Goal: Task Accomplishment & Management: Use online tool/utility

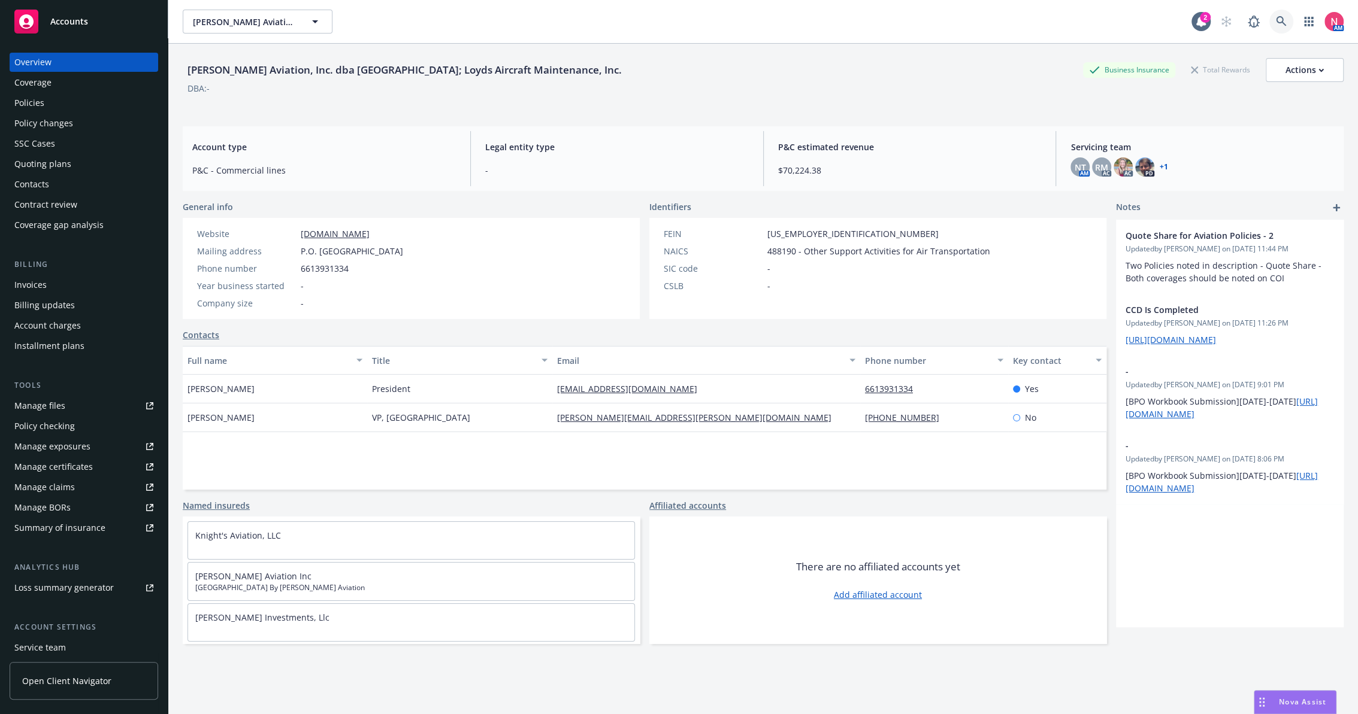
click at [1272, 29] on link at bounding box center [1281, 22] width 24 height 24
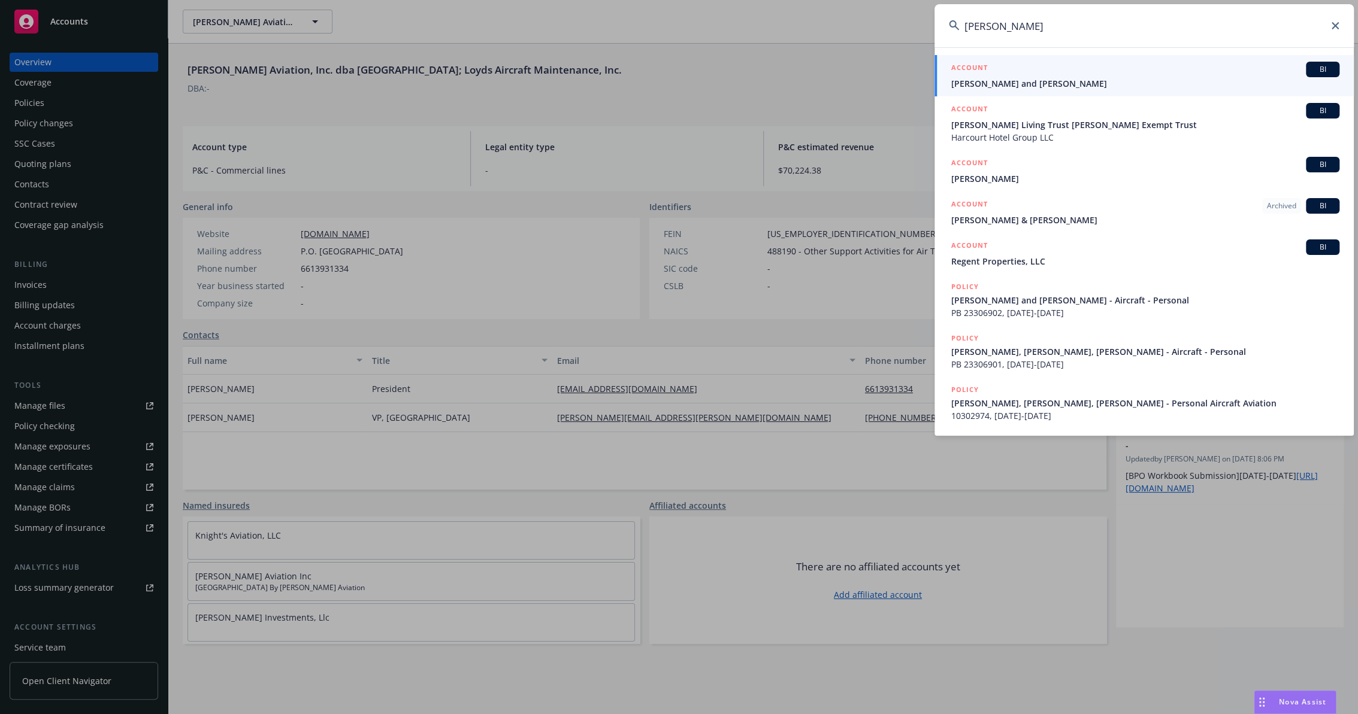
type input "michael berger"
click at [1013, 71] on div "ACCOUNT BI" at bounding box center [1145, 70] width 388 height 16
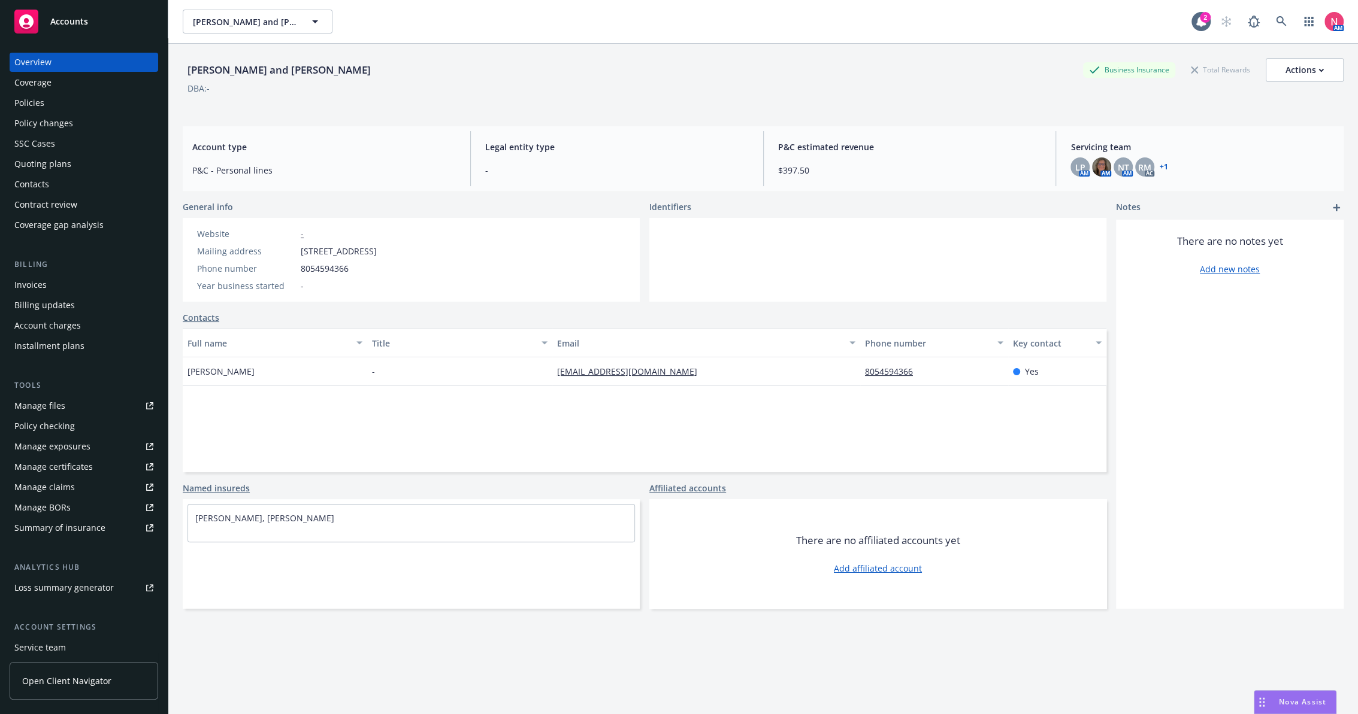
click at [53, 404] on div "Manage files" at bounding box center [39, 405] width 51 height 19
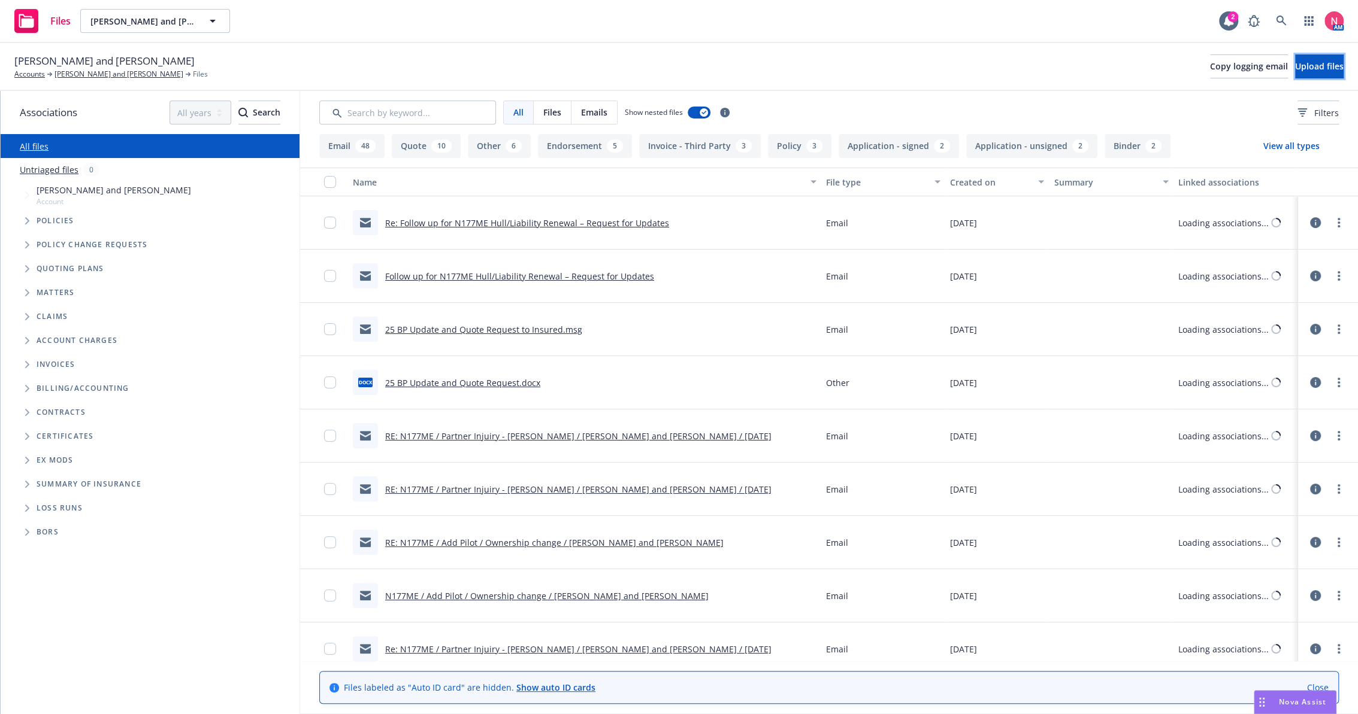
click at [1305, 61] on span "Upload files" at bounding box center [1319, 65] width 49 height 11
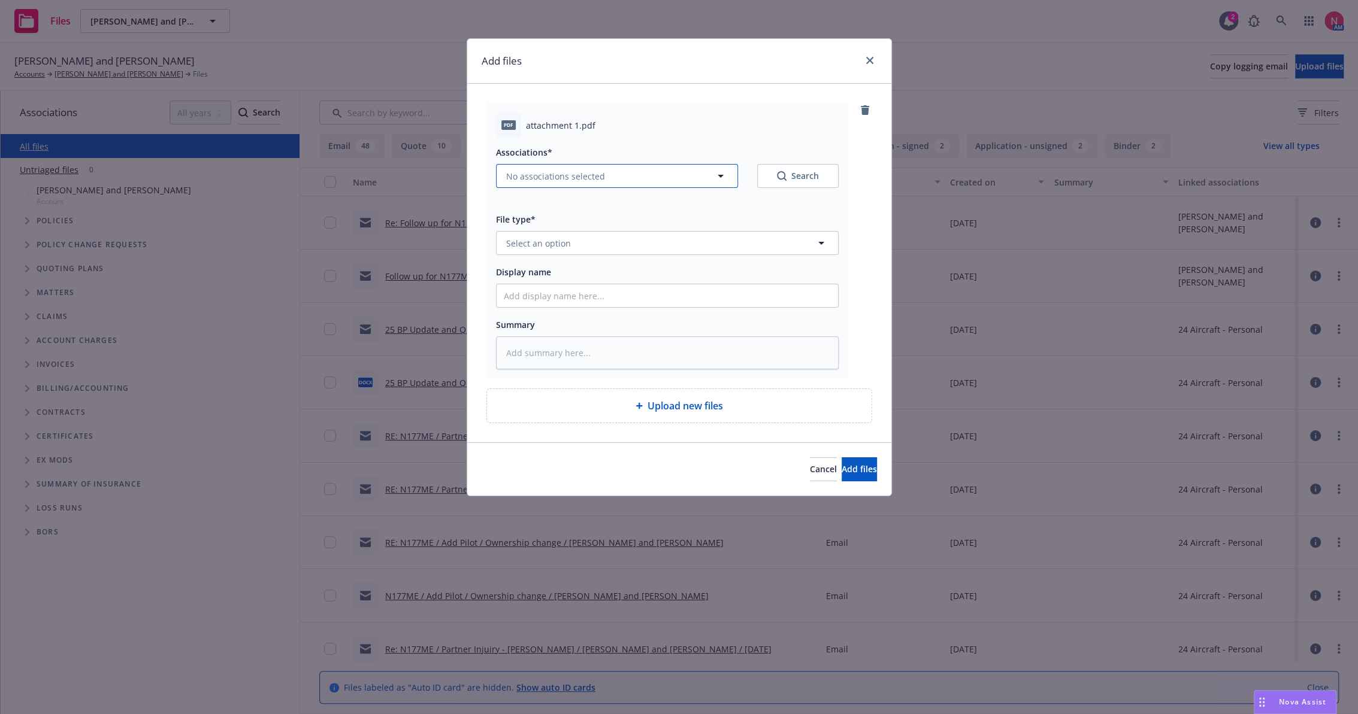
click at [548, 173] on span "No associations selected" at bounding box center [555, 176] width 99 height 13
type textarea "x"
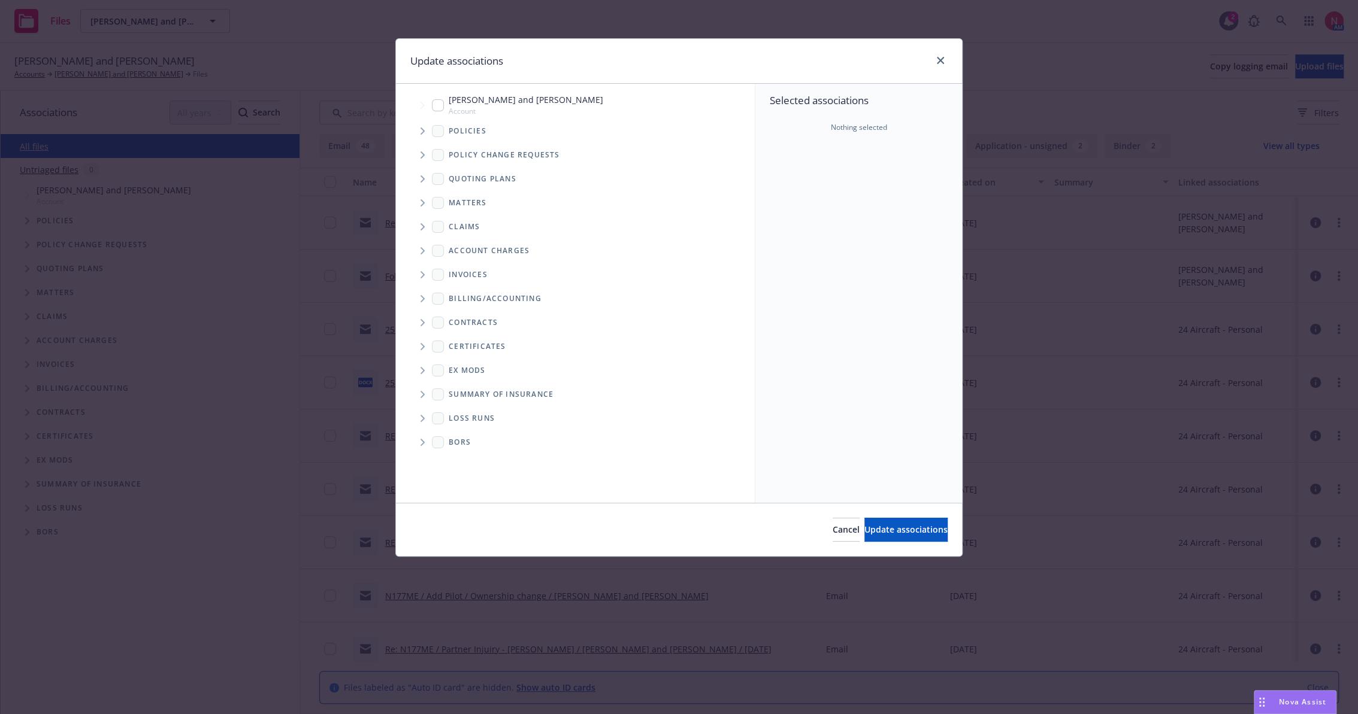
click at [431, 99] on span "Tree Example" at bounding box center [422, 105] width 19 height 19
checkbox input "true"
click at [883, 524] on span "Update associations" at bounding box center [905, 529] width 83 height 11
type textarea "x"
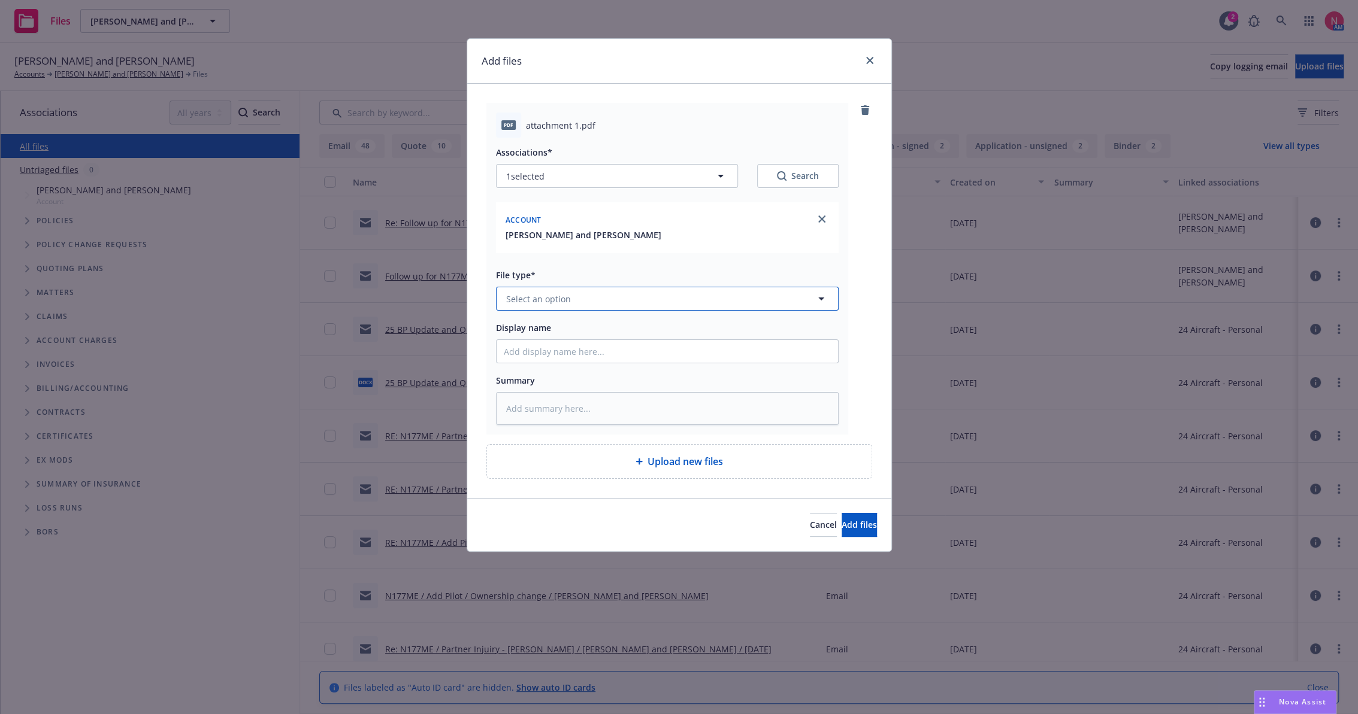
click at [542, 295] on span "Select an option" at bounding box center [538, 299] width 65 height 13
type input "25"
type textarea "x"
type input "2"
type input "other"
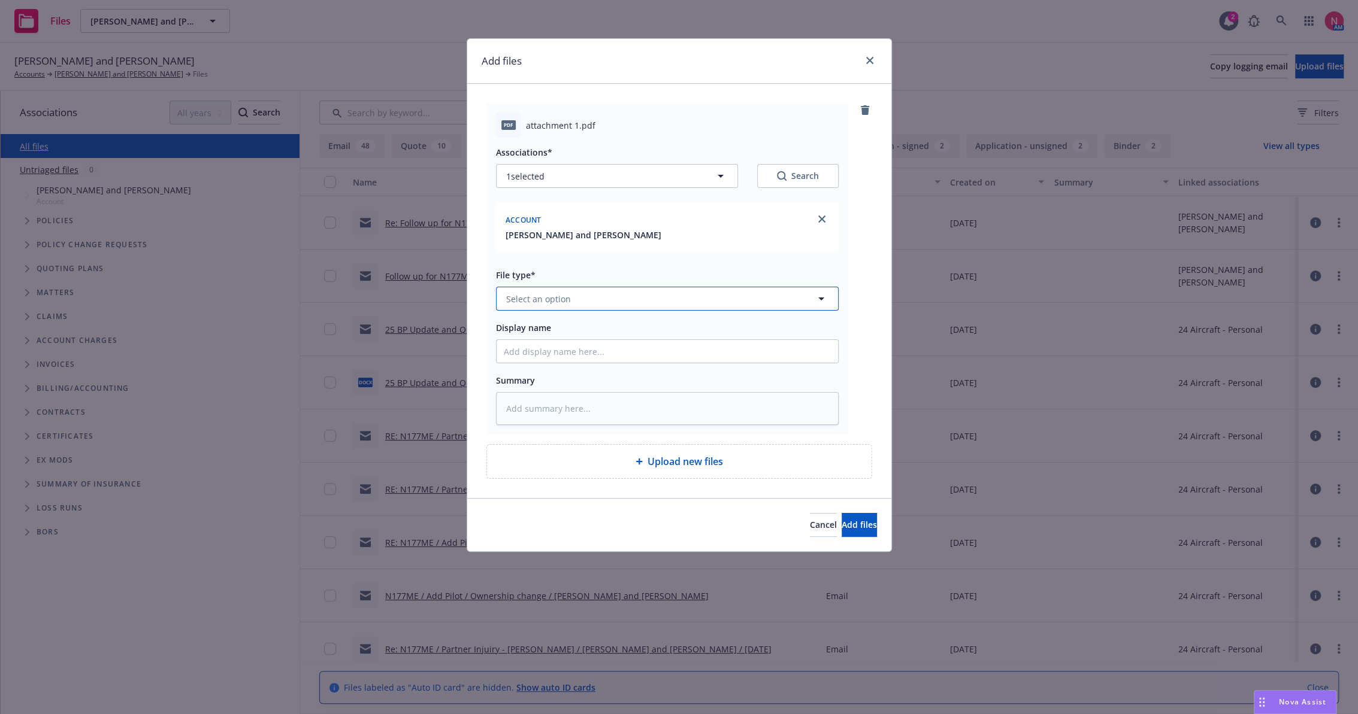
click at [543, 299] on span "Select an option" at bounding box center [538, 299] width 65 height 13
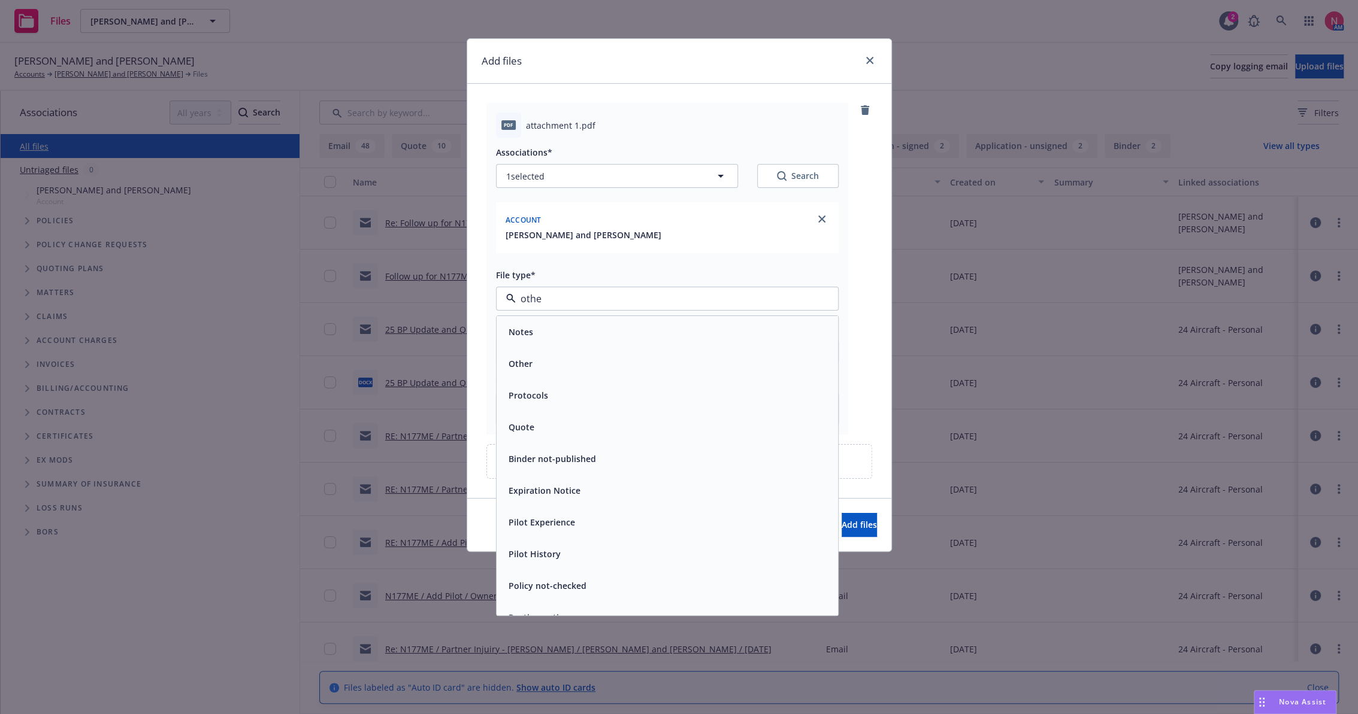
type input "other"
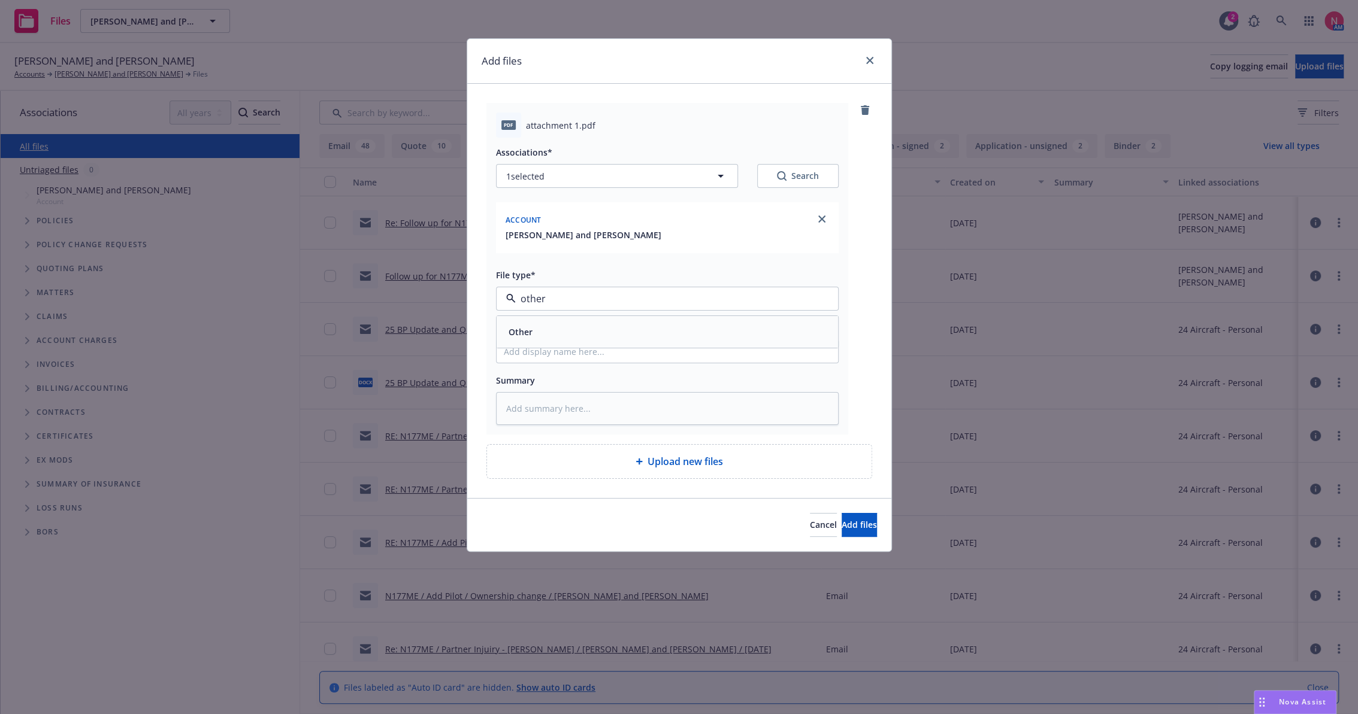
click at [537, 328] on div "Other" at bounding box center [667, 331] width 327 height 17
click at [554, 352] on input "Display name" at bounding box center [666, 351] width 341 height 23
type textarea "x"
type input "2"
type textarea "x"
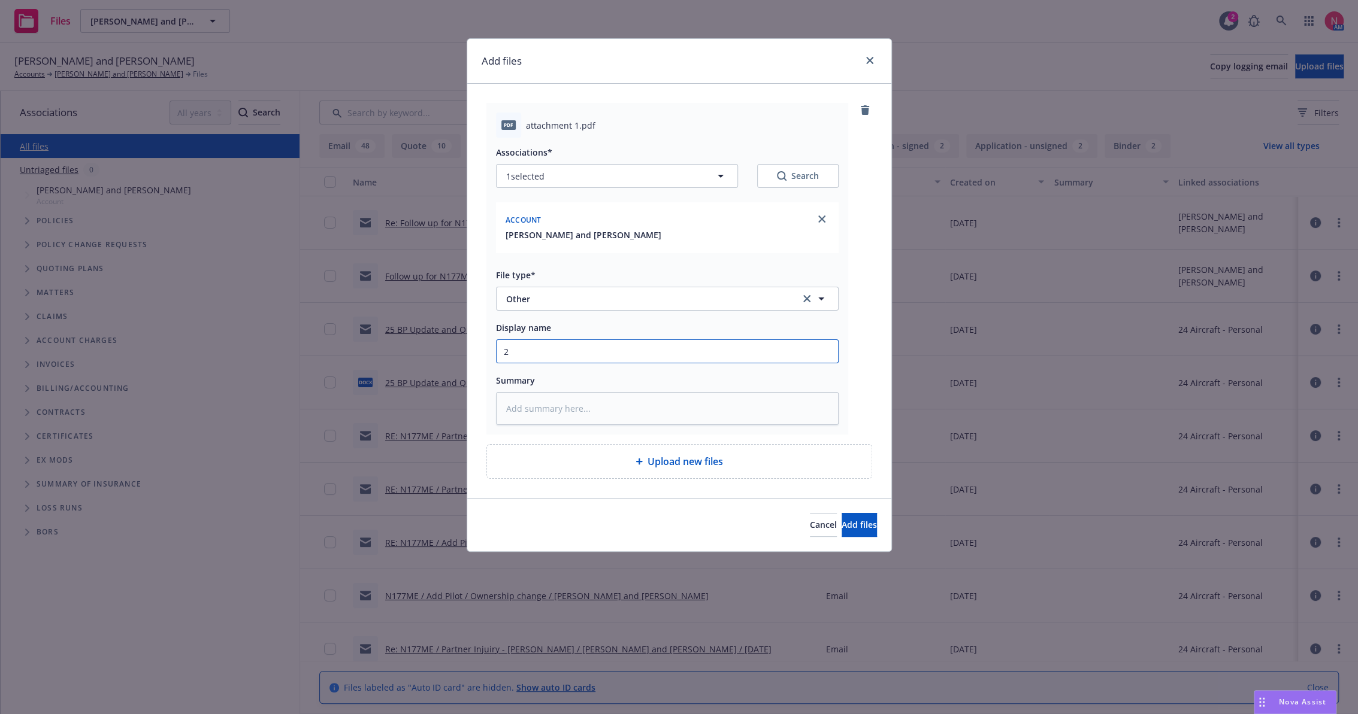
type input "25"
type textarea "x"
type input "25"
type textarea "x"
type input "25 b"
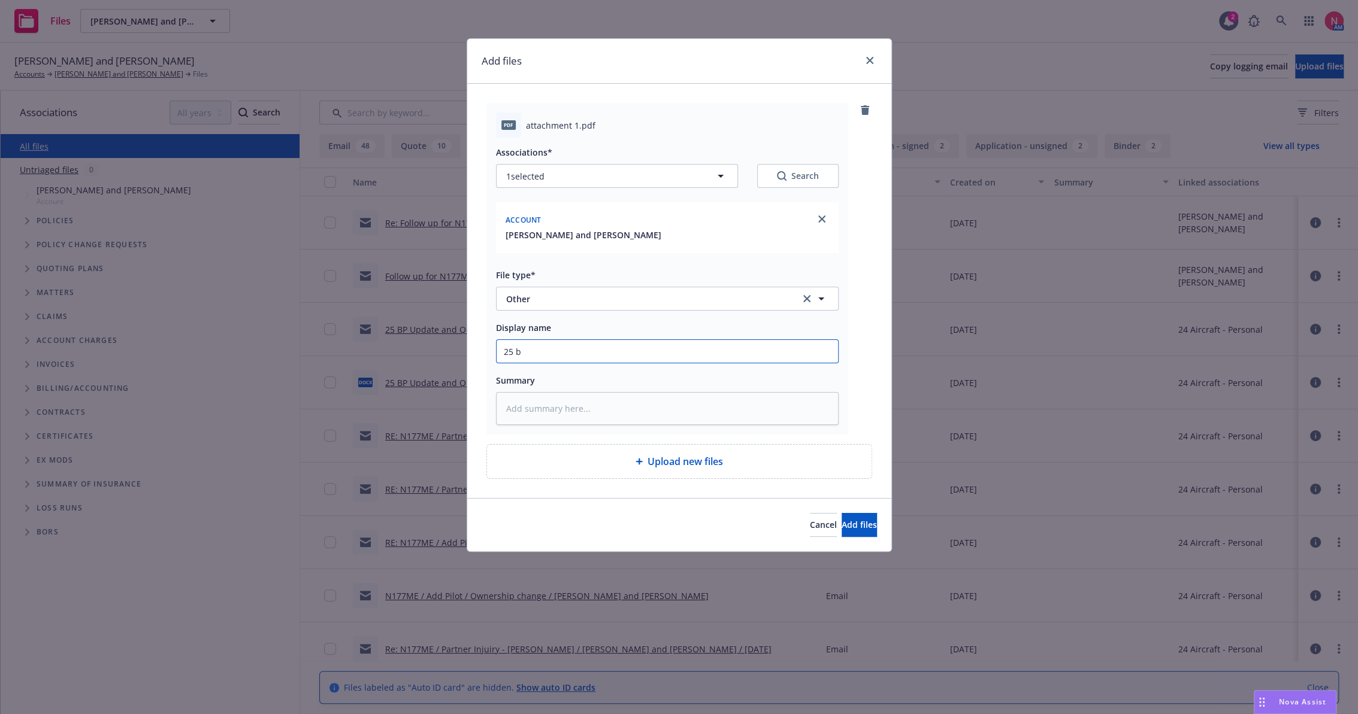
type textarea "x"
type input "25 BP Signed Client Renewal"
type textarea "x"
type input "25 BP Signed Client Renewal"
type textarea "x"
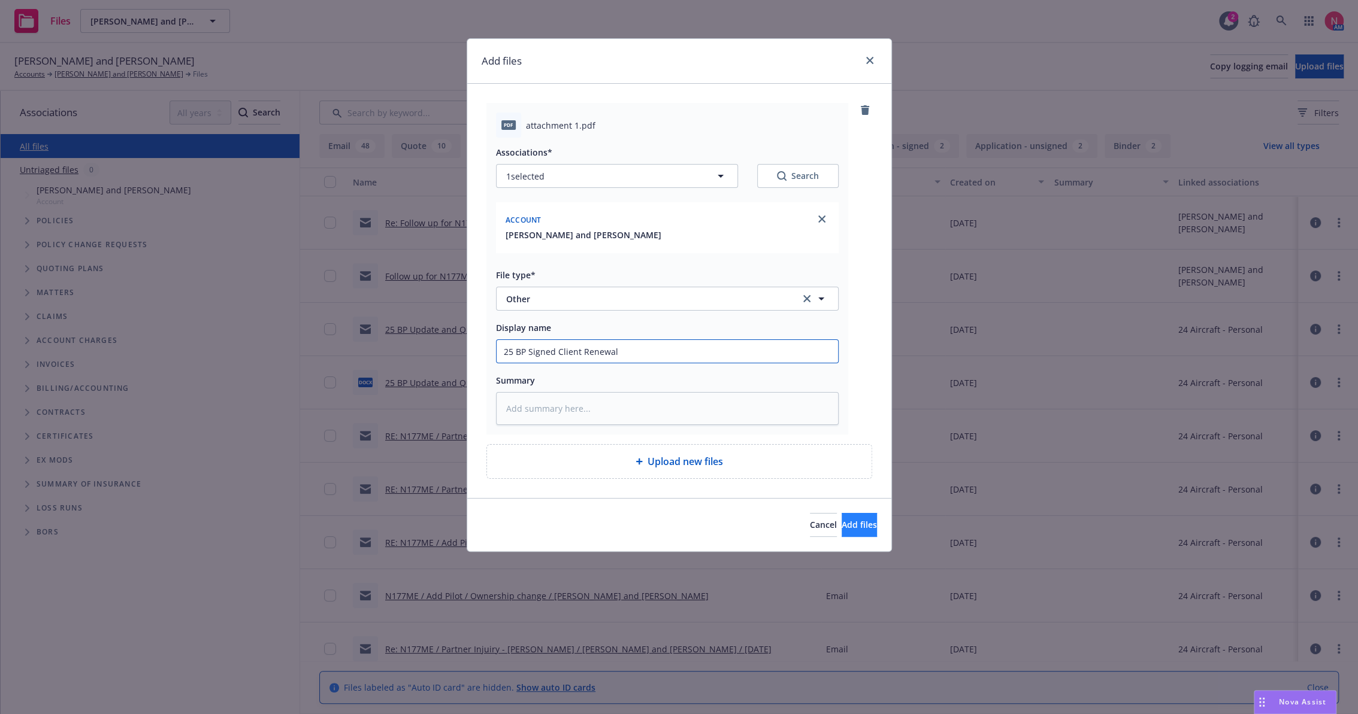
type input "25 BP Signed Client Renewal ("
type textarea "x"
type input "25 BP Signed Client Renewal (R"
type textarea "x"
type input "25 BP Signed Client Renewal (Re"
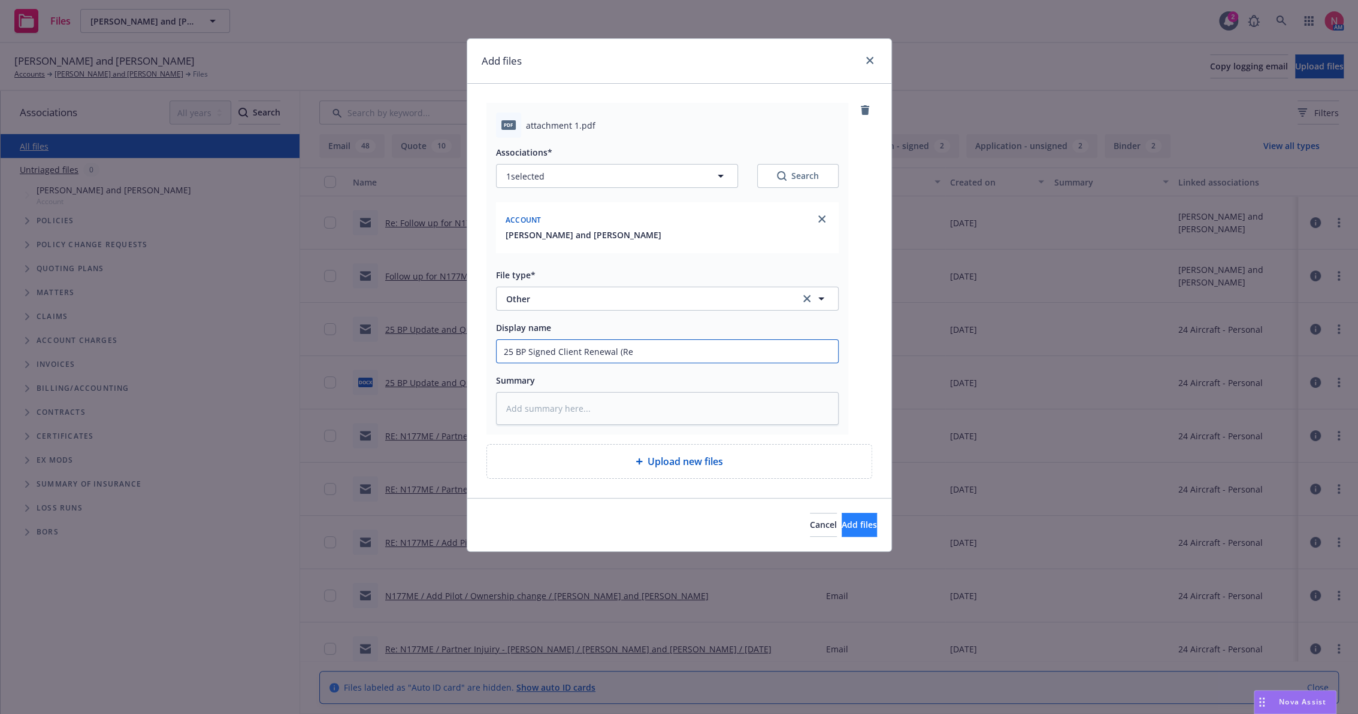
type textarea "x"
type input "25 BP Signed Client Renewal (Rem"
type textarea "x"
type input "25 BP Signed Client Renewal (Remo"
type textarea "x"
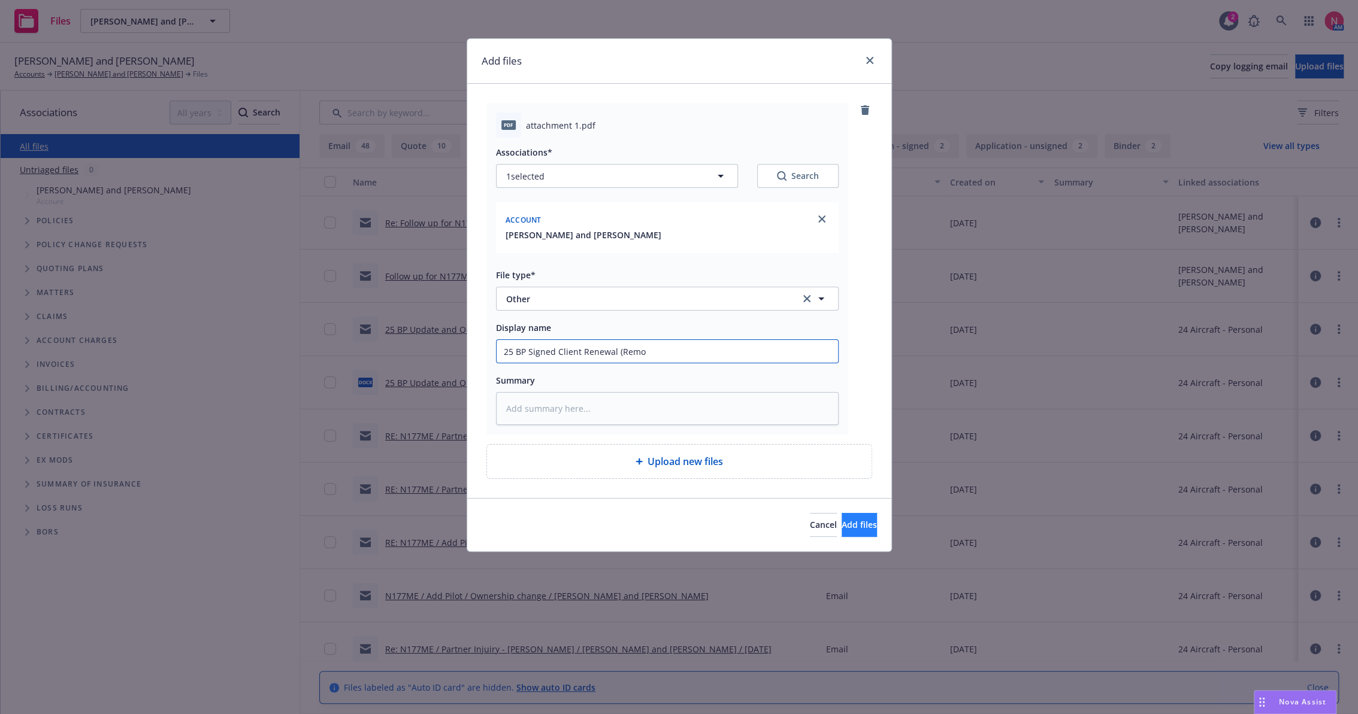
type input "25 BP Signed Client Renewal (Remov"
type textarea "x"
type input "25 BP Signed Client Renewal (Remove"
type textarea "x"
type input "25 BP Signed Client Renewal (Remove"
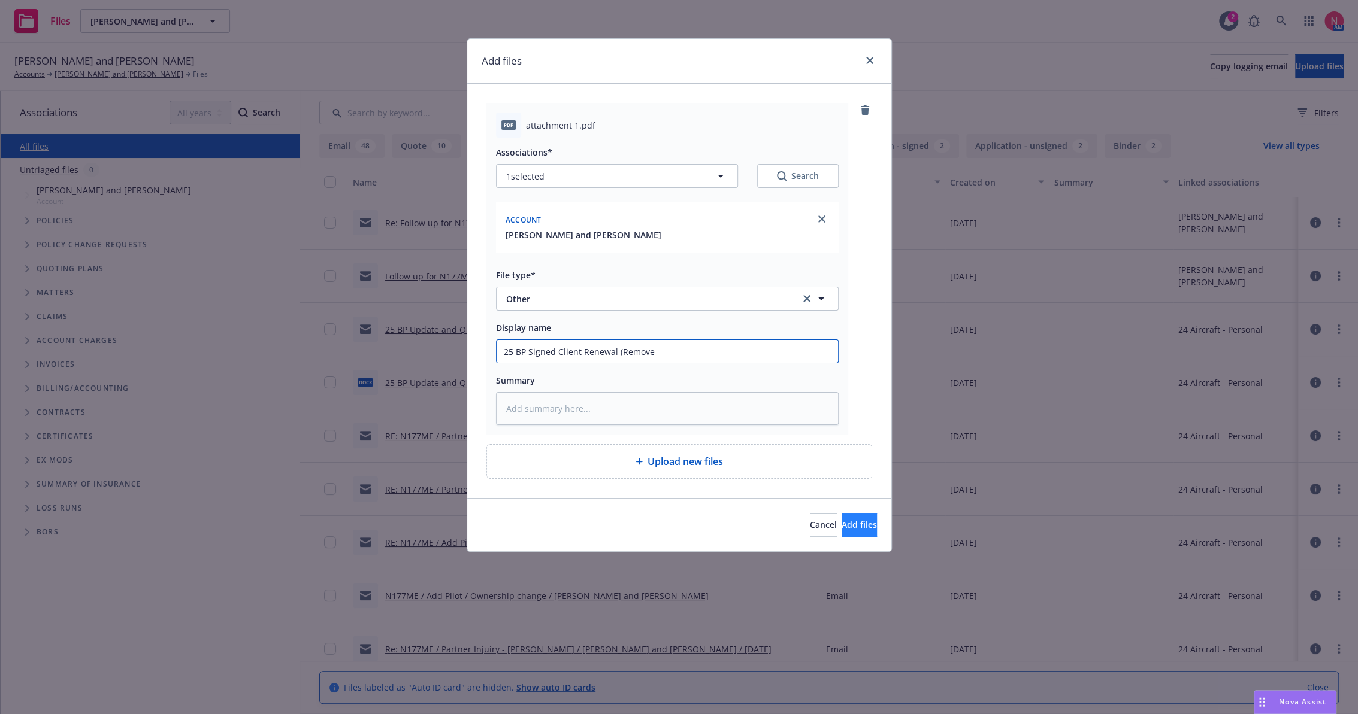
type textarea "x"
type input "25 BP Signed Client Renewal (Remove M"
type textarea "x"
type input "25 BP Signed Client Renewal (Remove Mi"
type textarea "x"
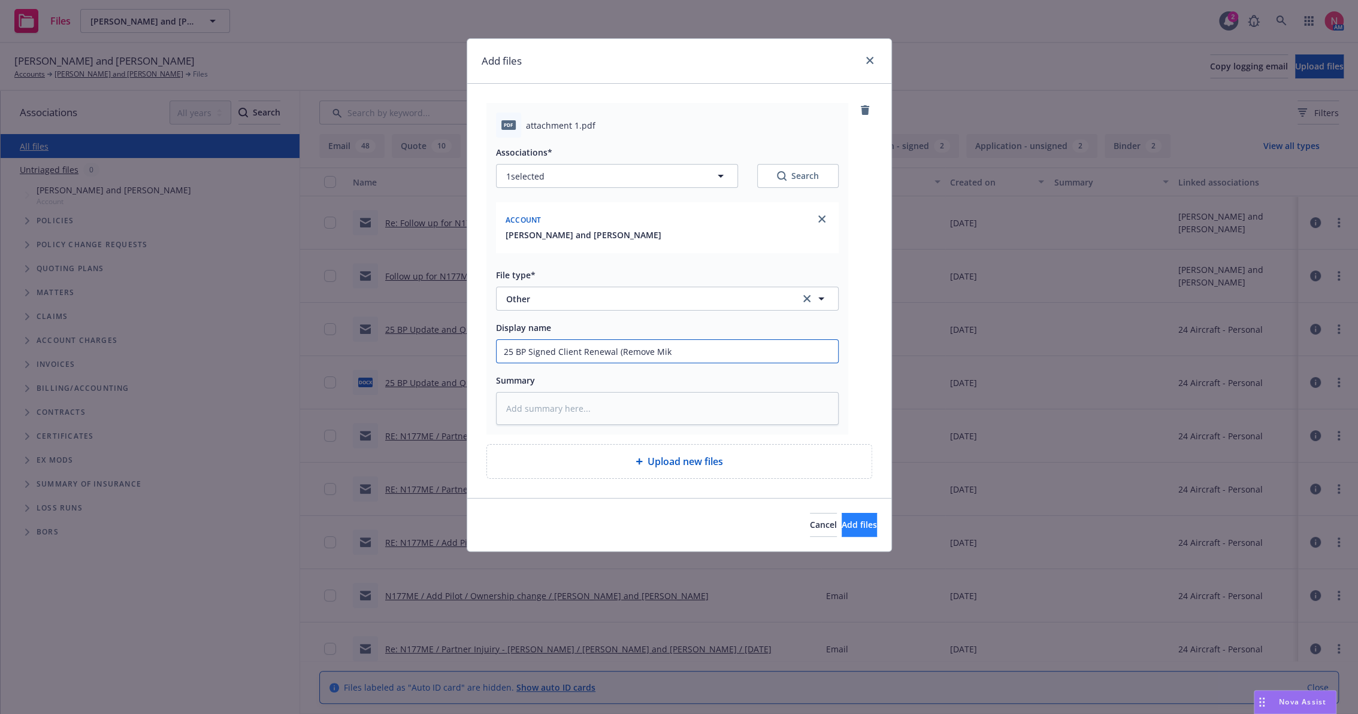
type input "25 BP Signed Client Renewal (Remove Mike"
type textarea "x"
type input "25 BP Signed Client Renewal (Remove Mike)"
click at [841, 529] on span "Add files" at bounding box center [858, 524] width 35 height 11
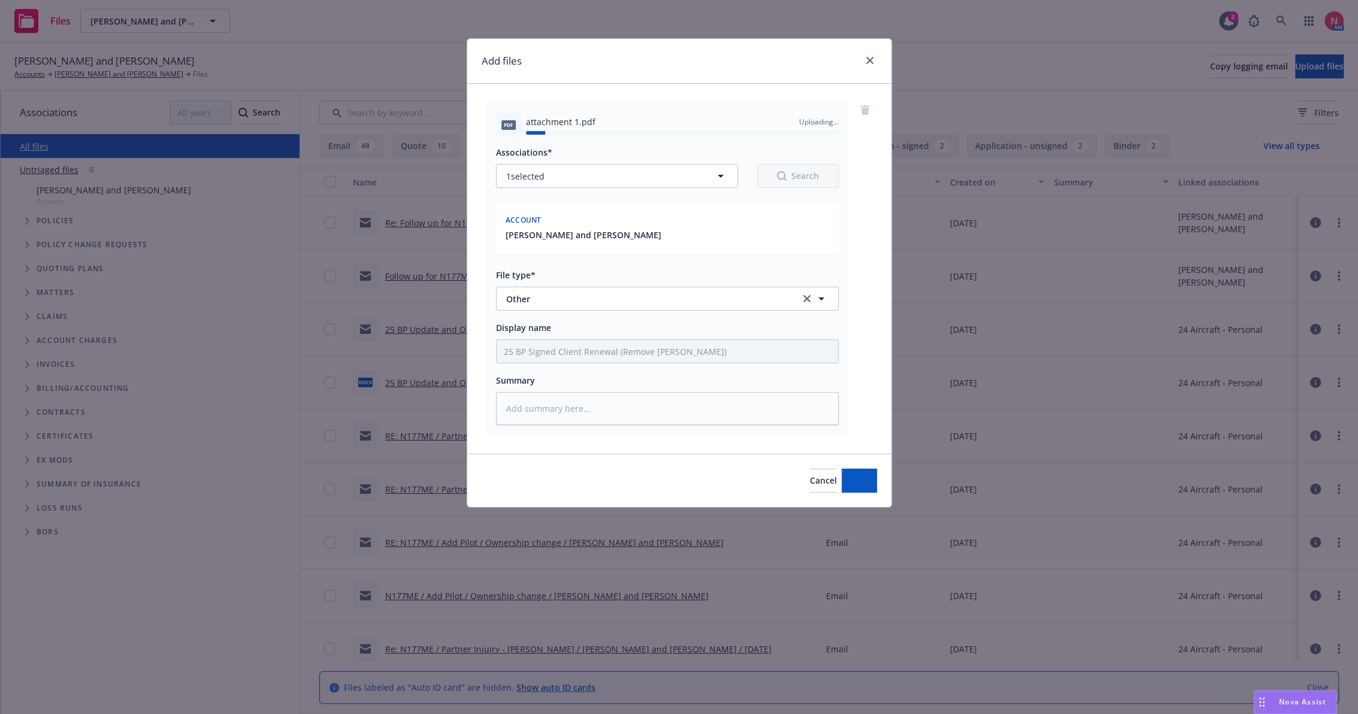
type textarea "x"
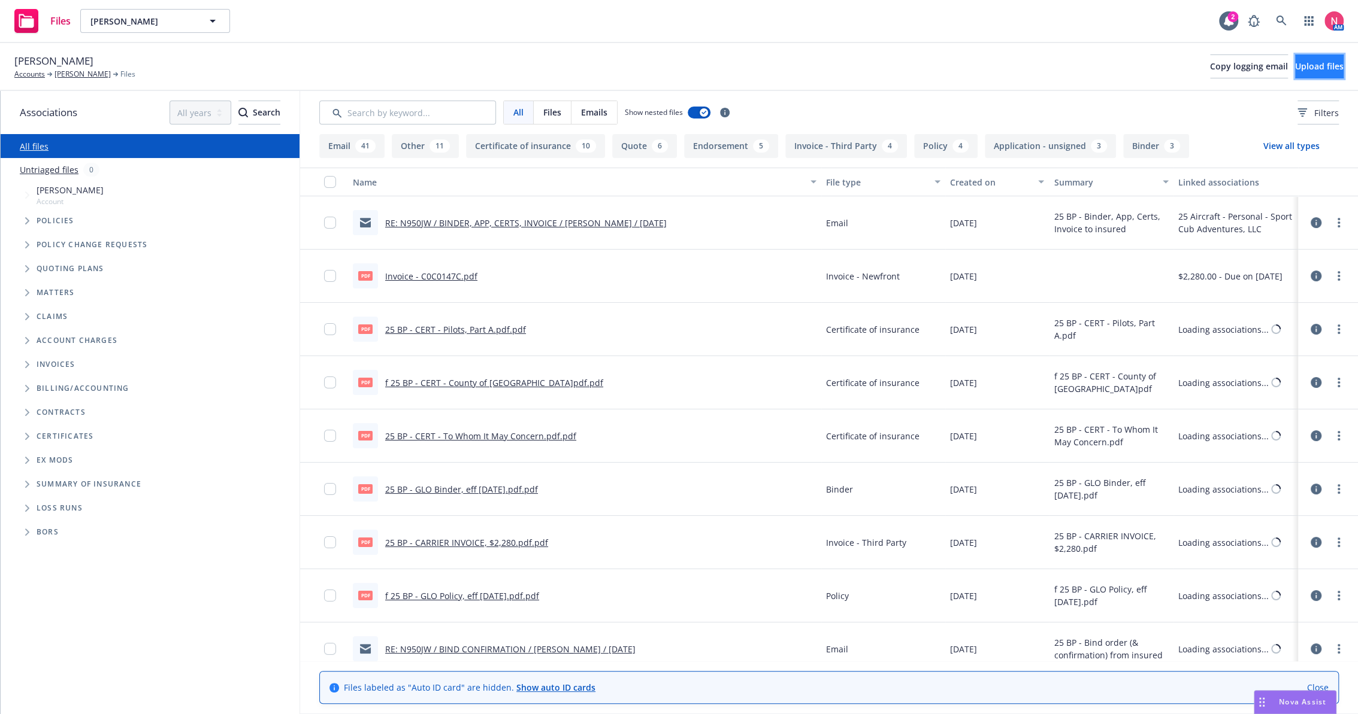
click at [1305, 69] on span "Upload files" at bounding box center [1319, 65] width 49 height 11
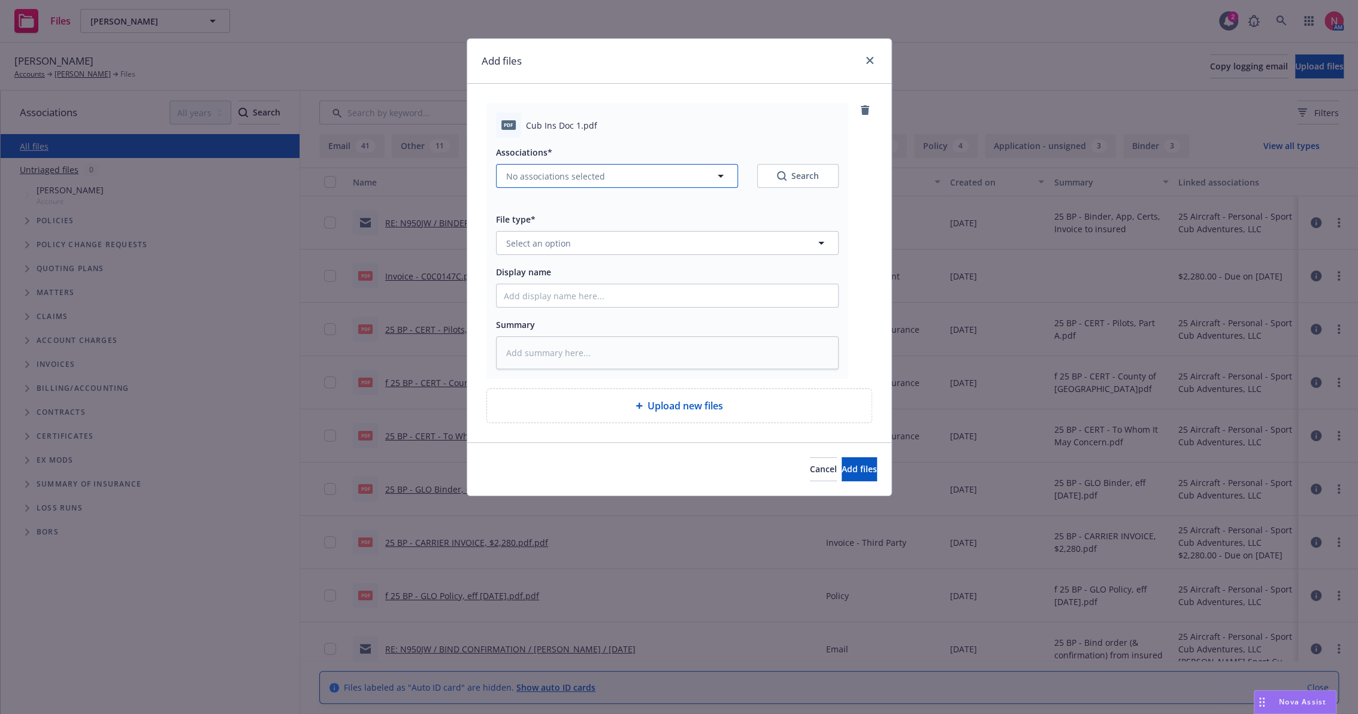
click at [575, 183] on button "No associations selected" at bounding box center [617, 176] width 242 height 24
type textarea "x"
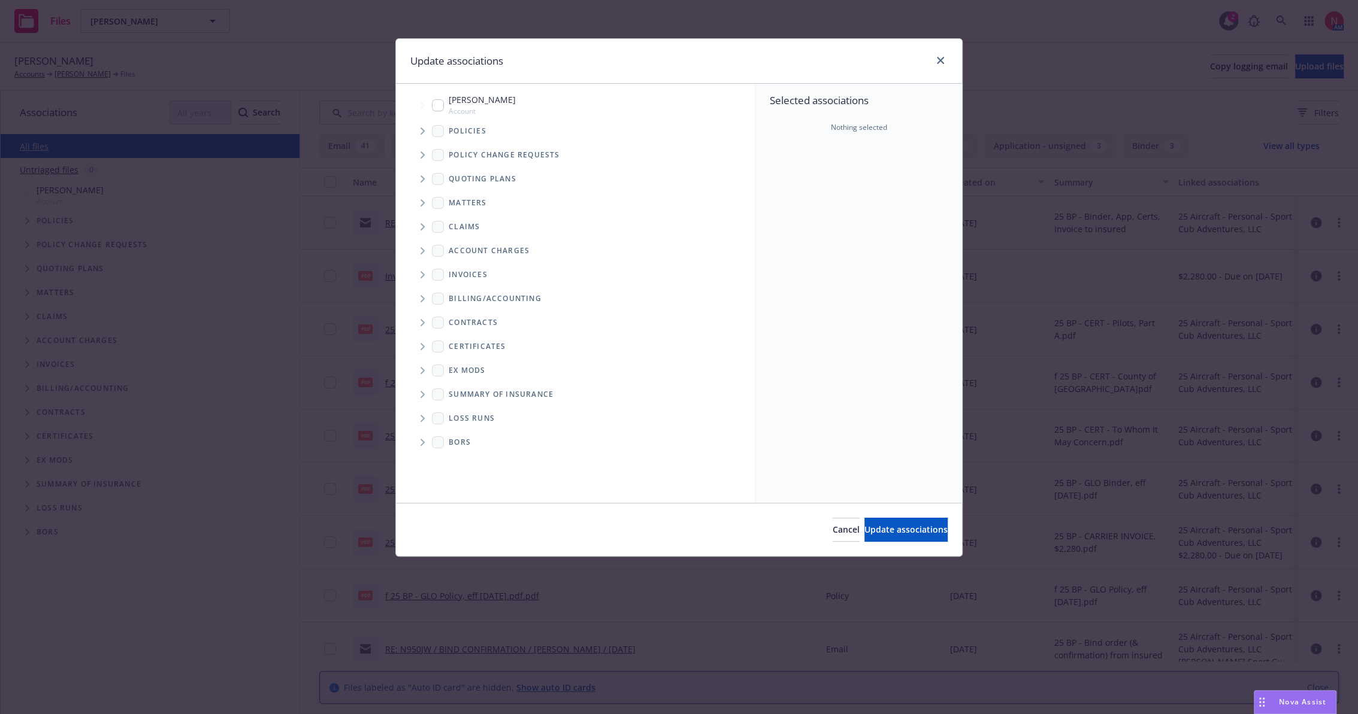
click at [449, 106] on span "Account" at bounding box center [482, 111] width 67 height 10
checkbox input "true"
click at [885, 528] on span "Update associations" at bounding box center [905, 529] width 83 height 11
type textarea "x"
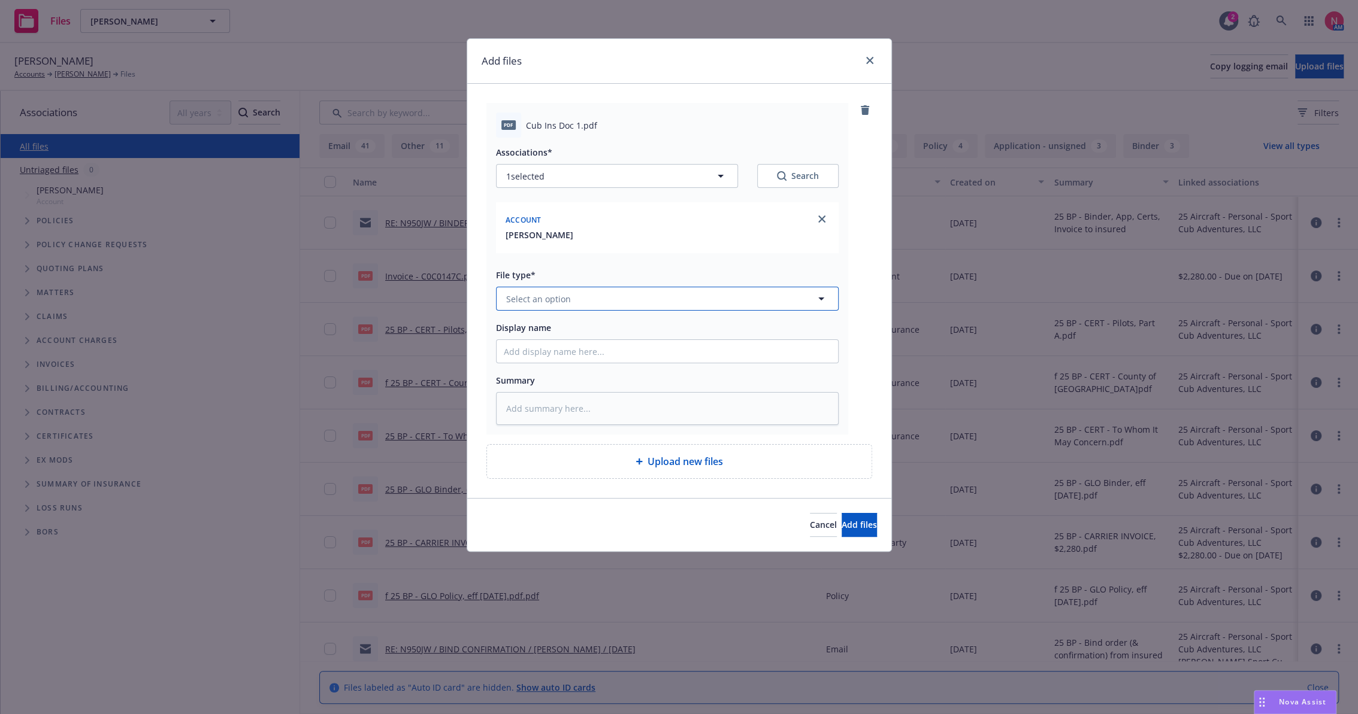
click at [548, 295] on span "Select an option" at bounding box center [538, 299] width 65 height 13
type input "other"
click at [550, 323] on div "Other" at bounding box center [666, 332] width 341 height 32
click at [553, 357] on input "Display name" at bounding box center [666, 351] width 341 height 23
type textarea "x"
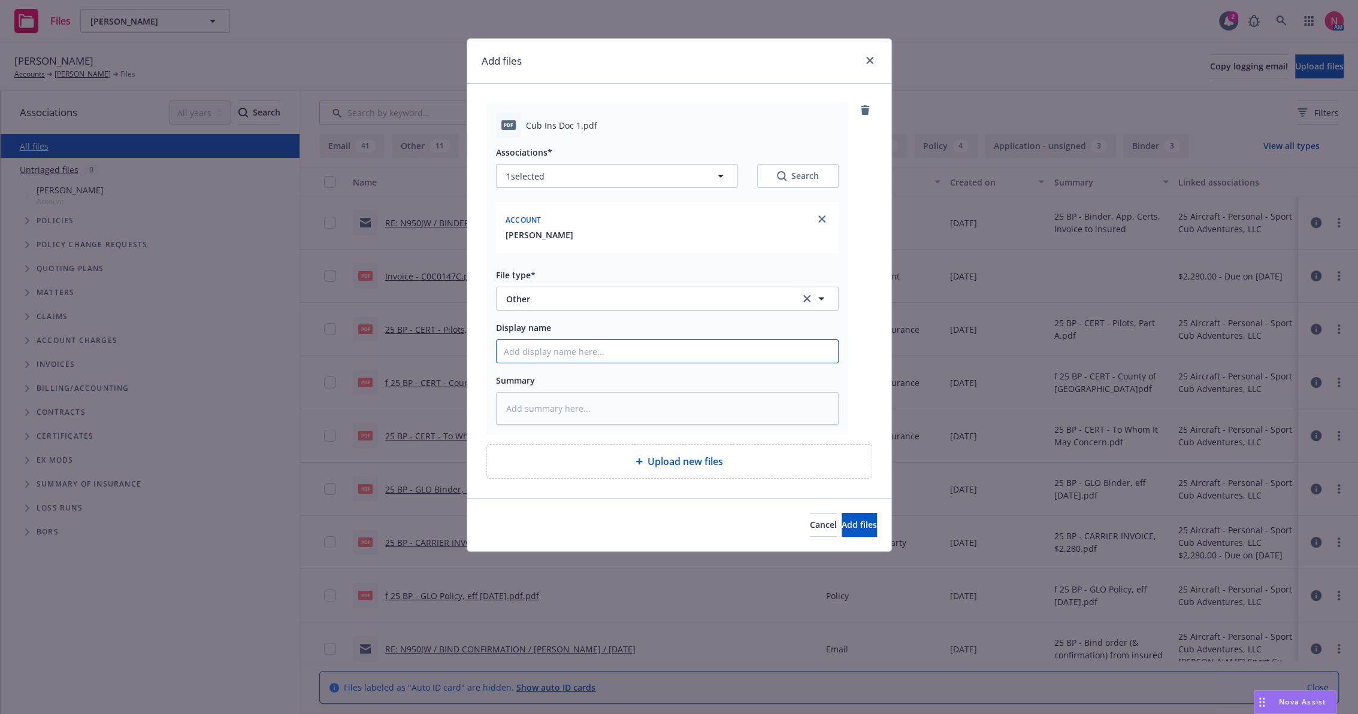
type input "2"
type textarea "x"
type input "25"
type textarea "x"
type input "25"
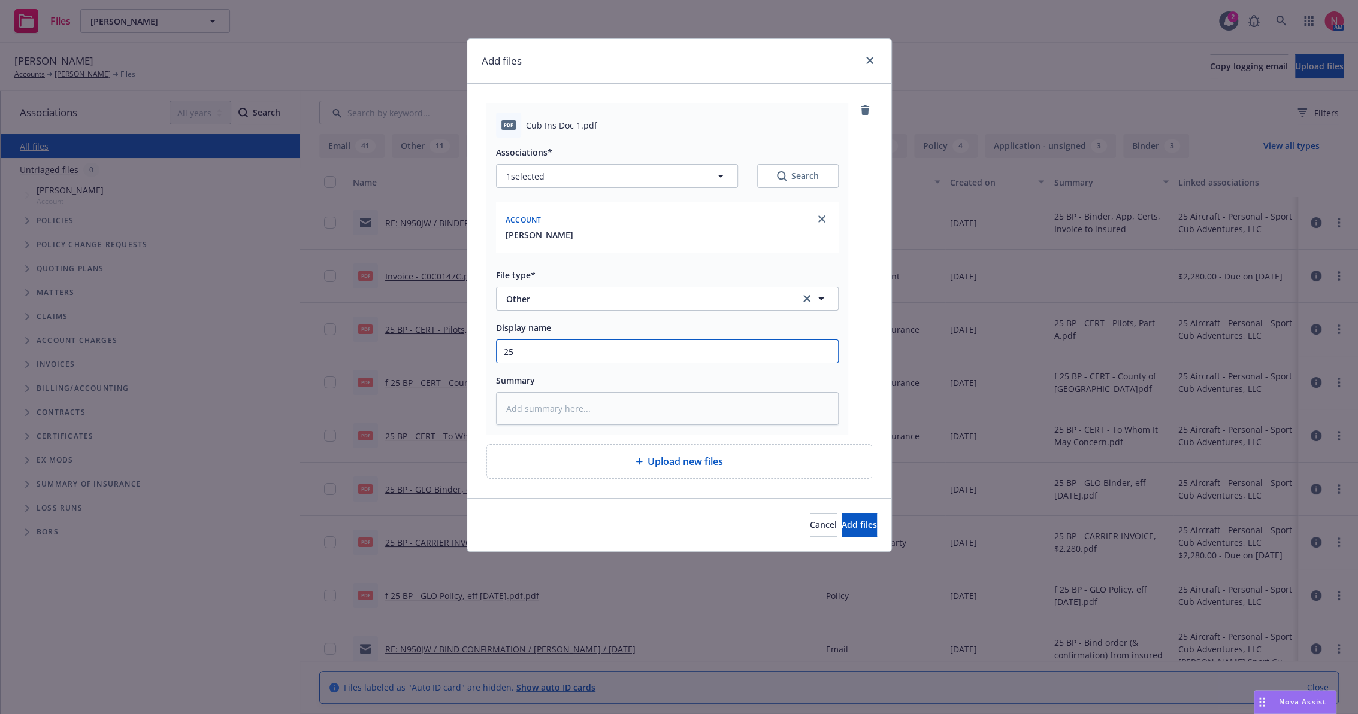
type textarea "x"
type input "25 b"
type textarea "x"
type input "25 bp"
type textarea "x"
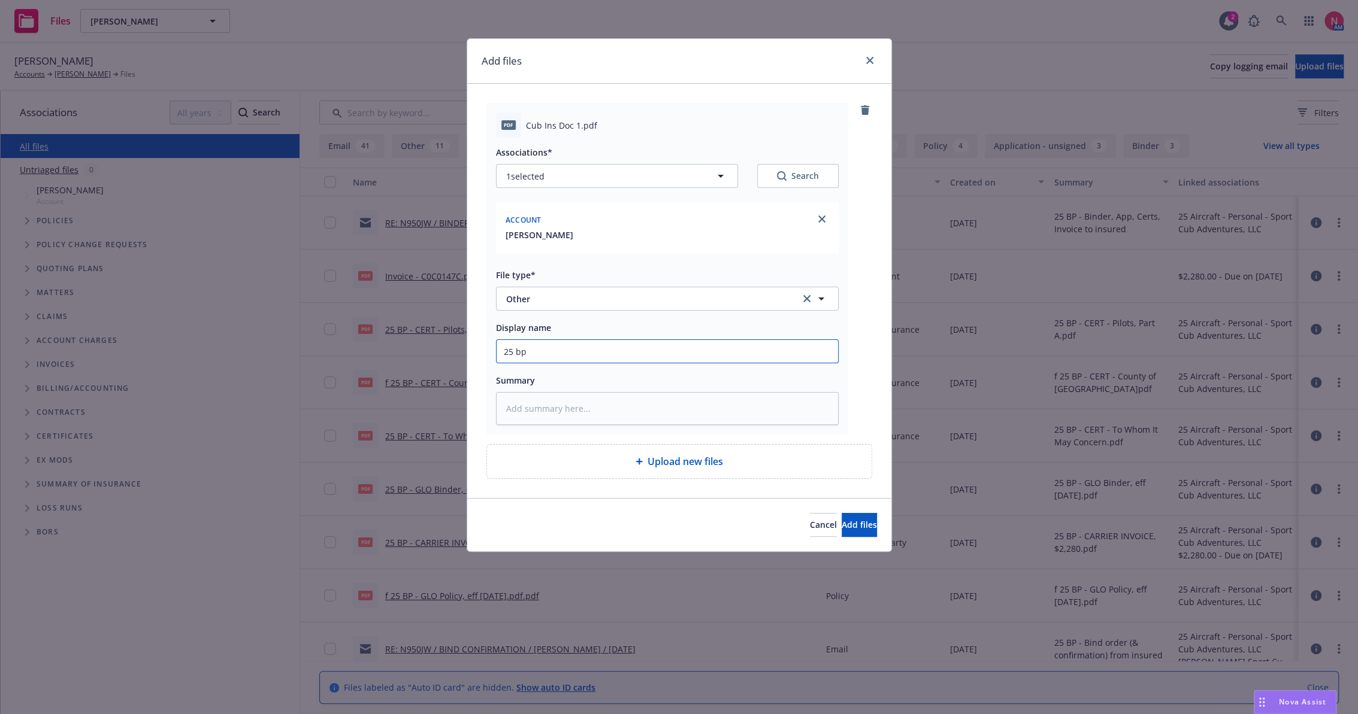
type input "2"
type textarea "x"
type input "25"
type textarea "x"
type input "25"
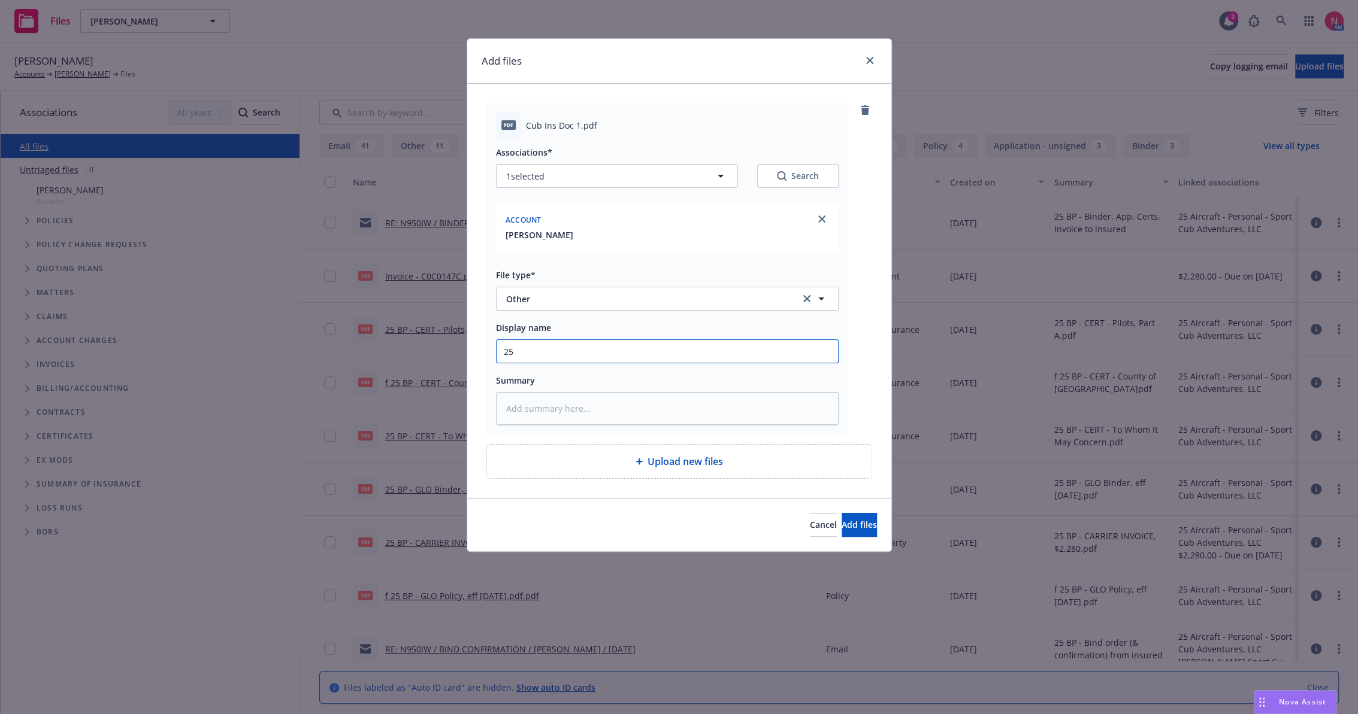
type textarea "x"
type input "25 b"
type textarea "x"
type input "25 bp"
type textarea "x"
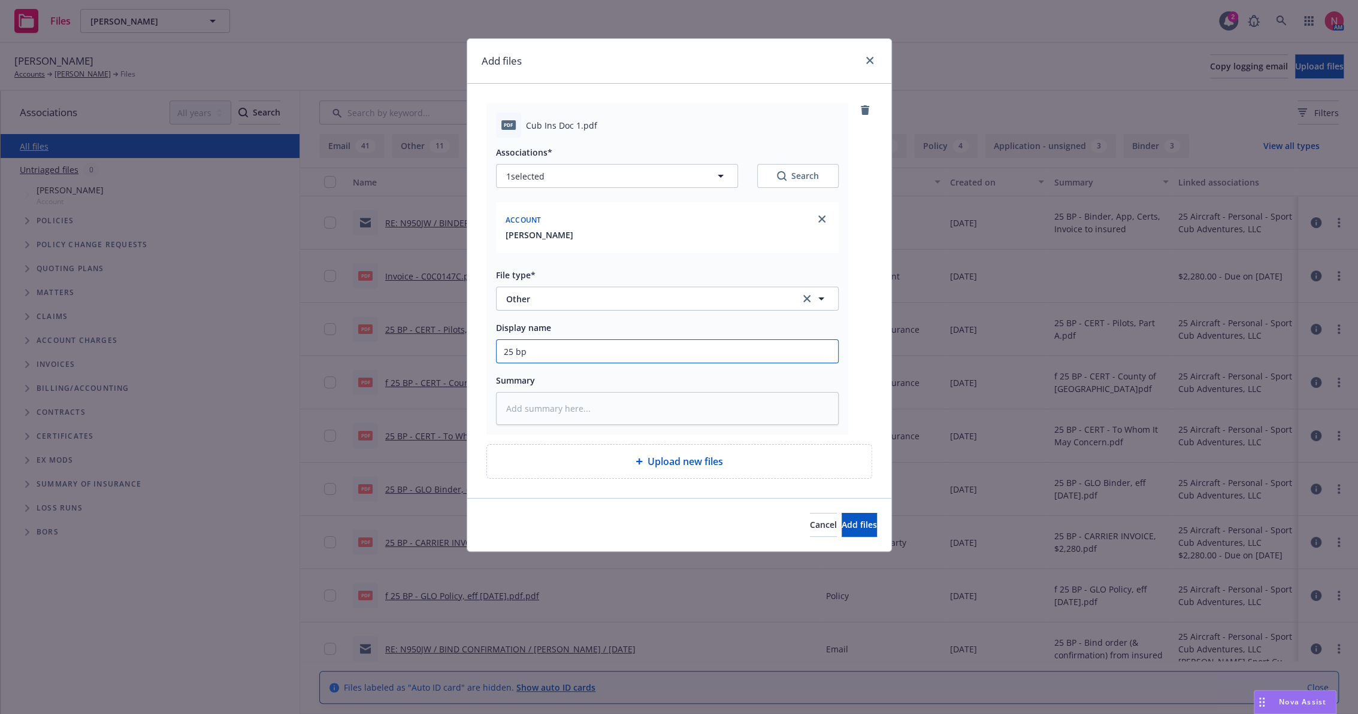
type input "25 bp"
type textarea "x"
type input "25 bp g"
type textarea "x"
type input "25 BP GLO App Signed"
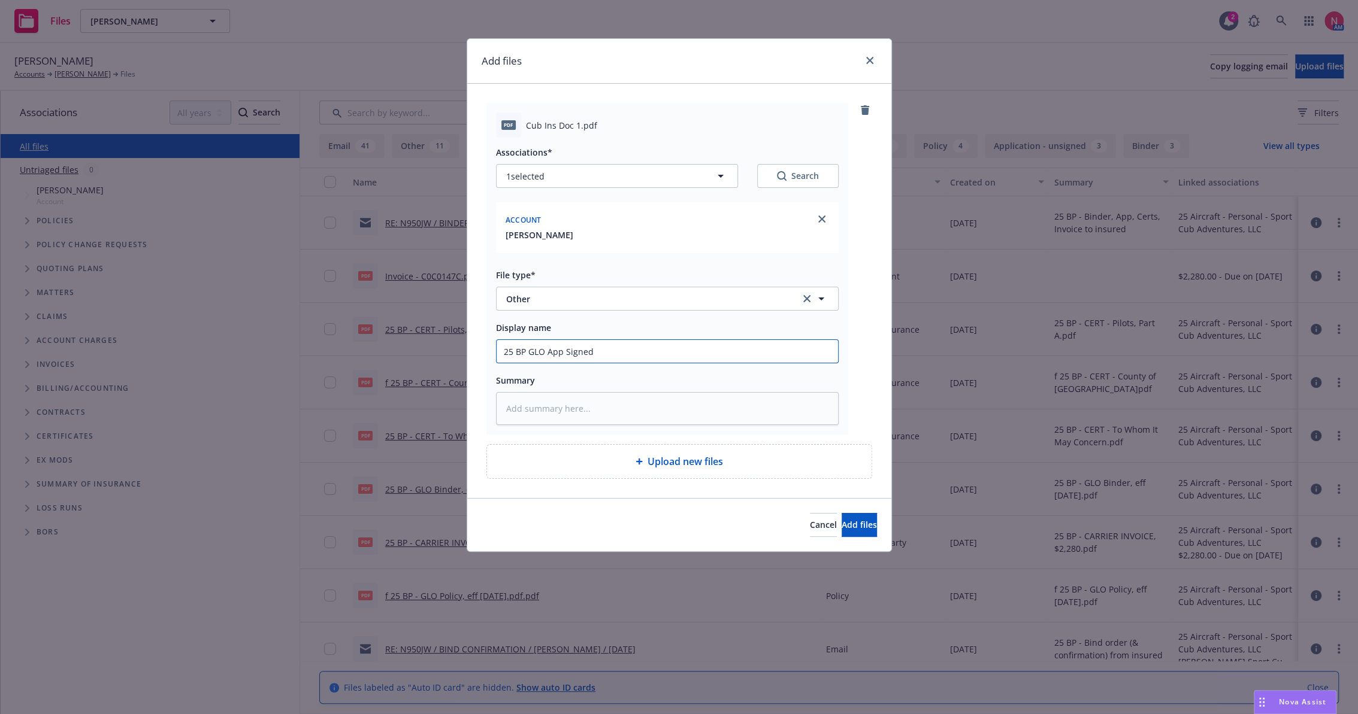
click at [841, 513] on button "Add files" at bounding box center [858, 525] width 35 height 24
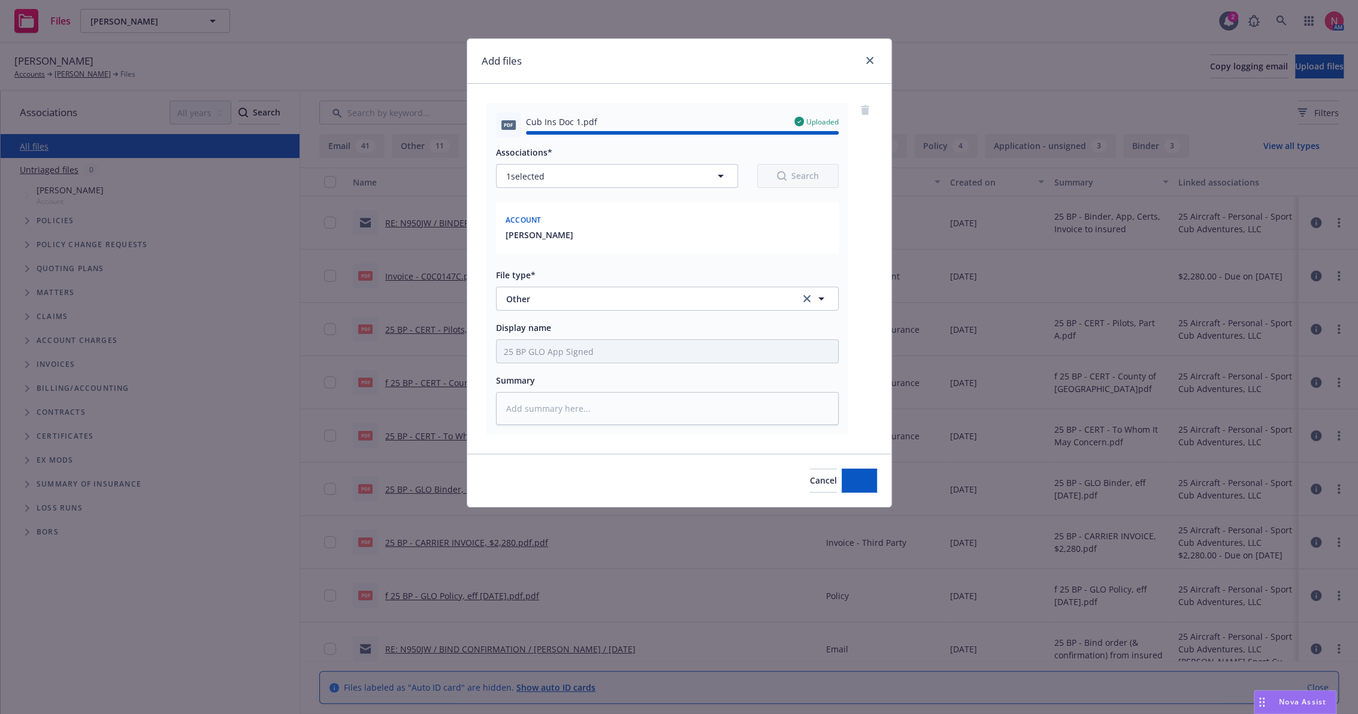
type textarea "x"
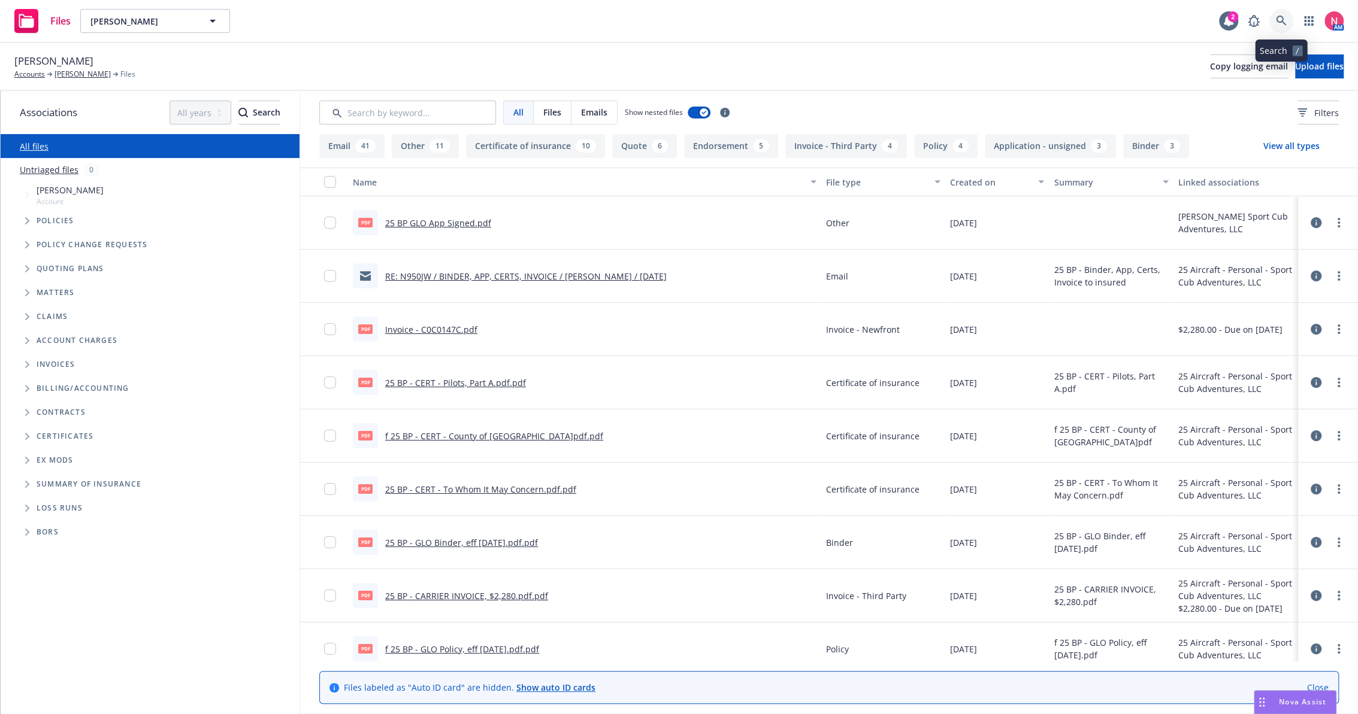
click at [1287, 20] on link at bounding box center [1281, 21] width 24 height 24
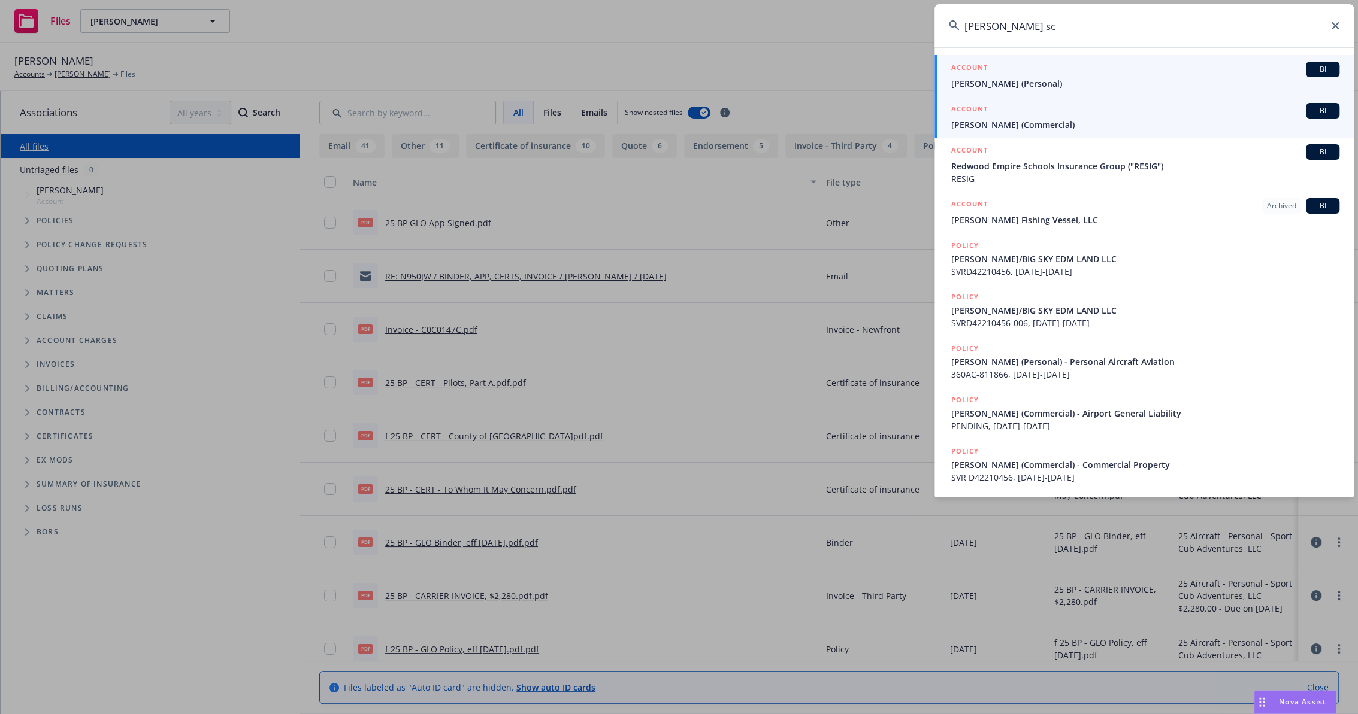
type input "russel sc"
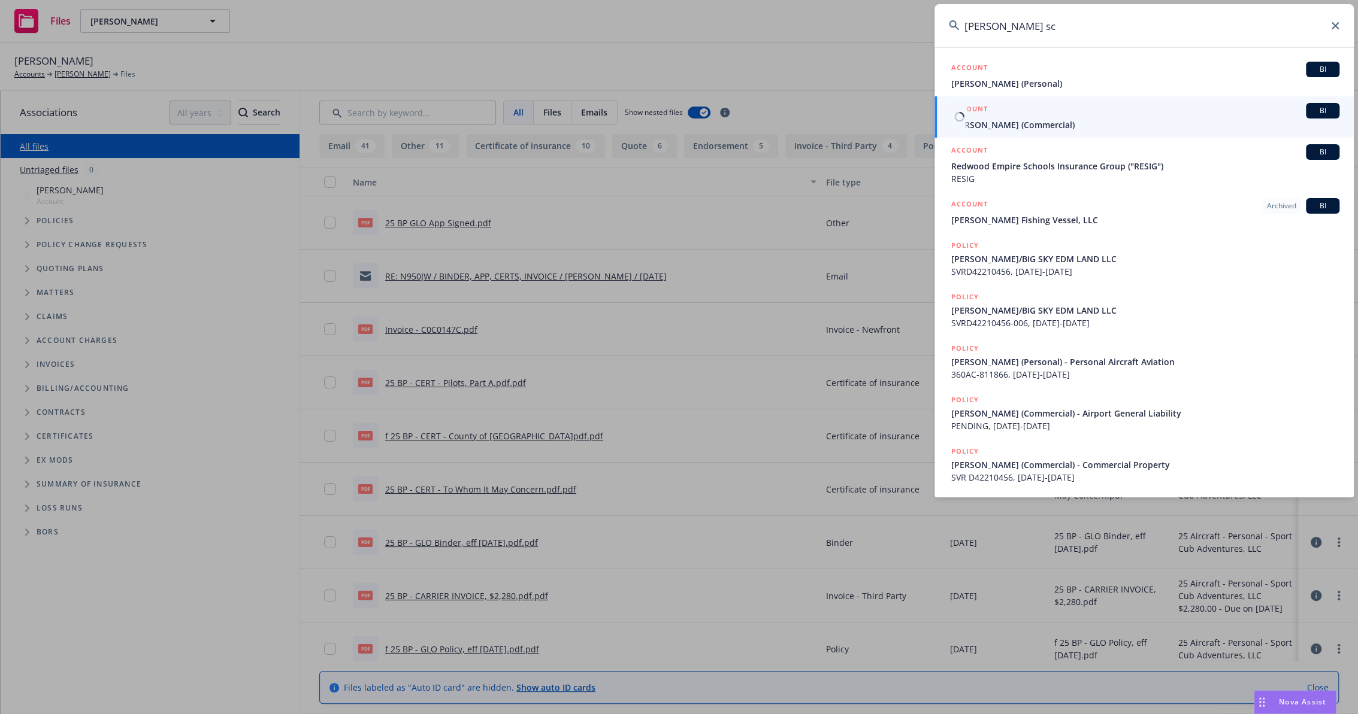
click at [1052, 107] on div "ACCOUNT BI" at bounding box center [1145, 111] width 388 height 16
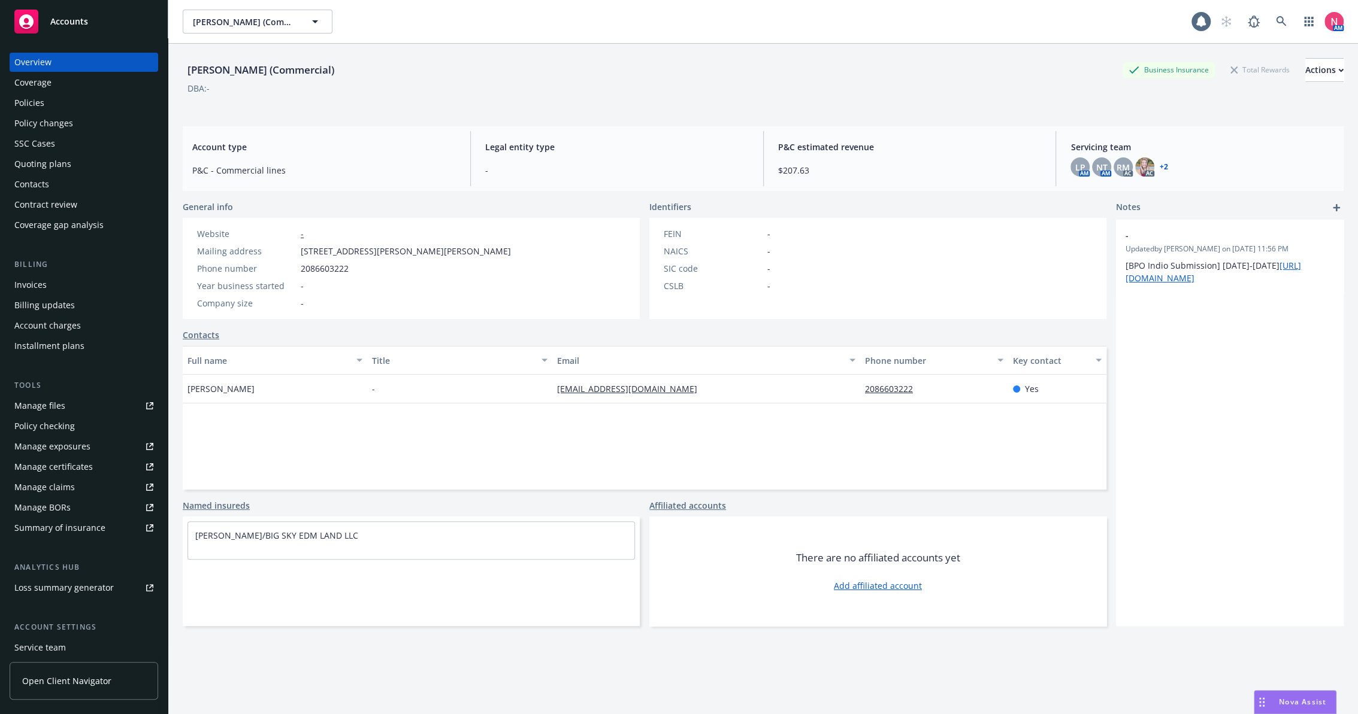
click at [71, 93] on div "Overview Coverage Policies Policy changes SSC Cases Quoting plans Contacts Cont…" at bounding box center [84, 144] width 149 height 182
click at [72, 98] on div "Policies" at bounding box center [83, 102] width 139 height 19
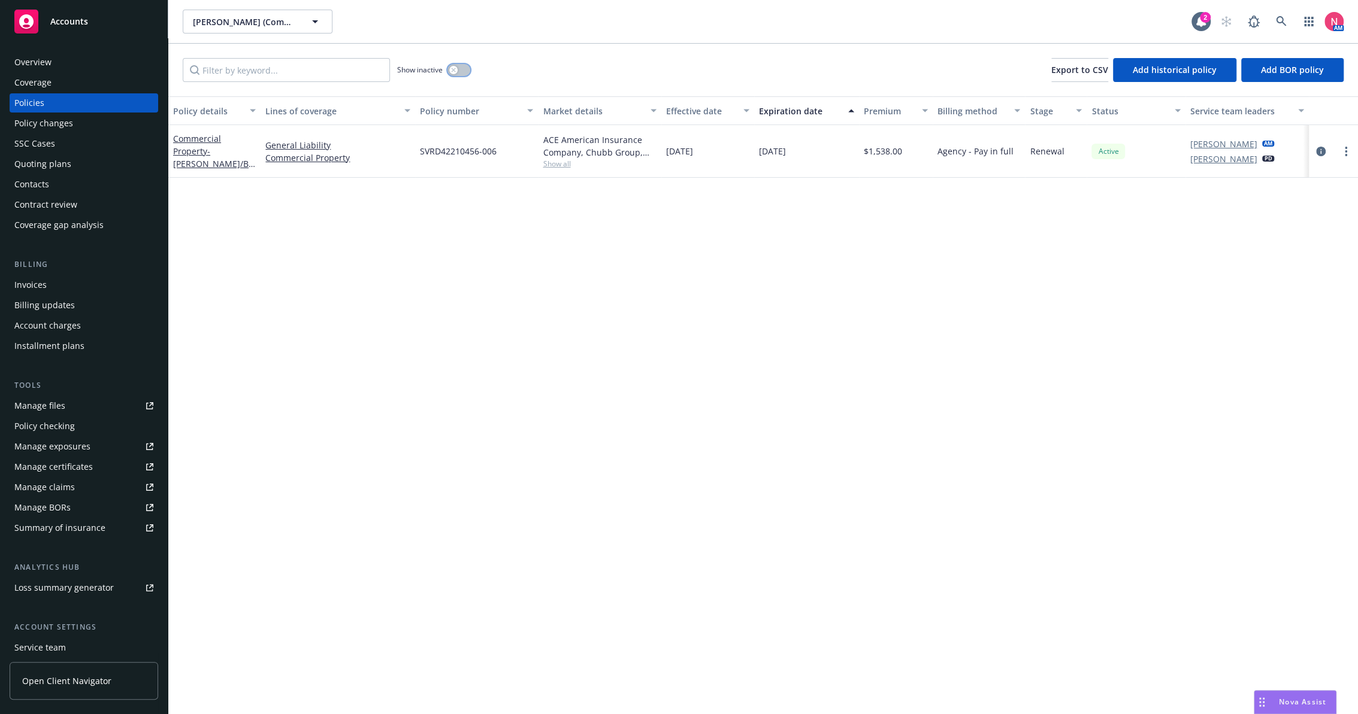
click at [458, 71] on button "button" at bounding box center [458, 70] width 23 height 12
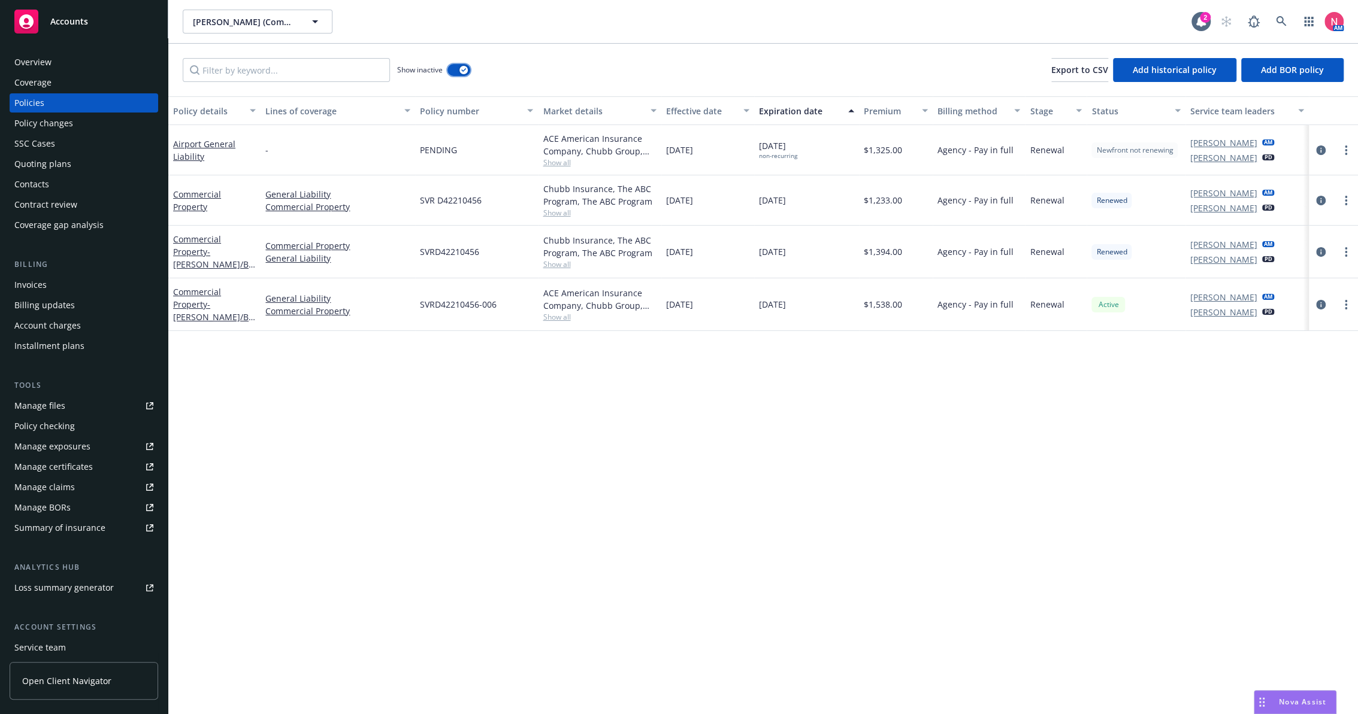
click at [455, 66] on button "button" at bounding box center [458, 70] width 23 height 12
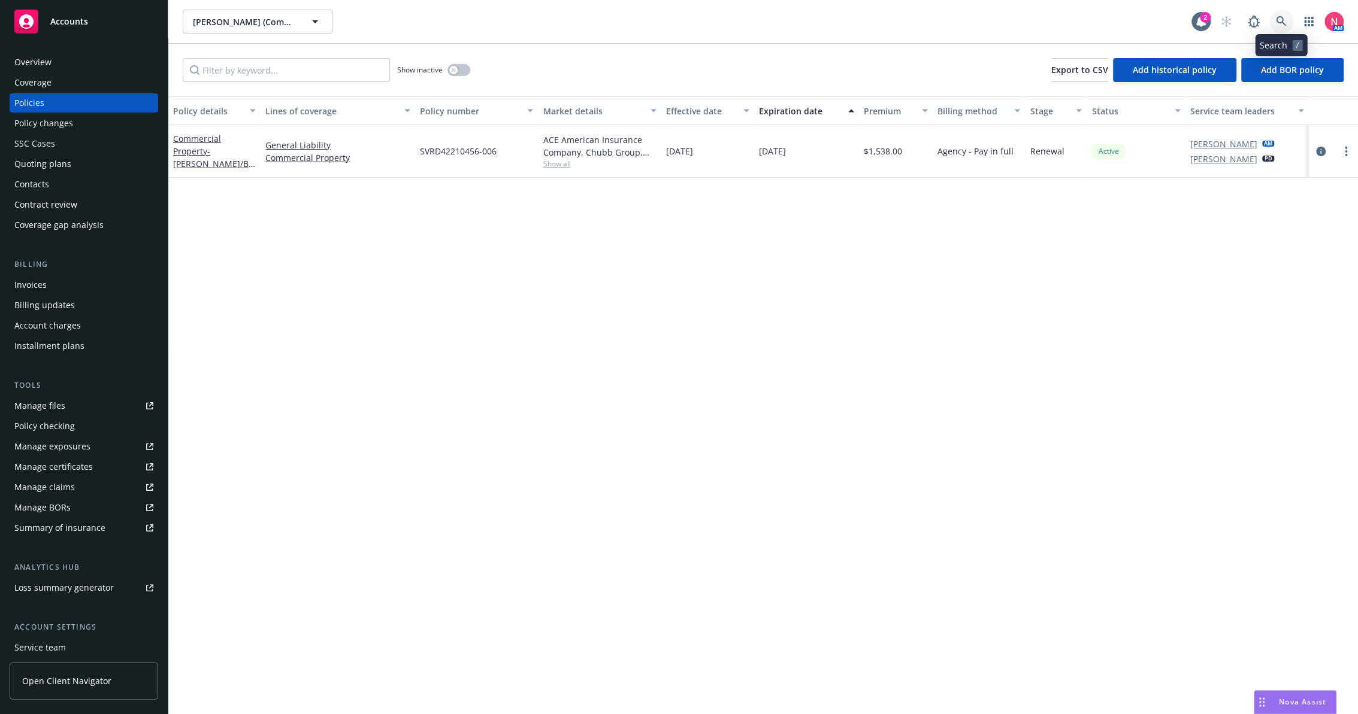
click at [1287, 20] on link at bounding box center [1281, 22] width 24 height 24
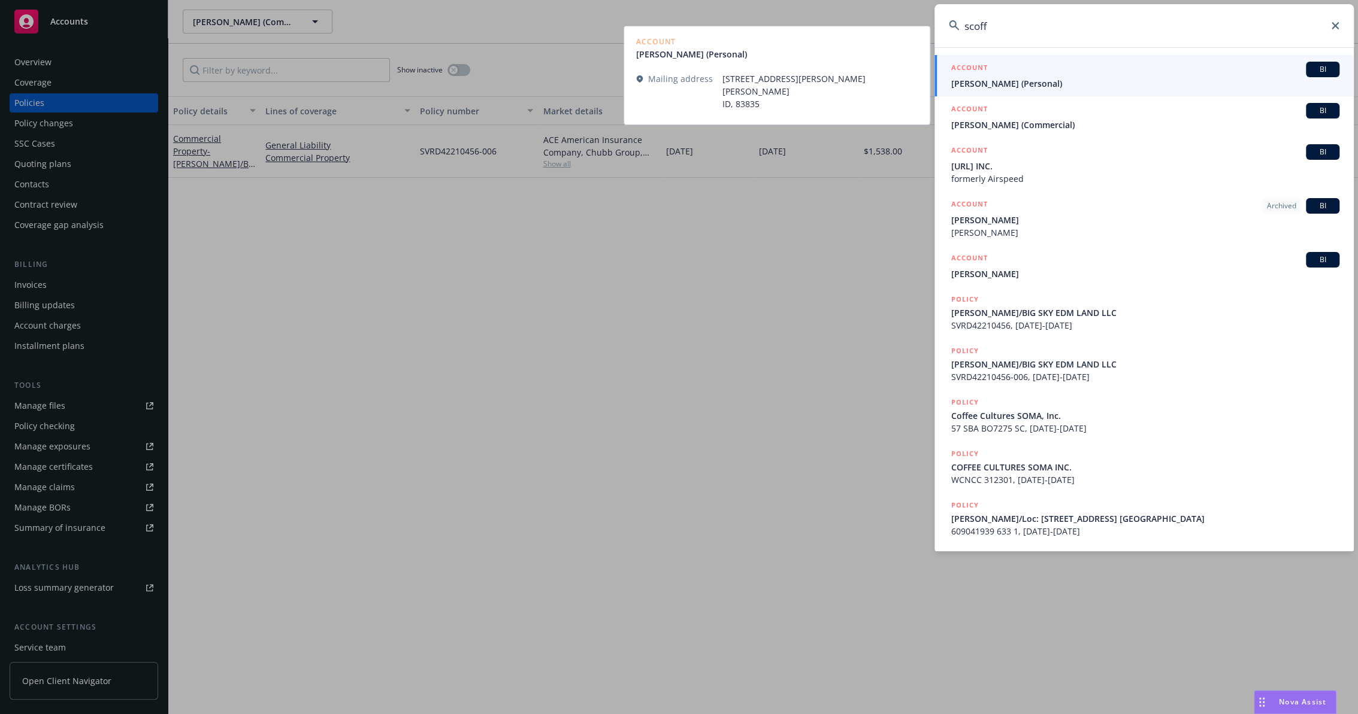
type input "scoff"
click at [1044, 84] on span "[PERSON_NAME] (Personal)" at bounding box center [1145, 83] width 388 height 13
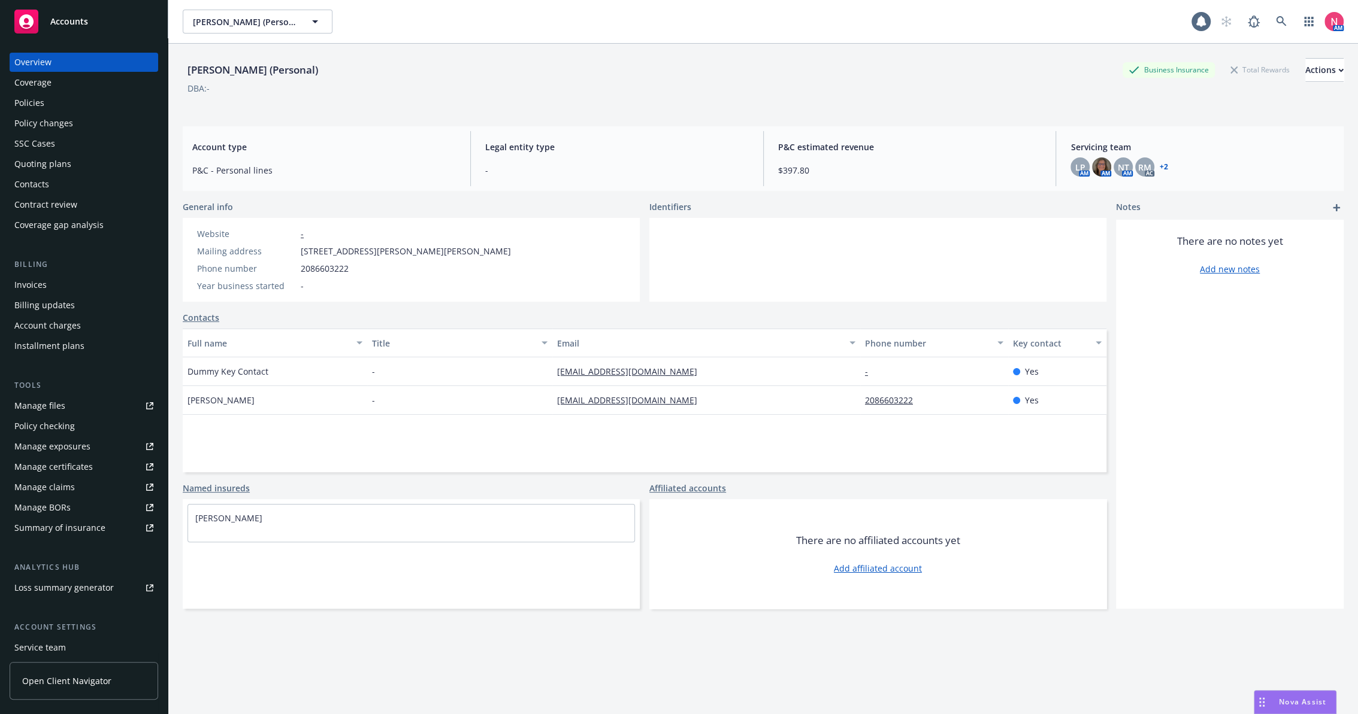
click at [43, 93] on div "Policies" at bounding box center [29, 102] width 30 height 19
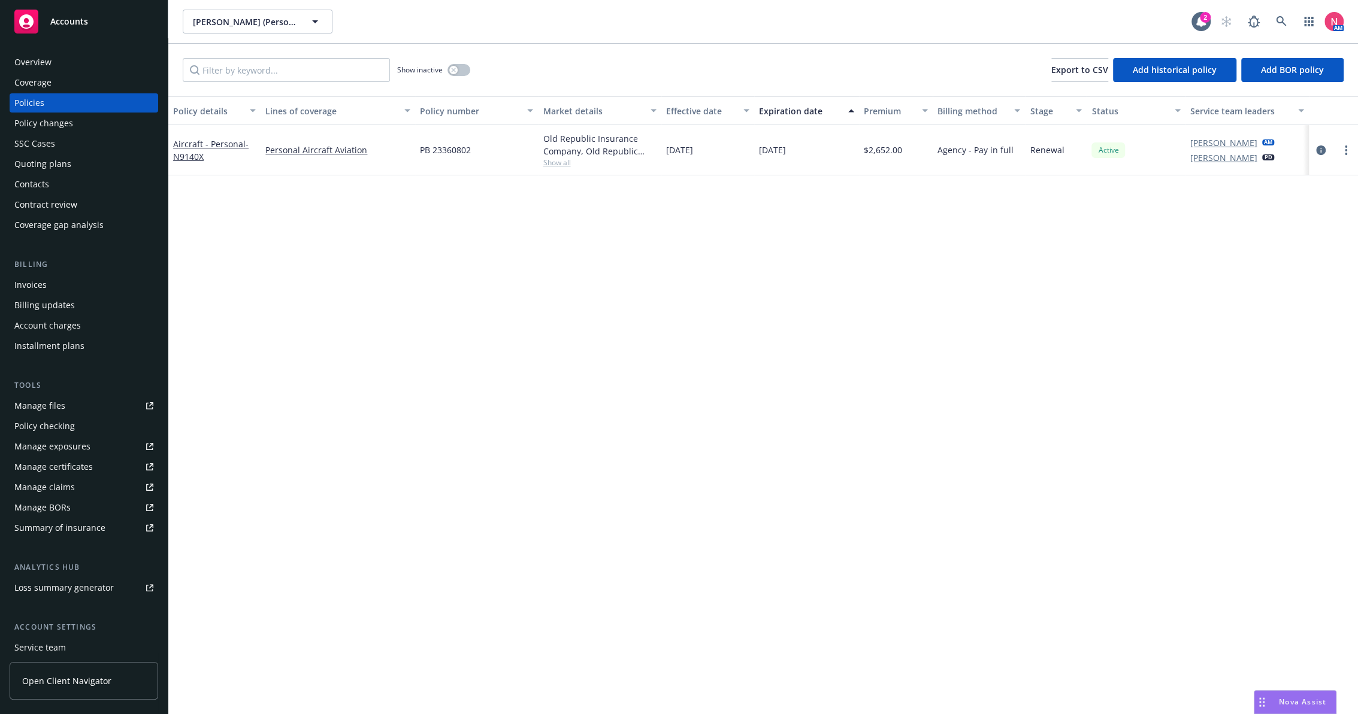
click at [69, 408] on link "Manage files" at bounding box center [84, 405] width 149 height 19
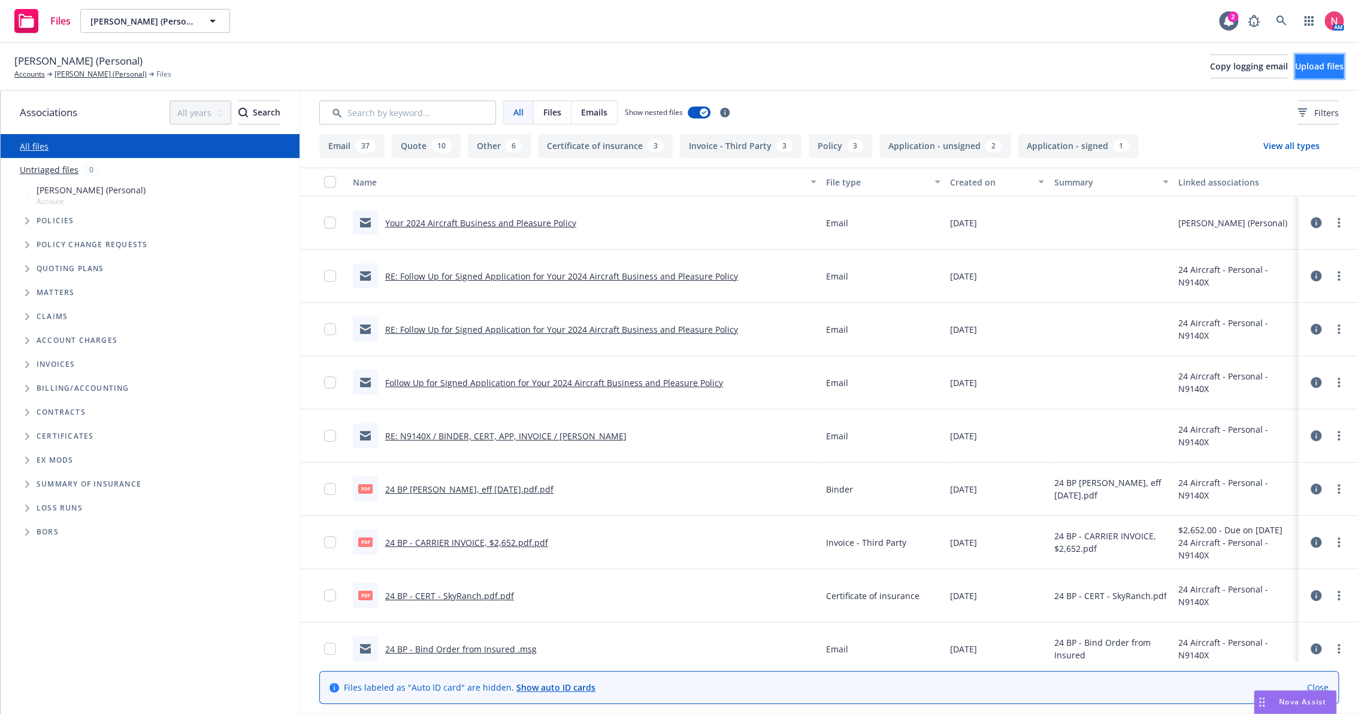
click at [1301, 69] on span "Upload files" at bounding box center [1319, 65] width 49 height 11
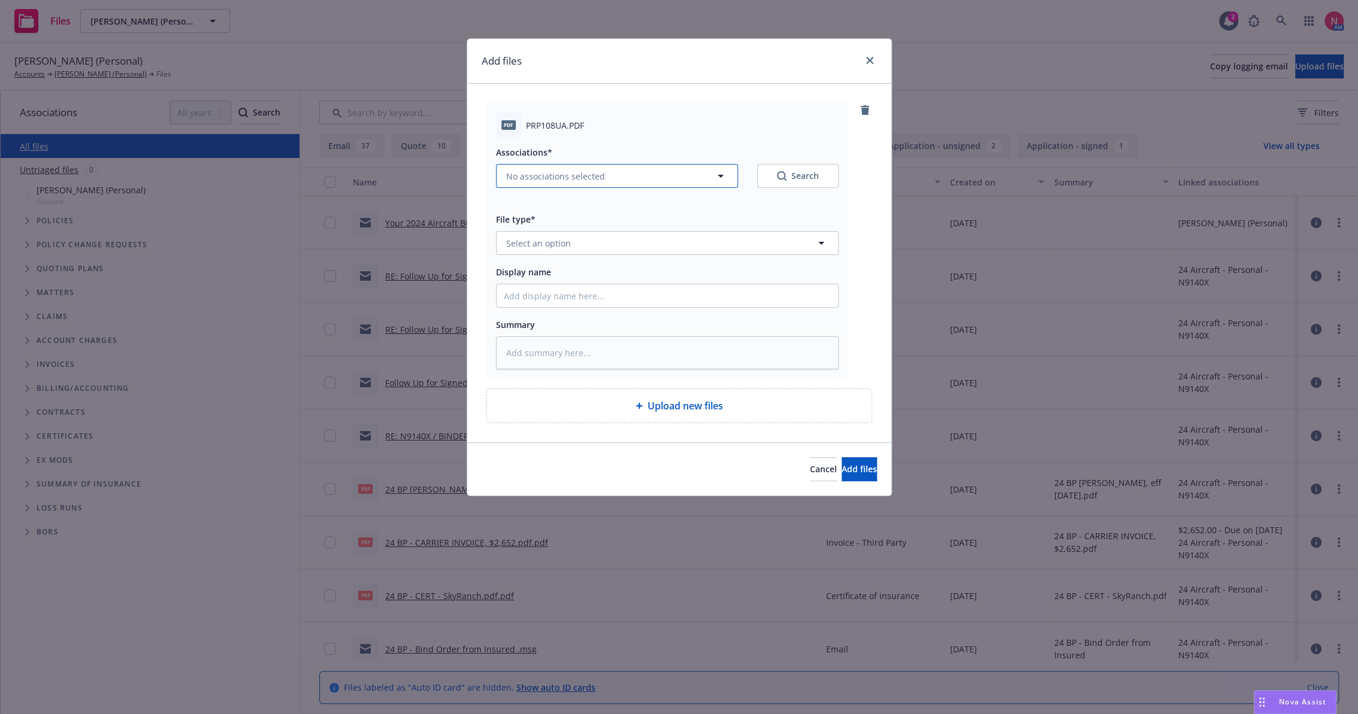
click at [541, 170] on span "No associations selected" at bounding box center [555, 176] width 99 height 13
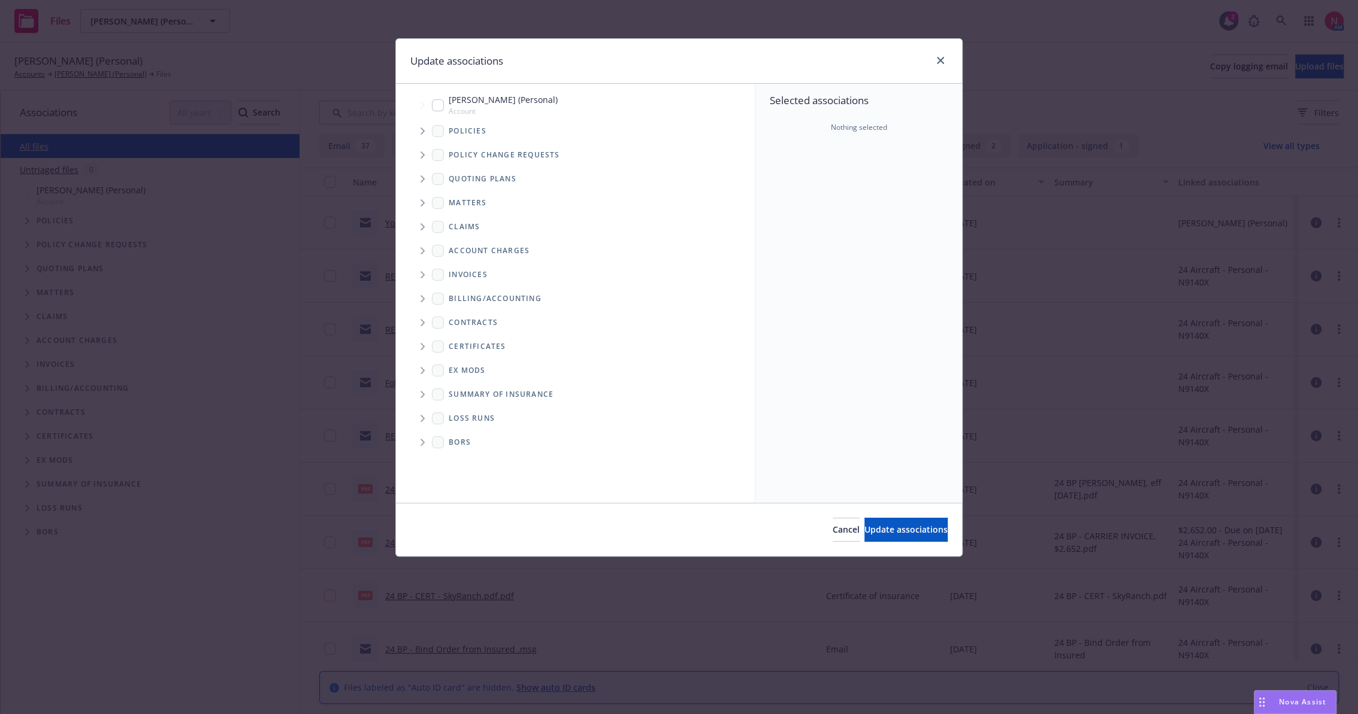
type textarea "x"
click at [438, 106] on input "Tree Example" at bounding box center [438, 105] width 12 height 12
checkbox input "true"
click at [908, 529] on span "Update associations" at bounding box center [905, 529] width 83 height 11
type textarea "x"
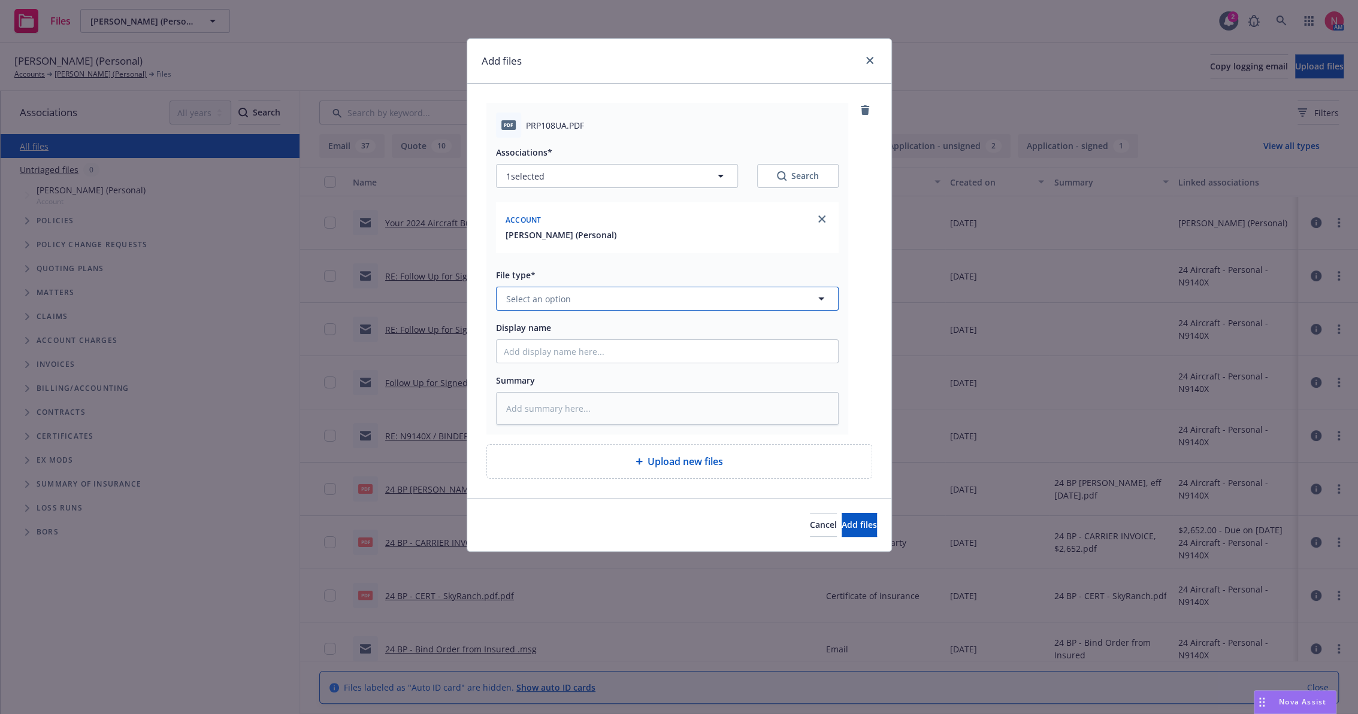
click at [568, 298] on span "Select an option" at bounding box center [538, 299] width 65 height 13
type input "other"
click at [535, 337] on div "Other" at bounding box center [667, 331] width 327 height 17
click at [546, 351] on input "Display name" at bounding box center [666, 351] width 341 height 23
type textarea "x"
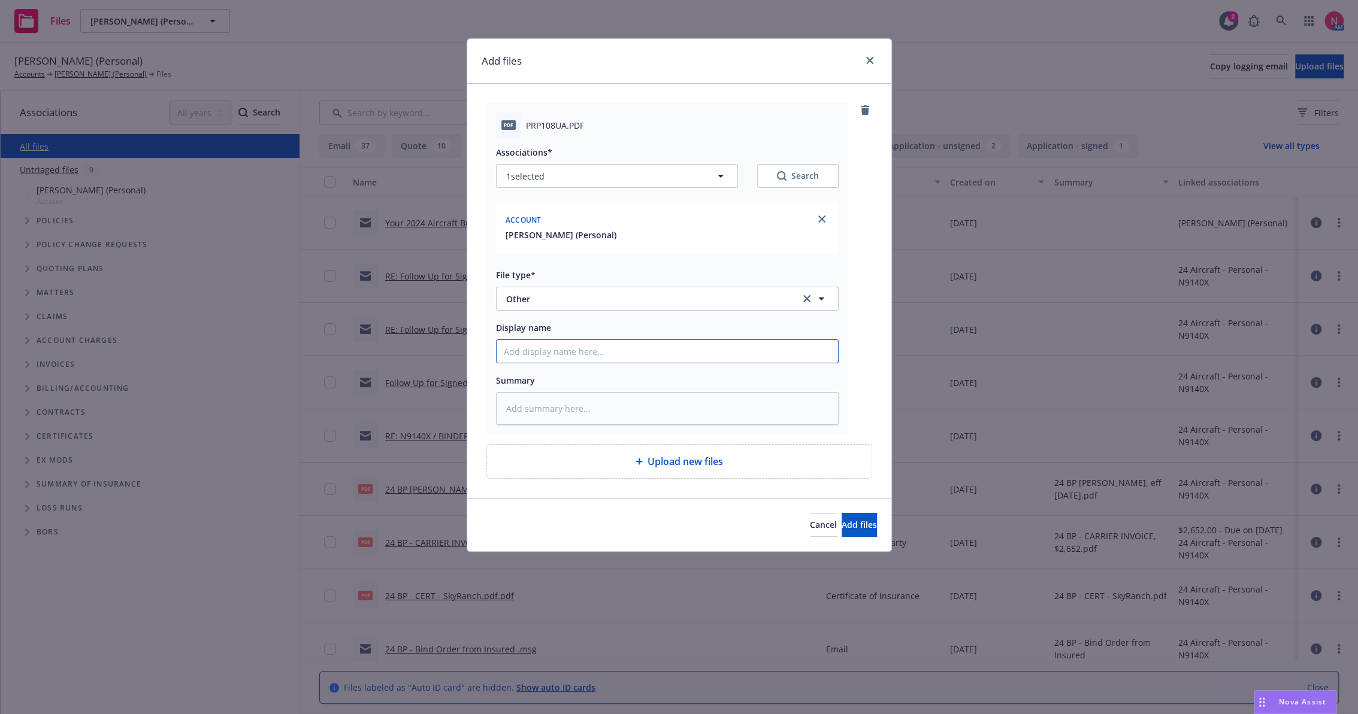
type input "2"
type textarea "x"
type input "25"
type textarea "x"
type input "25"
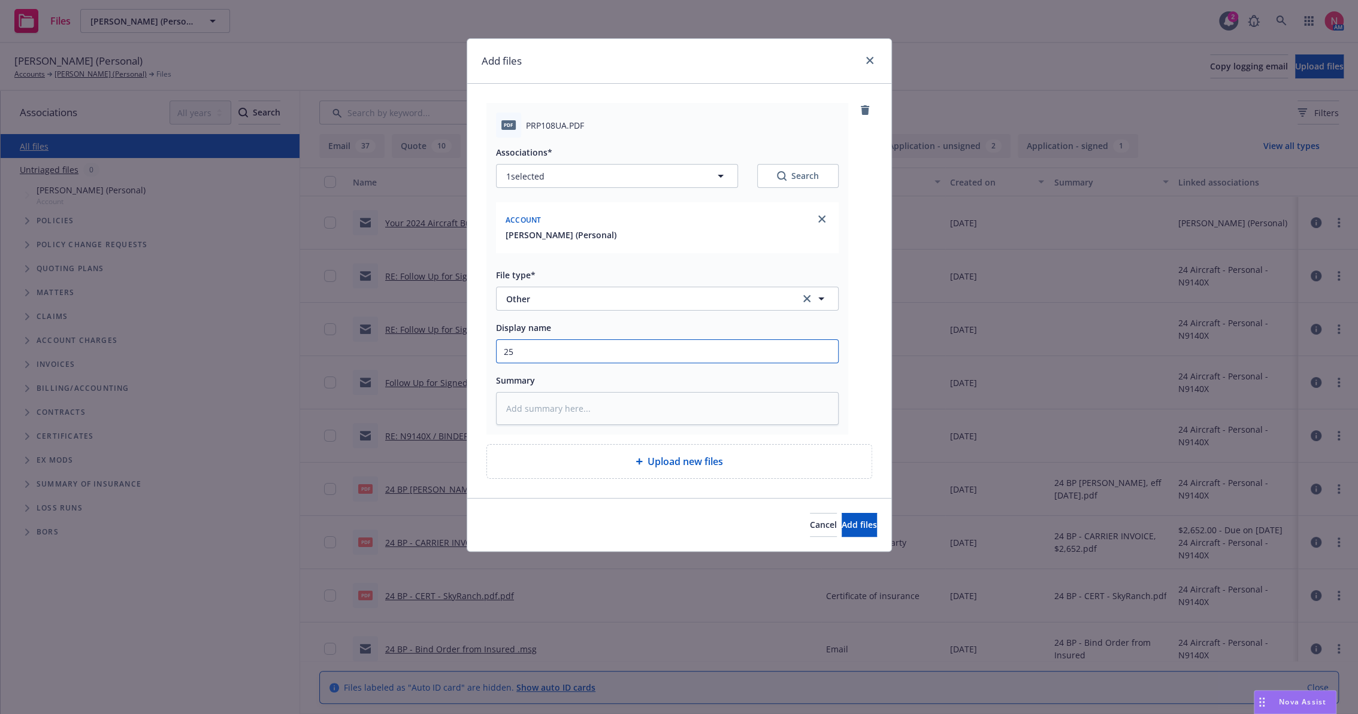
type textarea "x"
type input "25 b"
type textarea "x"
type input "25 bp"
type textarea "x"
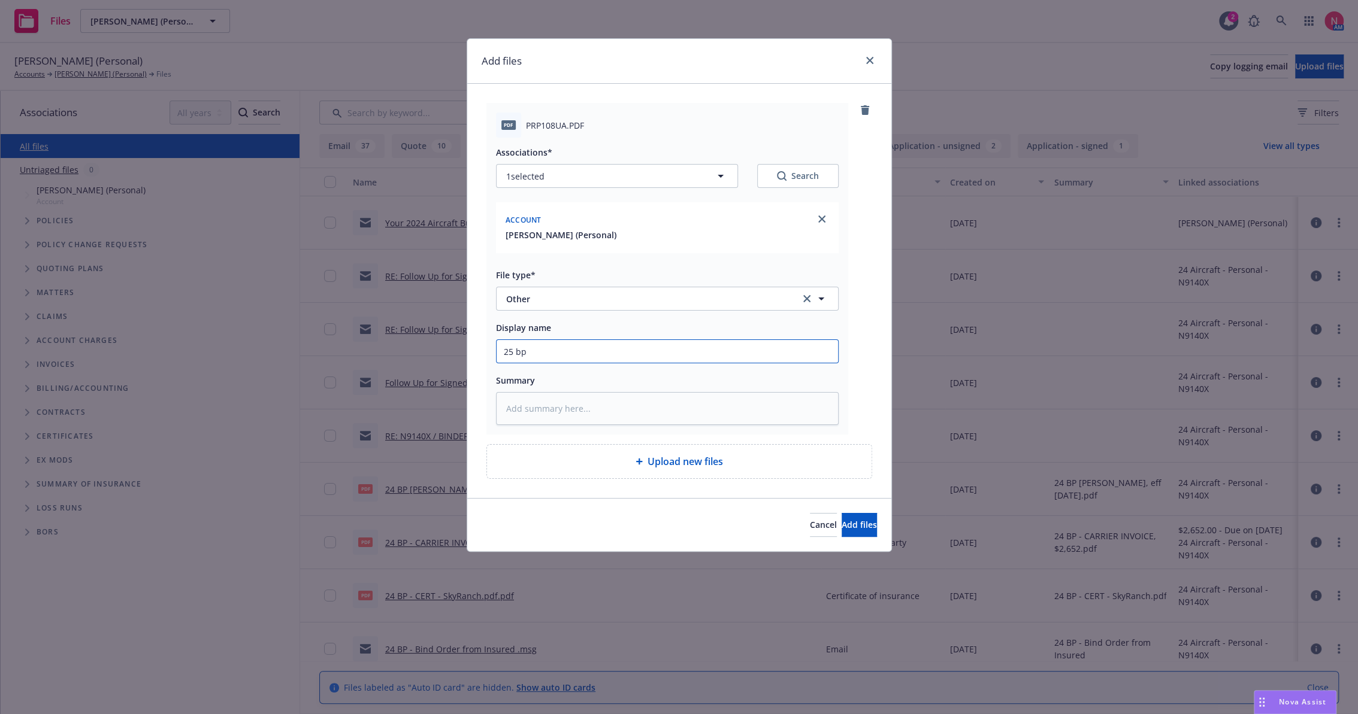
type input "25 bp"
type textarea "x"
type input "25 bp o"
type textarea "x"
type input "25 bp or"
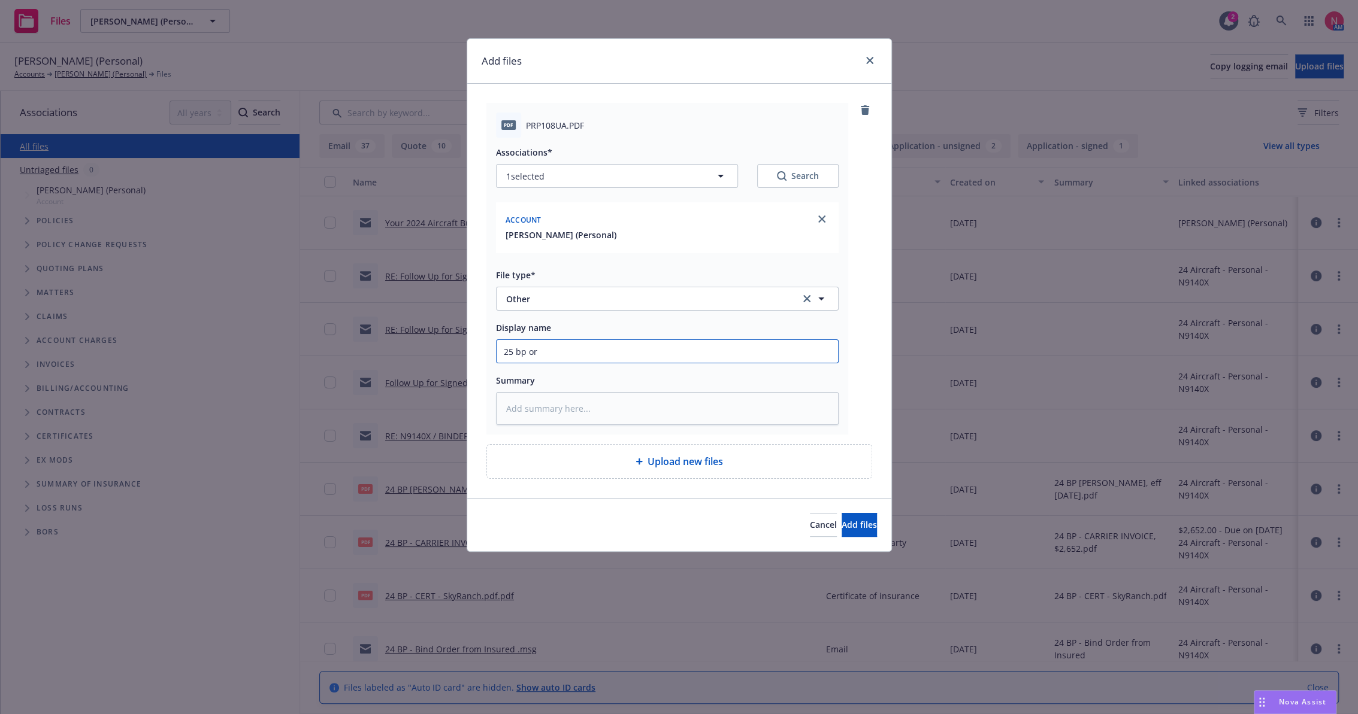
type textarea "x"
type input "25 bp ora"
type textarea "x"
type input "25 bp ora"
type textarea "x"
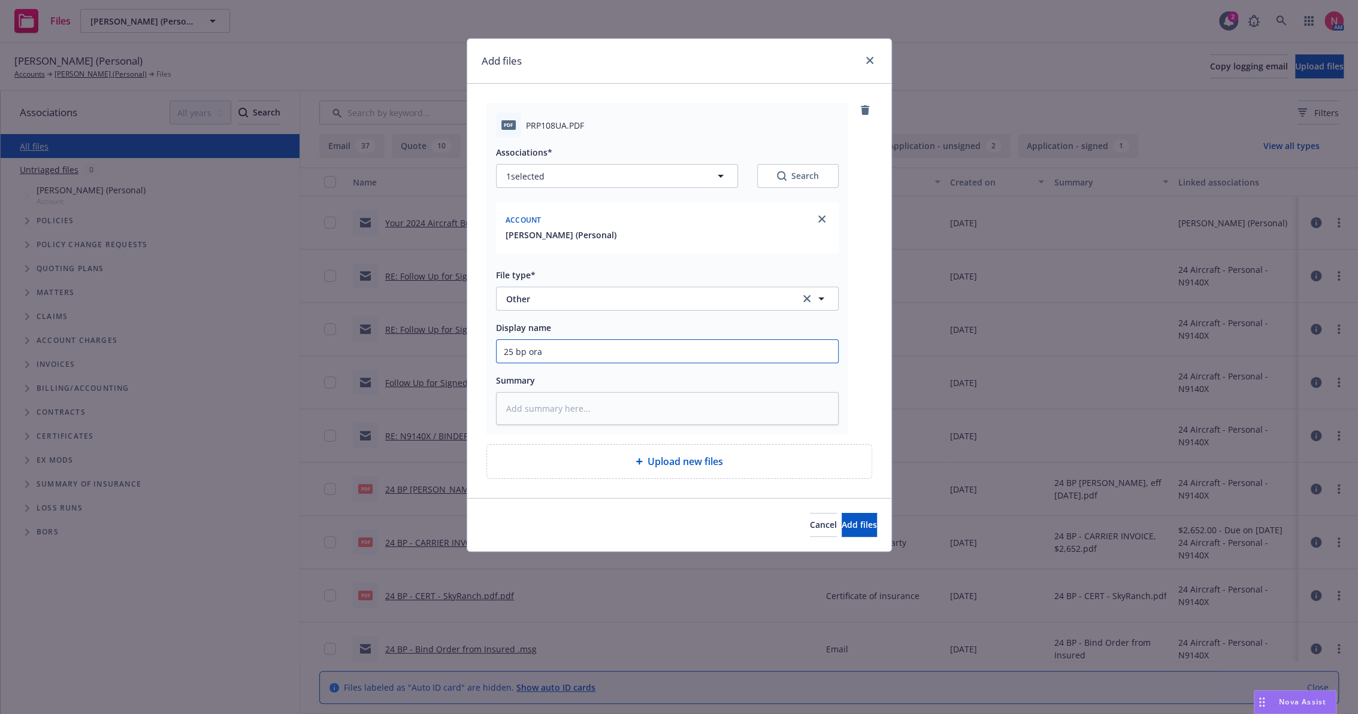
type input "25 bp ora d"
type textarea "x"
type input "25 bp ora"
type textarea "x"
type input "2"
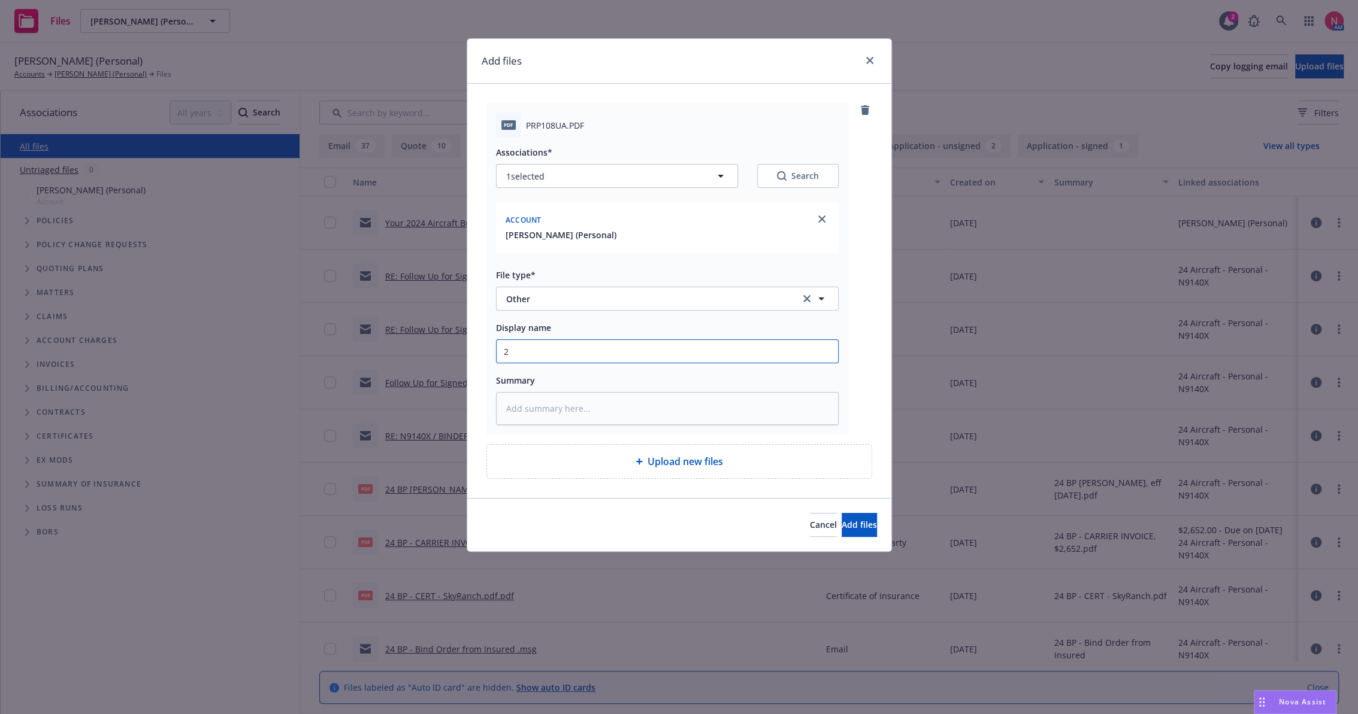
type textarea "x"
type input "25"
type textarea "x"
type input "25"
type textarea "x"
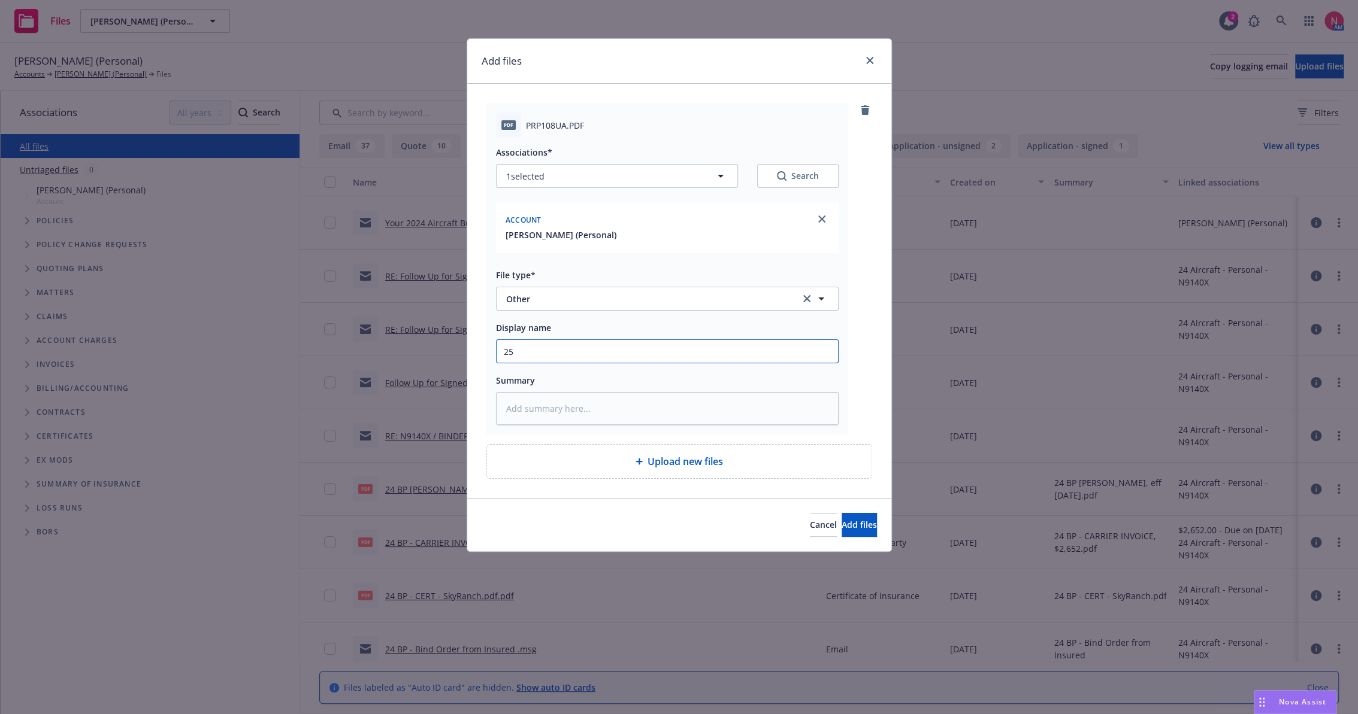
type input "25 B"
type textarea "x"
type input "25 BP"
type textarea "x"
type input "25 BP"
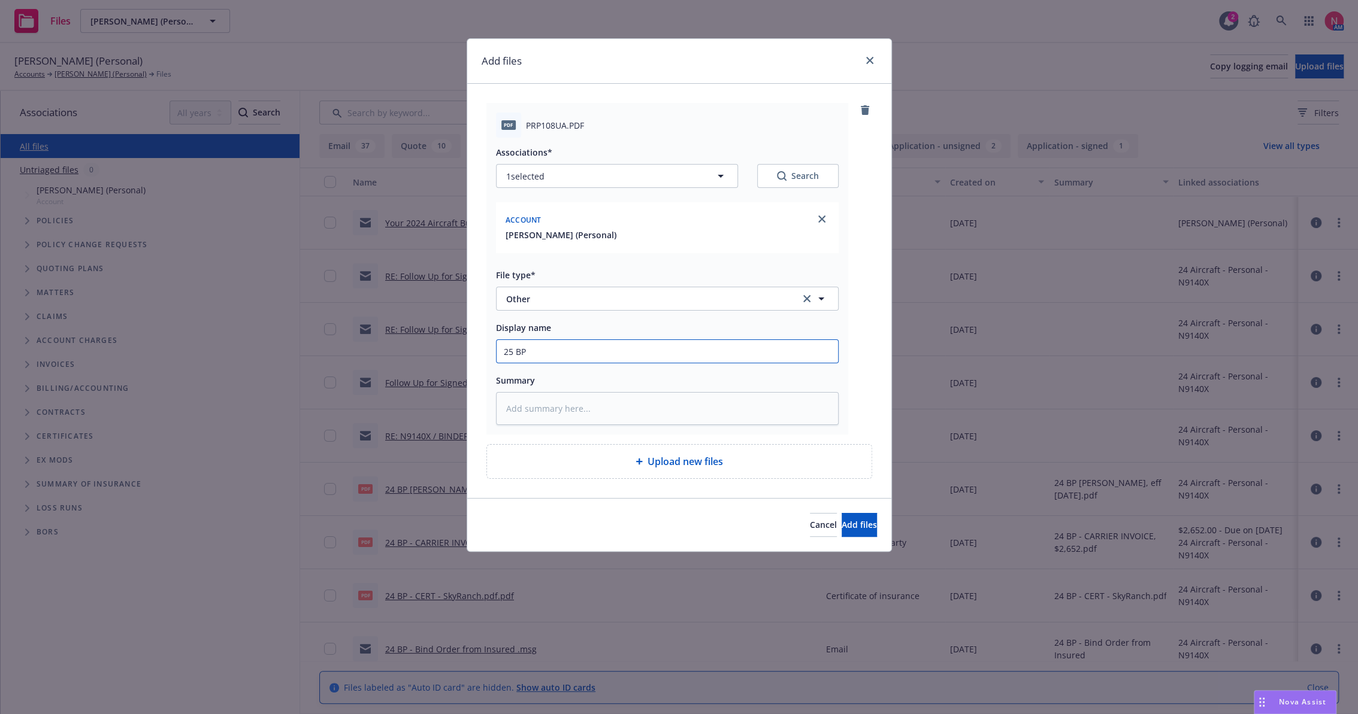
type textarea "x"
type input "25 BP O"
type textarea "x"
type input "25 BP OR"
type textarea "x"
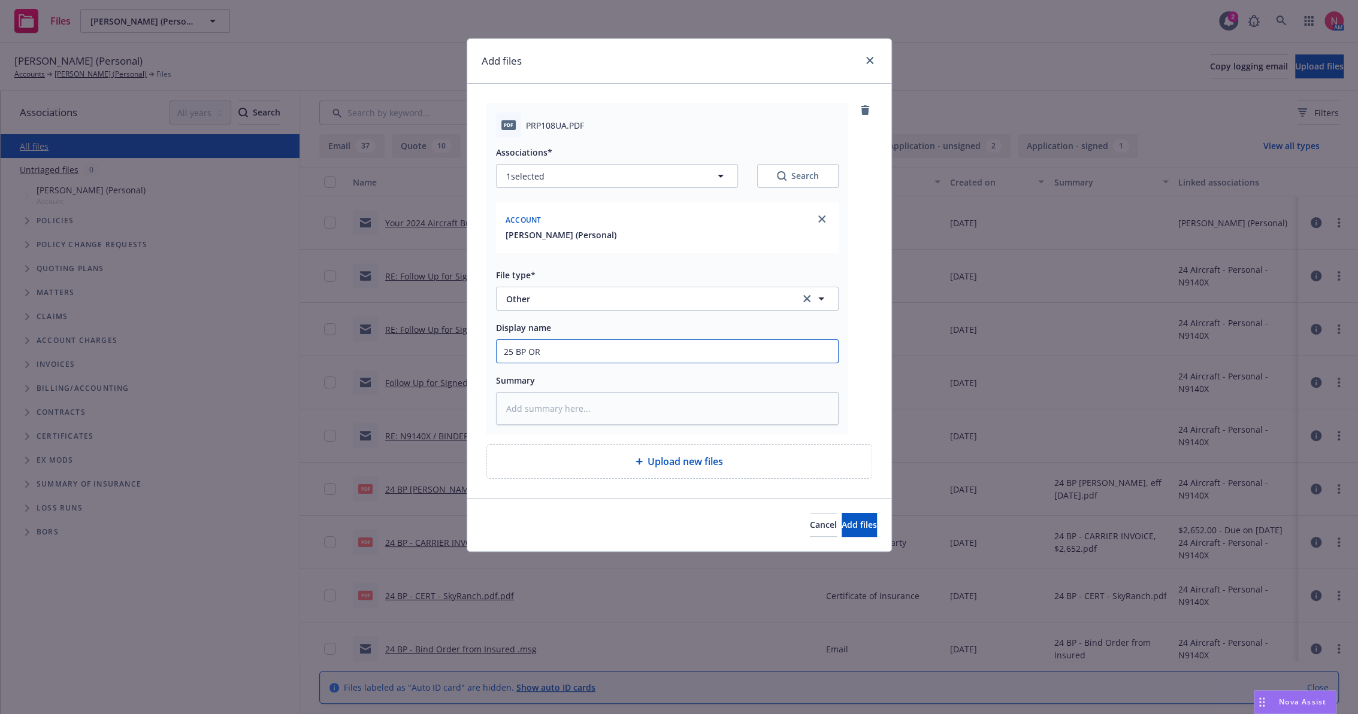
type input "25 BP ORA"
type textarea "x"
type input "25 BP ORA"
type textarea "x"
type input "25 BP ORA D"
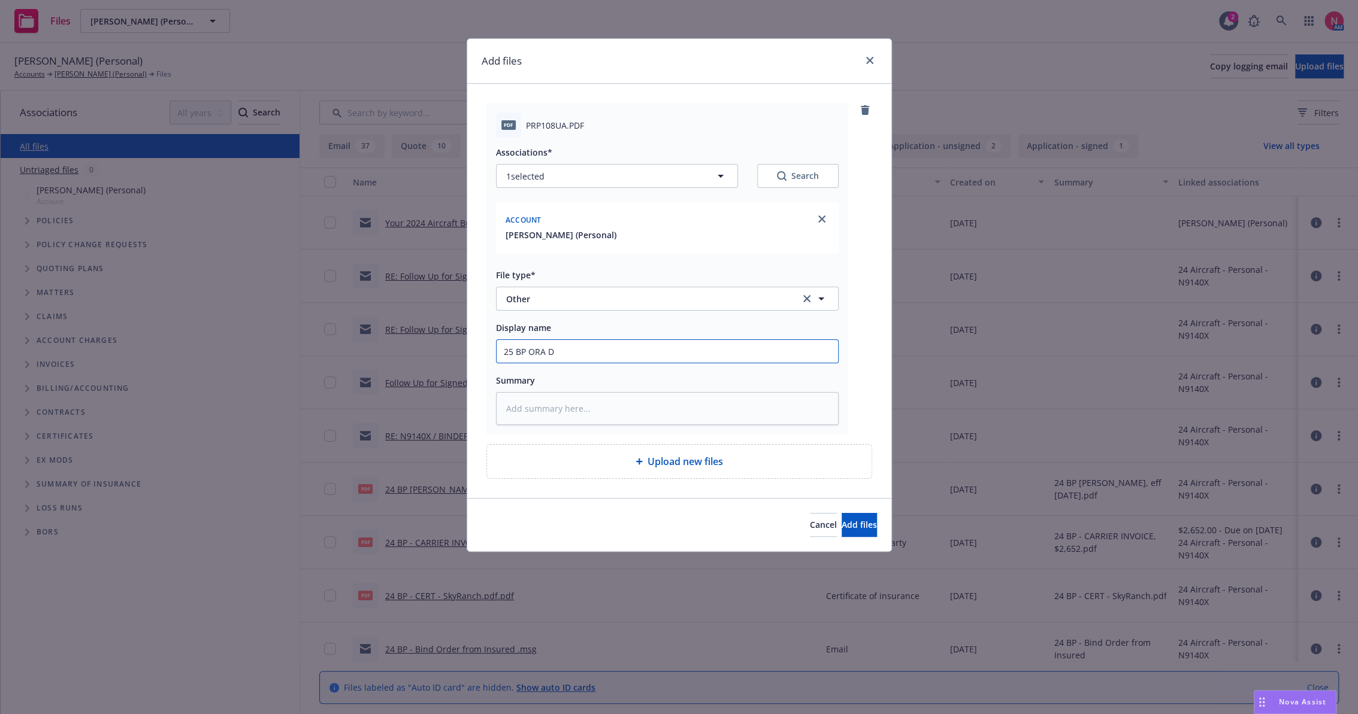
type textarea "x"
type input "25 BP ORA DN"
type textarea "x"
type input "25 BP ORA DNO"
type textarea "x"
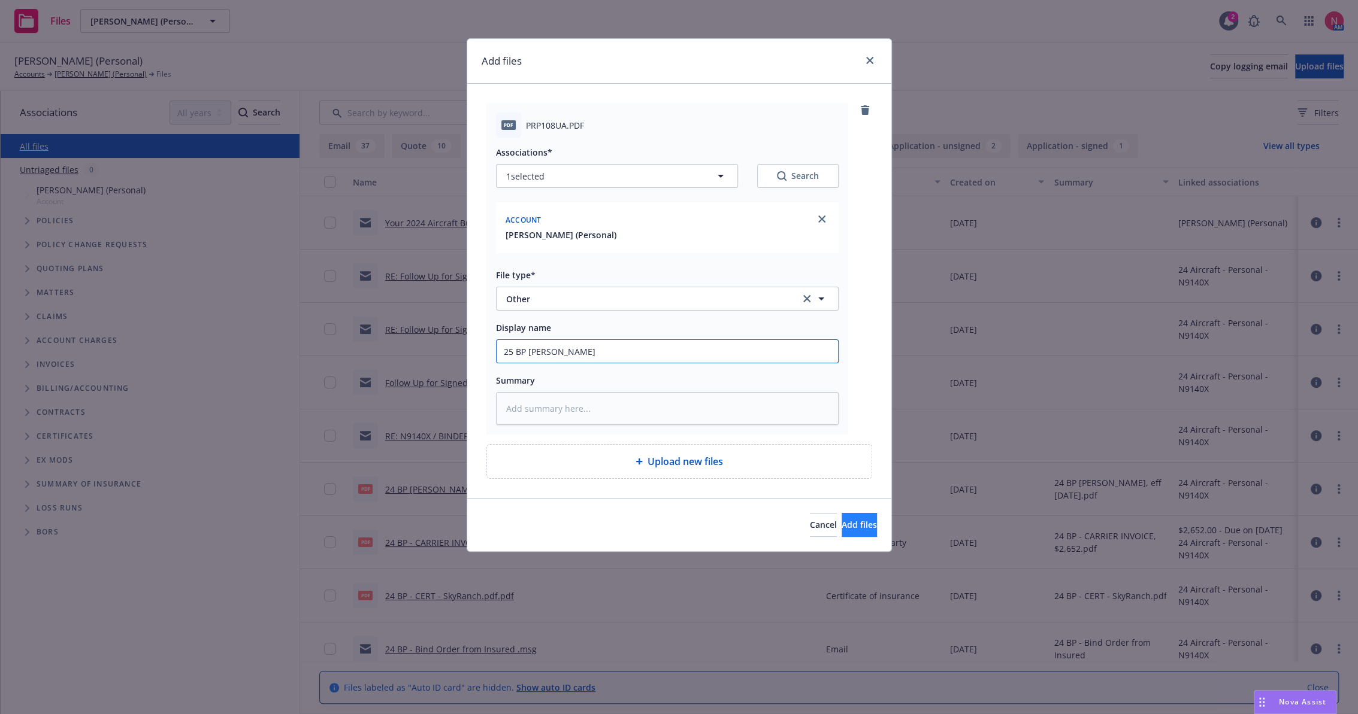
type input "25 BP ORA DNOR"
click at [852, 518] on button "Add files" at bounding box center [858, 525] width 35 height 24
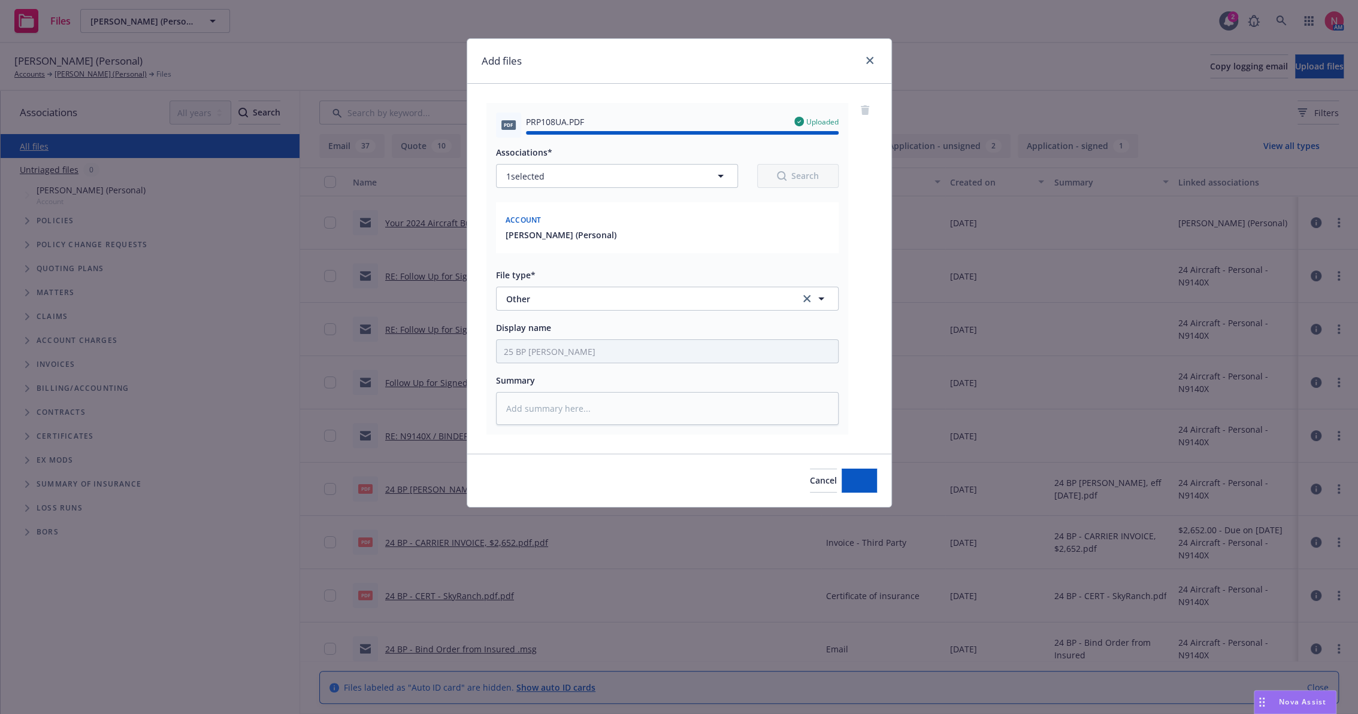
type textarea "x"
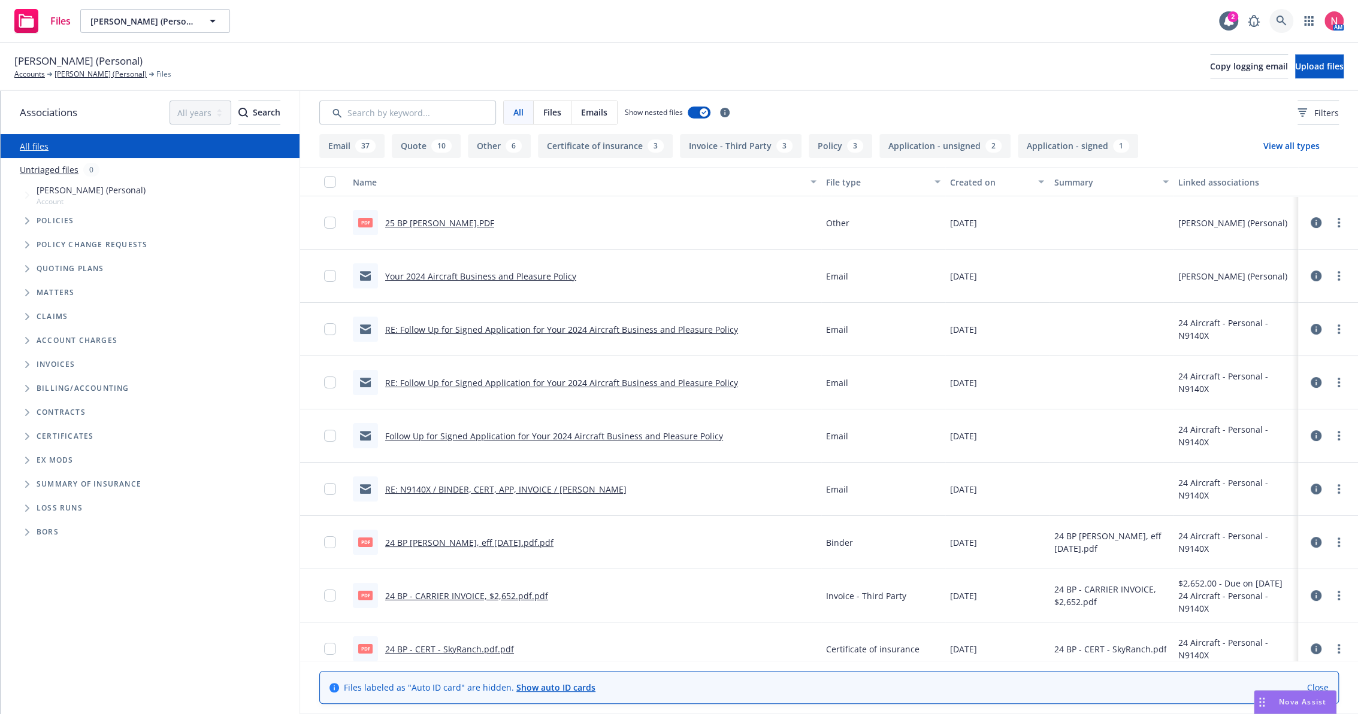
click at [1287, 29] on link at bounding box center [1281, 21] width 24 height 24
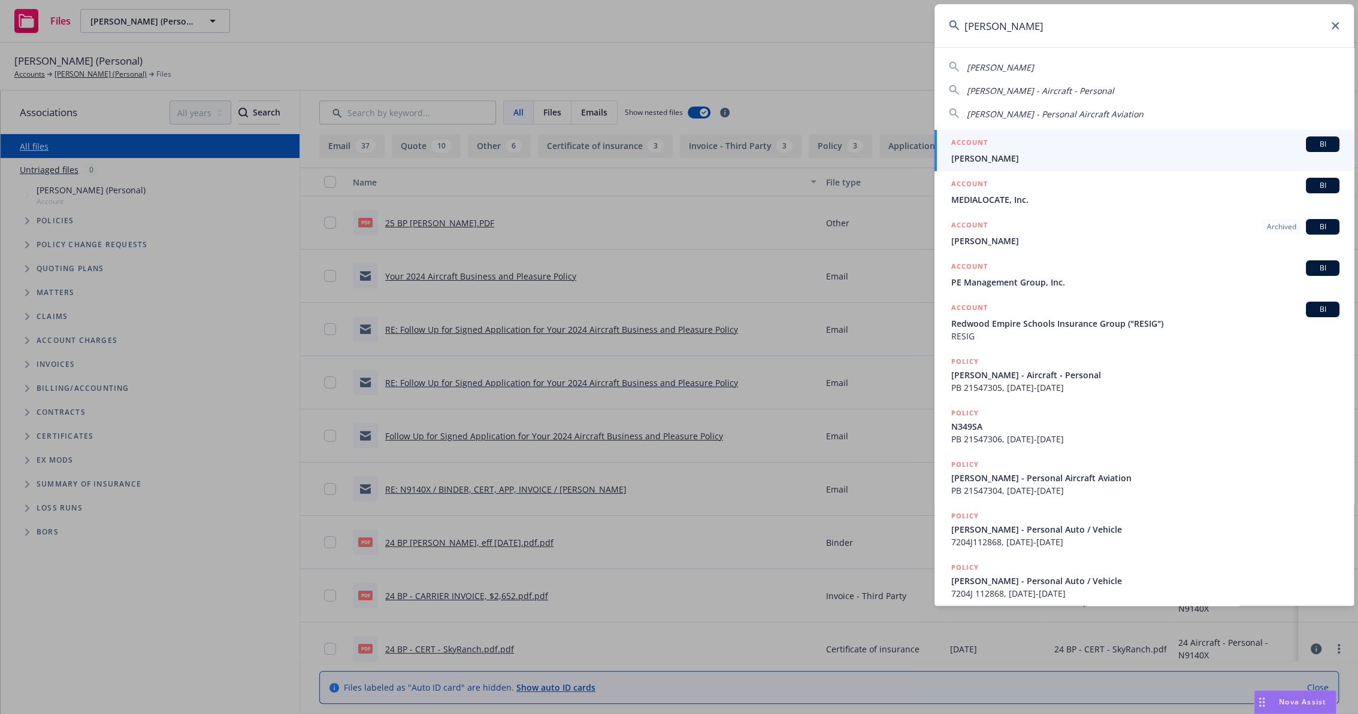
type input "richard long"
click at [1008, 153] on span "Richard Long" at bounding box center [1145, 158] width 388 height 13
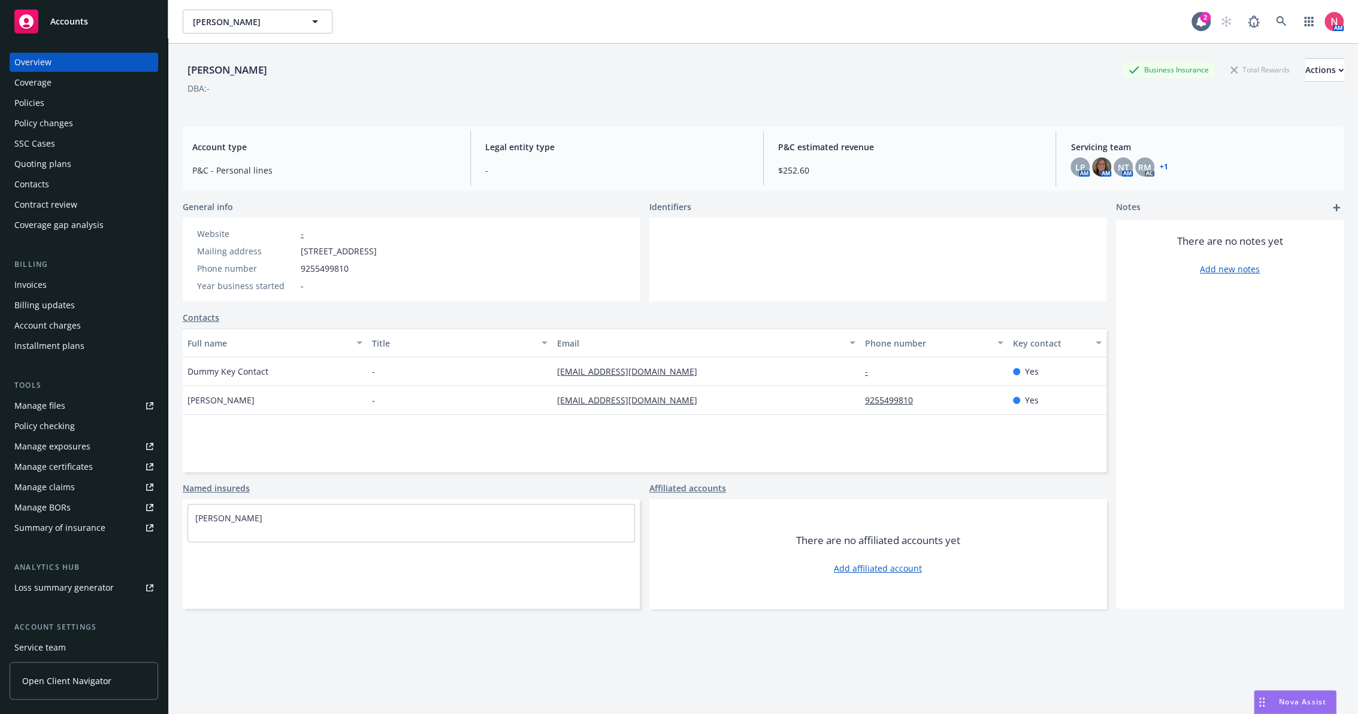
click at [53, 407] on div "Manage files" at bounding box center [39, 405] width 51 height 19
click at [49, 431] on div "Policy checking" at bounding box center [44, 426] width 60 height 19
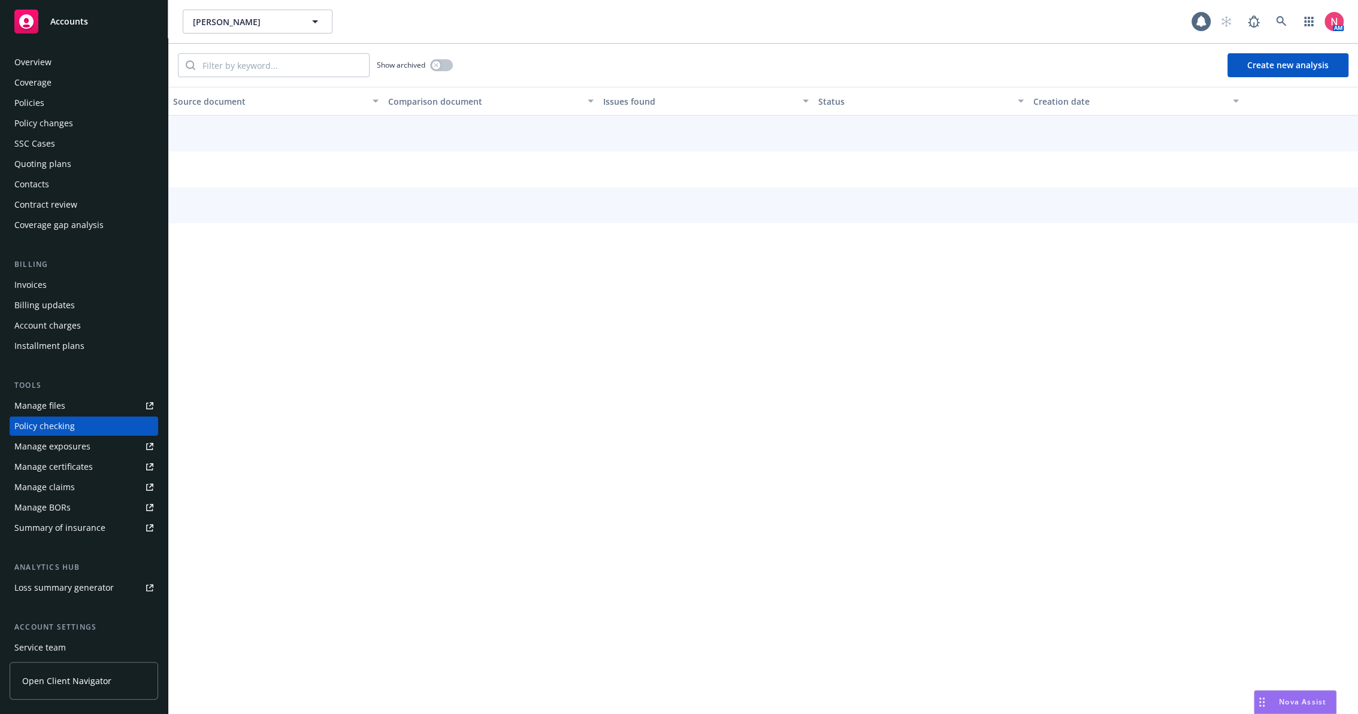
scroll to position [50, 0]
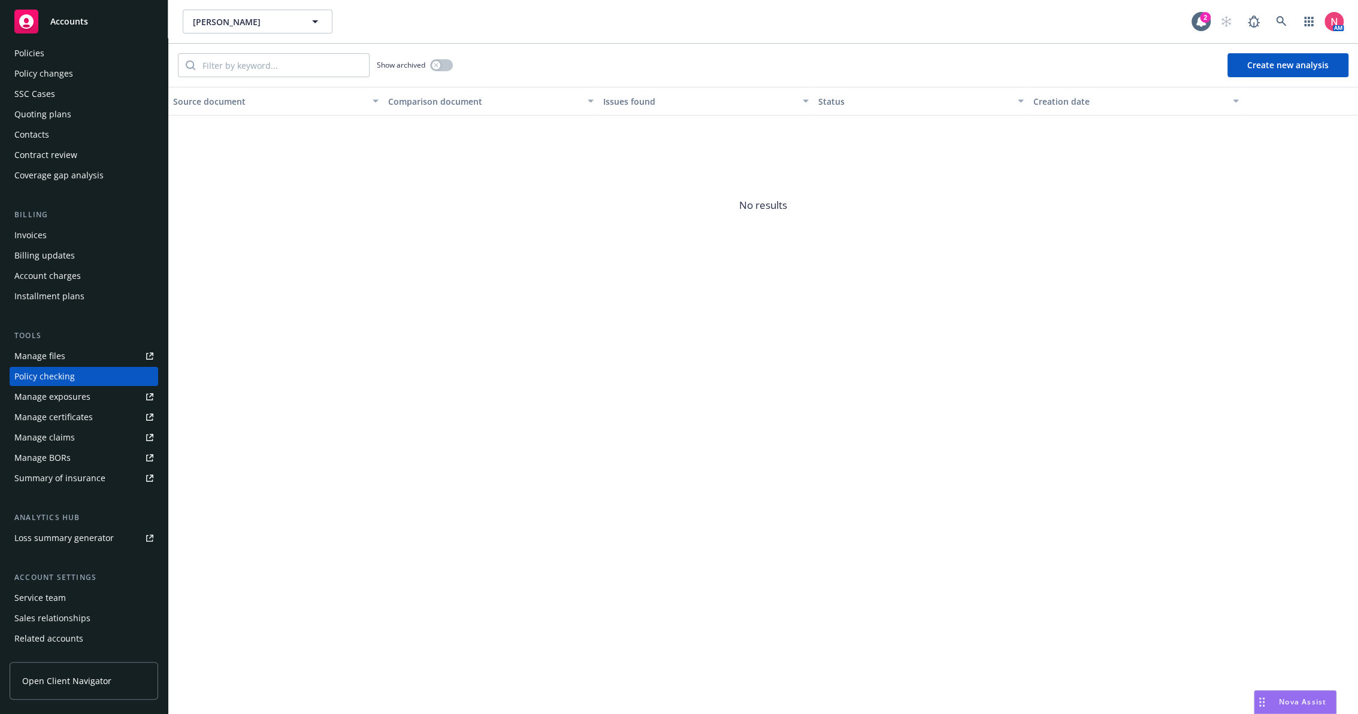
click at [1278, 69] on button "Create new analysis" at bounding box center [1287, 65] width 121 height 24
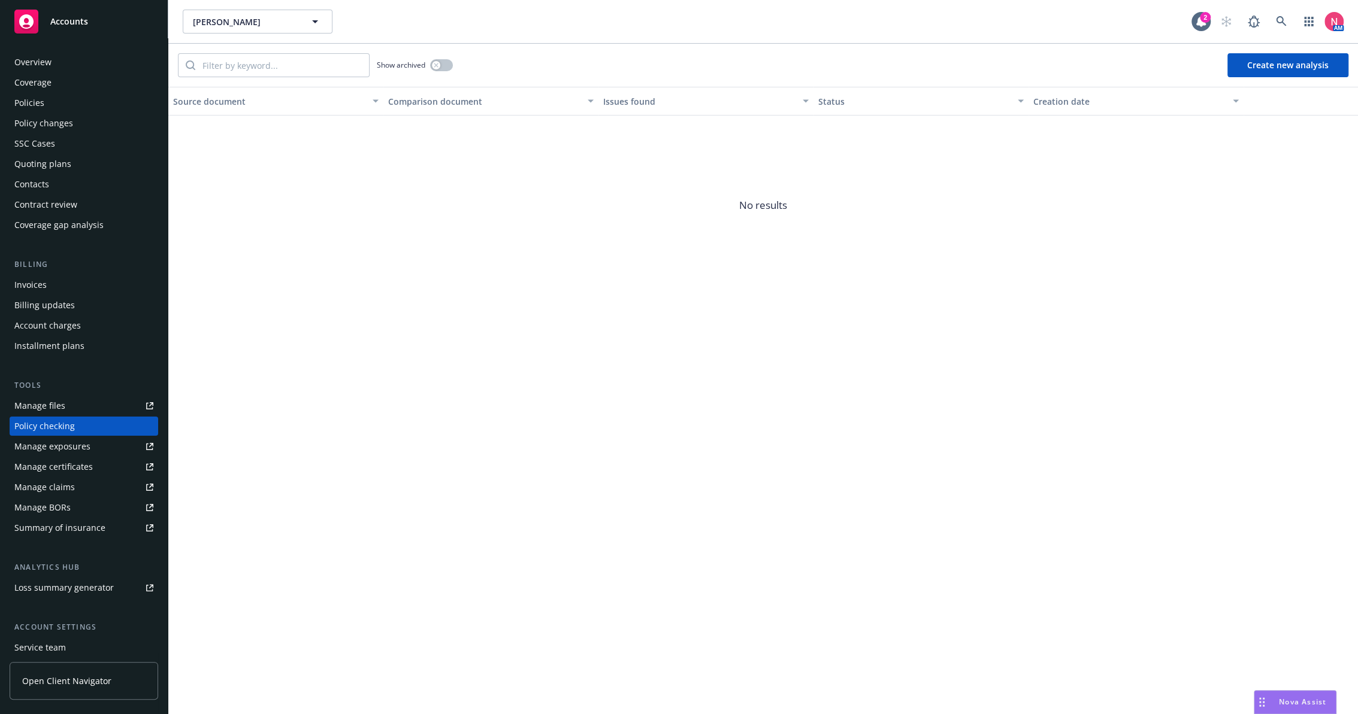
click at [64, 58] on div "Overview" at bounding box center [83, 62] width 139 height 19
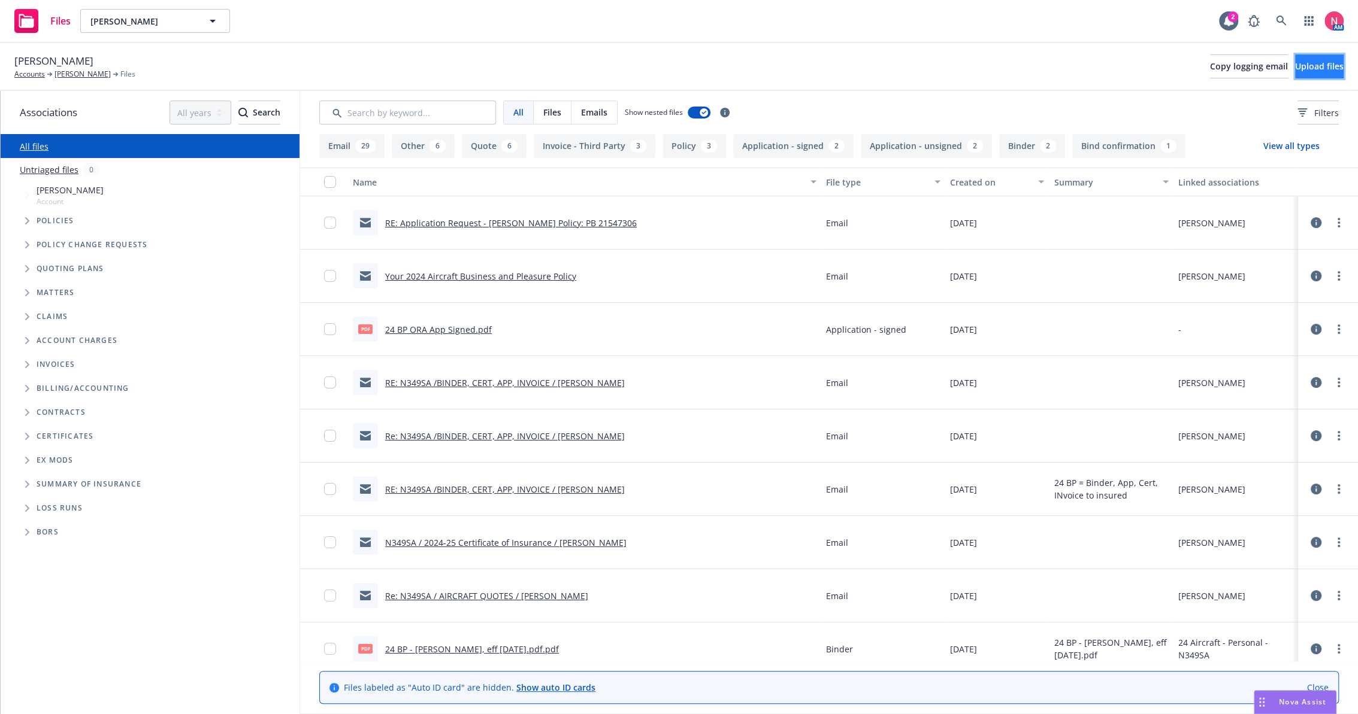
click at [1301, 65] on span "Upload files" at bounding box center [1319, 65] width 49 height 11
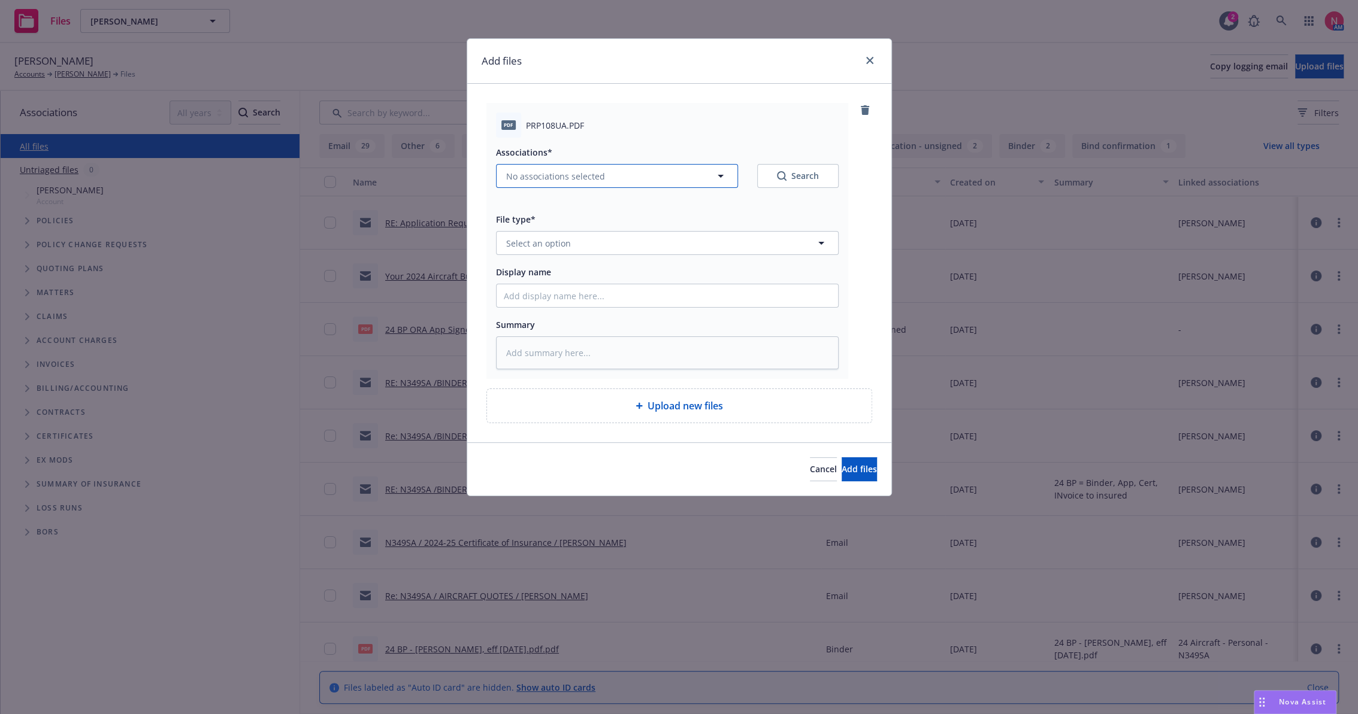
click at [600, 182] on button "No associations selected" at bounding box center [617, 176] width 242 height 24
type textarea "x"
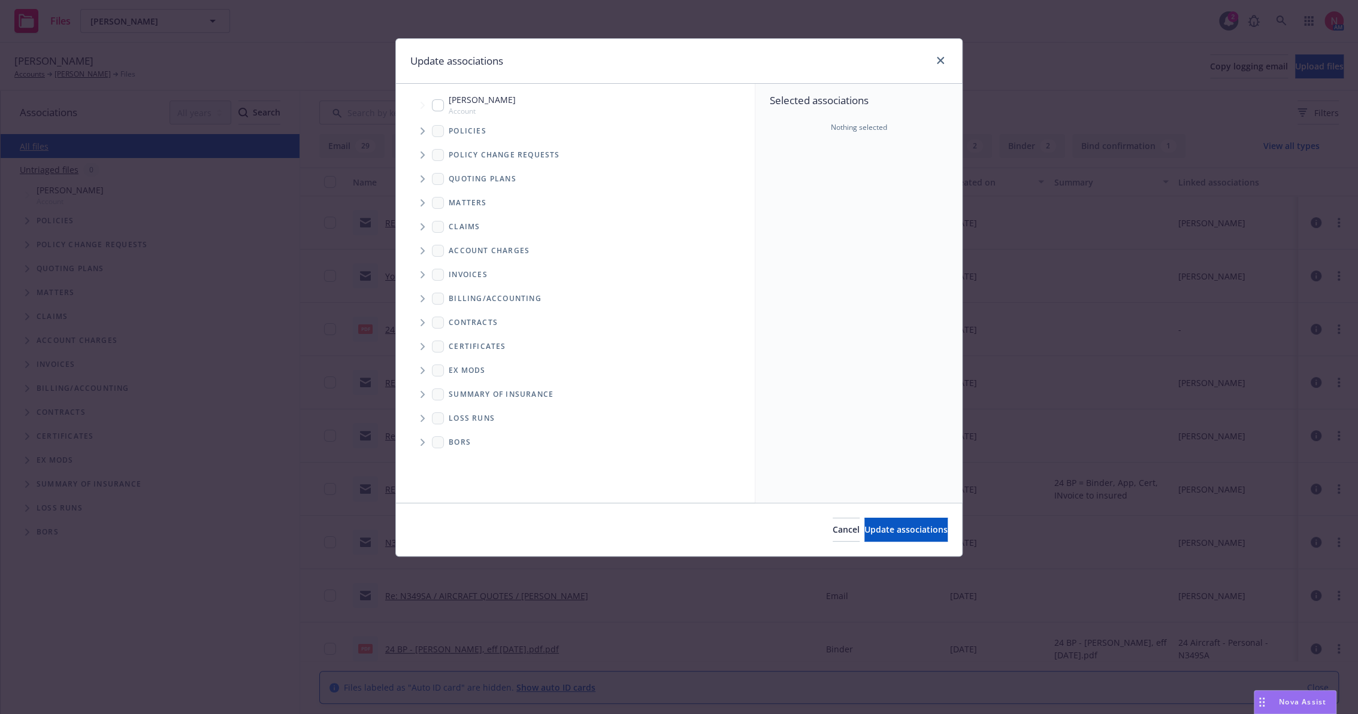
click at [445, 102] on div "[PERSON_NAME] Account" at bounding box center [474, 104] width 84 height 23
checkbox input "true"
click at [925, 531] on span "Update associations" at bounding box center [905, 529] width 83 height 11
type textarea "x"
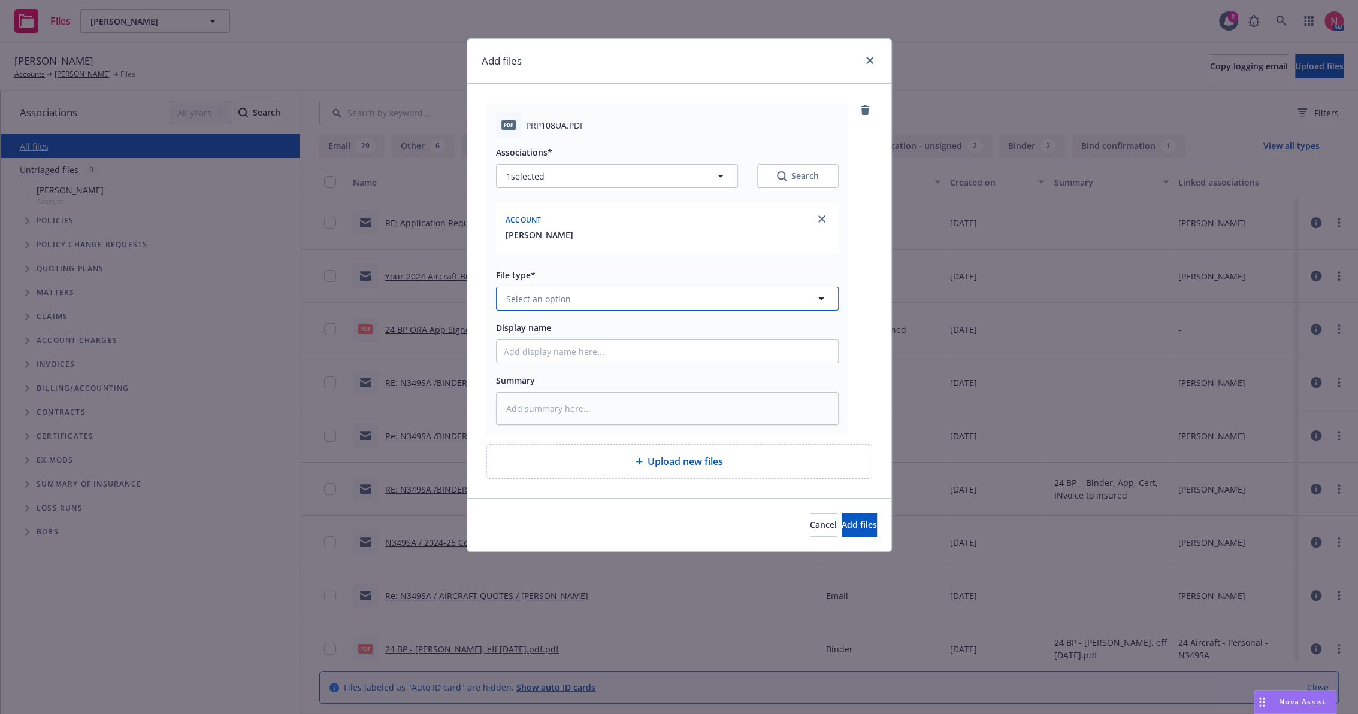
click at [529, 290] on button "Select an option" at bounding box center [667, 299] width 343 height 24
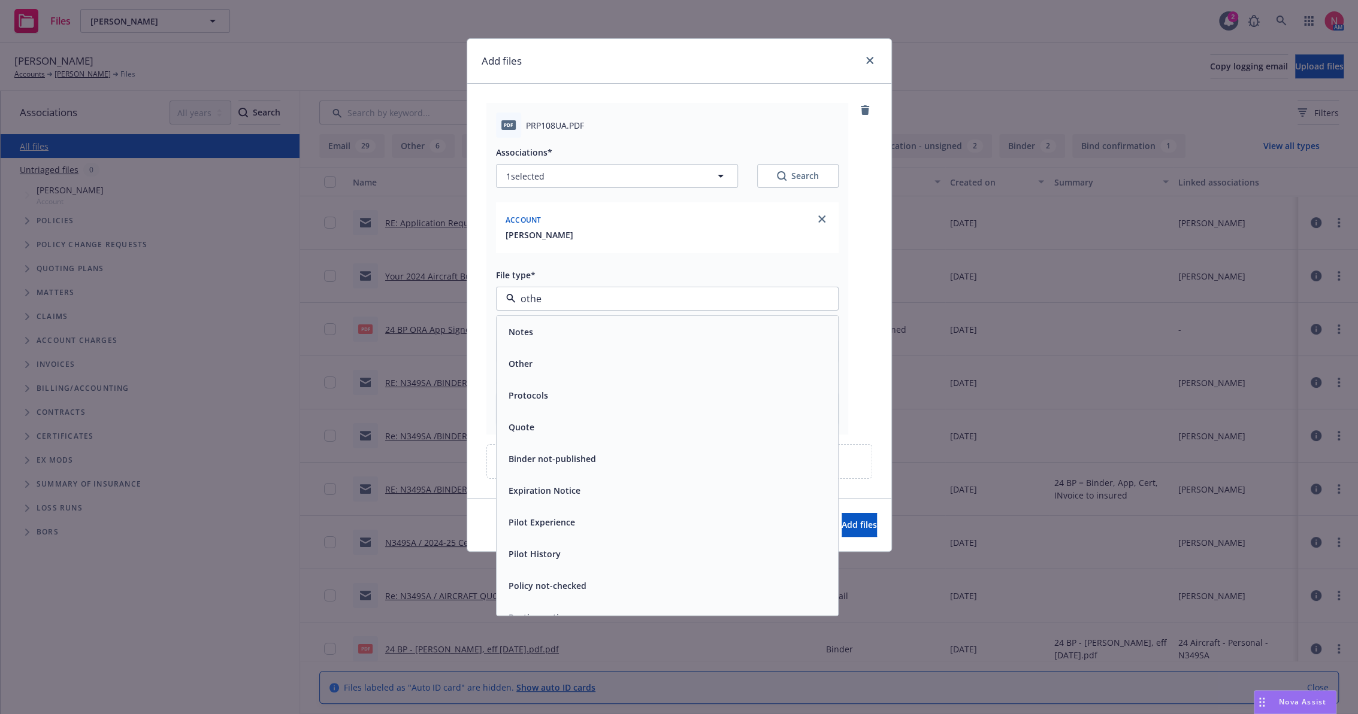
type input "other"
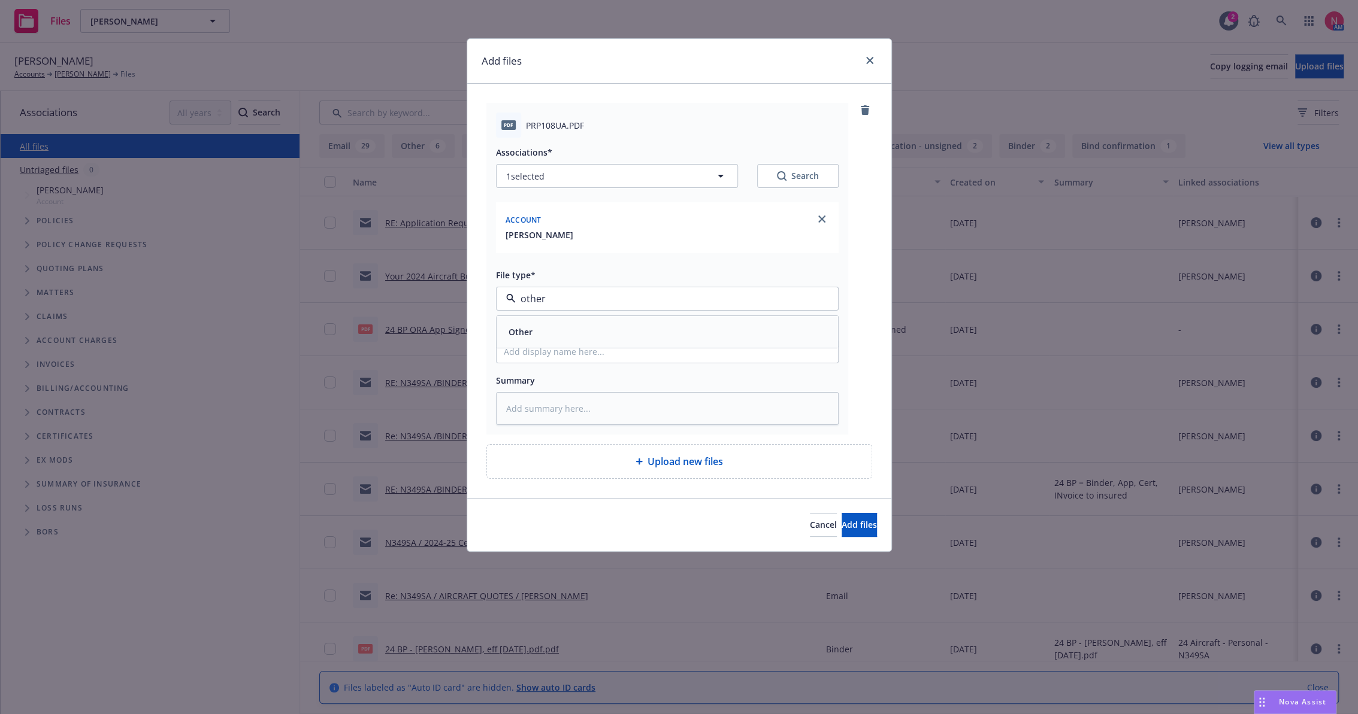
click at [604, 334] on div "Other" at bounding box center [667, 331] width 327 height 17
click at [594, 352] on input "Display name" at bounding box center [666, 351] width 341 height 23
type textarea "x"
type input "2"
type textarea "x"
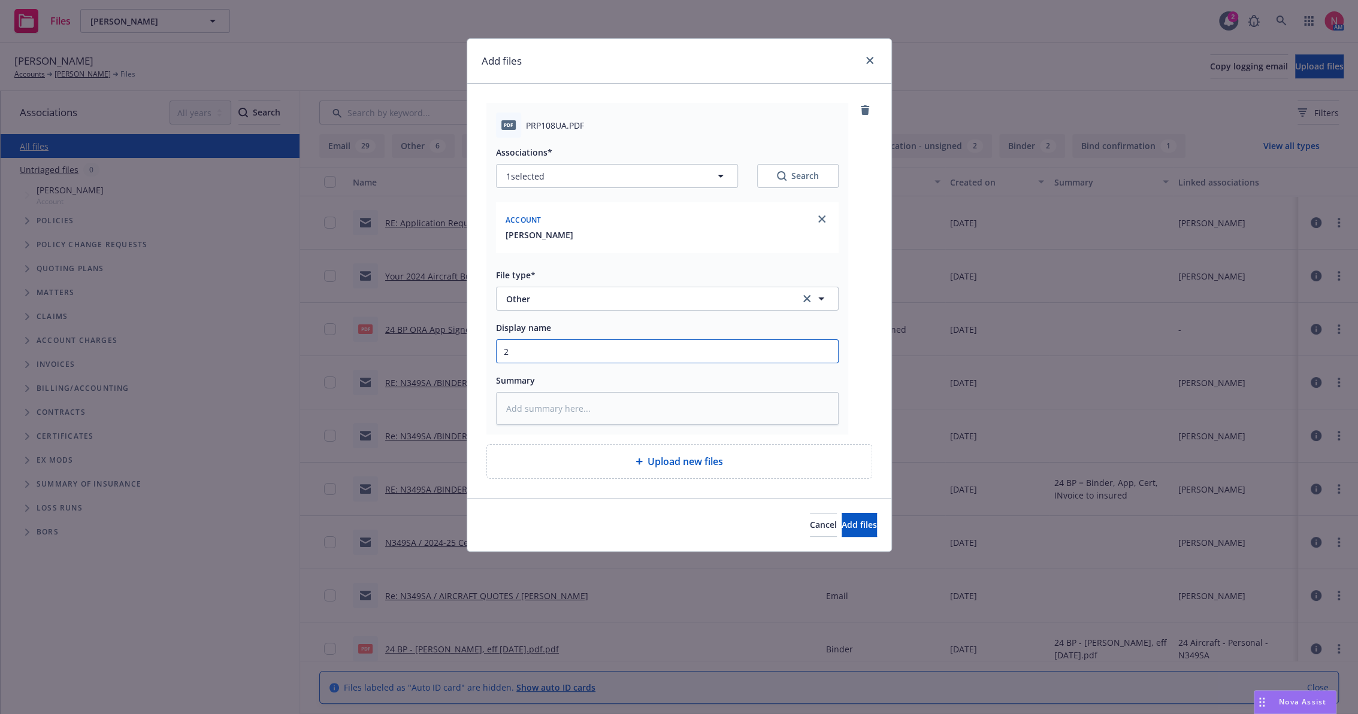
type input "25"
type textarea "x"
type input "25"
type textarea "x"
type input "25 B"
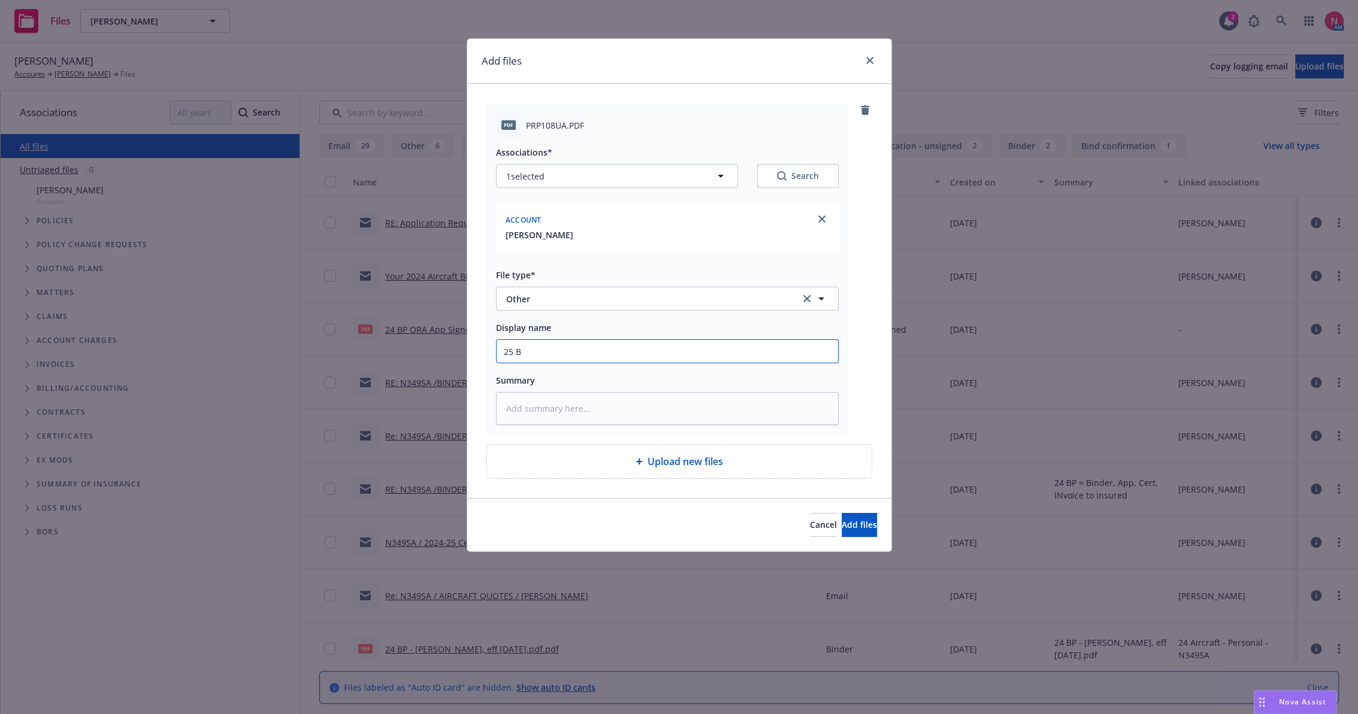
type textarea "x"
type input "25 BP"
type textarea "x"
type input "25 BP"
type textarea "x"
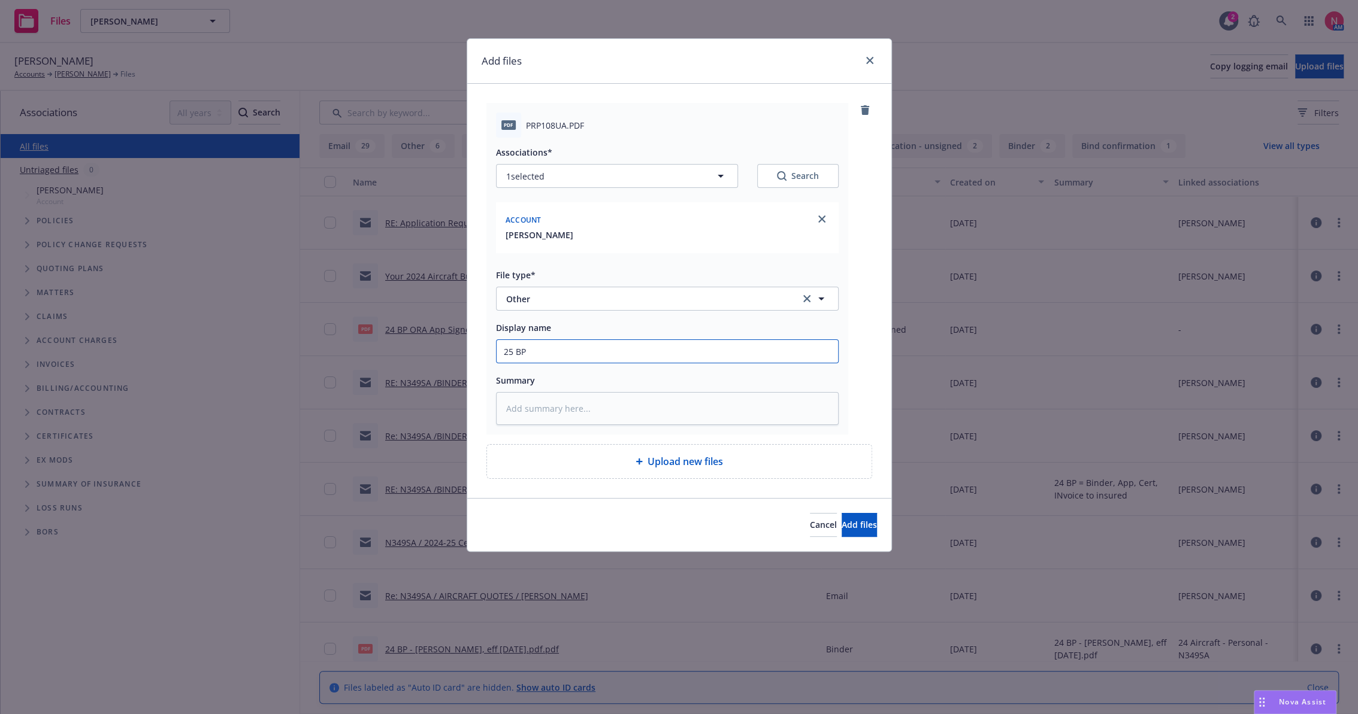
type input "25 BP O"
type textarea "x"
type input "25 BP OR"
type textarea "x"
type input "25 BP ORA"
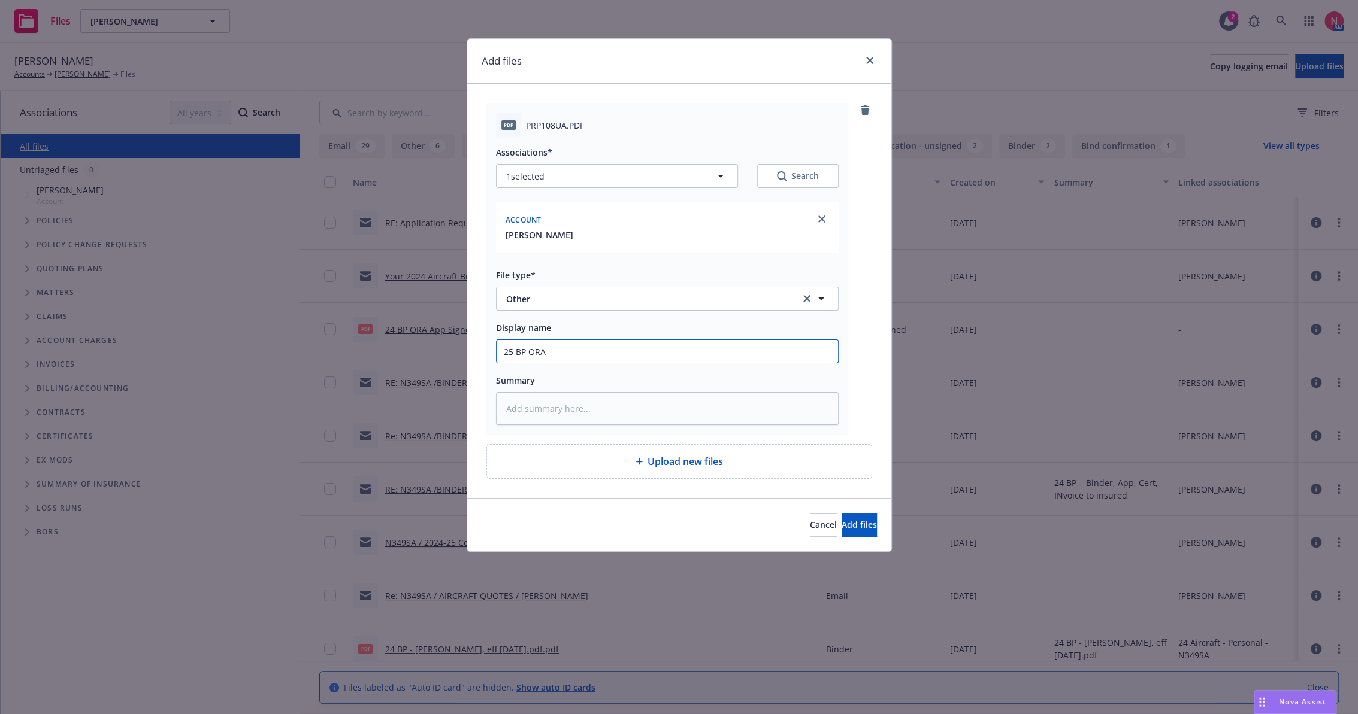
type textarea "x"
type input "25 BP ORA D"
type textarea "x"
type input "25 BP ORA DN"
type textarea "x"
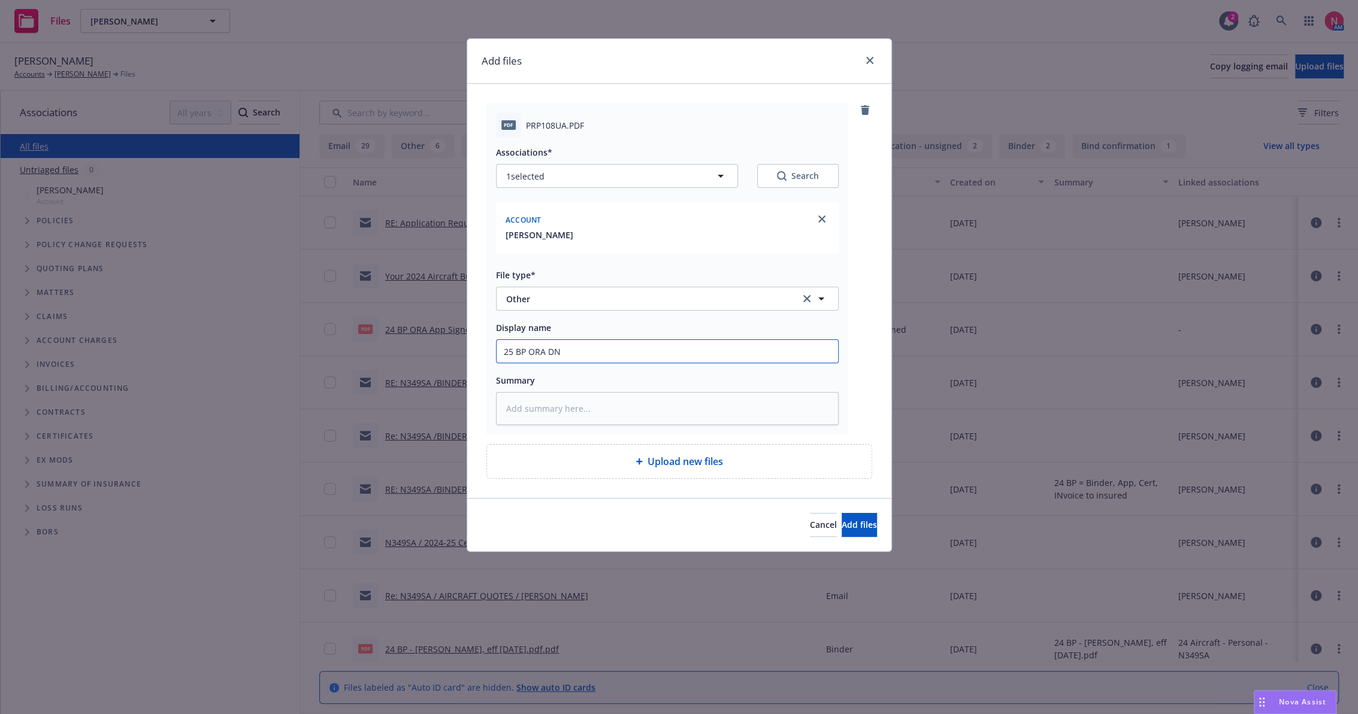
type input "25 BP ORA DNO"
type textarea "x"
type input "25 BP ORA DNOR"
click at [841, 530] on span "Add files" at bounding box center [858, 524] width 35 height 11
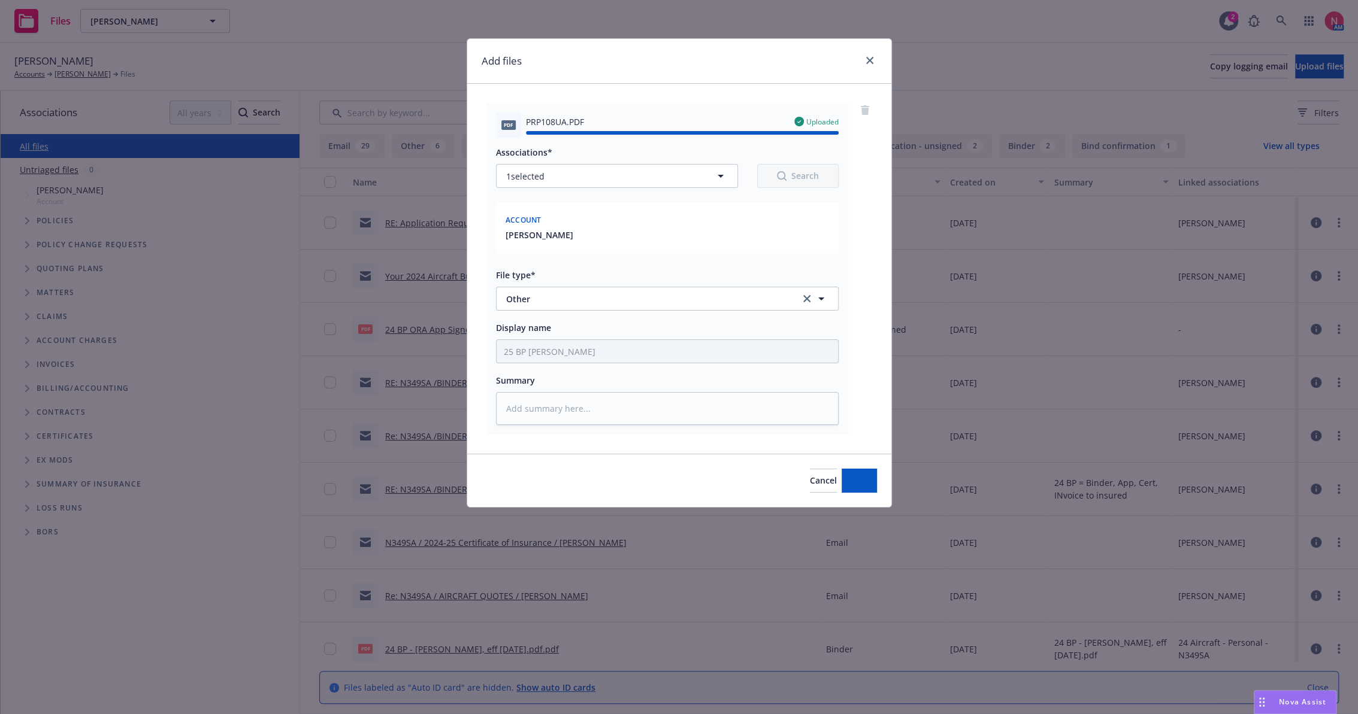
type textarea "x"
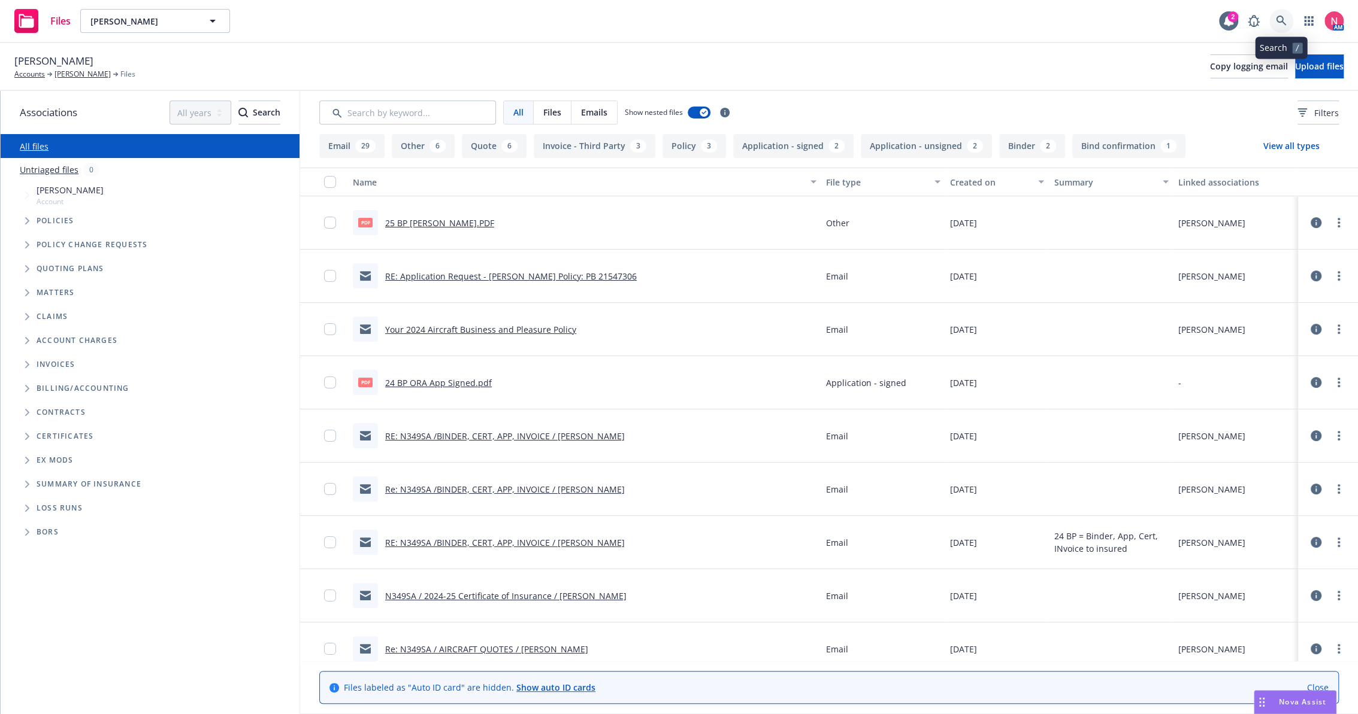
click at [1272, 22] on link at bounding box center [1281, 21] width 24 height 24
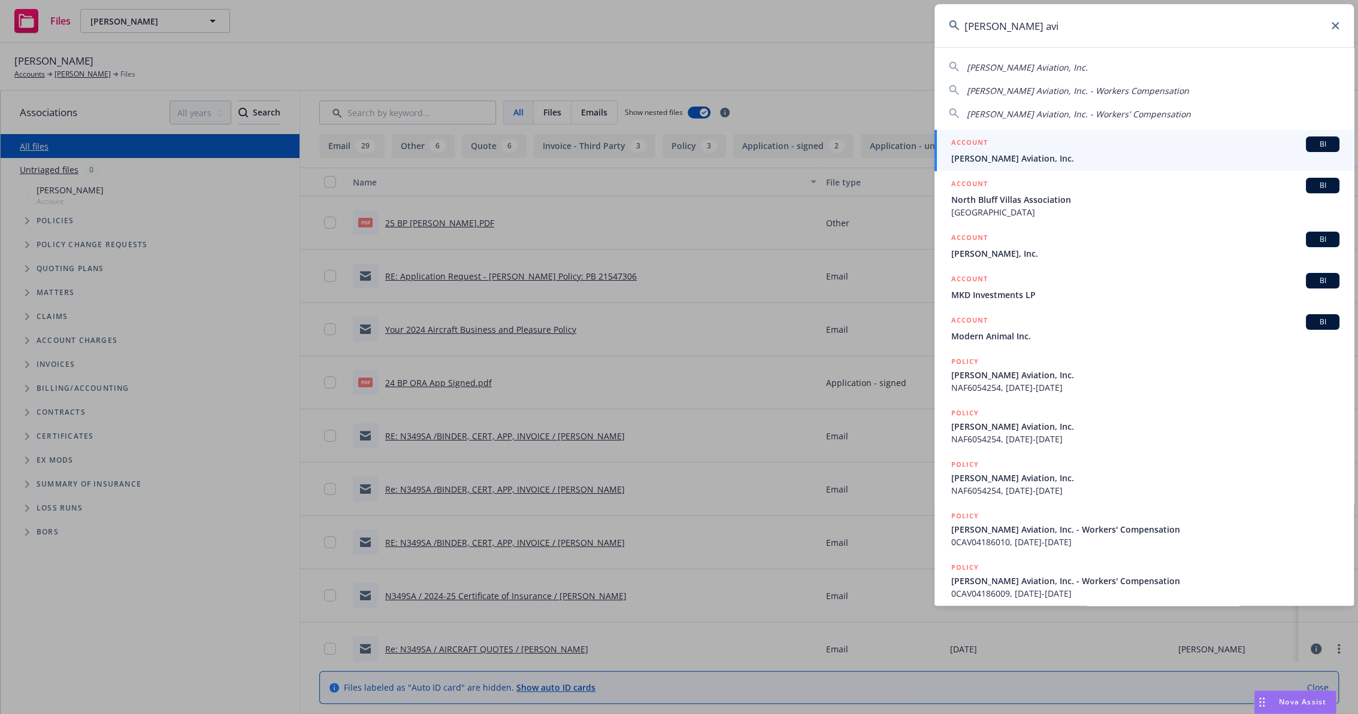
type input "norm hill avi"
click at [1080, 146] on div "ACCOUNT BI" at bounding box center [1145, 145] width 388 height 16
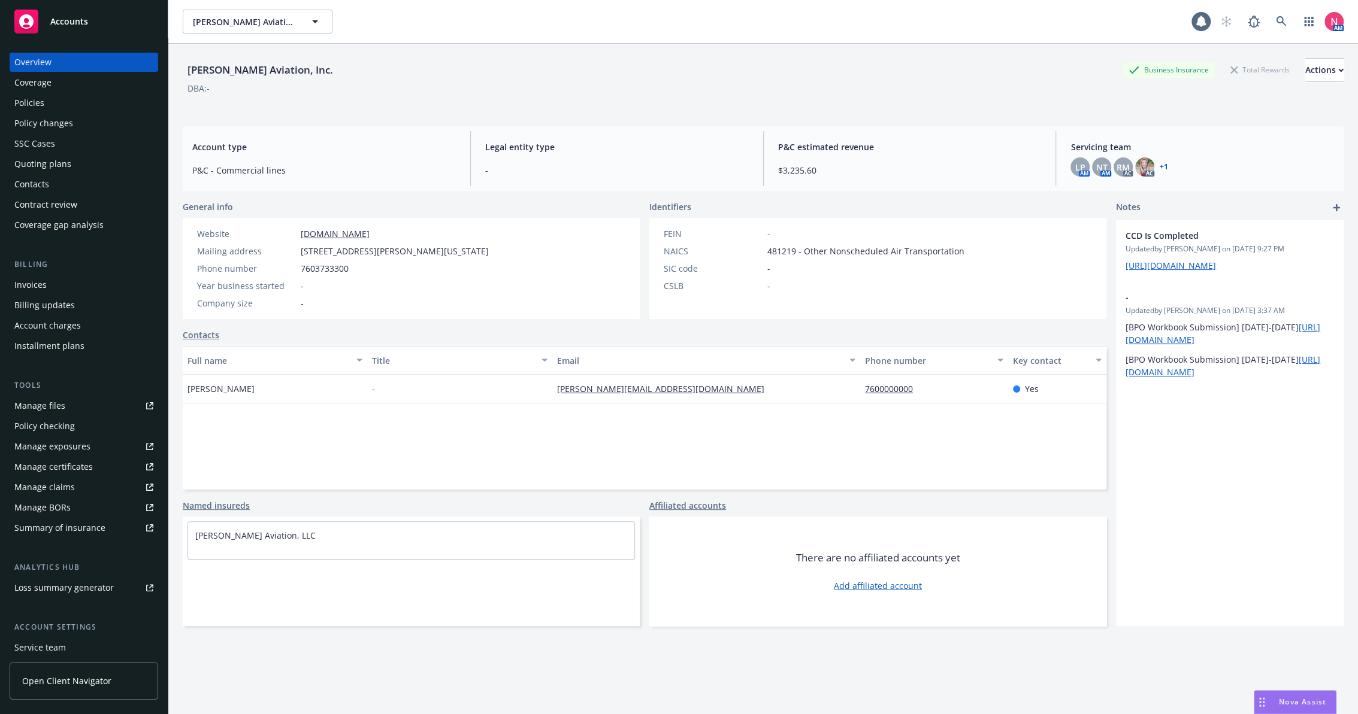
click at [59, 403] on div "Manage files" at bounding box center [39, 405] width 51 height 19
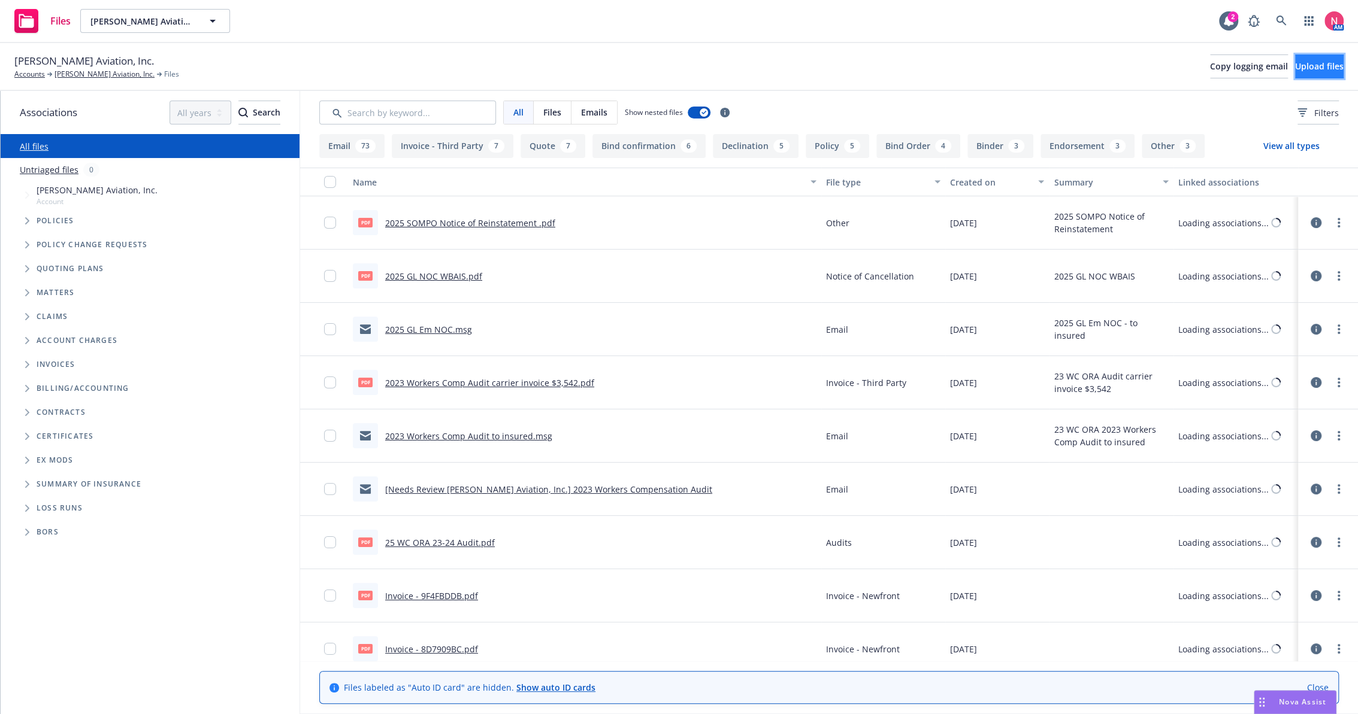
click at [1335, 61] on button "Upload files" at bounding box center [1319, 66] width 49 height 24
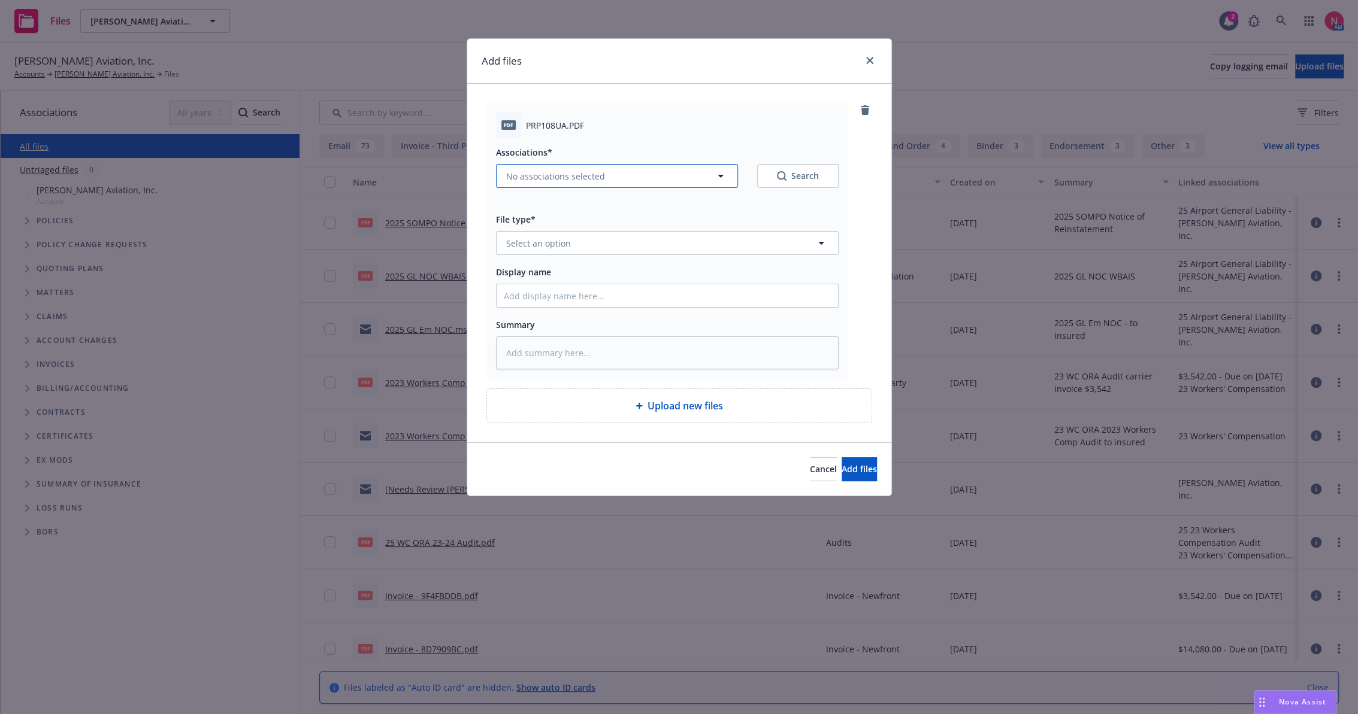
click at [604, 179] on button "No associations selected" at bounding box center [617, 176] width 242 height 24
type textarea "x"
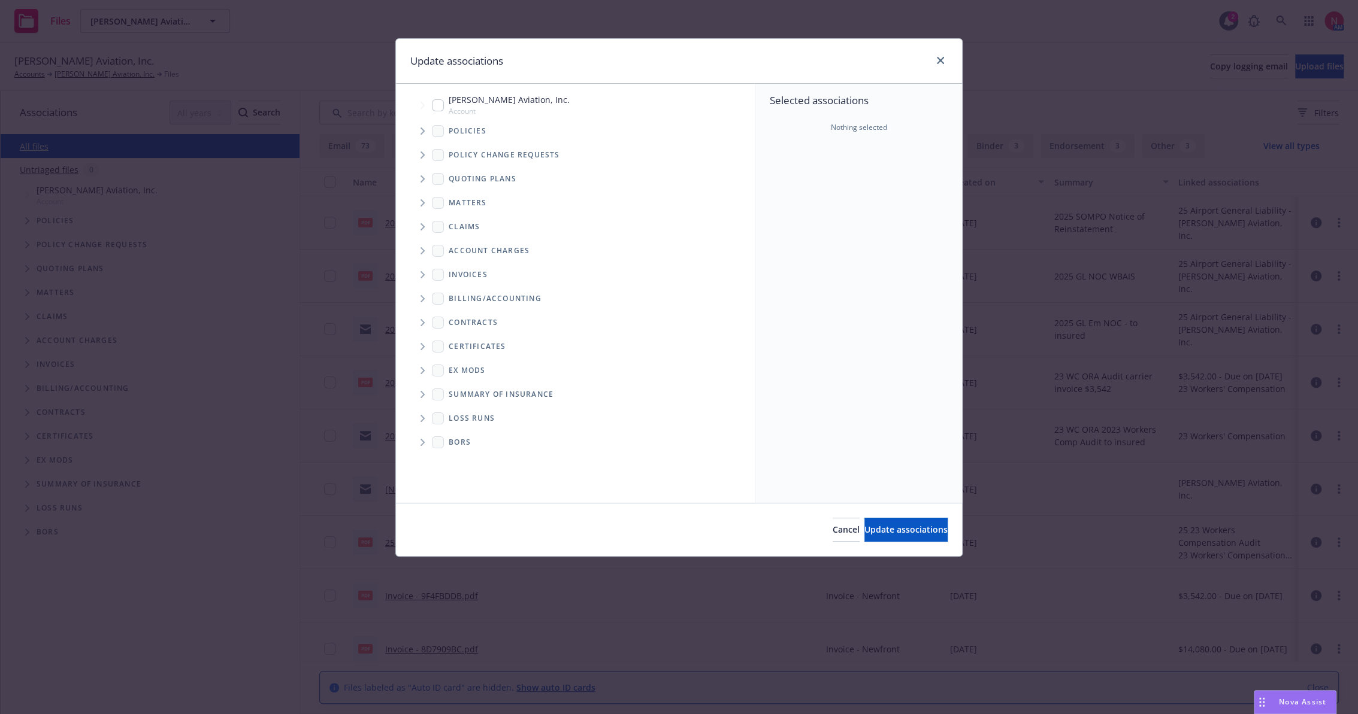
click at [433, 108] on input "Tree Example" at bounding box center [438, 105] width 12 height 12
checkbox input "true"
click at [873, 528] on span "Update associations" at bounding box center [905, 529] width 83 height 11
type textarea "x"
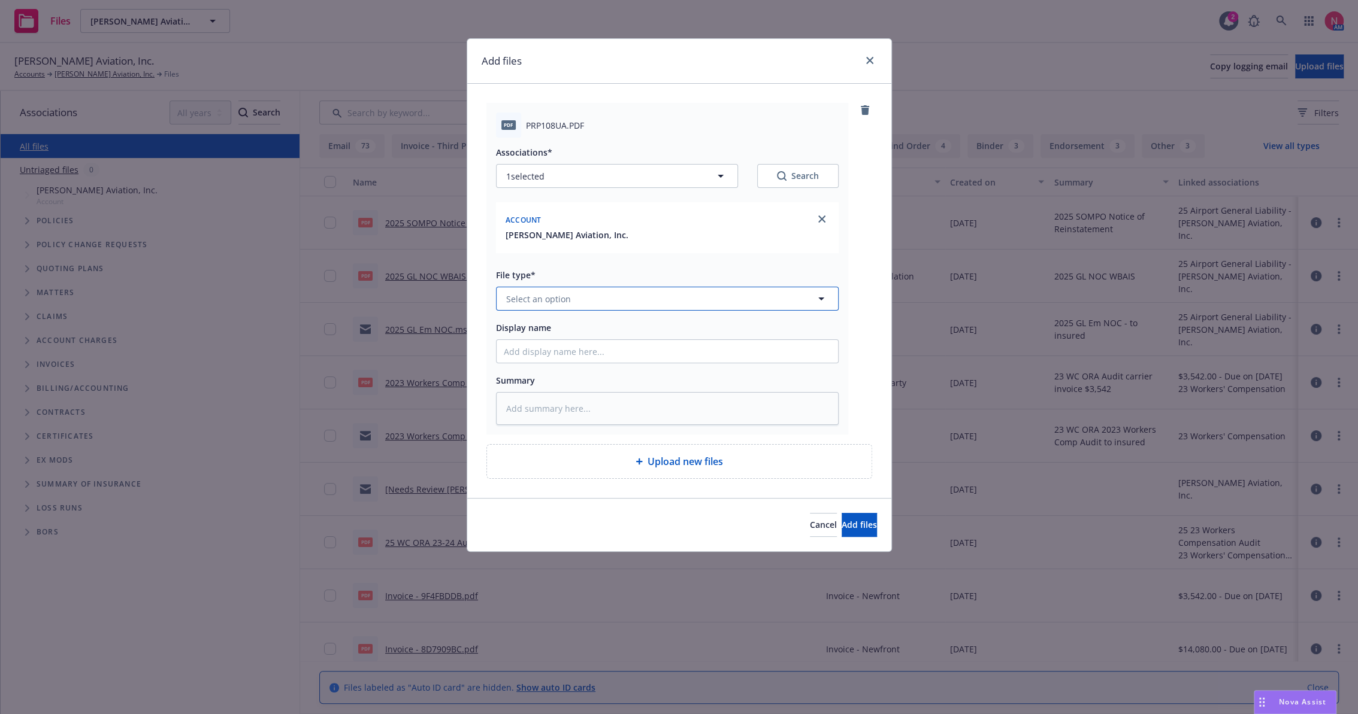
click at [556, 298] on span "Select an option" at bounding box center [538, 299] width 65 height 13
type input "other"
click at [541, 329] on div "Other" at bounding box center [667, 331] width 327 height 17
click at [546, 347] on input "Display name" at bounding box center [666, 351] width 341 height 23
type textarea "x"
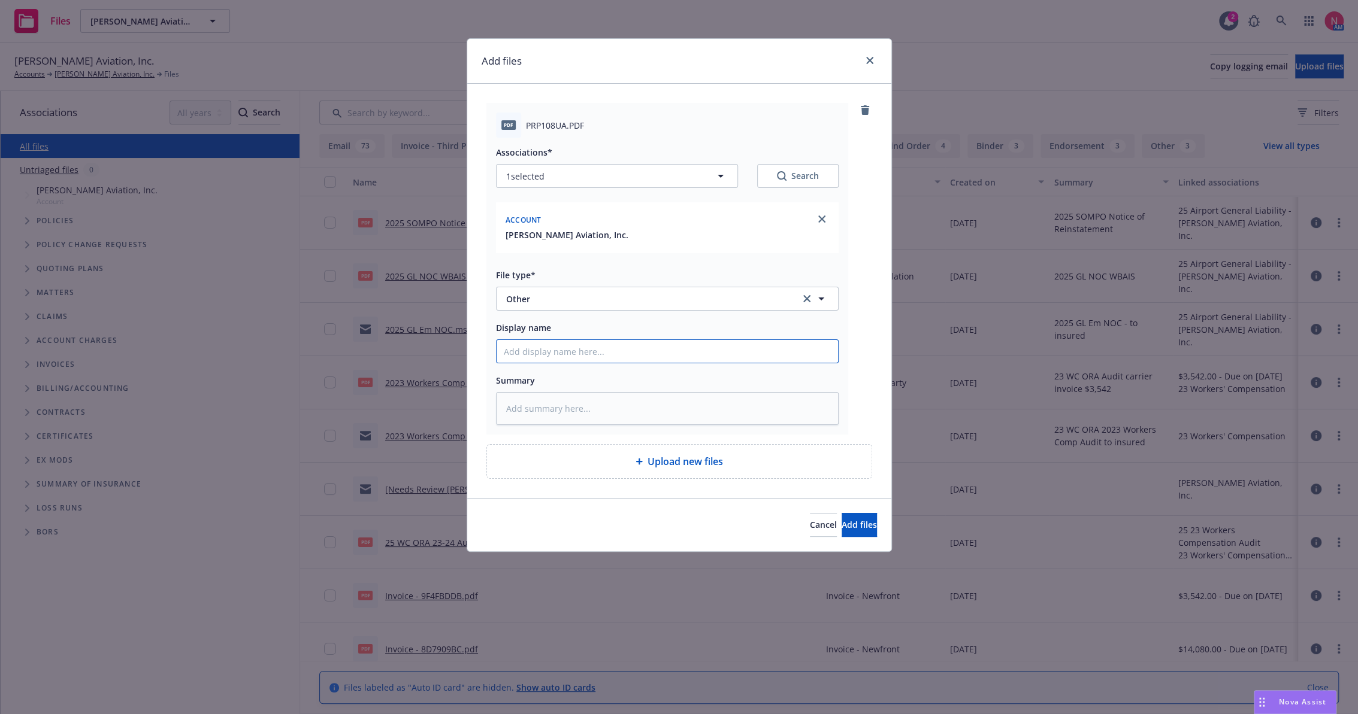
type input "2"
type textarea "x"
type input "25"
type textarea "x"
type input "25"
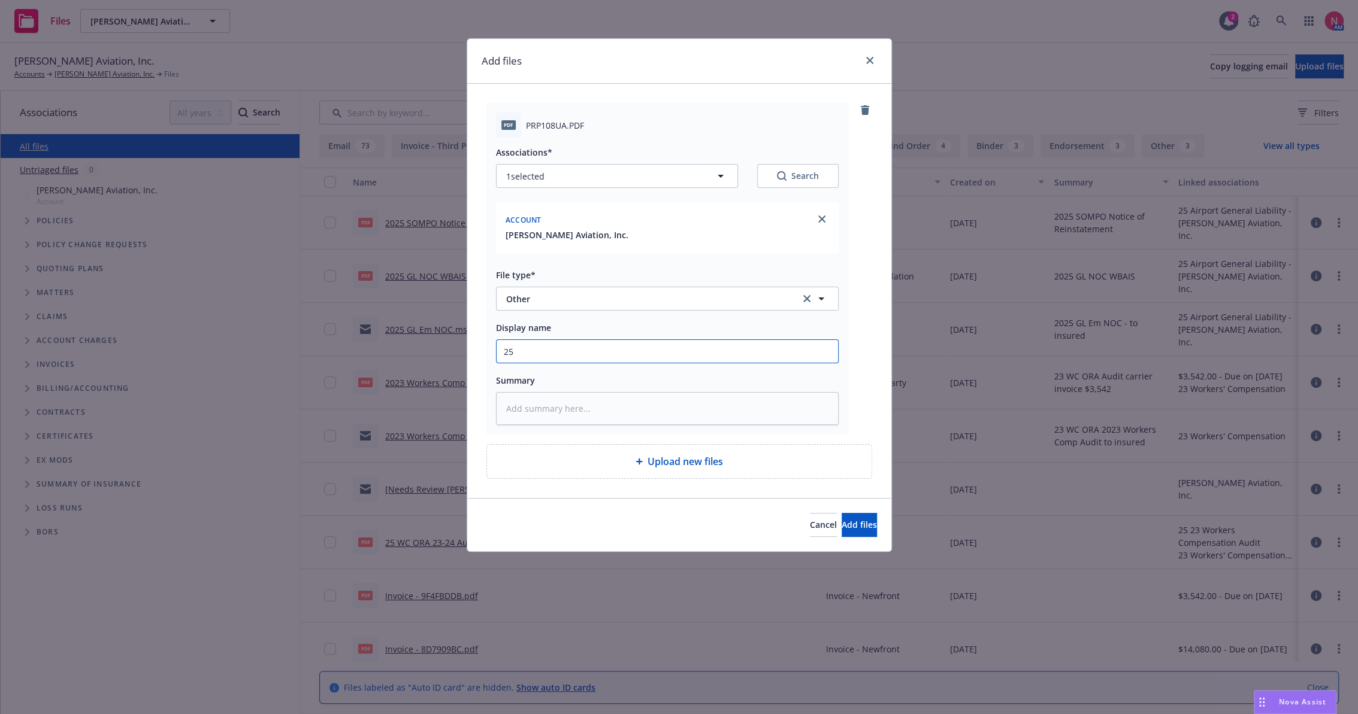
type textarea "x"
type input "25 w"
type textarea "x"
type input "25 wc"
type textarea "x"
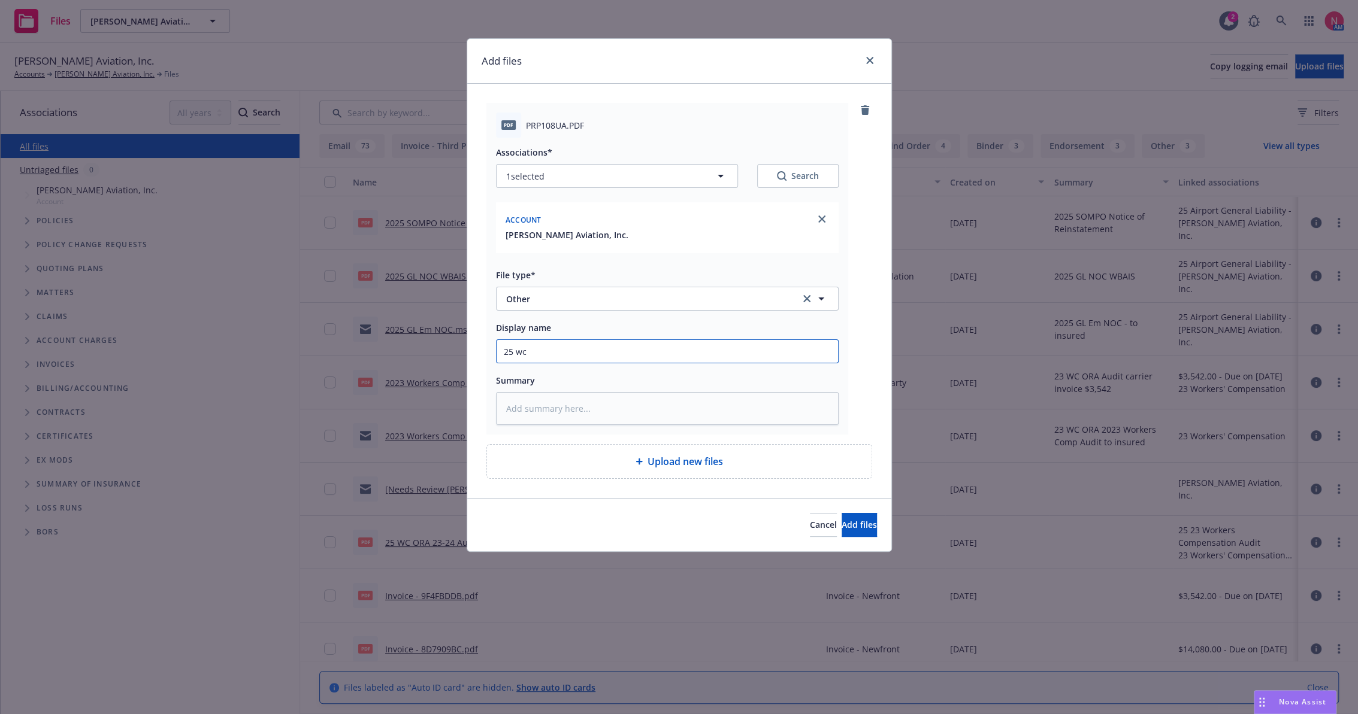
type input "25 wc"
type textarea "x"
type input "25 wc o"
type textarea "x"
type input "25 wc or"
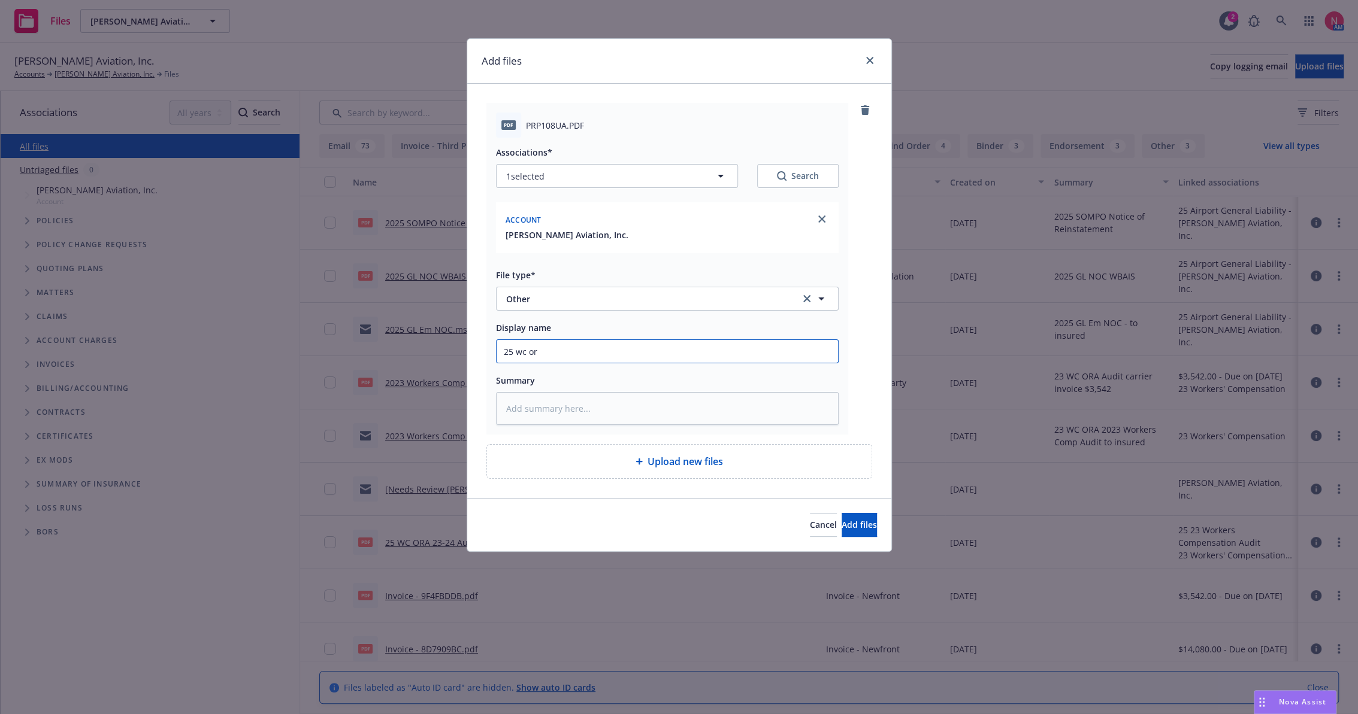
type textarea "x"
type input "25 WC ORA DNOR"
click at [841, 513] on button "Add files" at bounding box center [858, 525] width 35 height 24
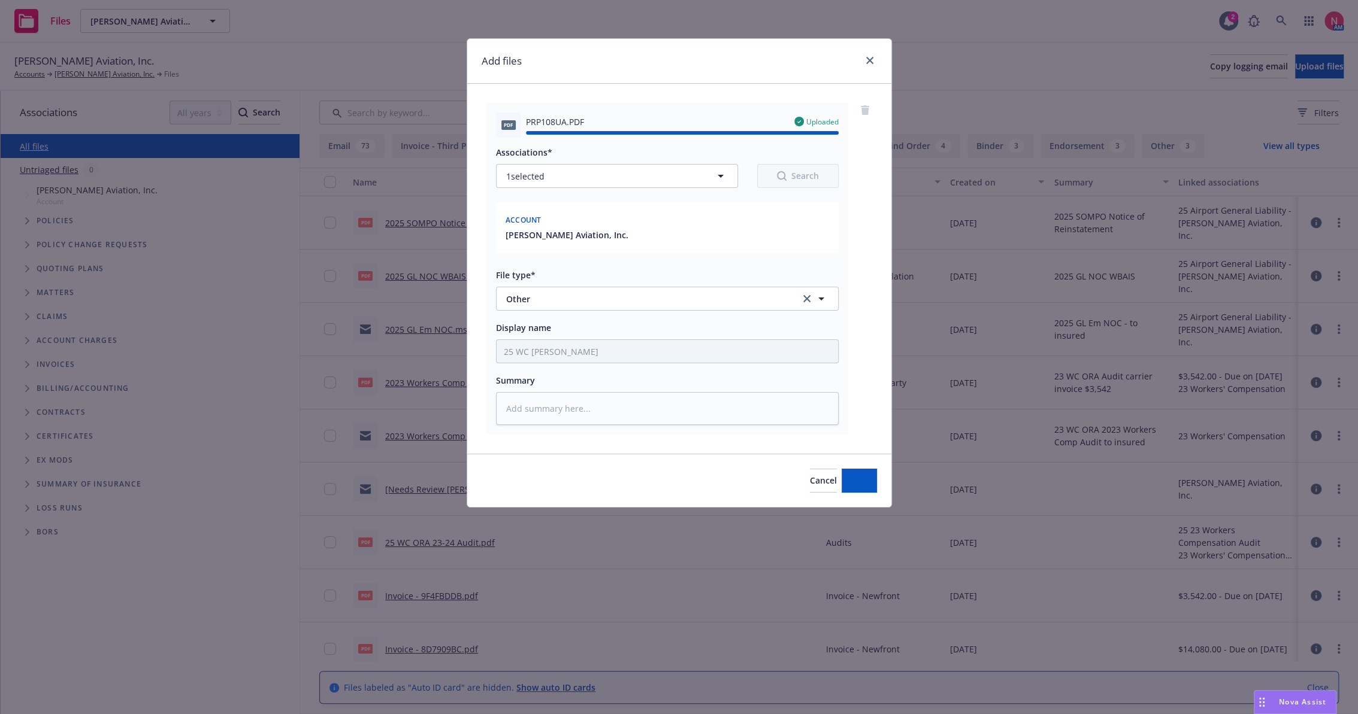
type textarea "x"
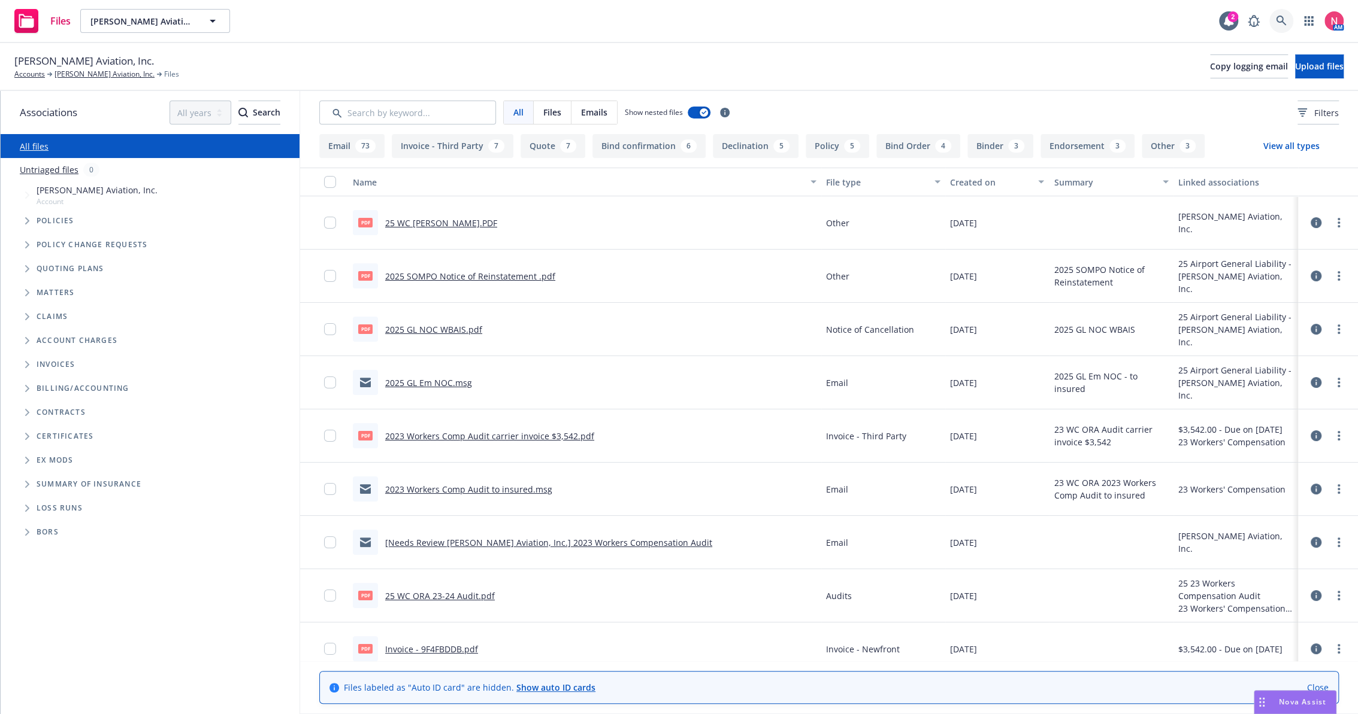
click at [1285, 26] on icon at bounding box center [1280, 21] width 11 height 11
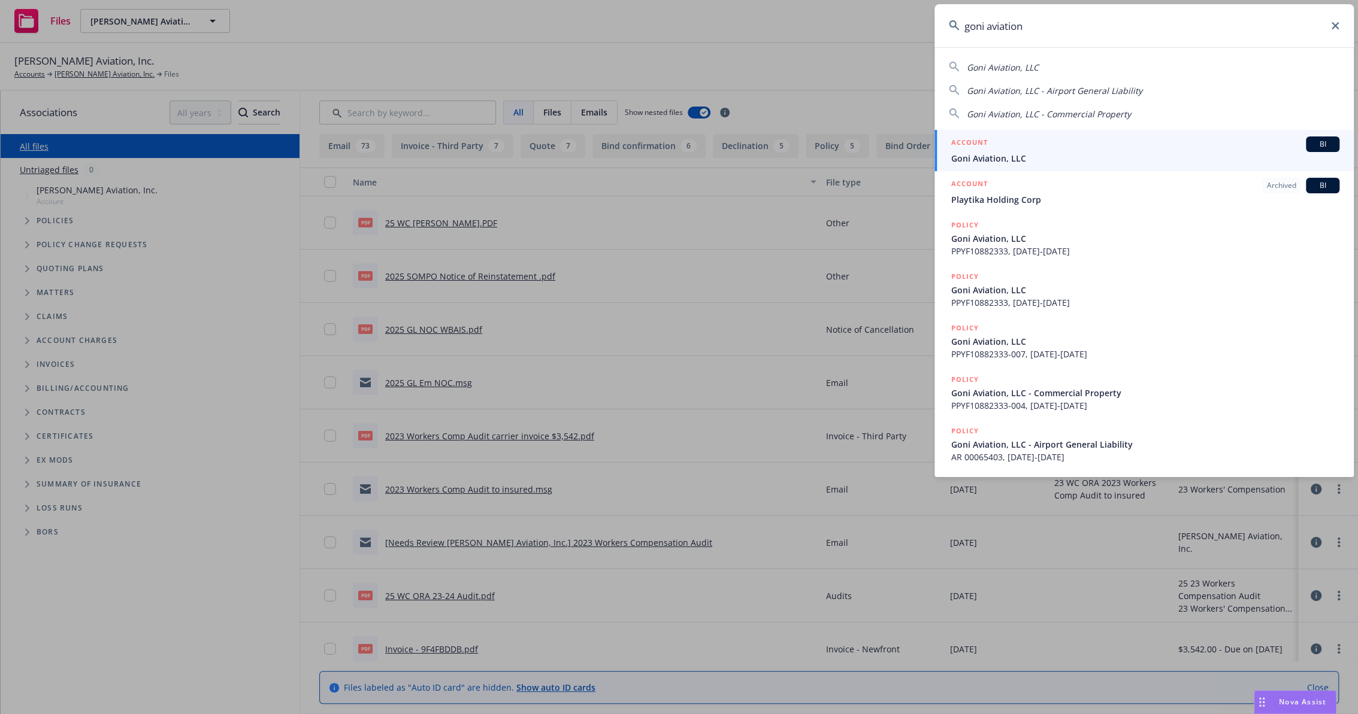
type input "goni aviation"
click at [966, 154] on span "Goni Aviation, LLC" at bounding box center [1145, 158] width 388 height 13
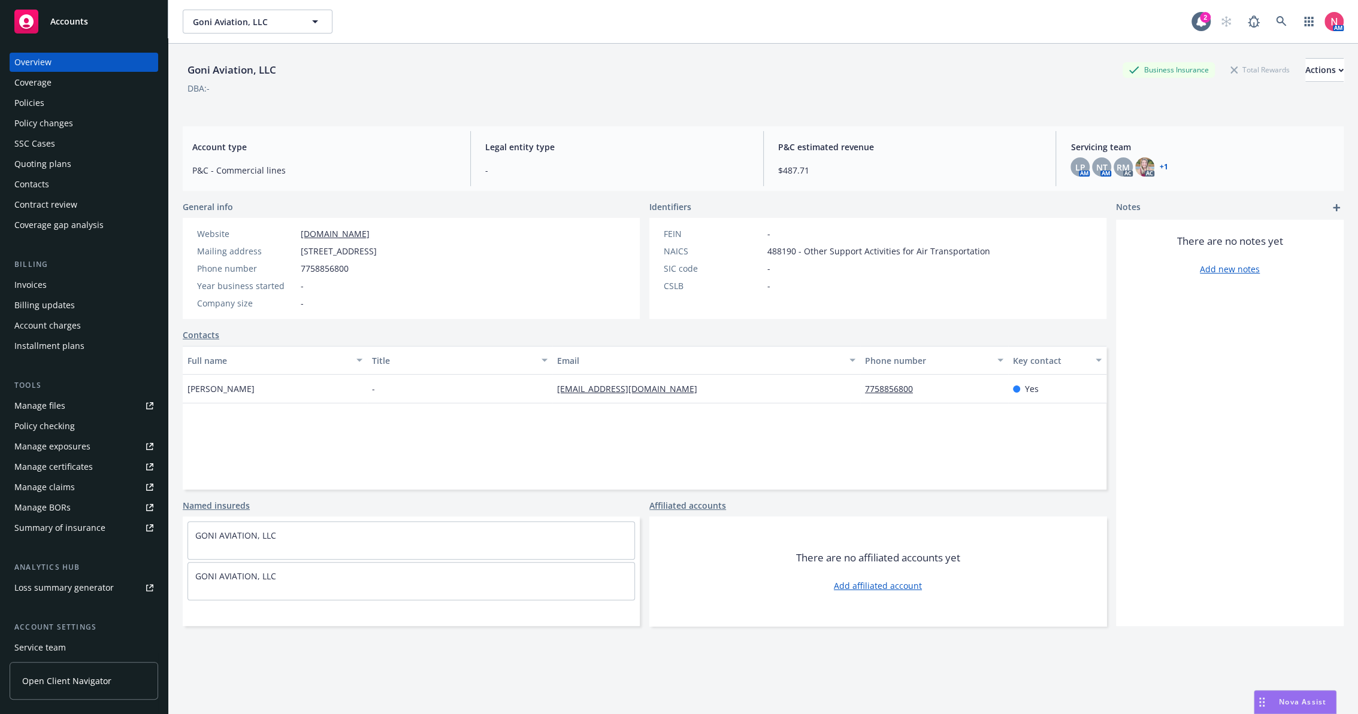
click at [72, 408] on link "Manage files" at bounding box center [84, 405] width 149 height 19
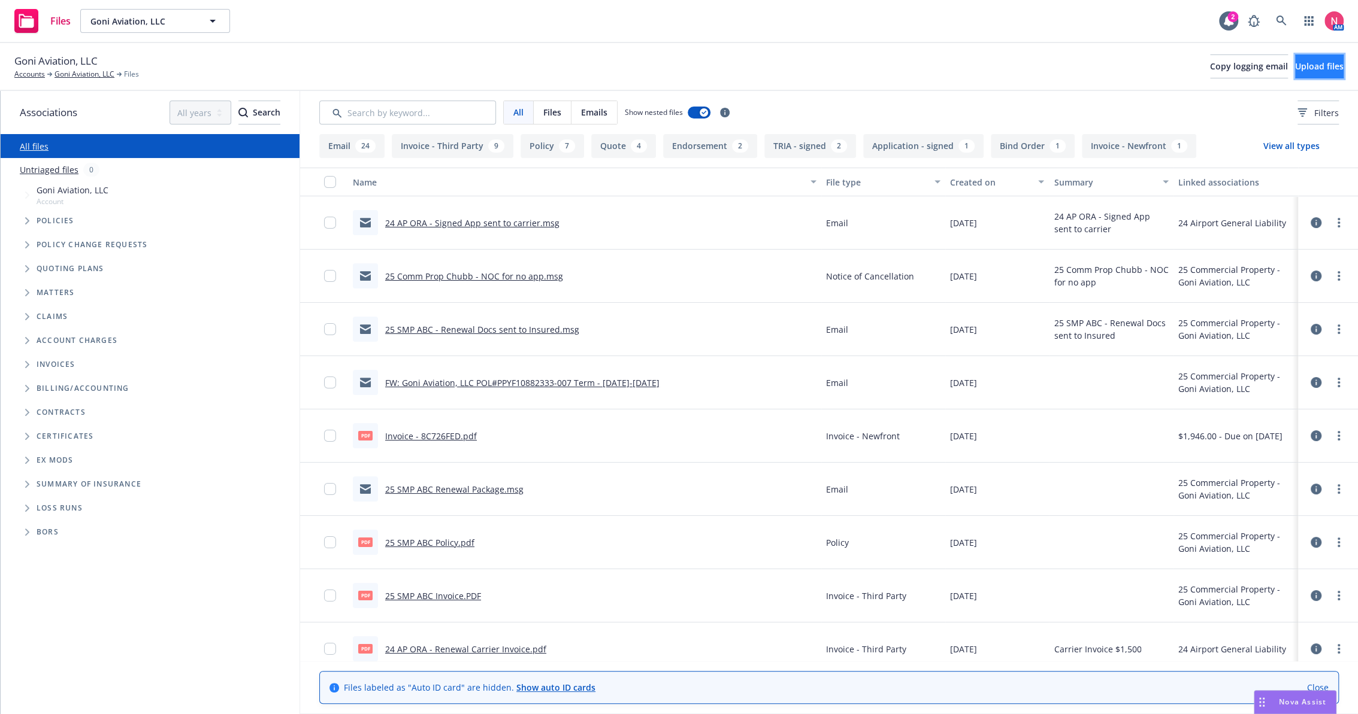
click at [1299, 61] on span "Upload files" at bounding box center [1319, 65] width 49 height 11
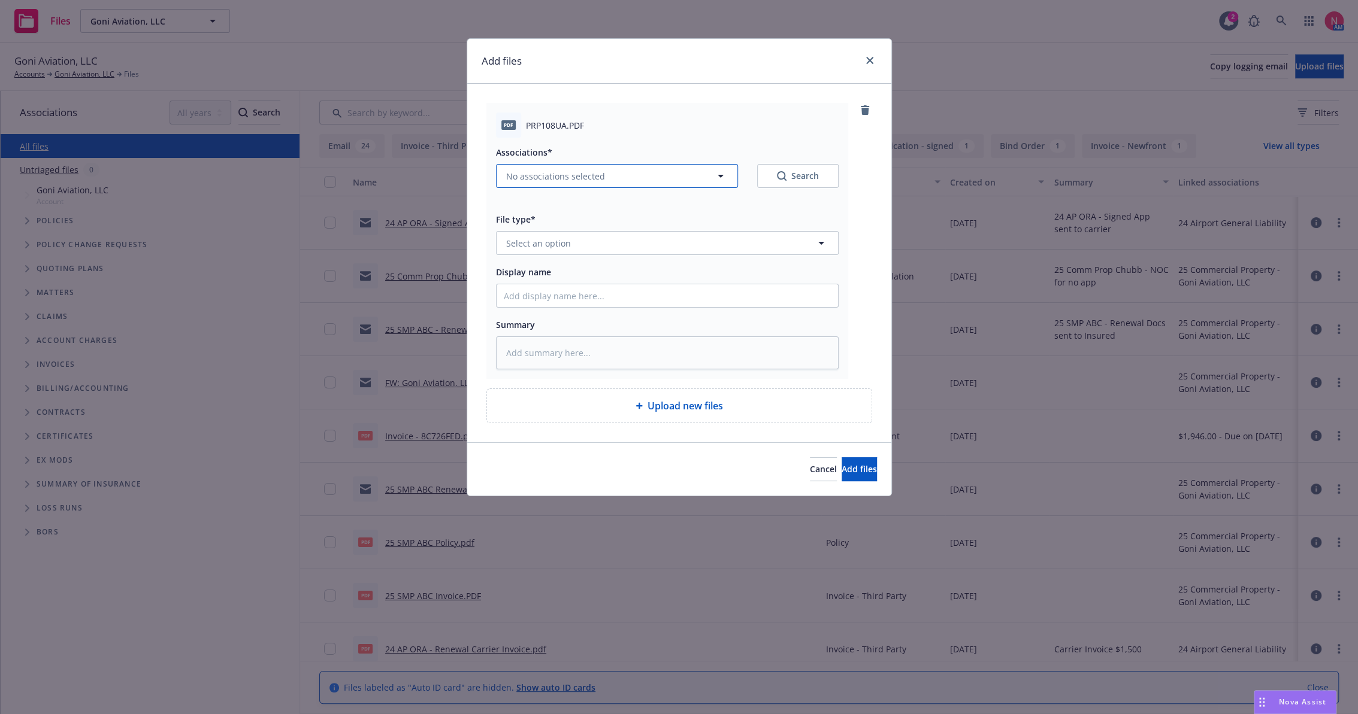
click at [546, 176] on span "No associations selected" at bounding box center [555, 176] width 99 height 13
type textarea "x"
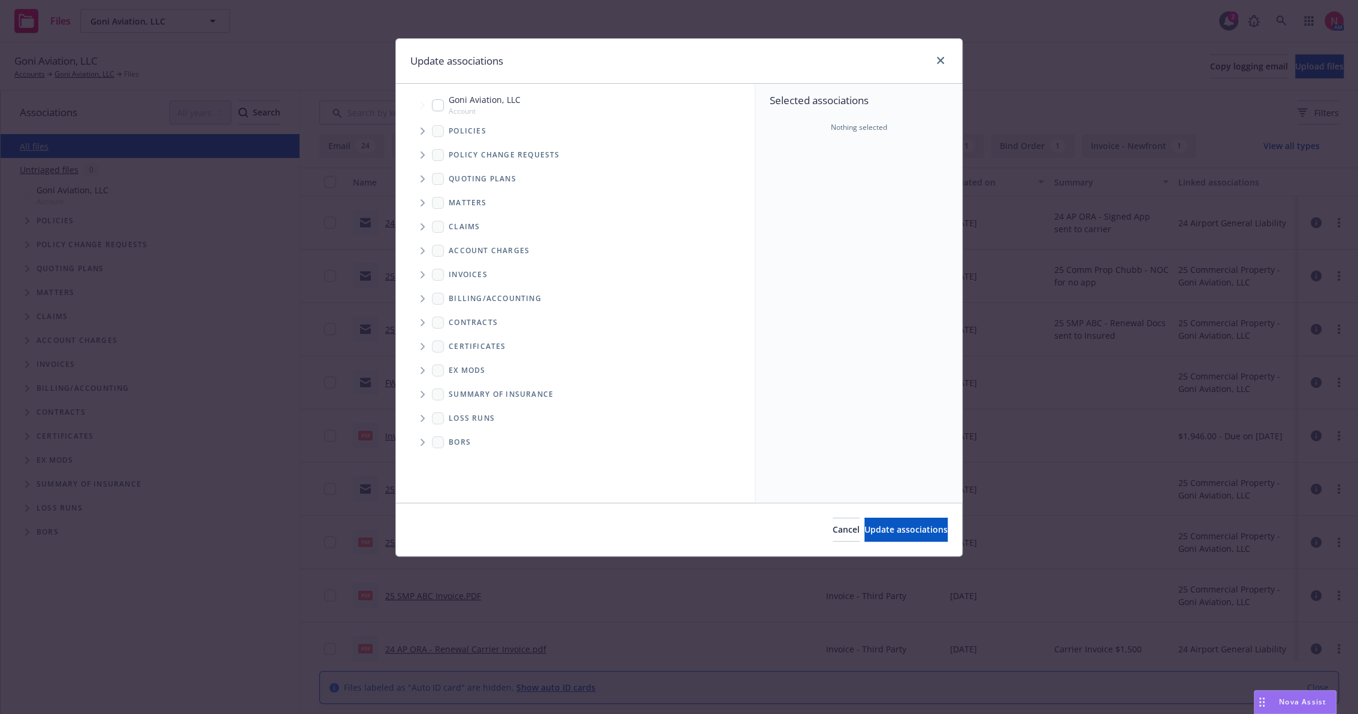
click at [436, 103] on input "Tree Example" at bounding box center [438, 105] width 12 height 12
checkbox input "true"
click at [864, 522] on button "Update associations" at bounding box center [905, 530] width 83 height 24
type textarea "x"
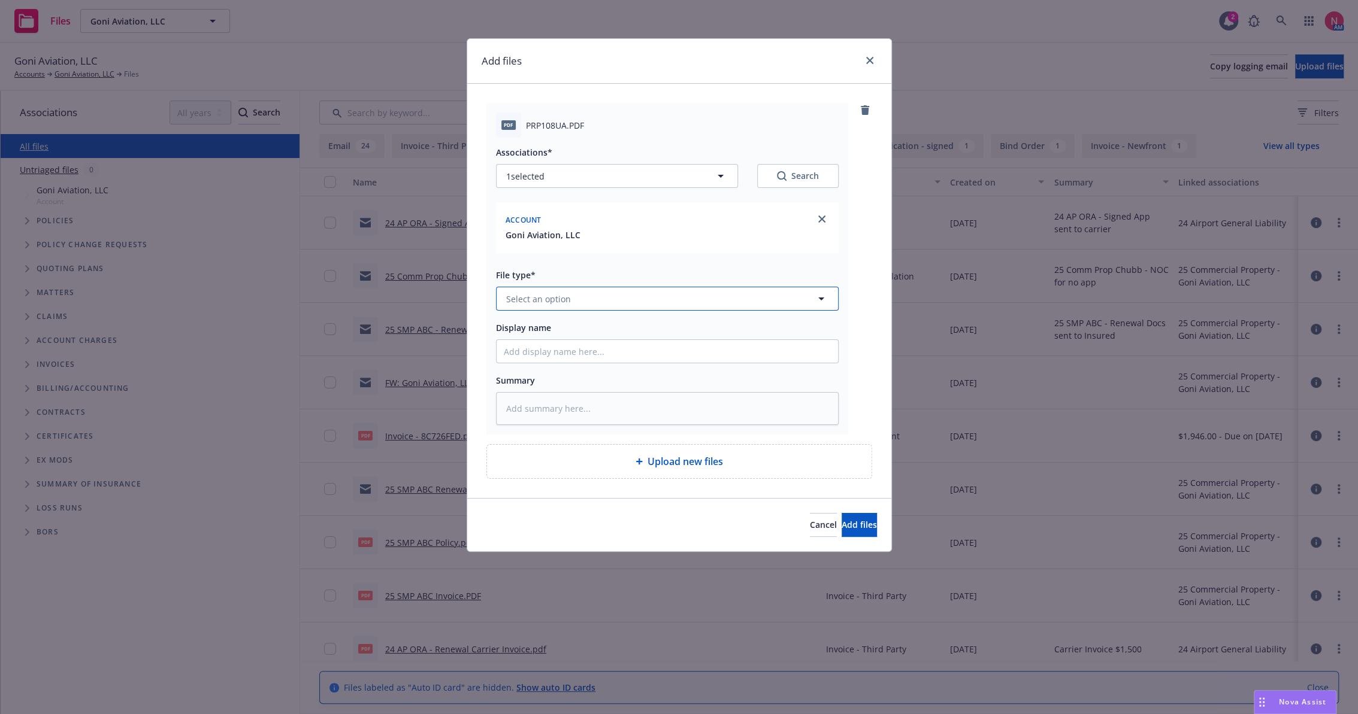
click at [613, 304] on button "Select an option" at bounding box center [667, 299] width 343 height 24
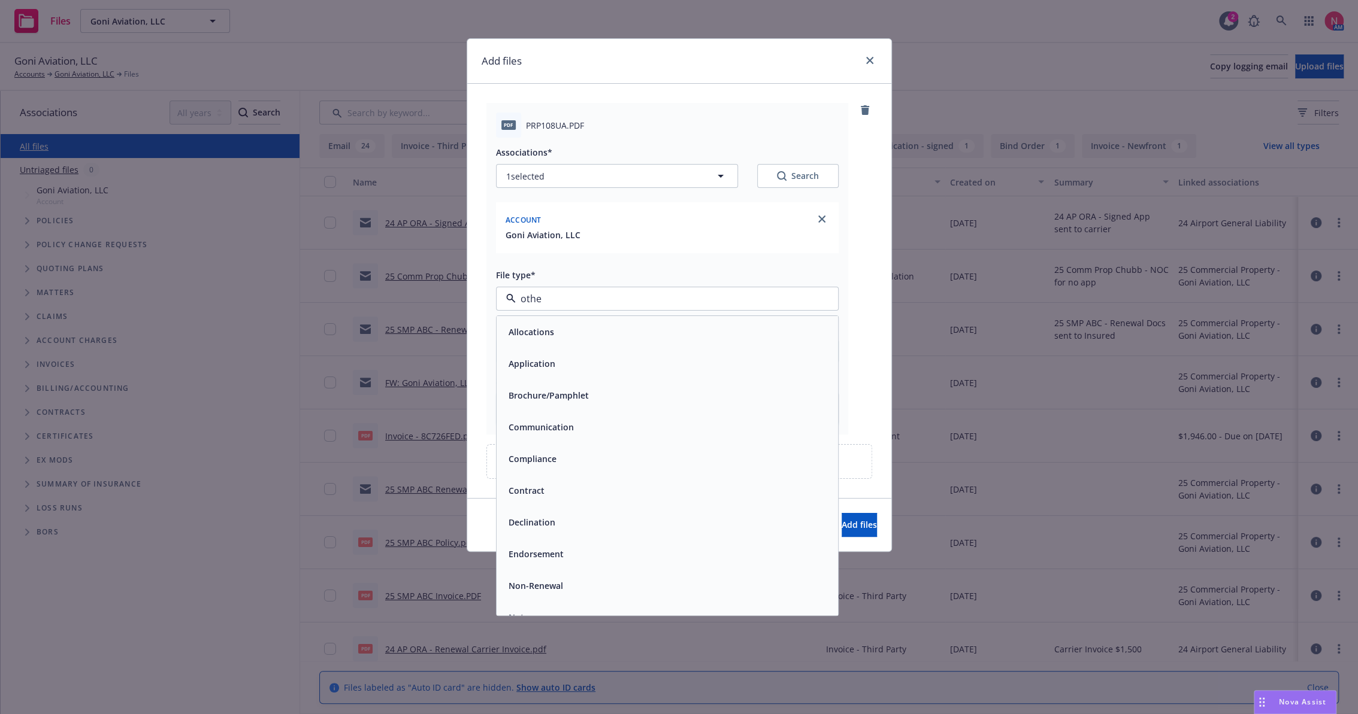
type input "other"
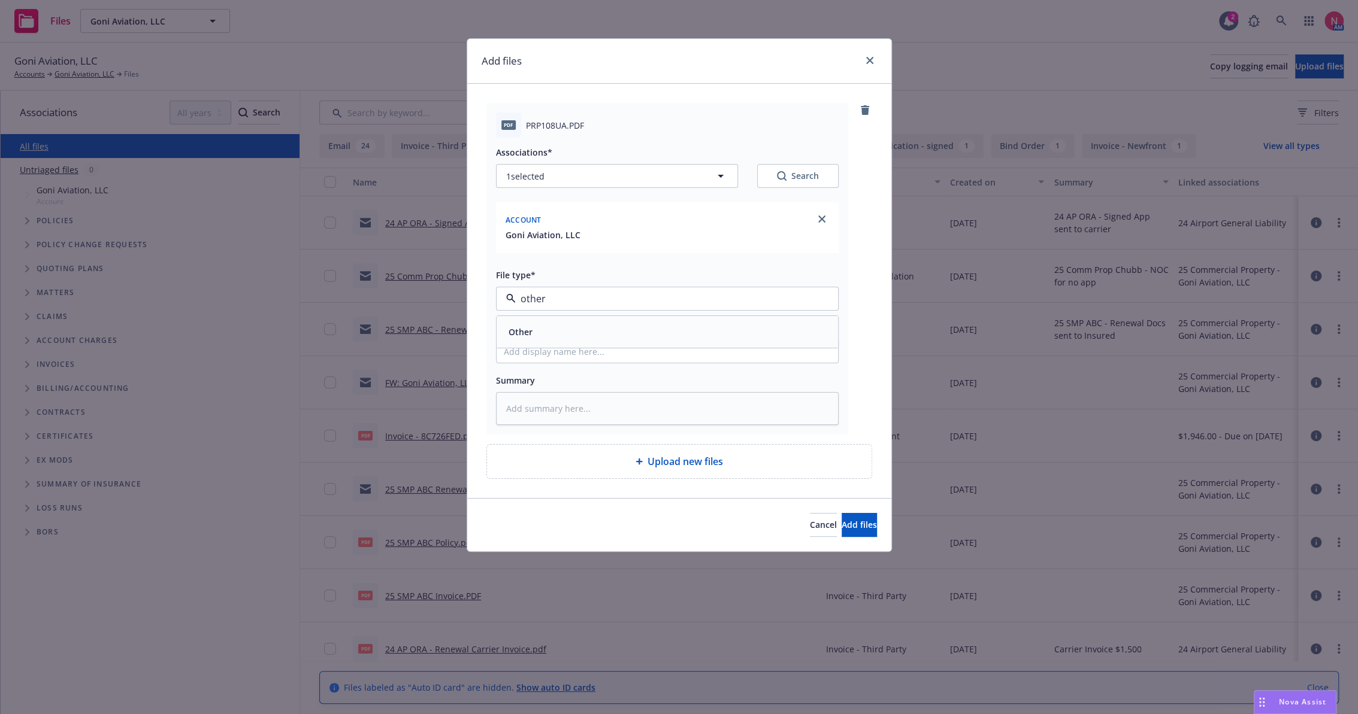
click at [608, 319] on div "Other" at bounding box center [666, 332] width 341 height 32
click at [565, 347] on input "Display name" at bounding box center [666, 351] width 341 height 23
type textarea "x"
type input "2"
type textarea "x"
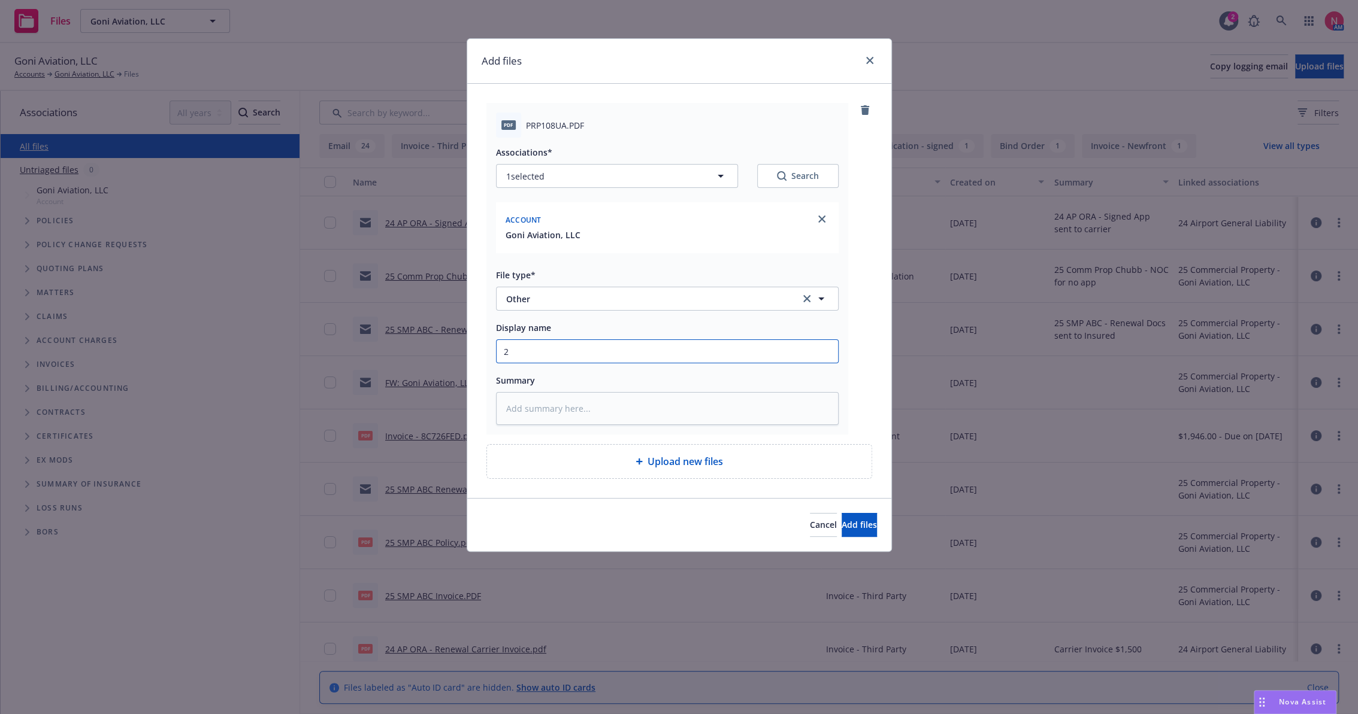
type input "25"
type textarea "x"
type input "25"
type textarea "x"
type input "25 A"
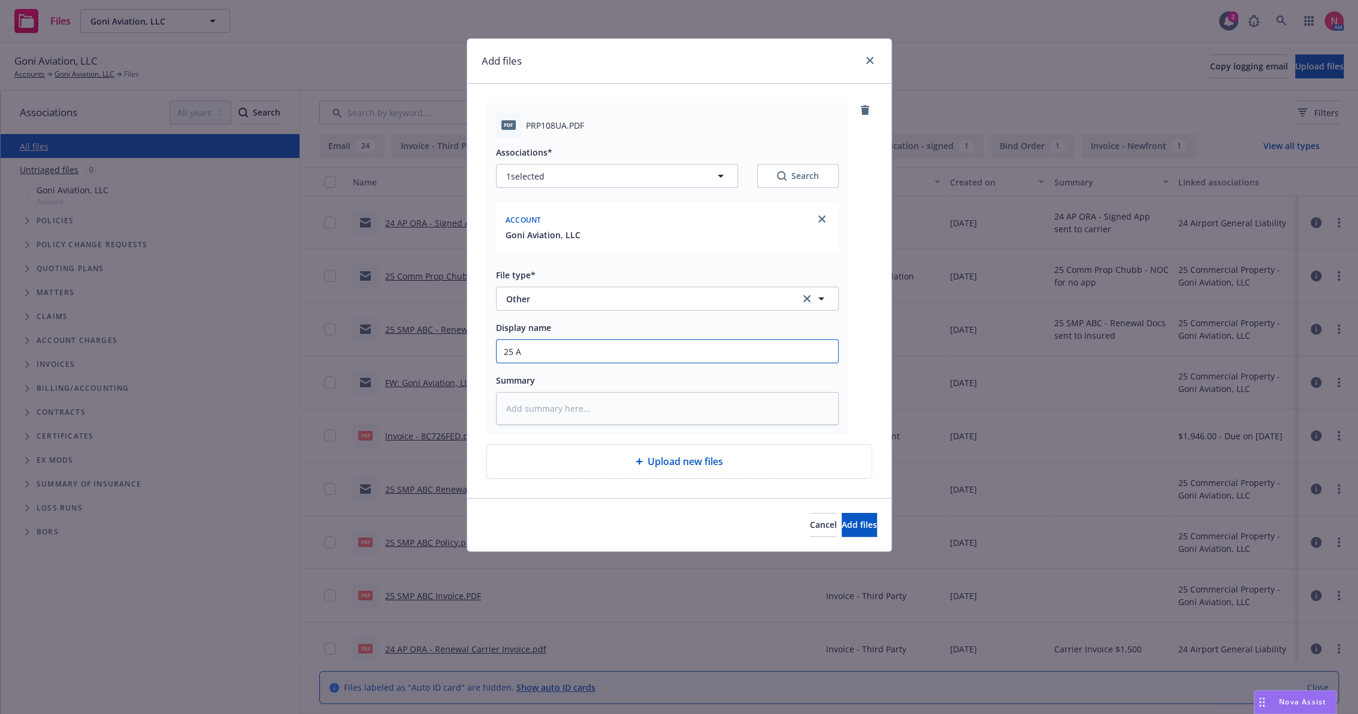
type textarea "x"
type input "25 AP"
type textarea "x"
type input "25 AP"
type textarea "x"
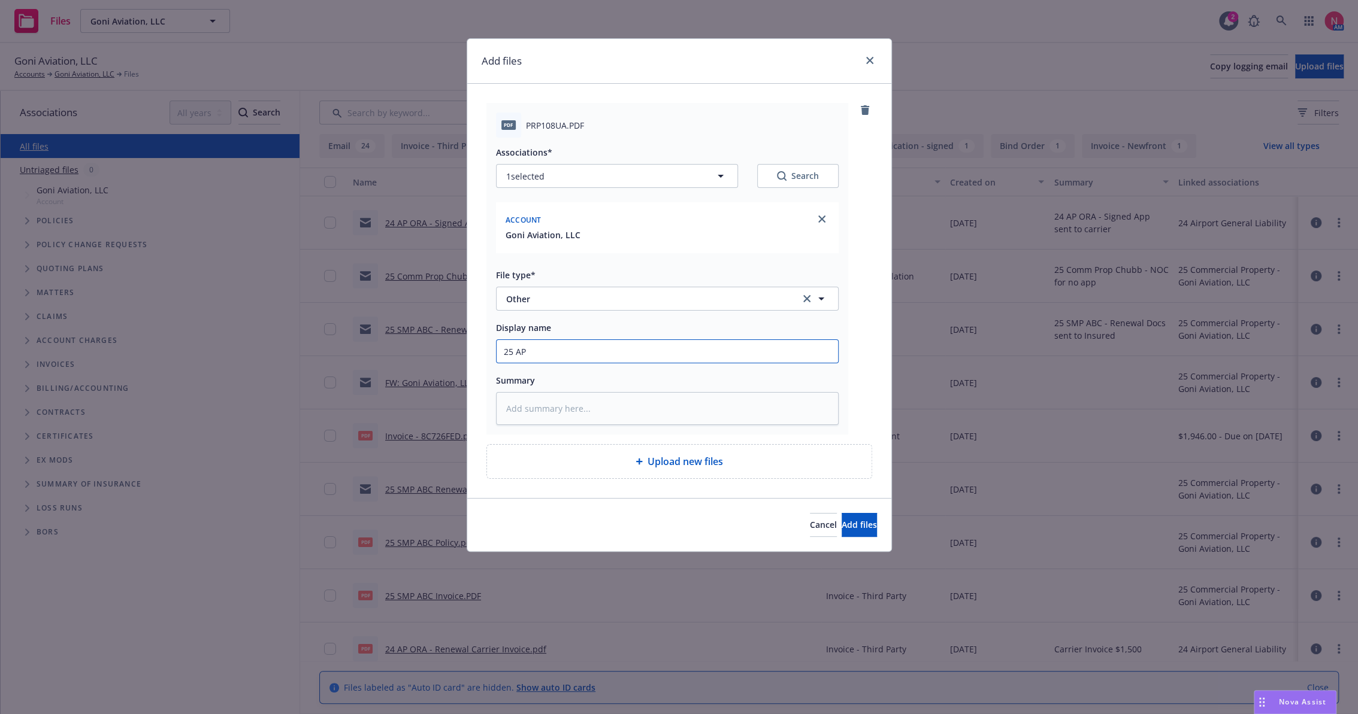
type input "25 AP O"
type textarea "x"
type input "25 AP OR"
type textarea "x"
type input "25 AP ORA"
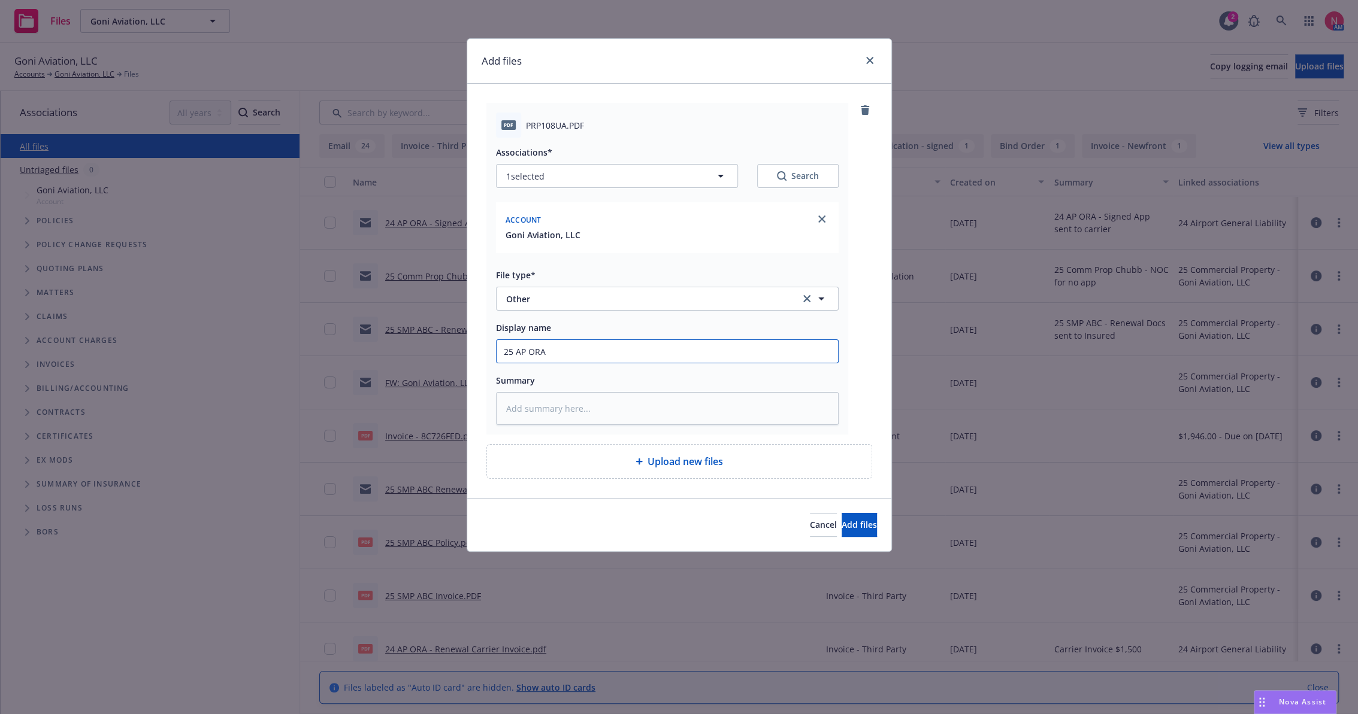
type textarea "x"
type input "25 AP ORA"
type textarea "x"
type input "25 AP ORA D"
type textarea "x"
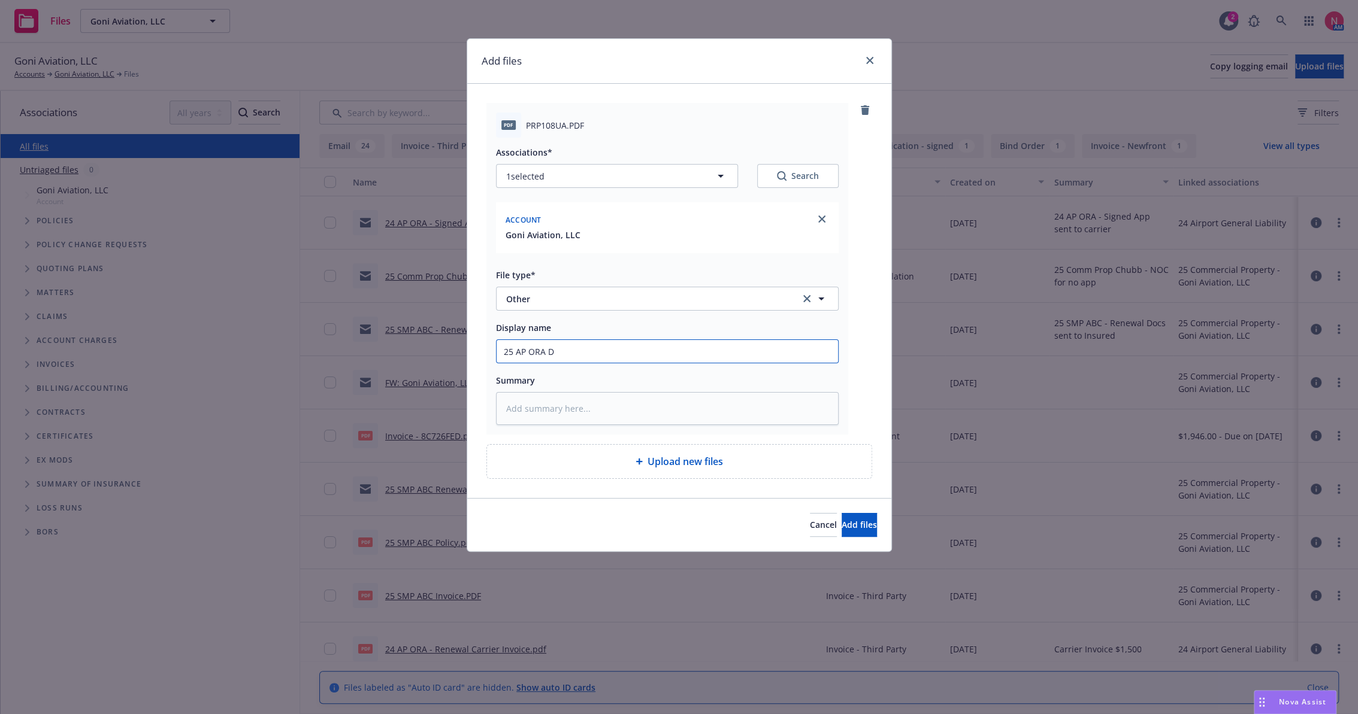
type input "25 AP ORA DN"
type textarea "x"
type input "25 AP ORA DNO"
type textarea "x"
type input "25 AP ORA DNOR"
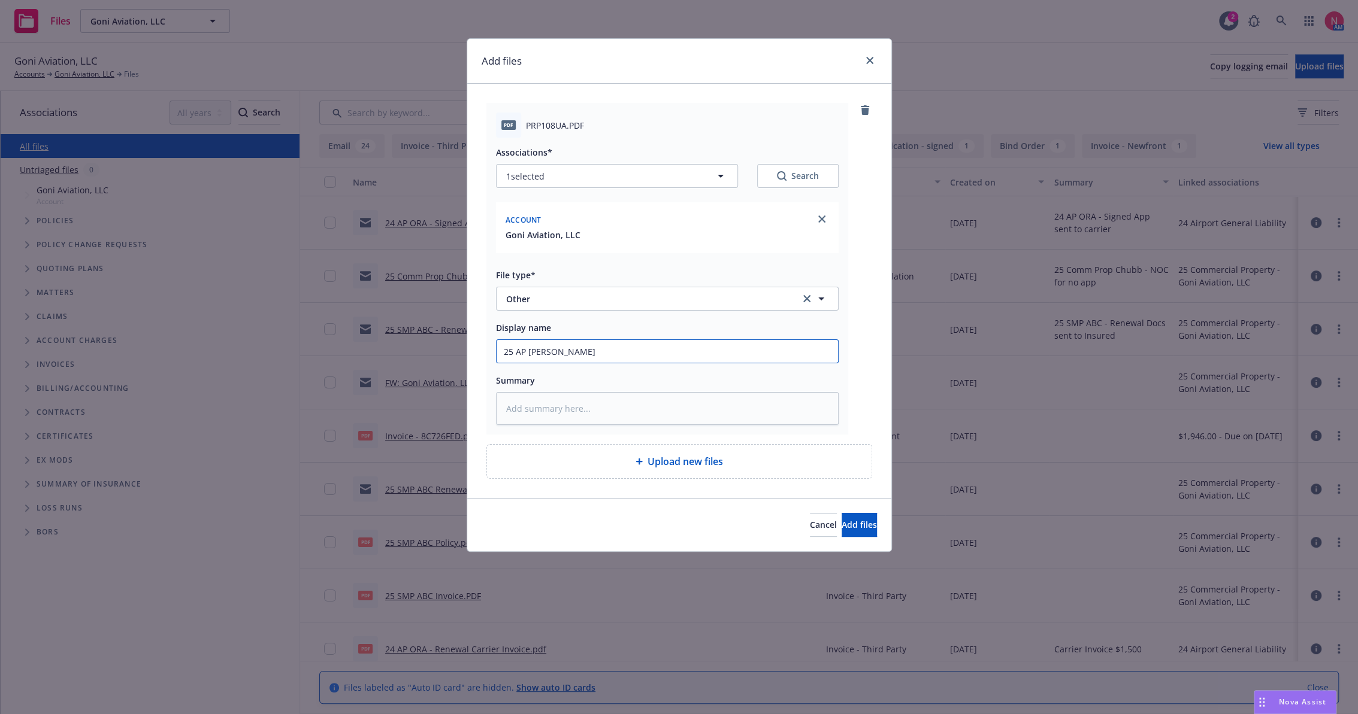
click at [841, 513] on button "Add files" at bounding box center [858, 525] width 35 height 24
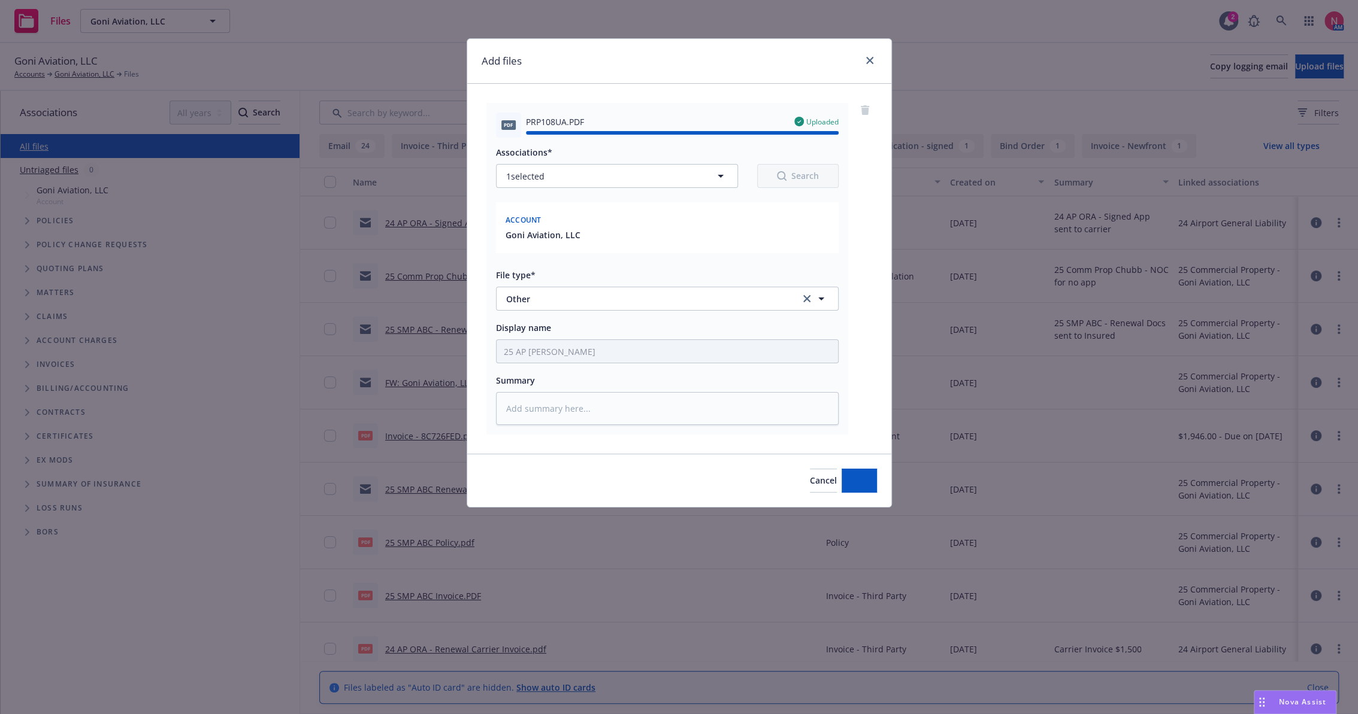
type textarea "x"
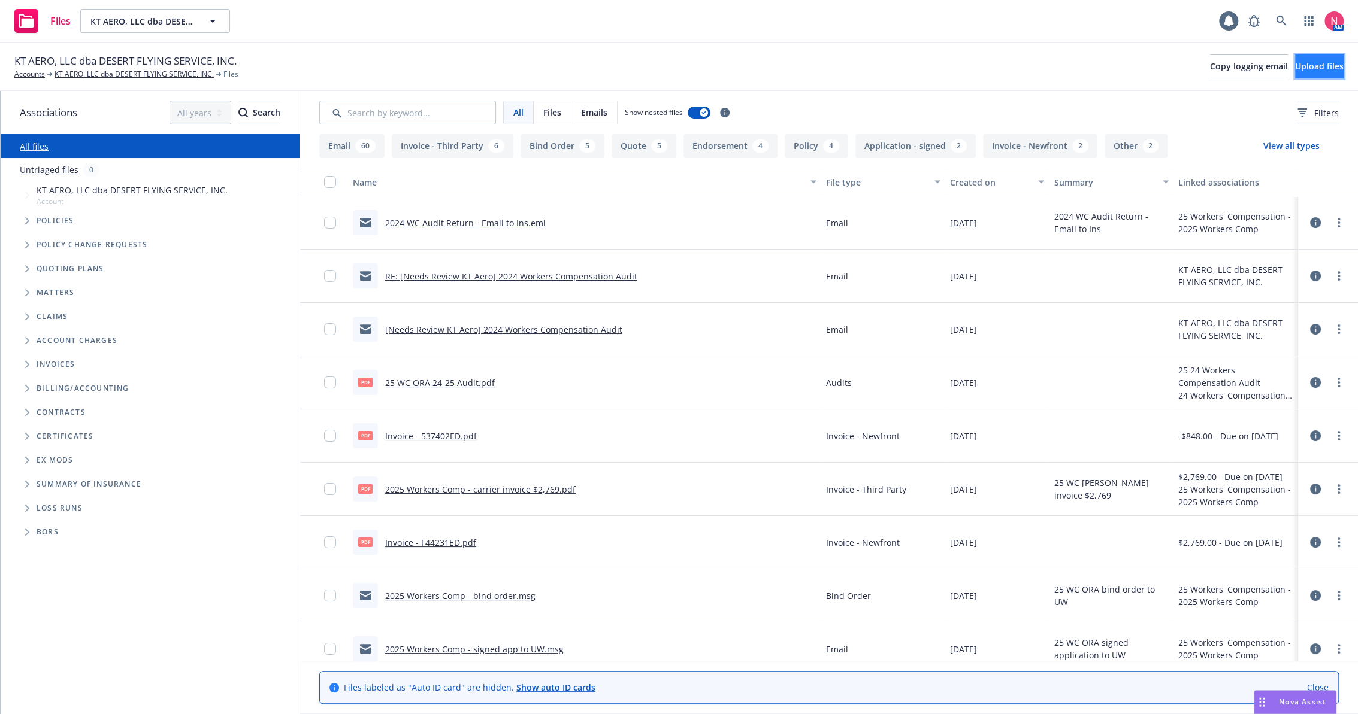
click at [1298, 72] on button "Upload files" at bounding box center [1319, 66] width 49 height 24
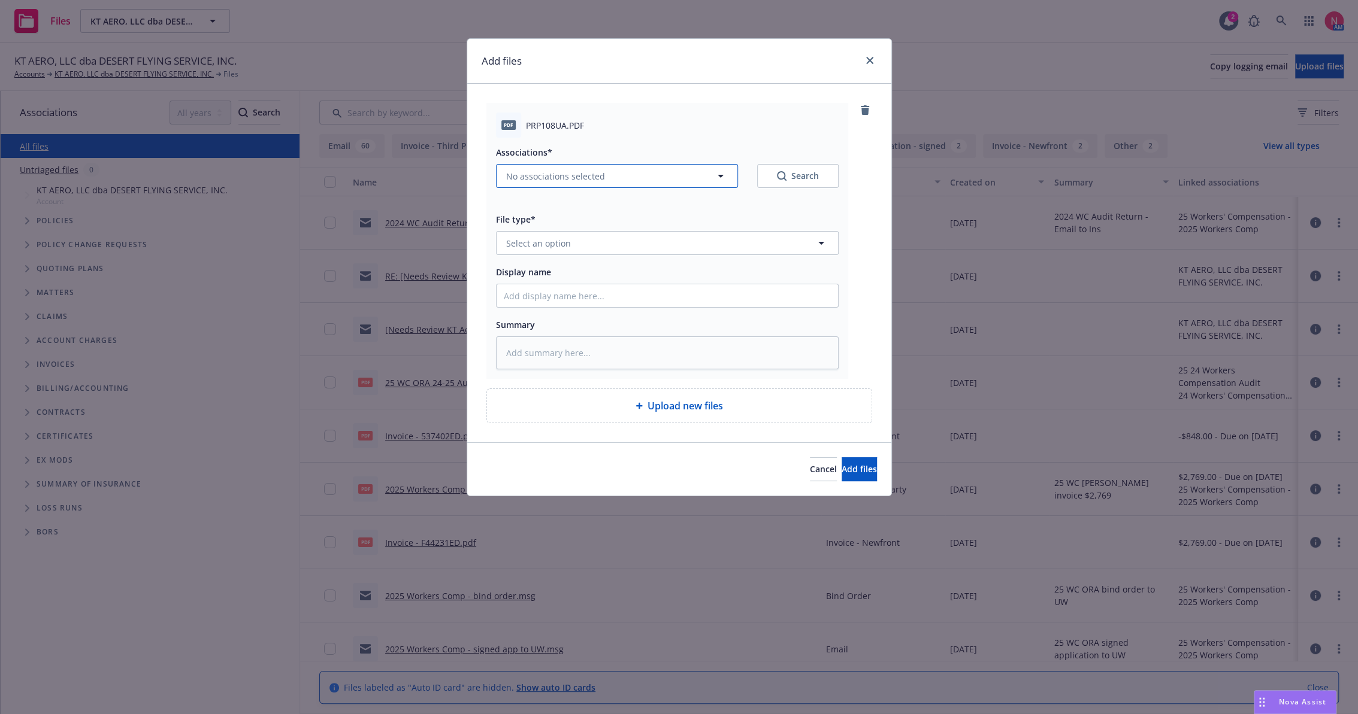
click at [566, 175] on span "No associations selected" at bounding box center [555, 176] width 99 height 13
type textarea "x"
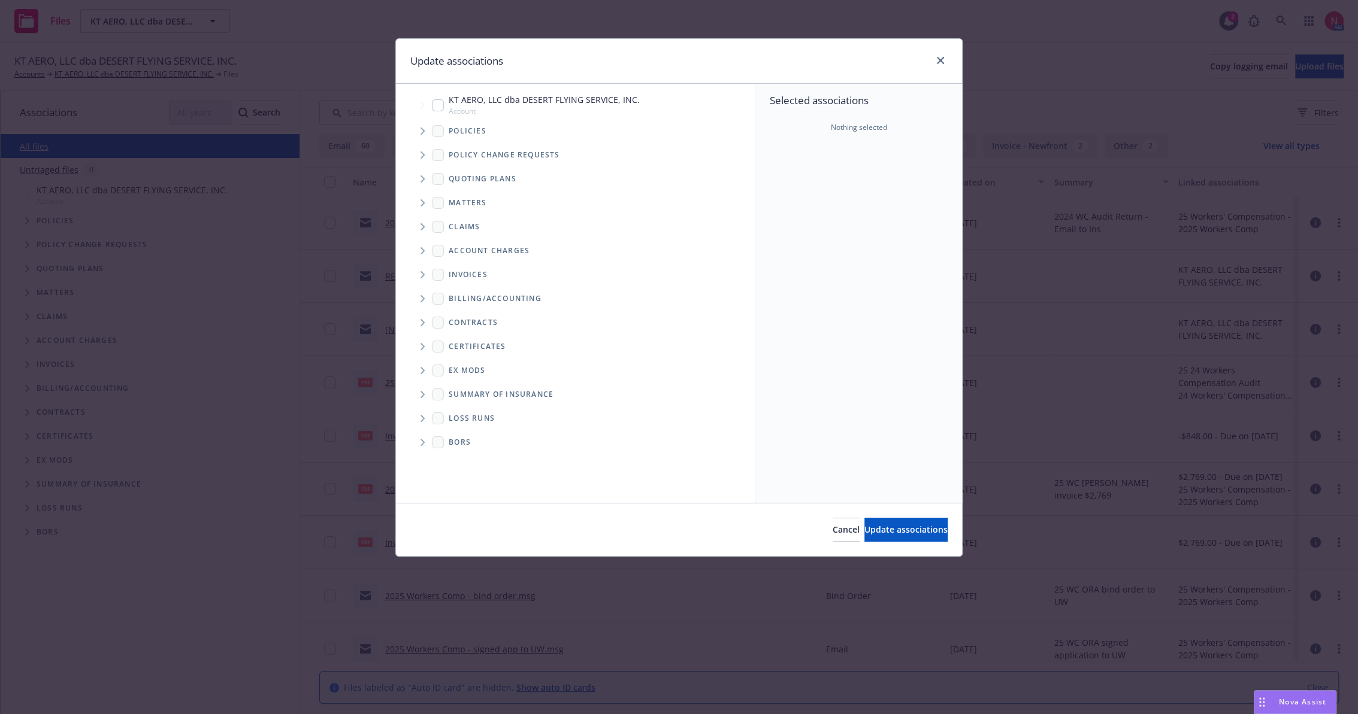
click at [432, 99] on input "Tree Example" at bounding box center [438, 105] width 12 height 12
checkbox input "true"
click at [886, 525] on span "Update associations" at bounding box center [905, 529] width 83 height 11
type textarea "x"
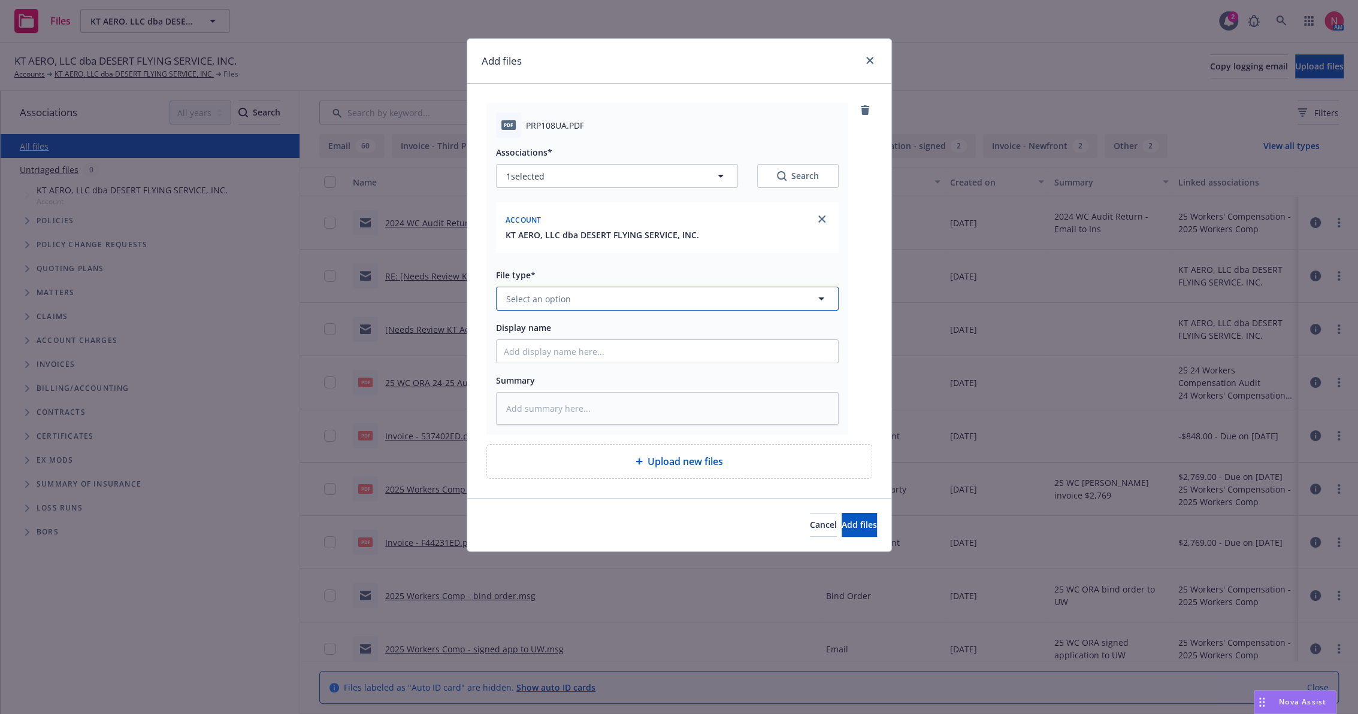
click at [524, 290] on button "Select an option" at bounding box center [667, 299] width 343 height 24
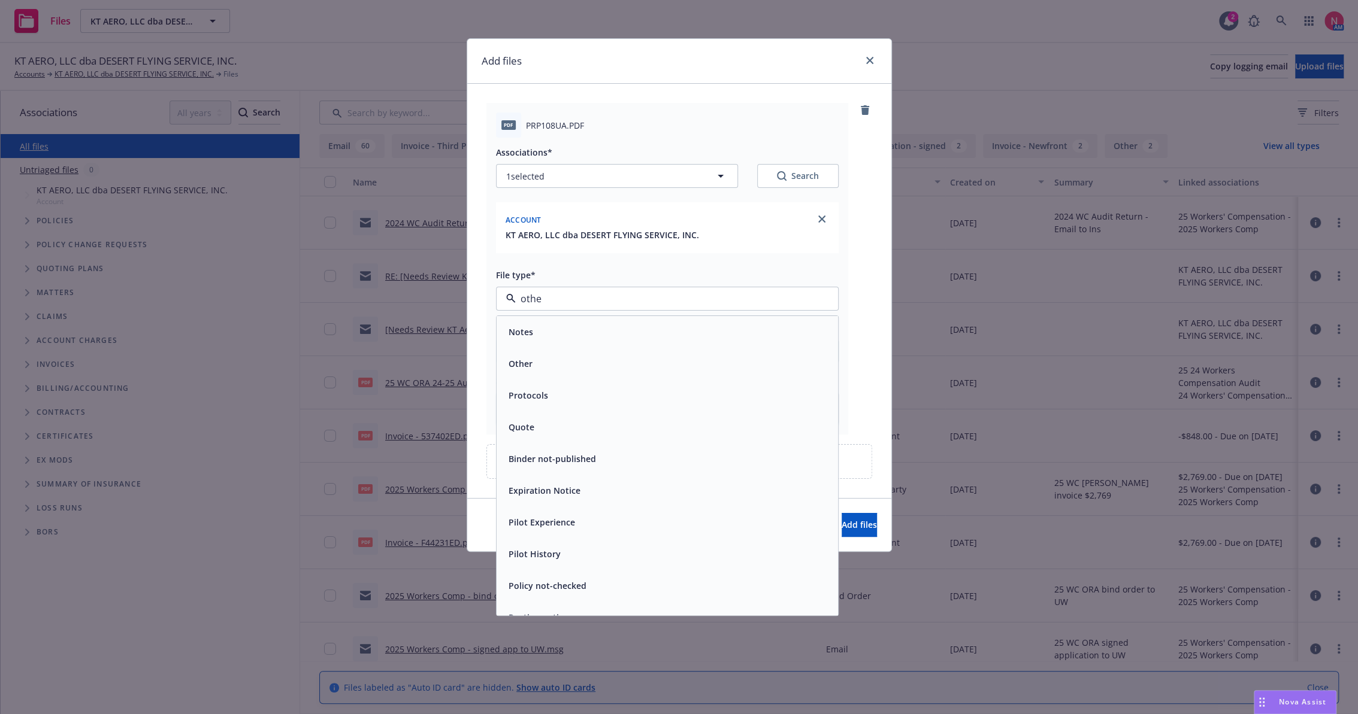
type input "other"
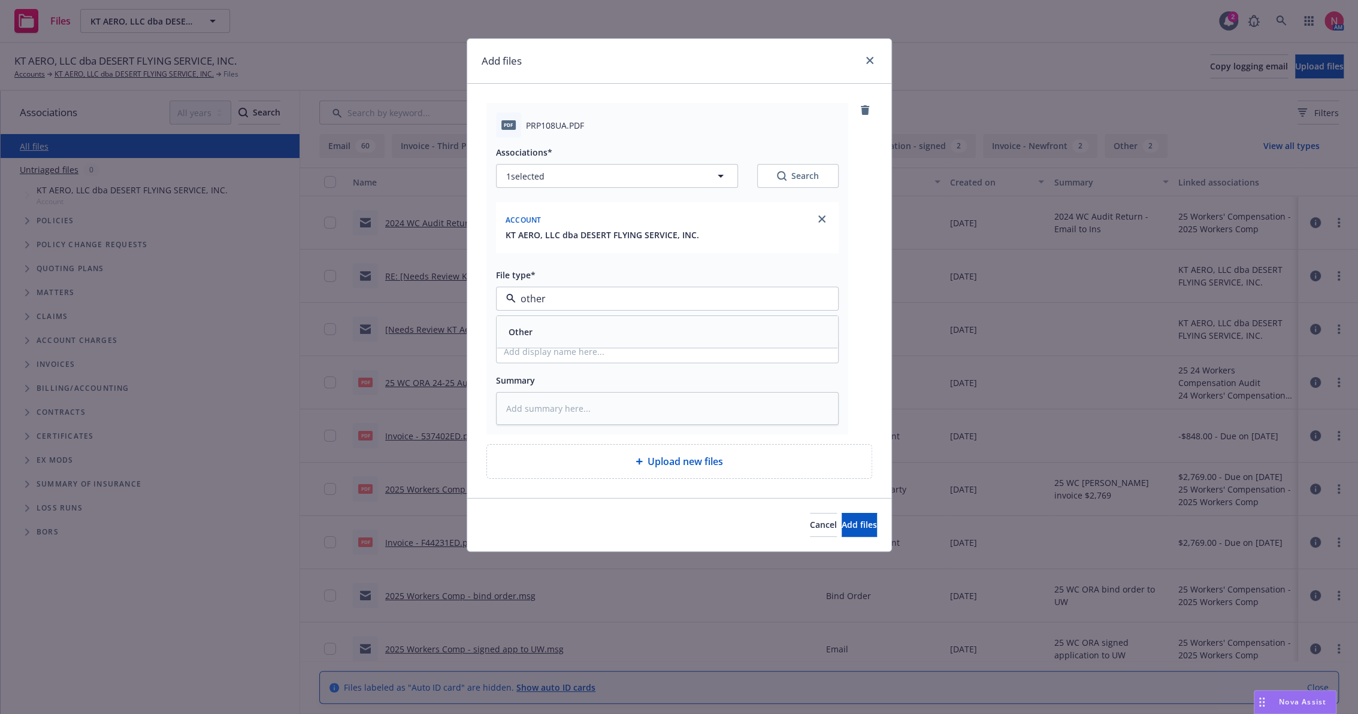
click at [577, 334] on div "Other" at bounding box center [667, 331] width 327 height 17
click at [562, 354] on input "Display name" at bounding box center [666, 351] width 341 height 23
type textarea "x"
type input "2"
type textarea "x"
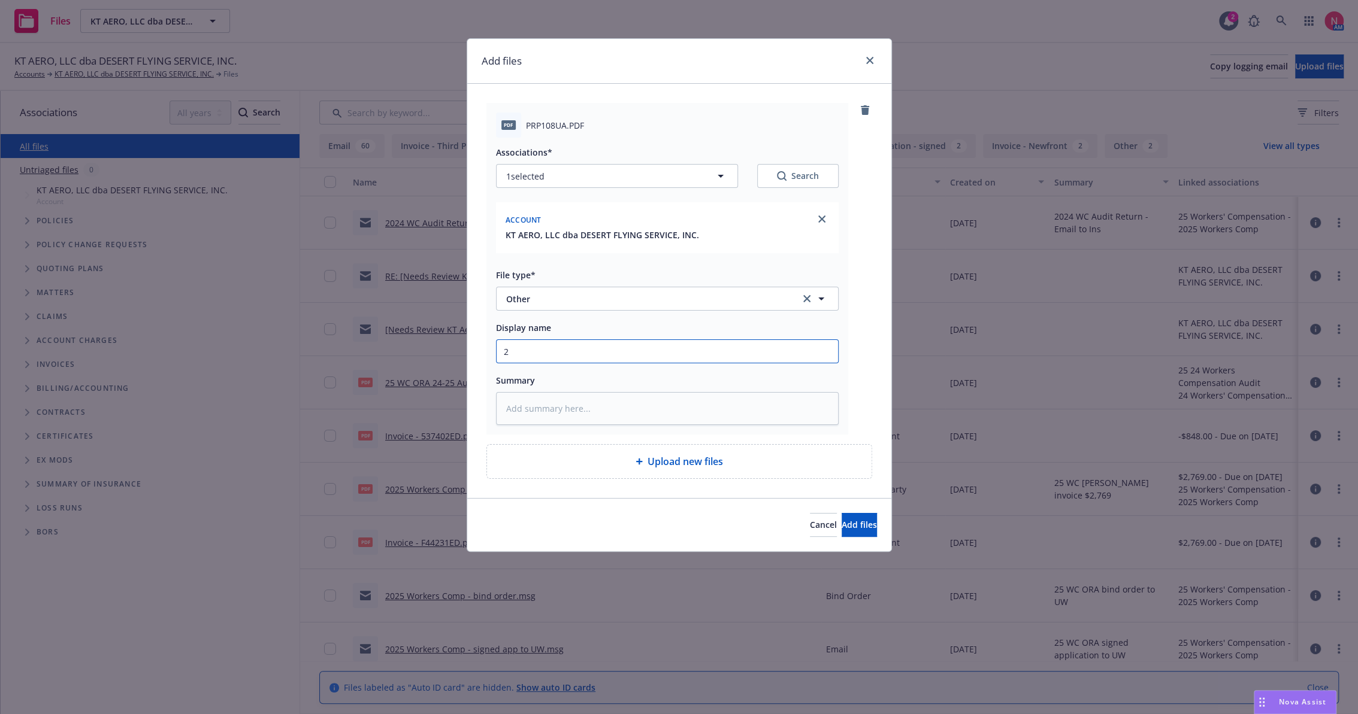
type input "25"
type textarea "x"
type input "25"
type textarea "x"
type input "25 ap"
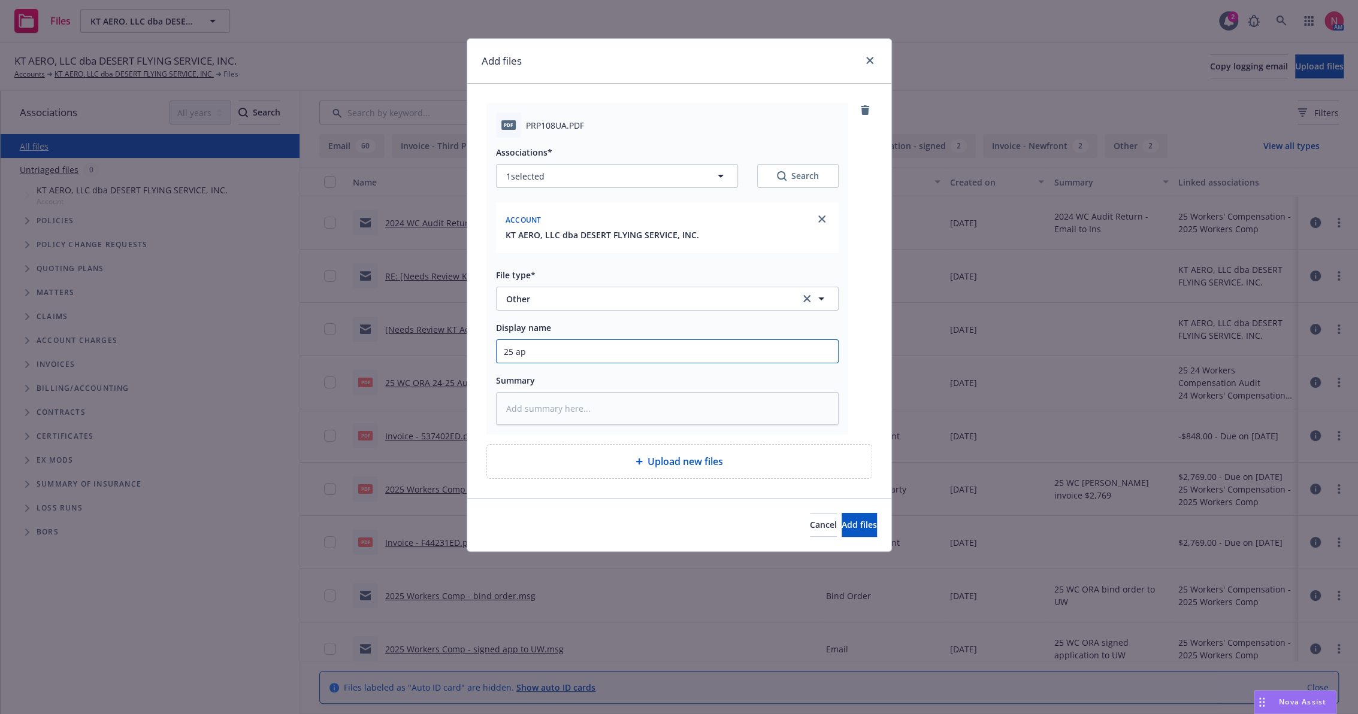
type textarea "x"
type input "25 ap"
type textarea "x"
type input "25 ap o"
type textarea "x"
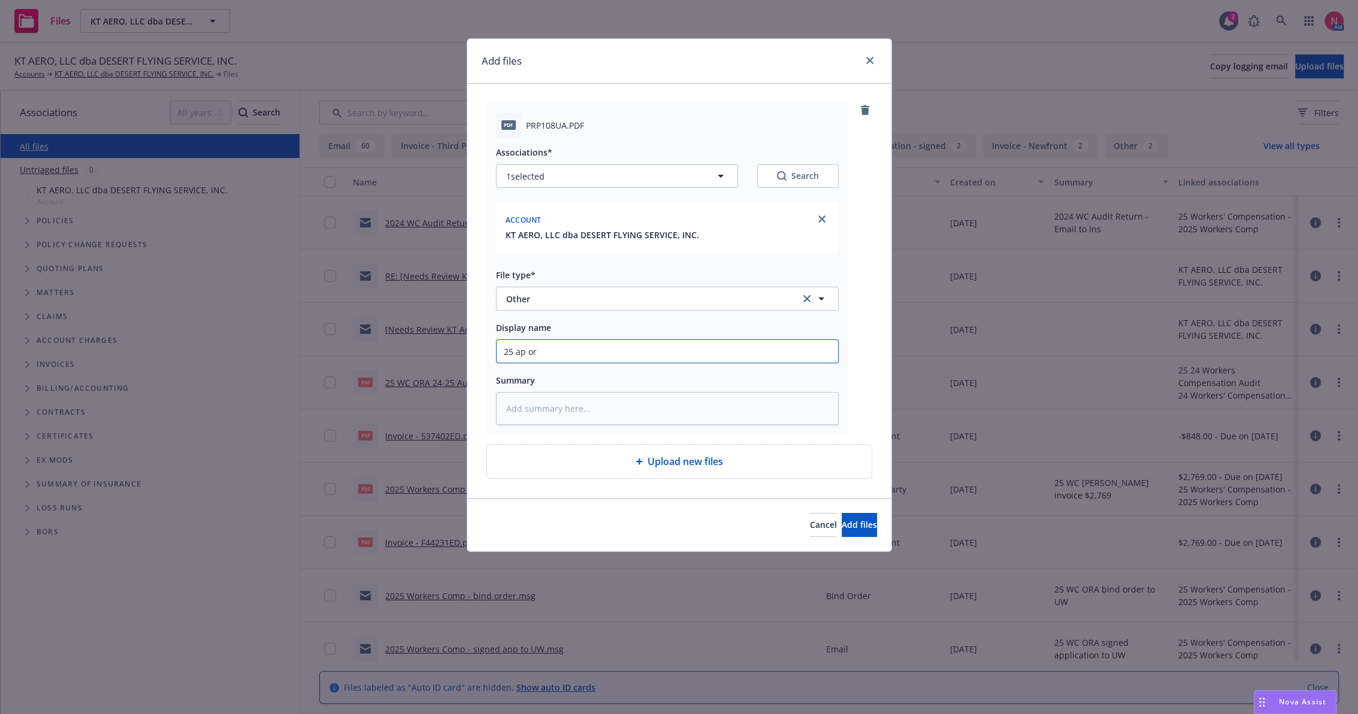
type input "25 AP [PERSON_NAME]"
click at [841, 513] on button "Add files" at bounding box center [858, 525] width 35 height 24
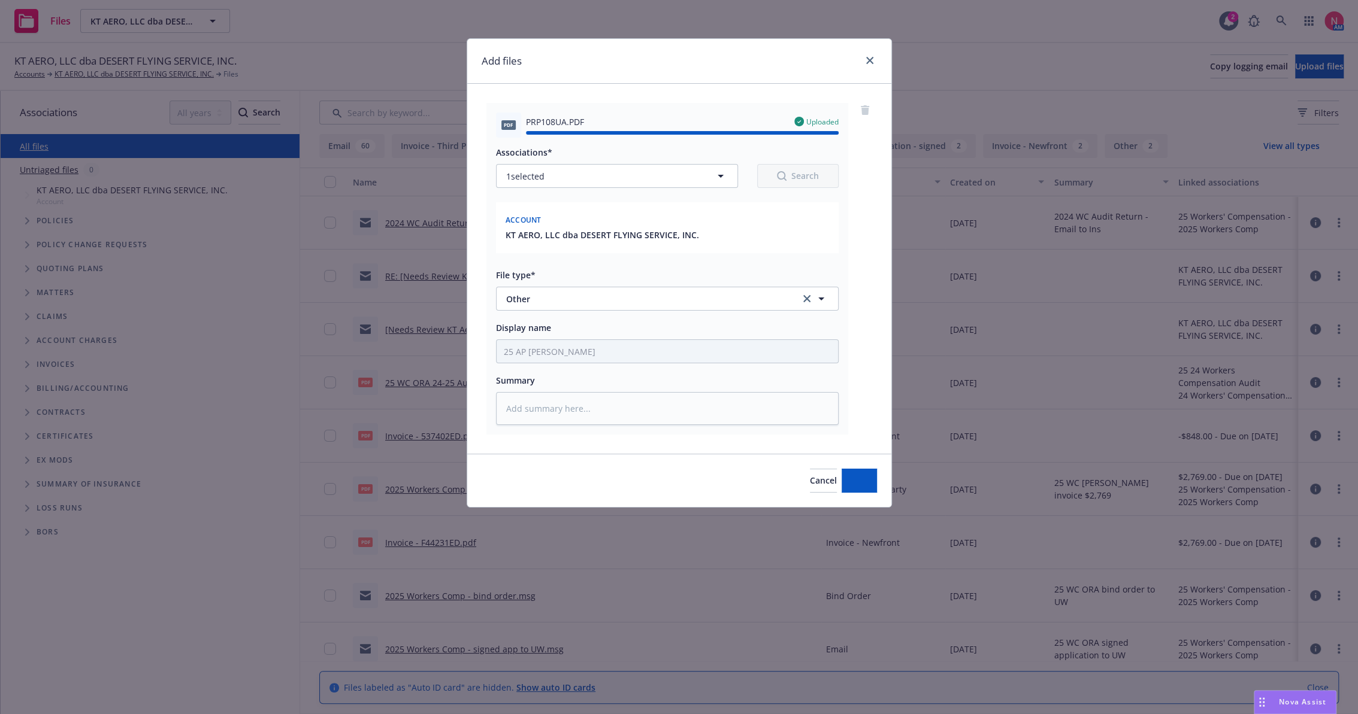
type textarea "x"
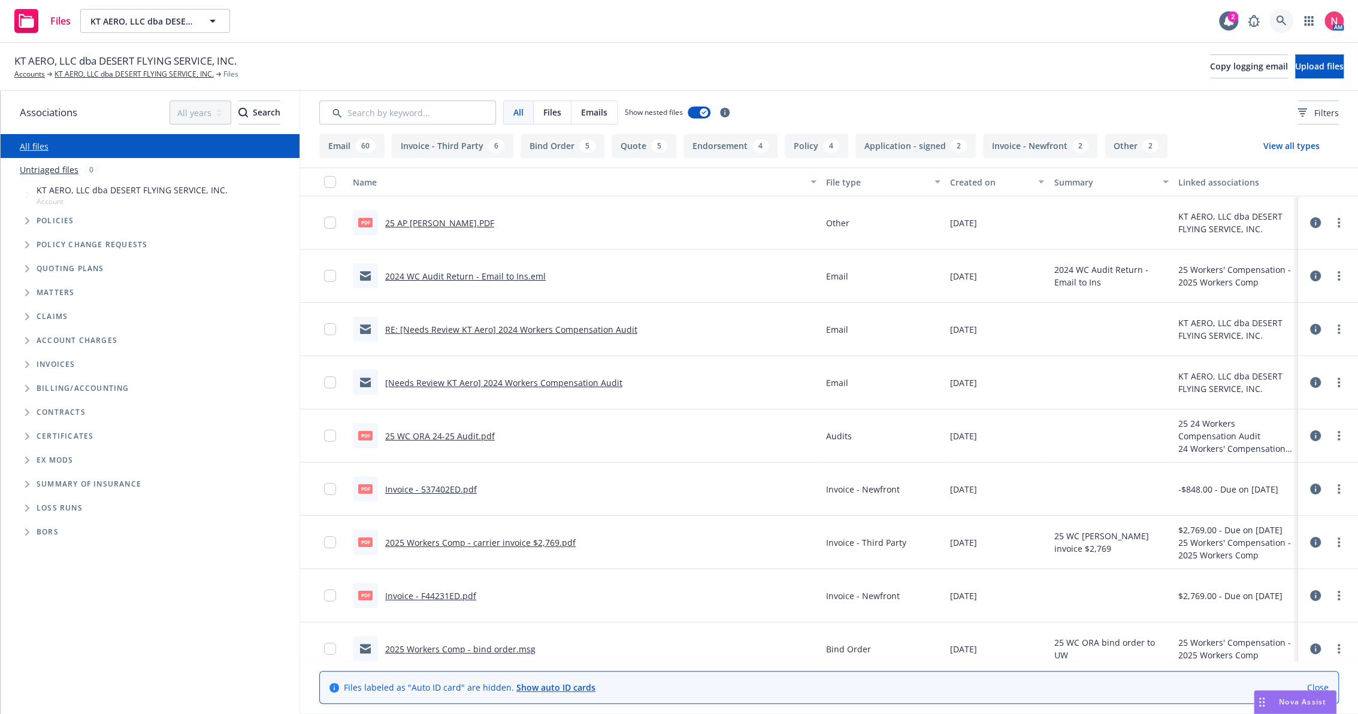
click at [1275, 18] on icon at bounding box center [1280, 21] width 10 height 10
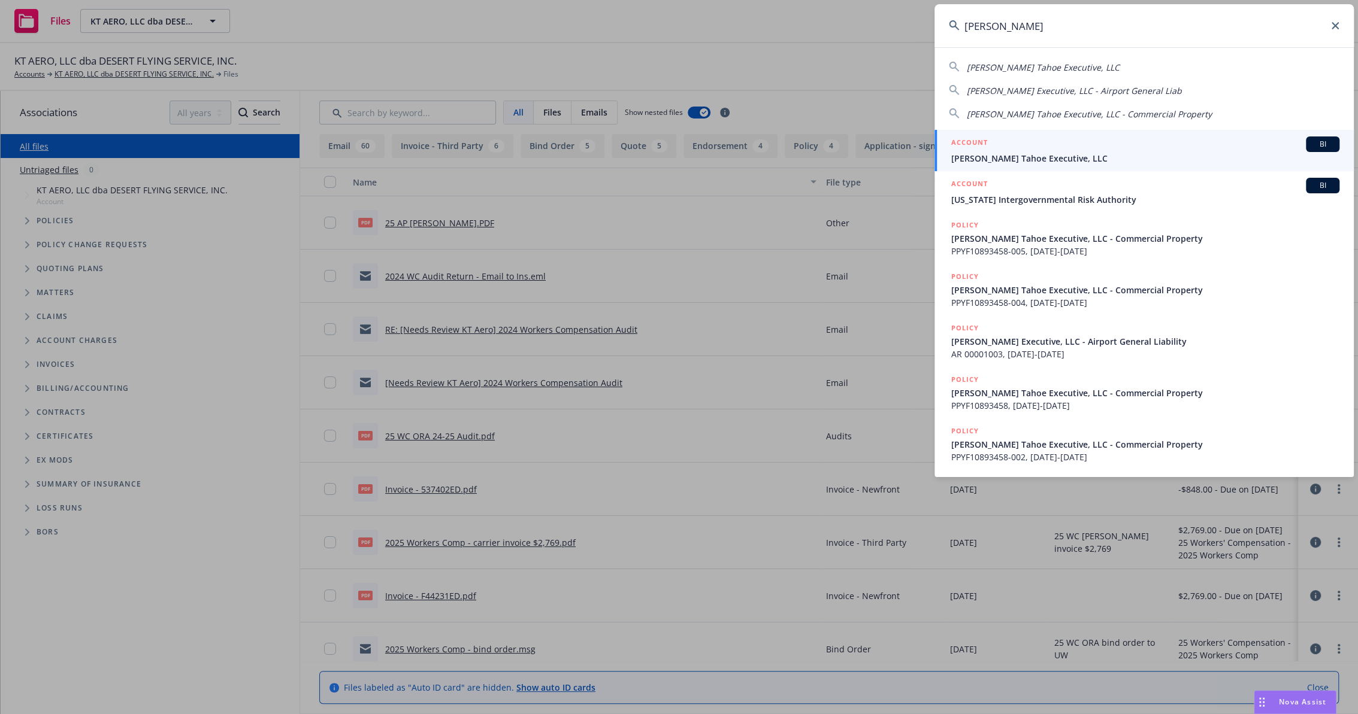
type input "carson tahoe"
click at [999, 155] on span "[PERSON_NAME] Tahoe Executive, LLC" at bounding box center [1145, 158] width 388 height 13
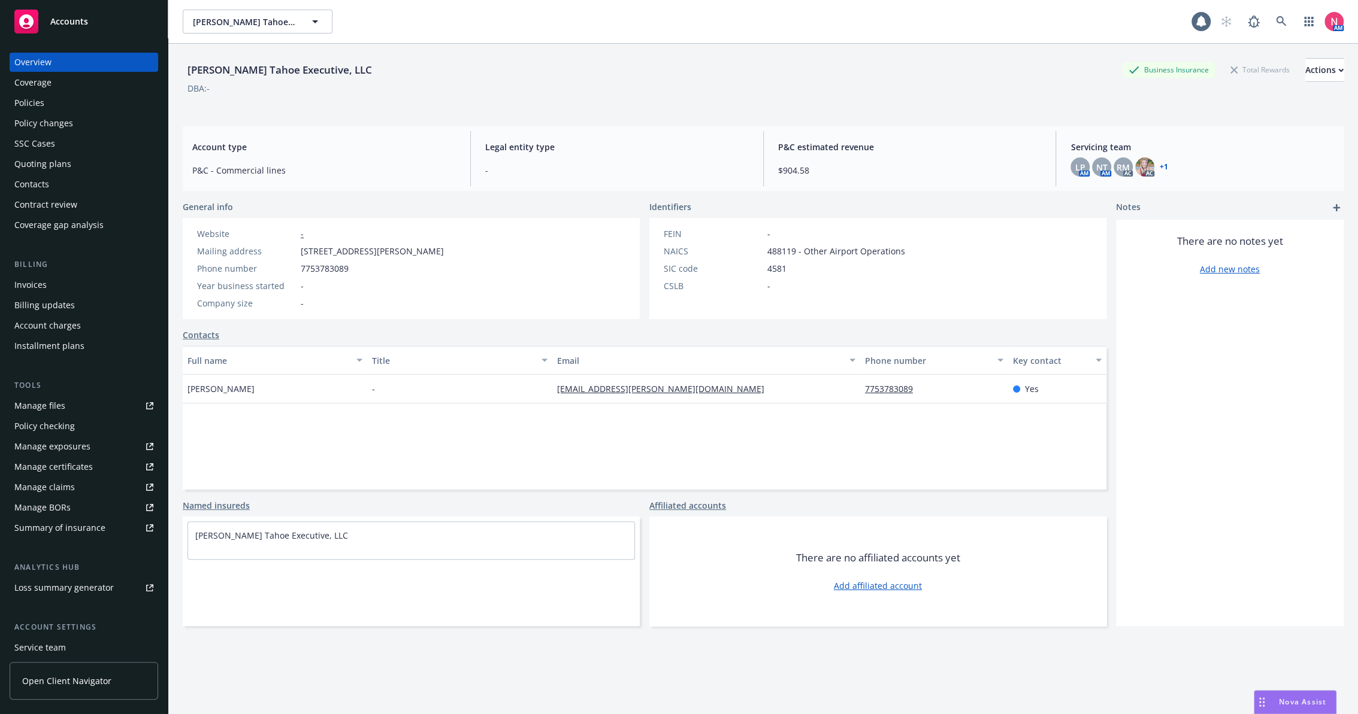
click at [49, 401] on div "Manage files" at bounding box center [39, 405] width 51 height 19
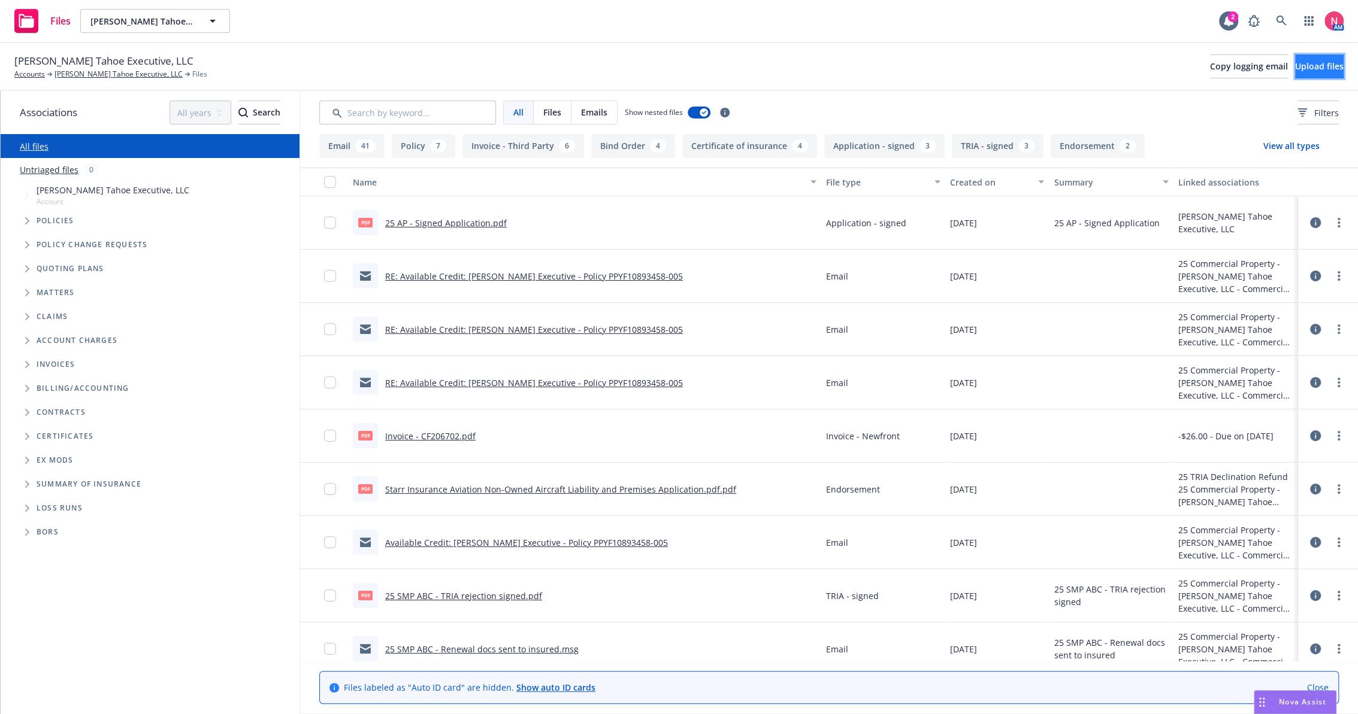
click at [1312, 68] on span "Upload files" at bounding box center [1319, 65] width 49 height 11
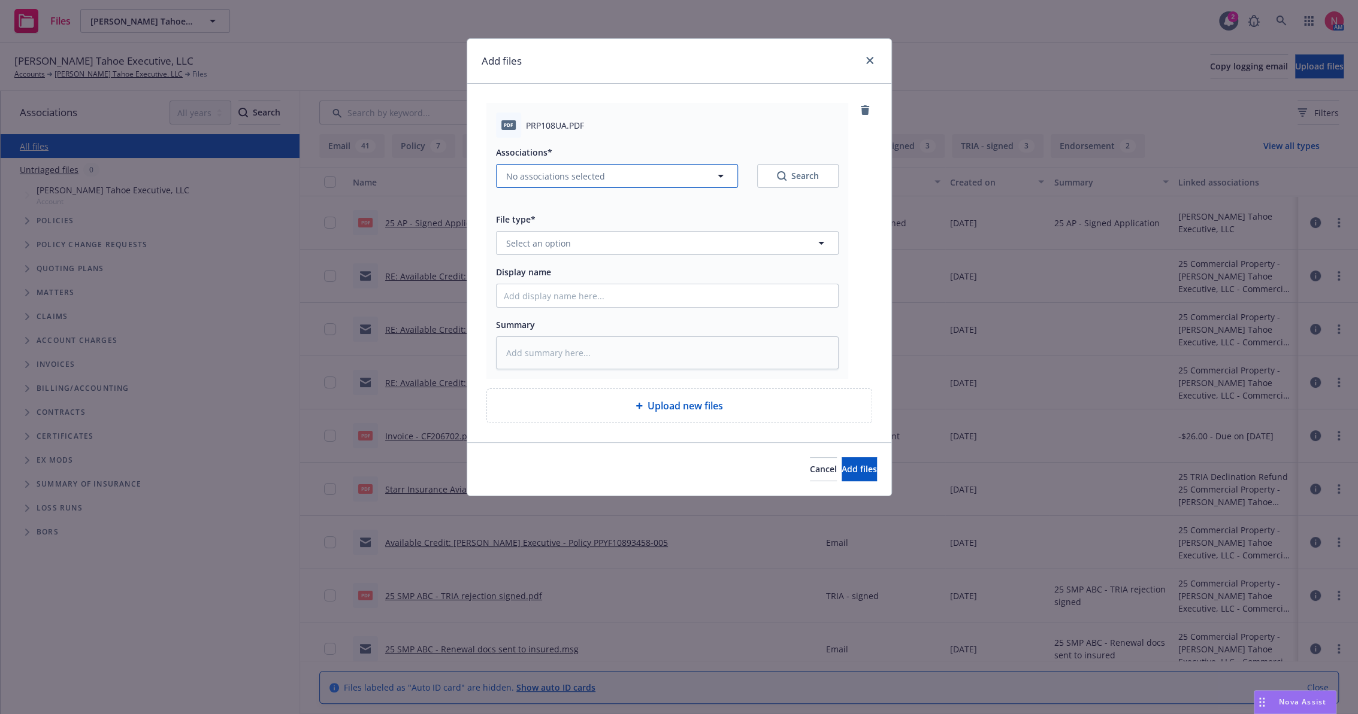
click at [568, 178] on span "No associations selected" at bounding box center [555, 176] width 99 height 13
type textarea "x"
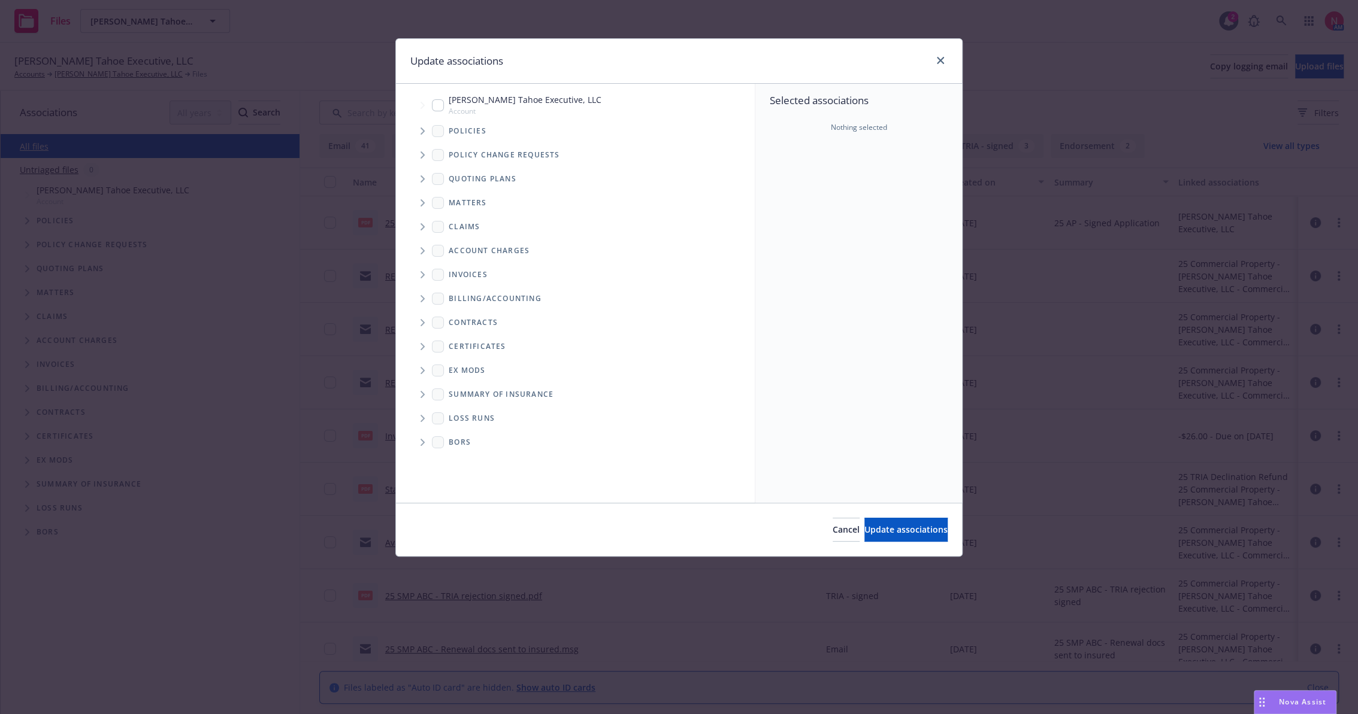
click at [443, 95] on div "[PERSON_NAME] Tahoe Executive, LLC Account" at bounding box center [516, 104] width 169 height 23
checkbox input "true"
click at [926, 525] on span "Update associations" at bounding box center [905, 529] width 83 height 11
type textarea "x"
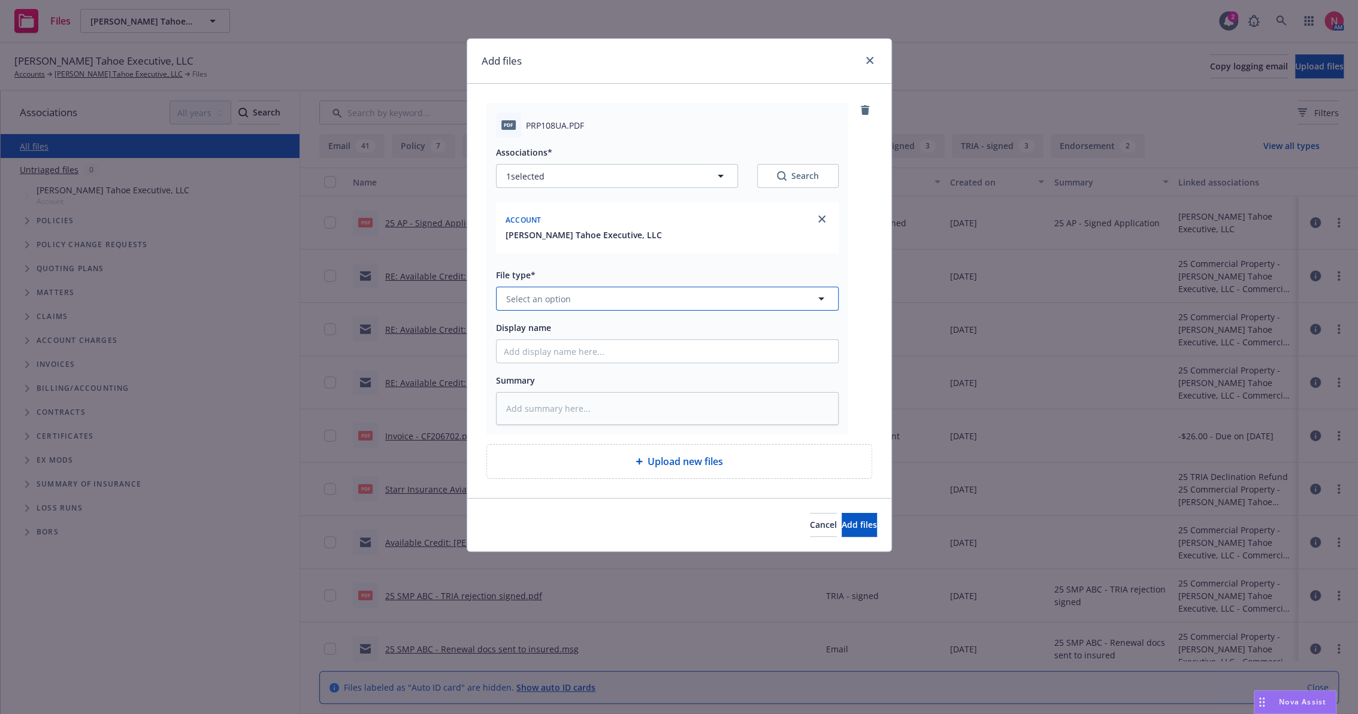
click at [567, 309] on button "Select an option" at bounding box center [667, 299] width 343 height 24
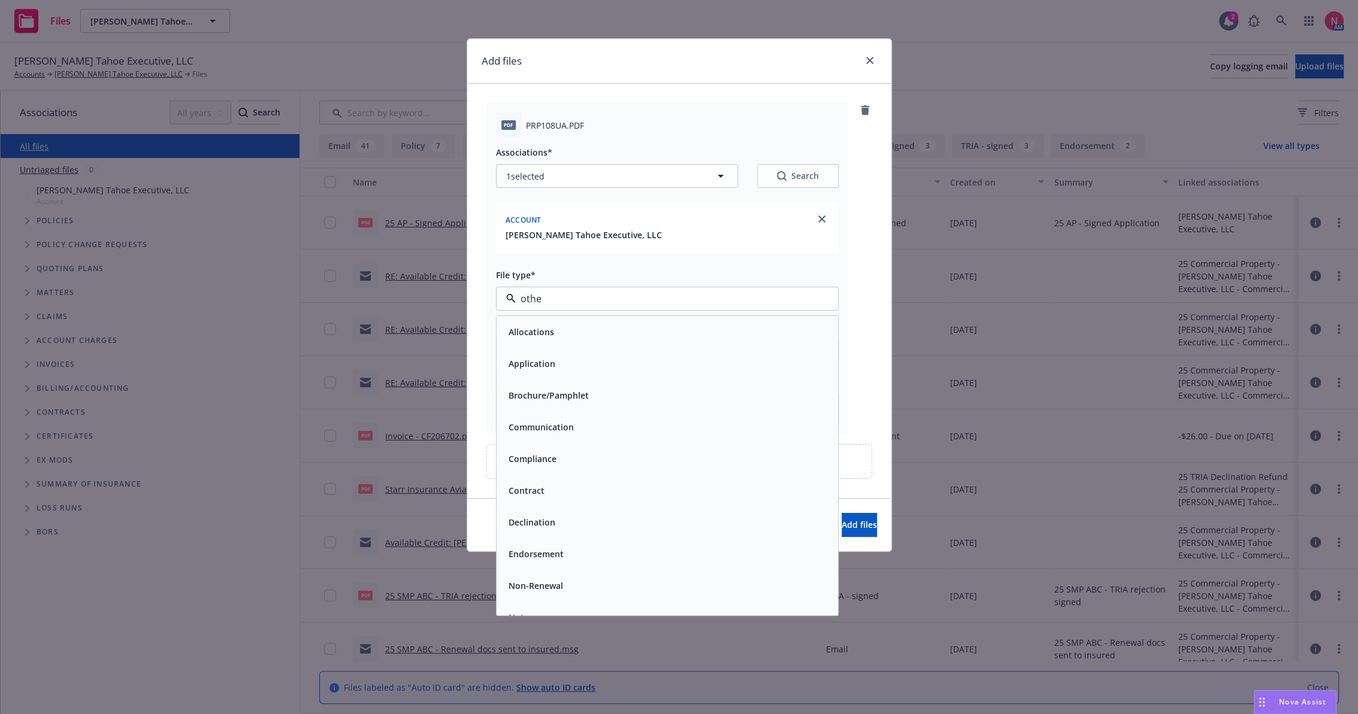
type input "other"
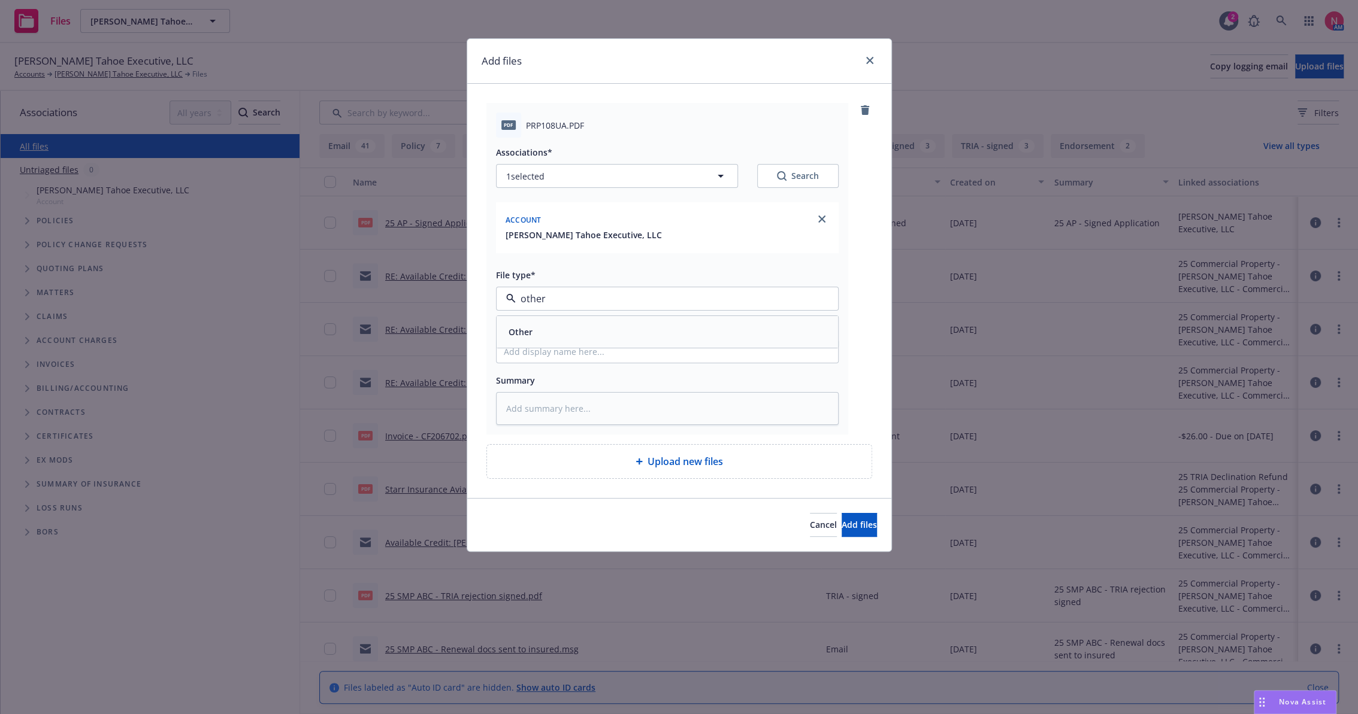
click at [565, 333] on div "Other" at bounding box center [667, 331] width 327 height 17
click at [557, 347] on input "Display name" at bounding box center [666, 351] width 341 height 23
type textarea "x"
type input "2"
type textarea "x"
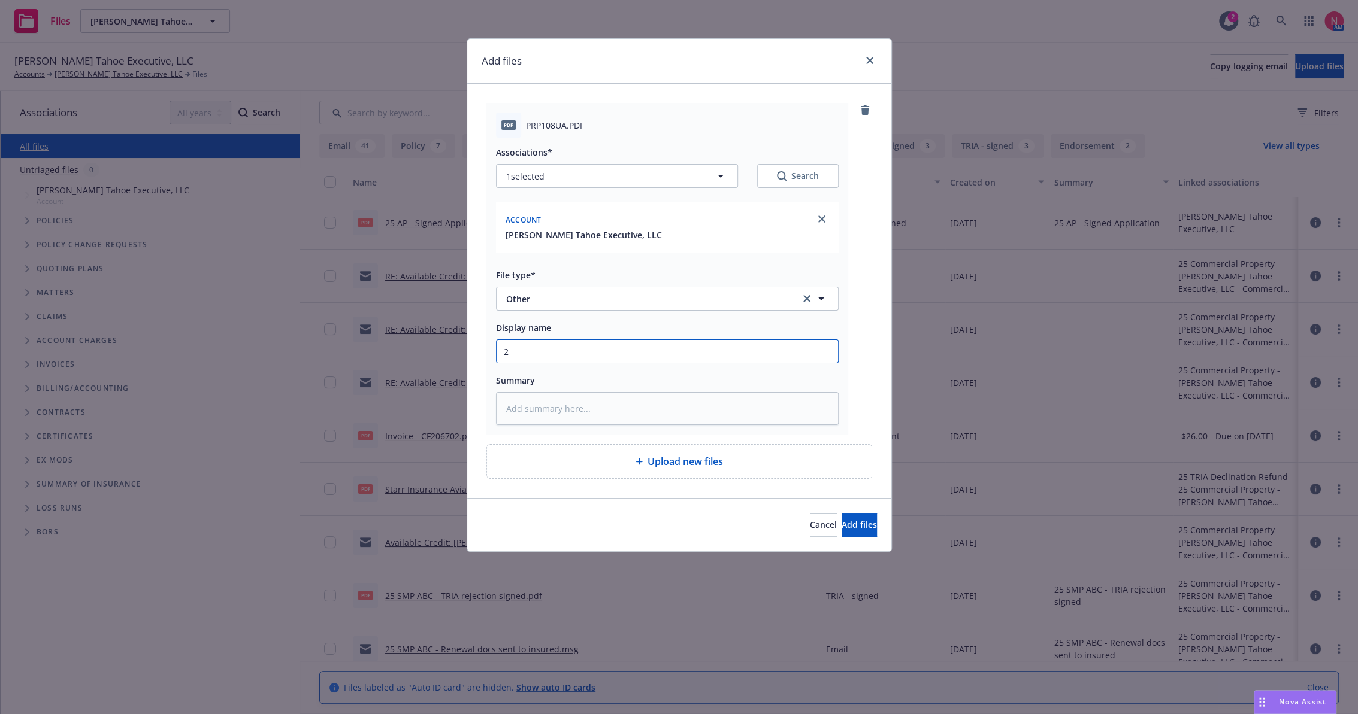
type input "25"
type textarea "x"
type input "25"
type textarea "x"
type input "25 a"
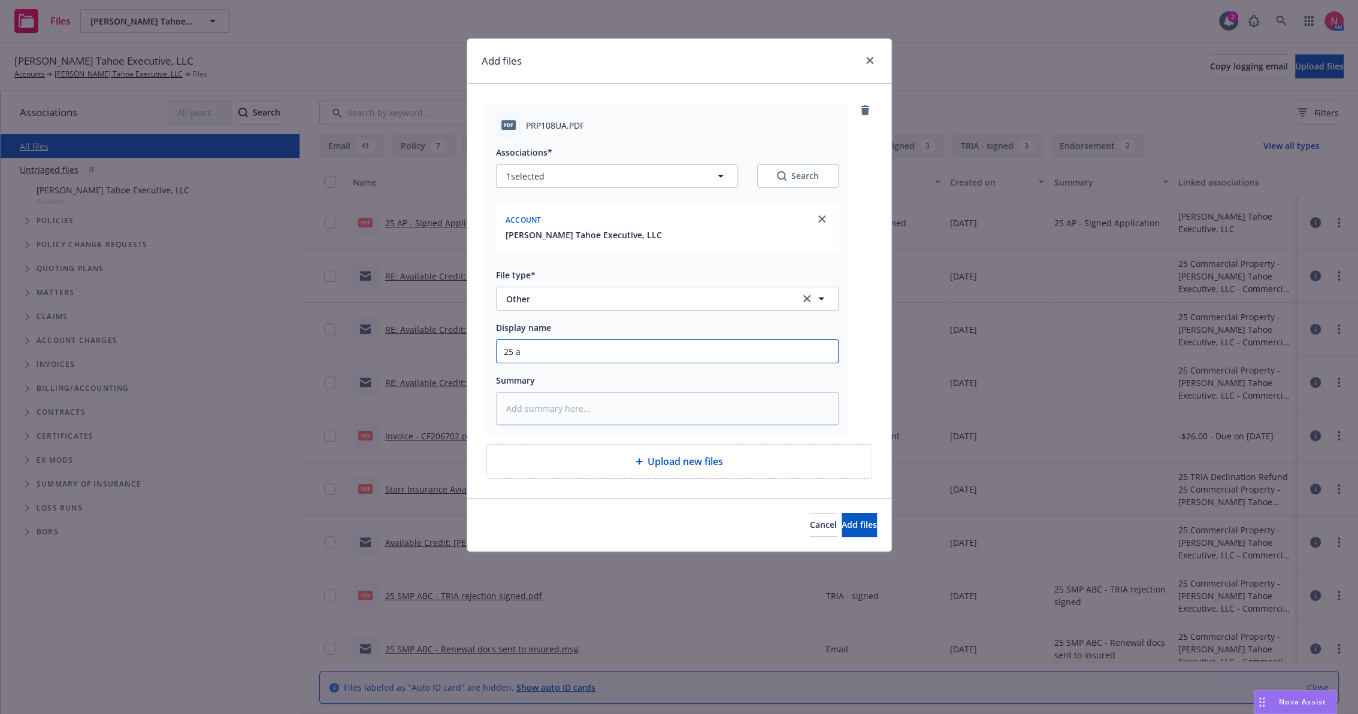
type textarea "x"
type input "25 ap"
type textarea "x"
type input "25 ap"
type textarea "x"
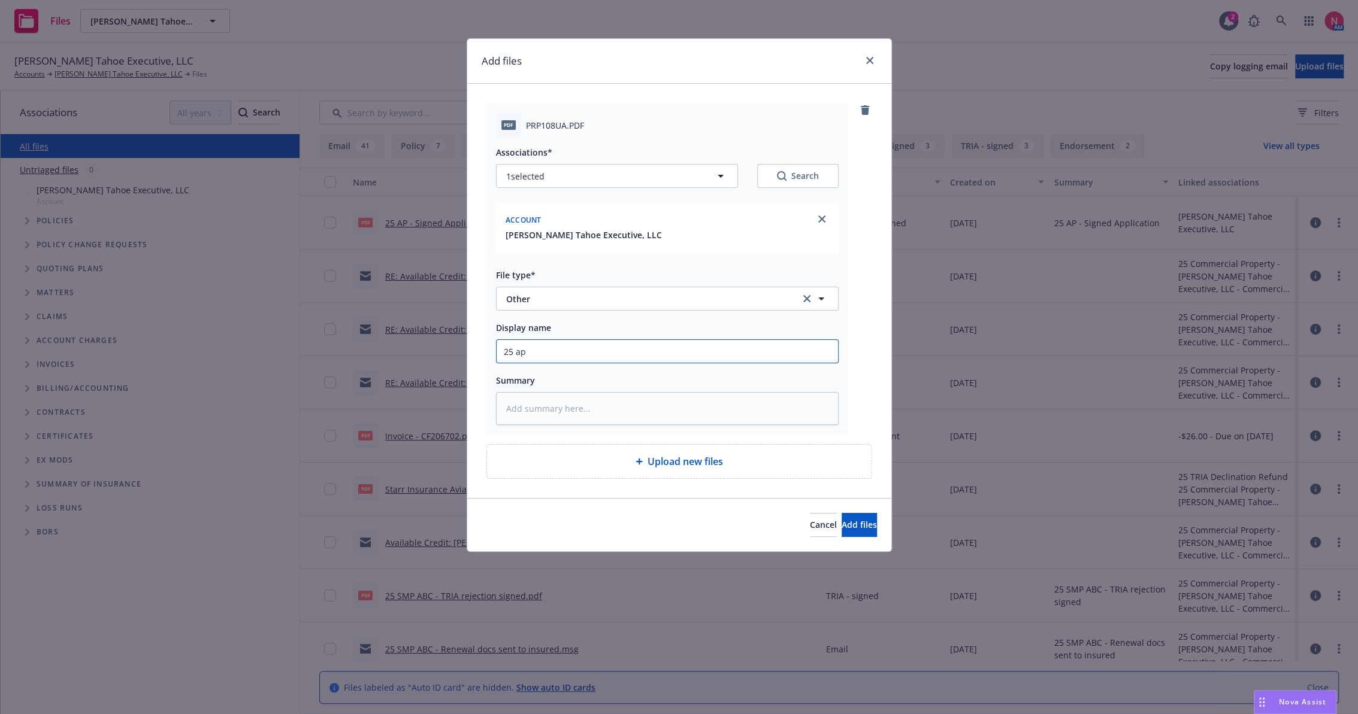
type input "25 ap o"
type textarea "x"
type input "25 AP ORA DNOR"
click at [841, 513] on button "Add files" at bounding box center [858, 525] width 35 height 24
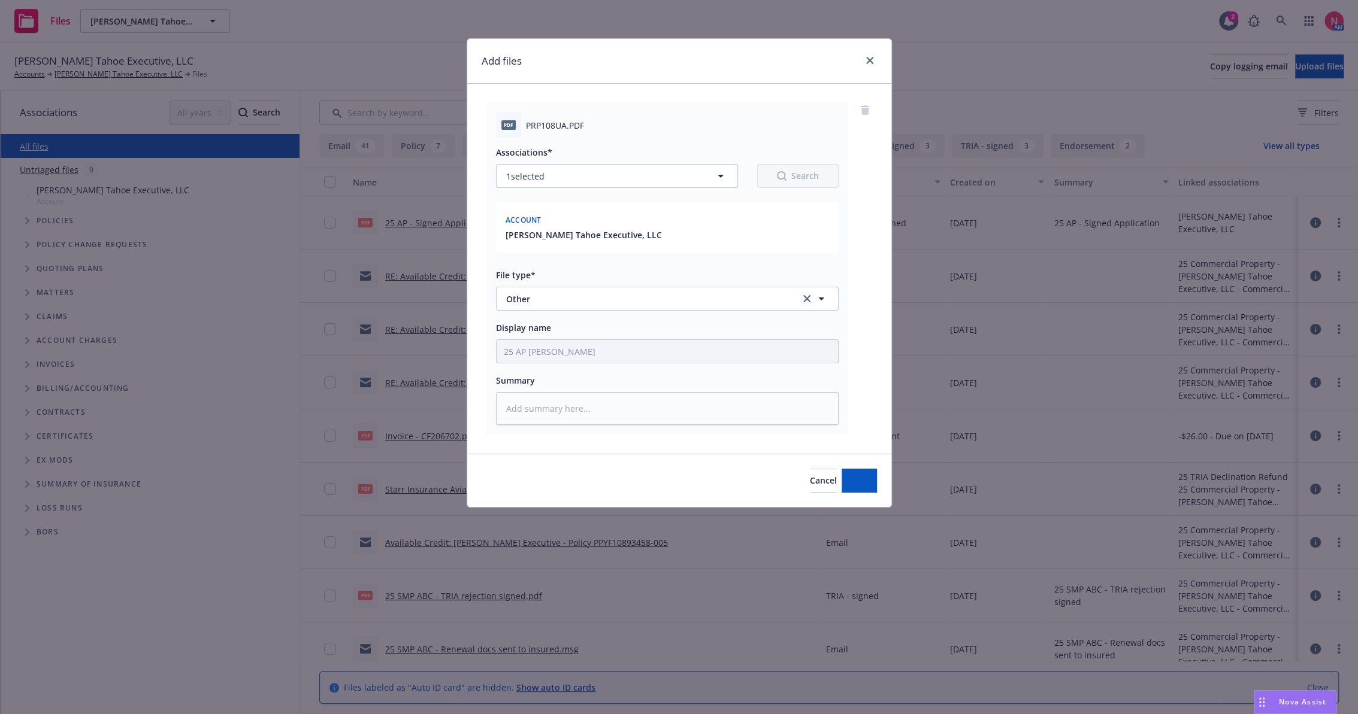
type textarea "x"
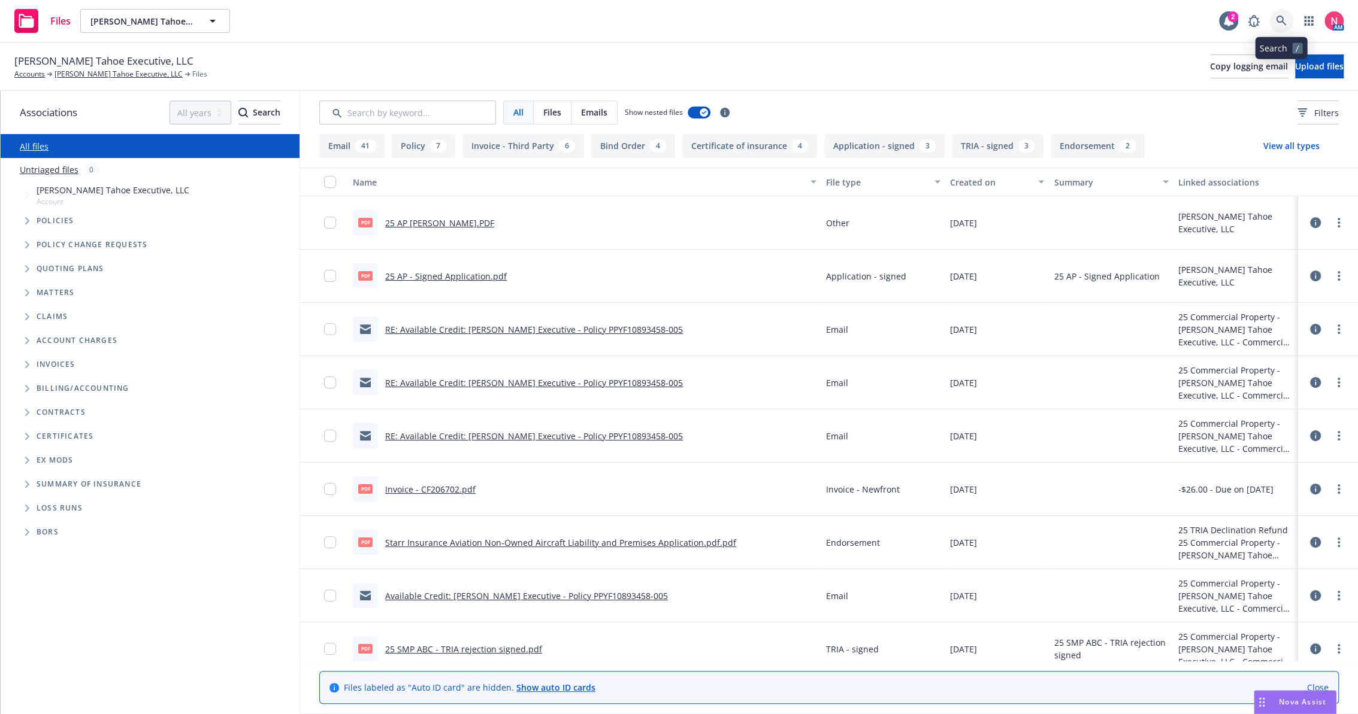
click at [1272, 20] on link at bounding box center [1281, 21] width 24 height 24
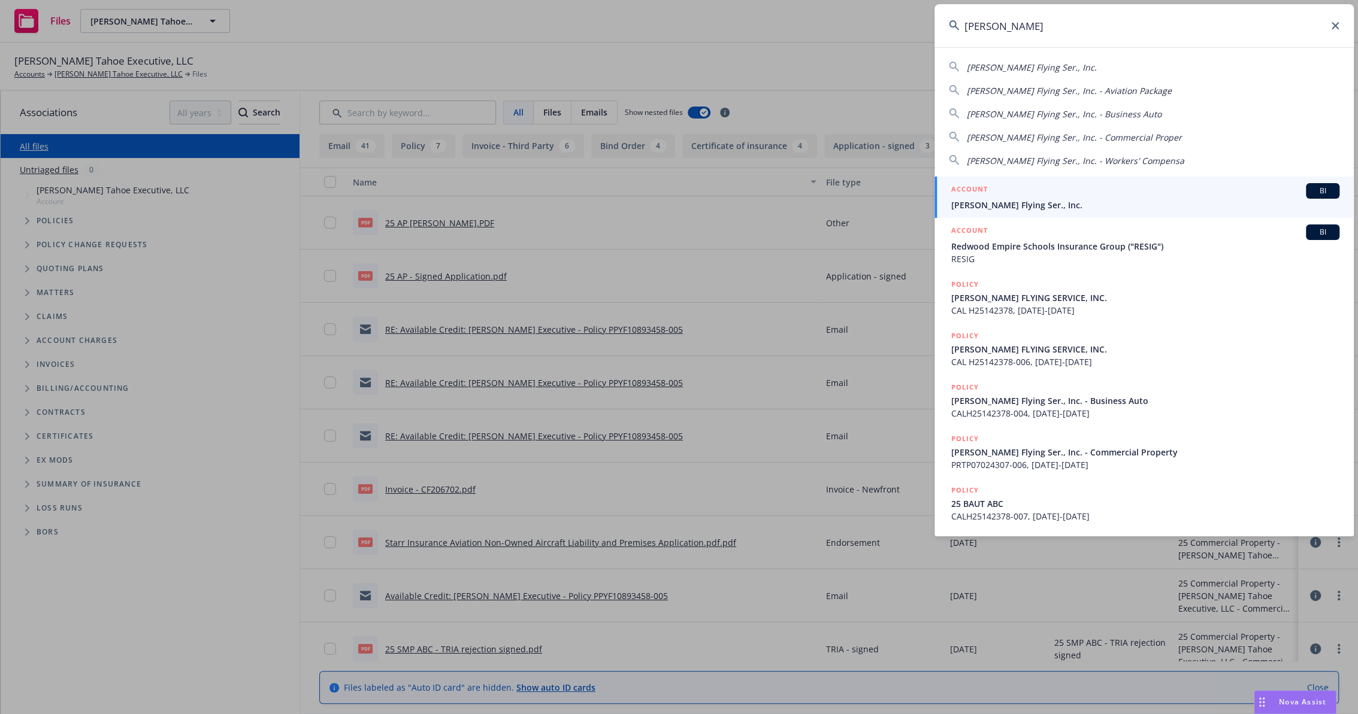
type input "alexander ag"
click at [1030, 195] on div "ACCOUNT BI" at bounding box center [1145, 191] width 388 height 16
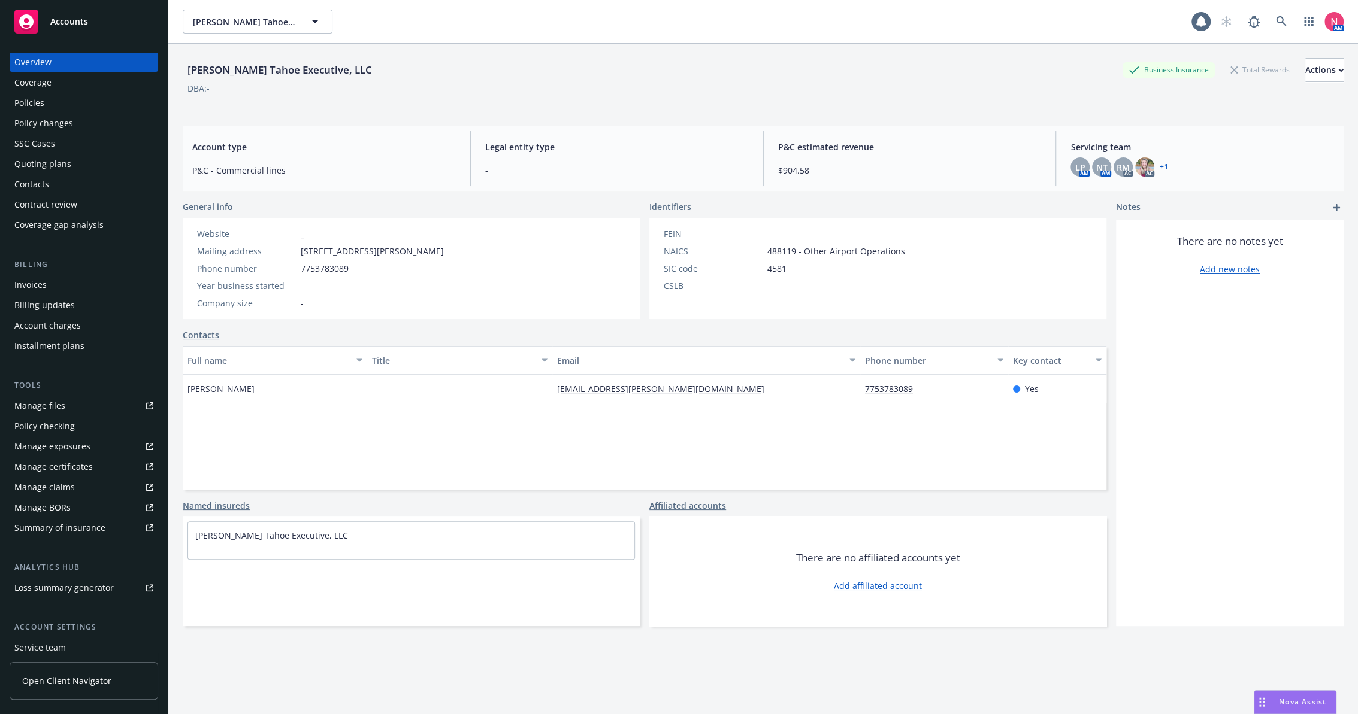
click at [25, 106] on div "Policies" at bounding box center [29, 102] width 30 height 19
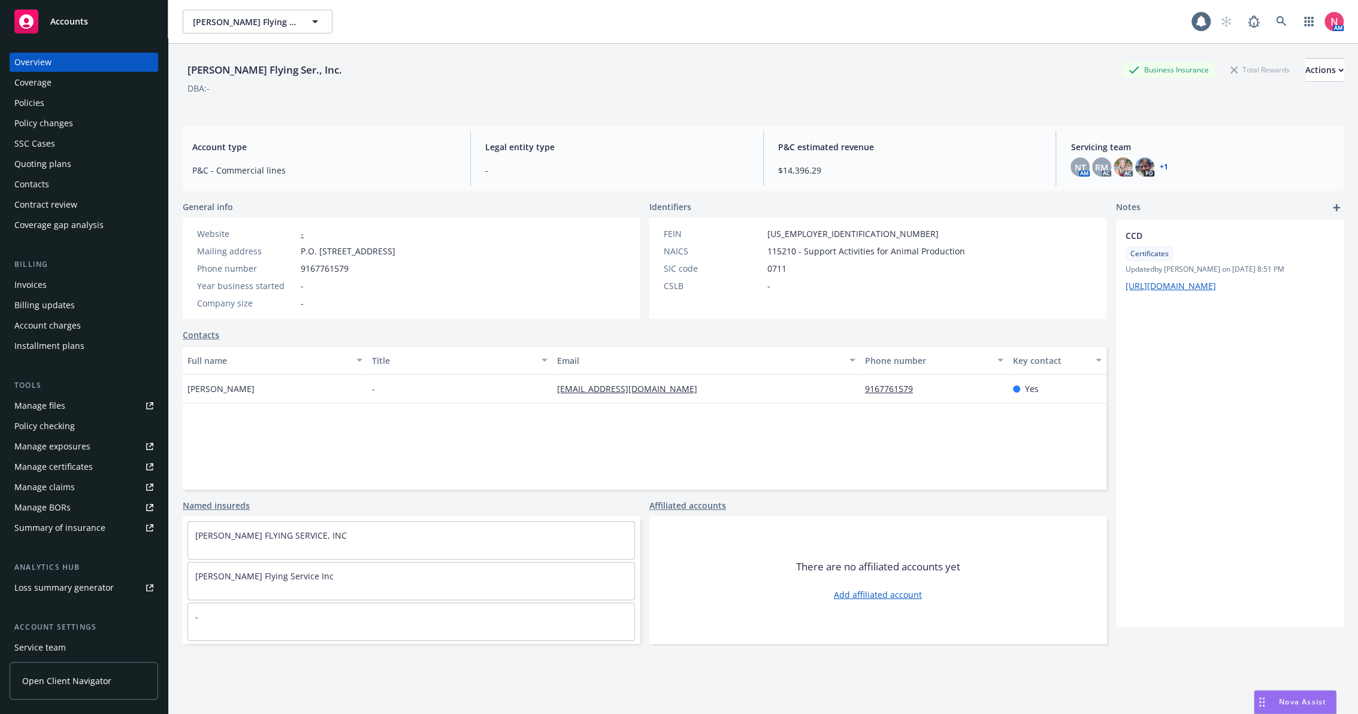
click at [114, 403] on link "Manage files" at bounding box center [84, 405] width 149 height 19
click at [50, 108] on div "Policies" at bounding box center [83, 102] width 139 height 19
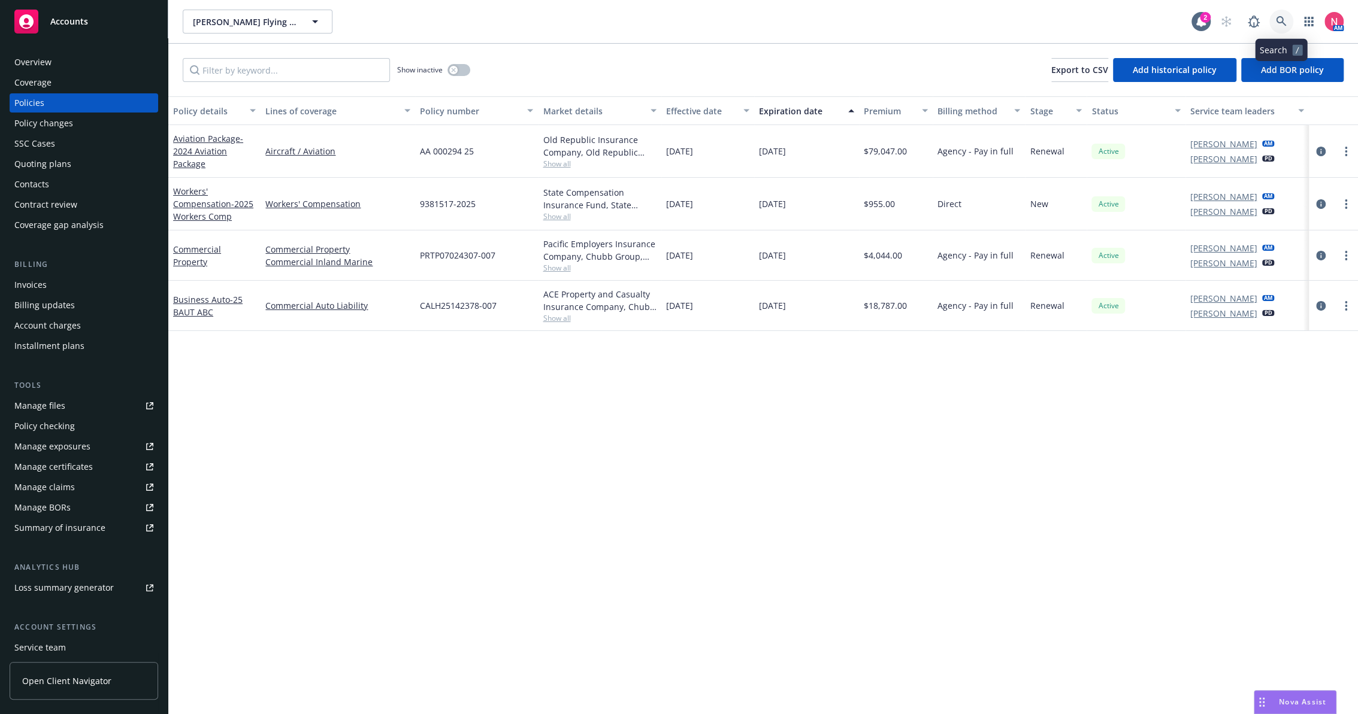
click at [1283, 33] on link at bounding box center [1281, 22] width 24 height 24
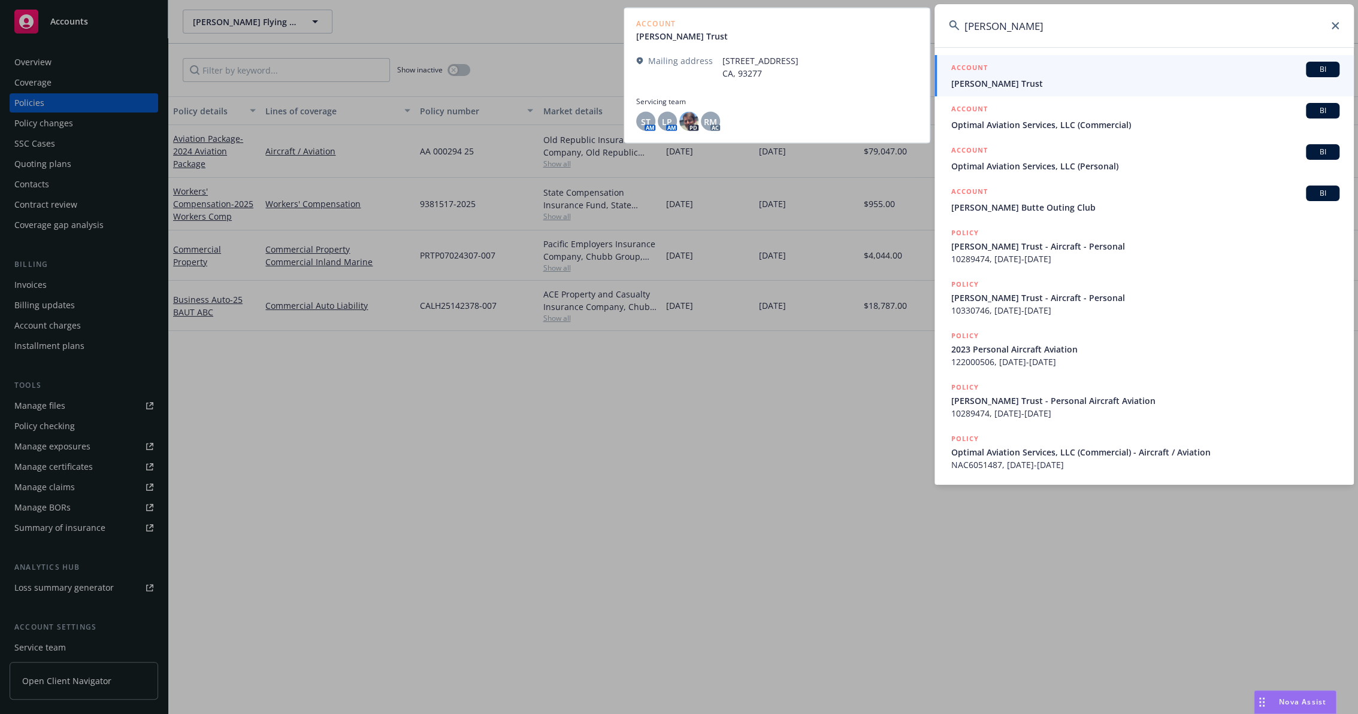
type input "david lanham"
click at [1011, 78] on span "David R. Lanham Trust" at bounding box center [1145, 83] width 388 height 13
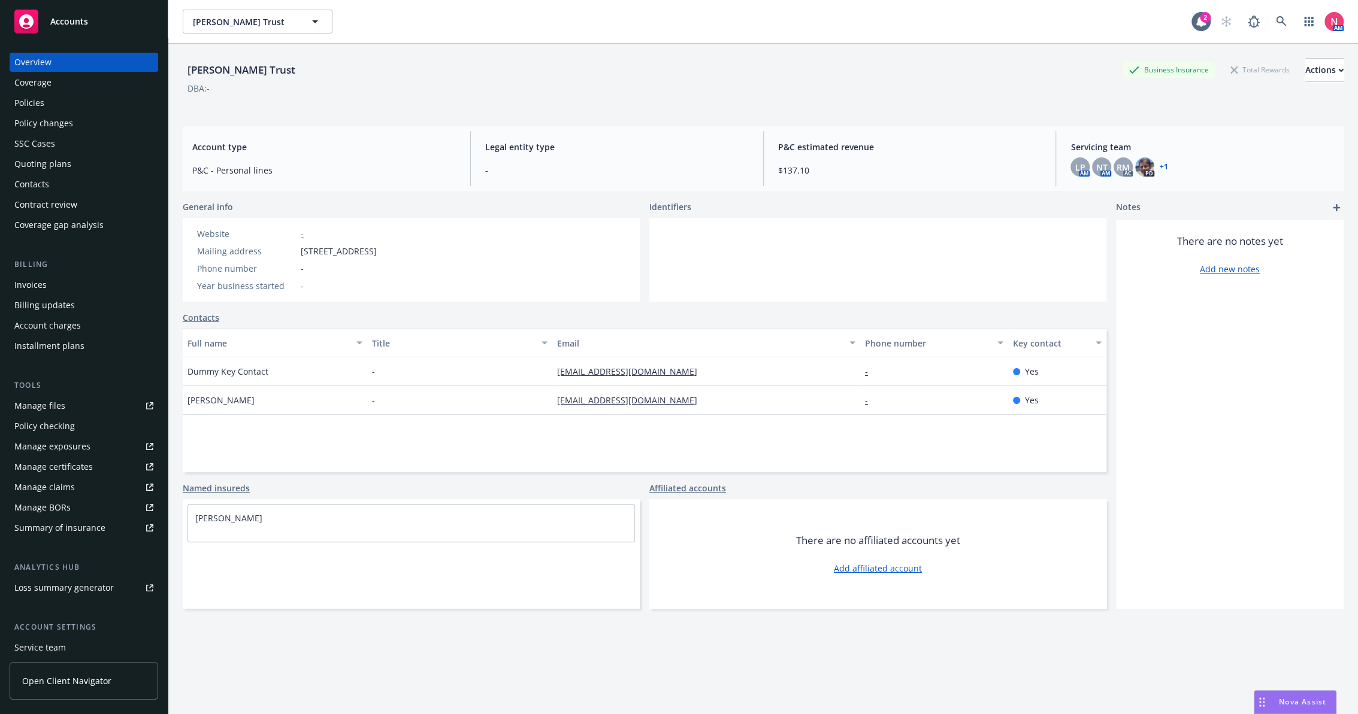
click at [51, 401] on div "Manage files" at bounding box center [39, 405] width 51 height 19
click at [48, 104] on div "Policies" at bounding box center [83, 102] width 139 height 19
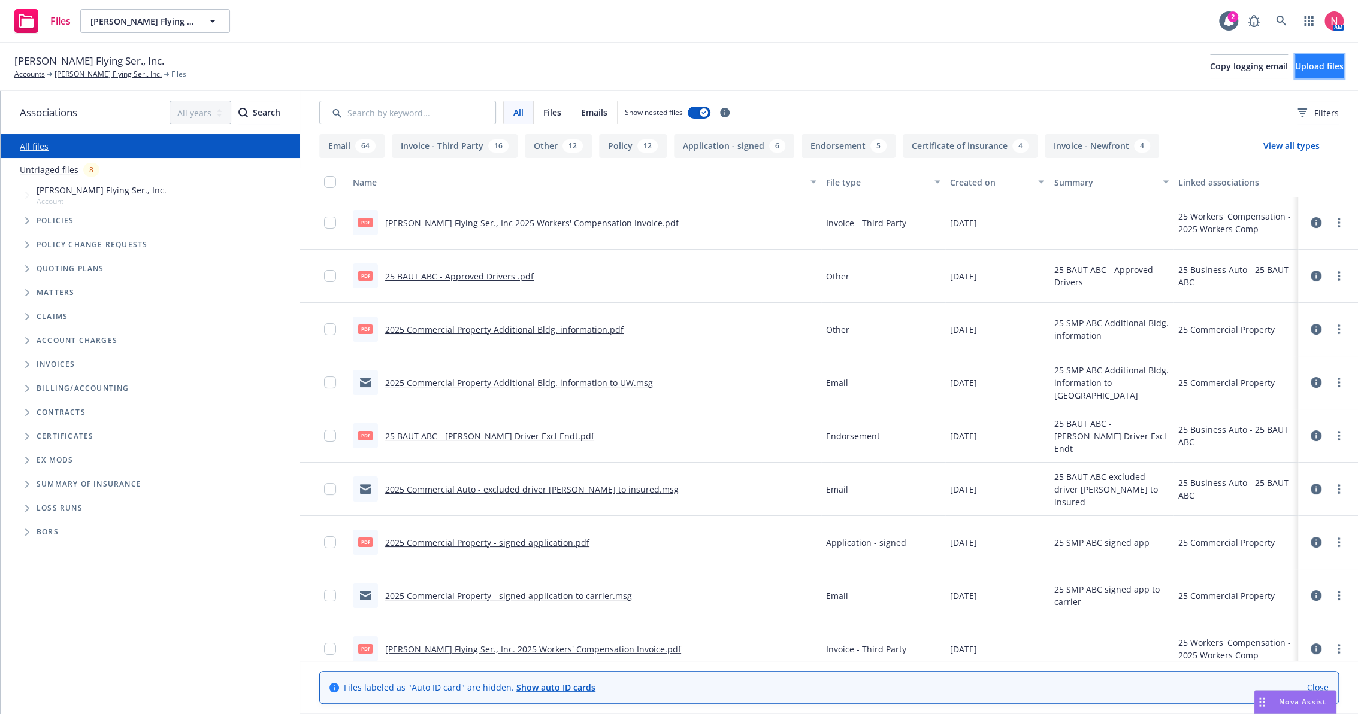
click at [1295, 65] on span "Upload files" at bounding box center [1319, 65] width 49 height 11
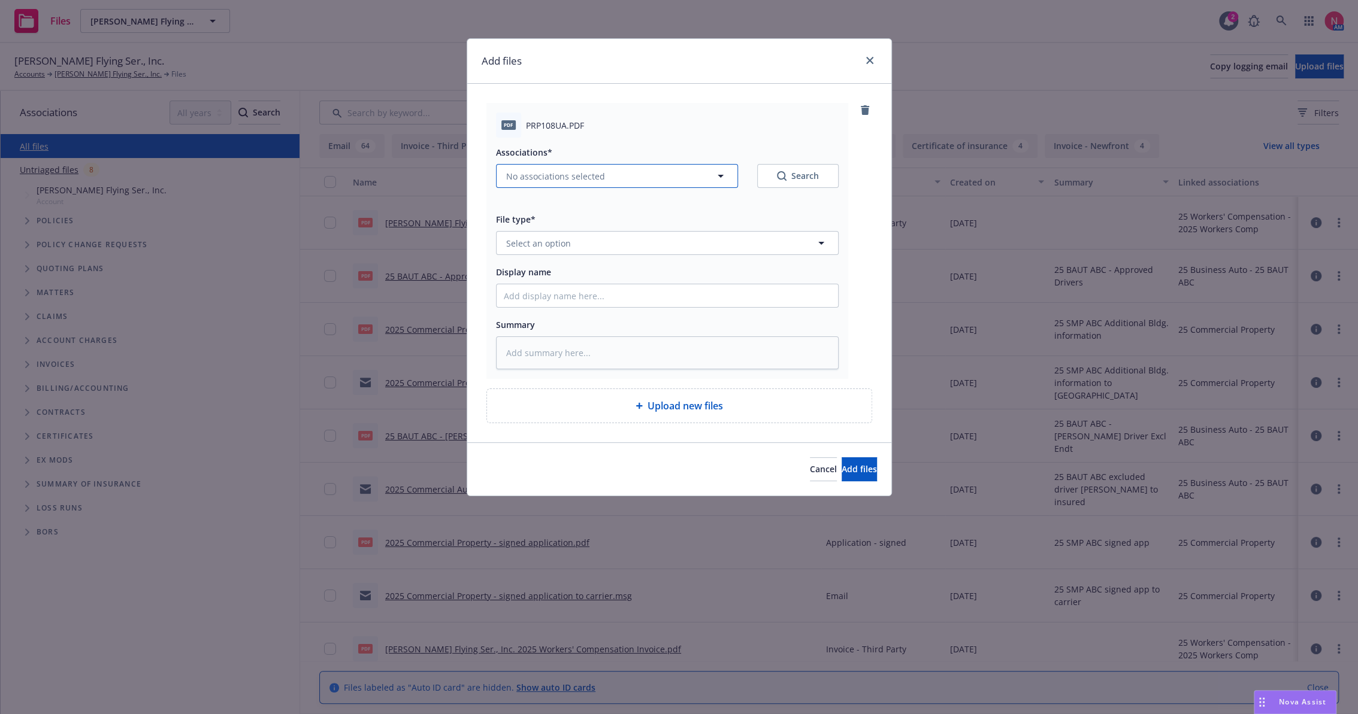
click at [593, 175] on span "No associations selected" at bounding box center [555, 176] width 99 height 13
type textarea "x"
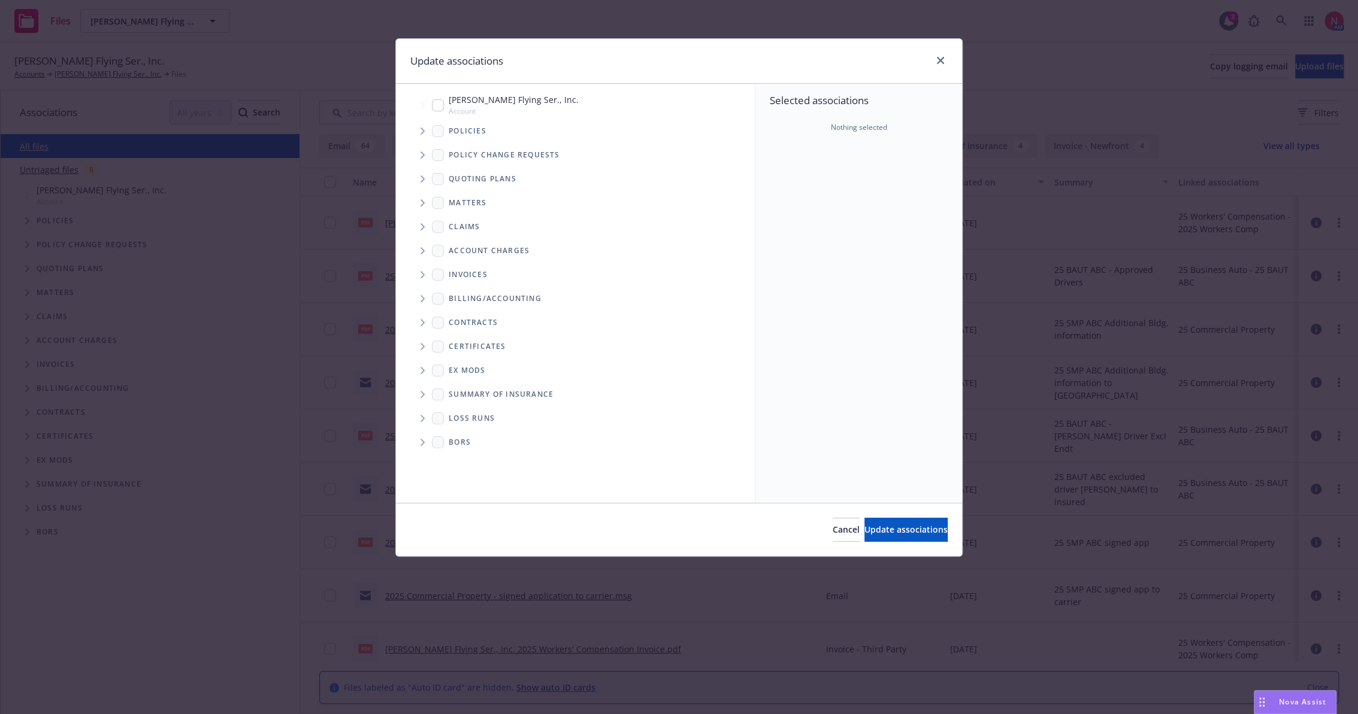
click at [437, 105] on input "Tree Example" at bounding box center [438, 105] width 12 height 12
checkbox input "true"
click at [886, 533] on span "Update associations" at bounding box center [905, 529] width 83 height 11
type textarea "x"
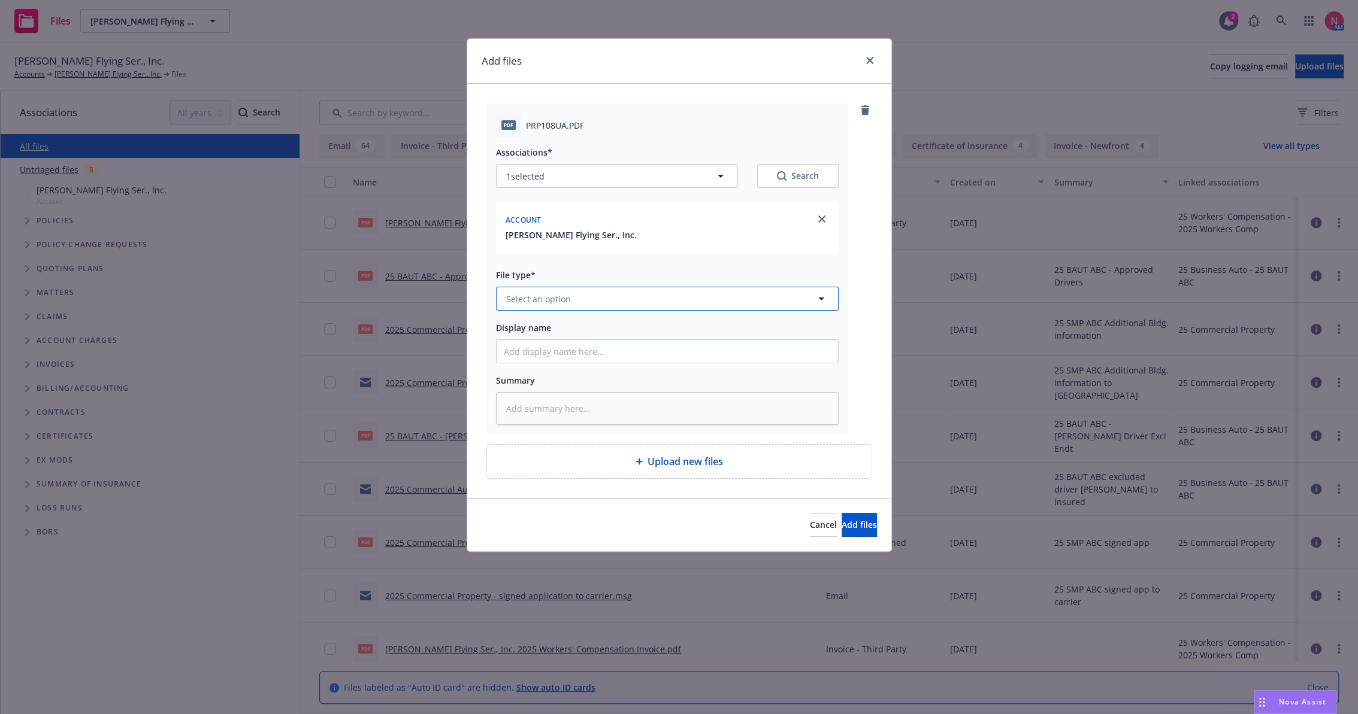
click at [520, 287] on button "Select an option" at bounding box center [667, 299] width 343 height 24
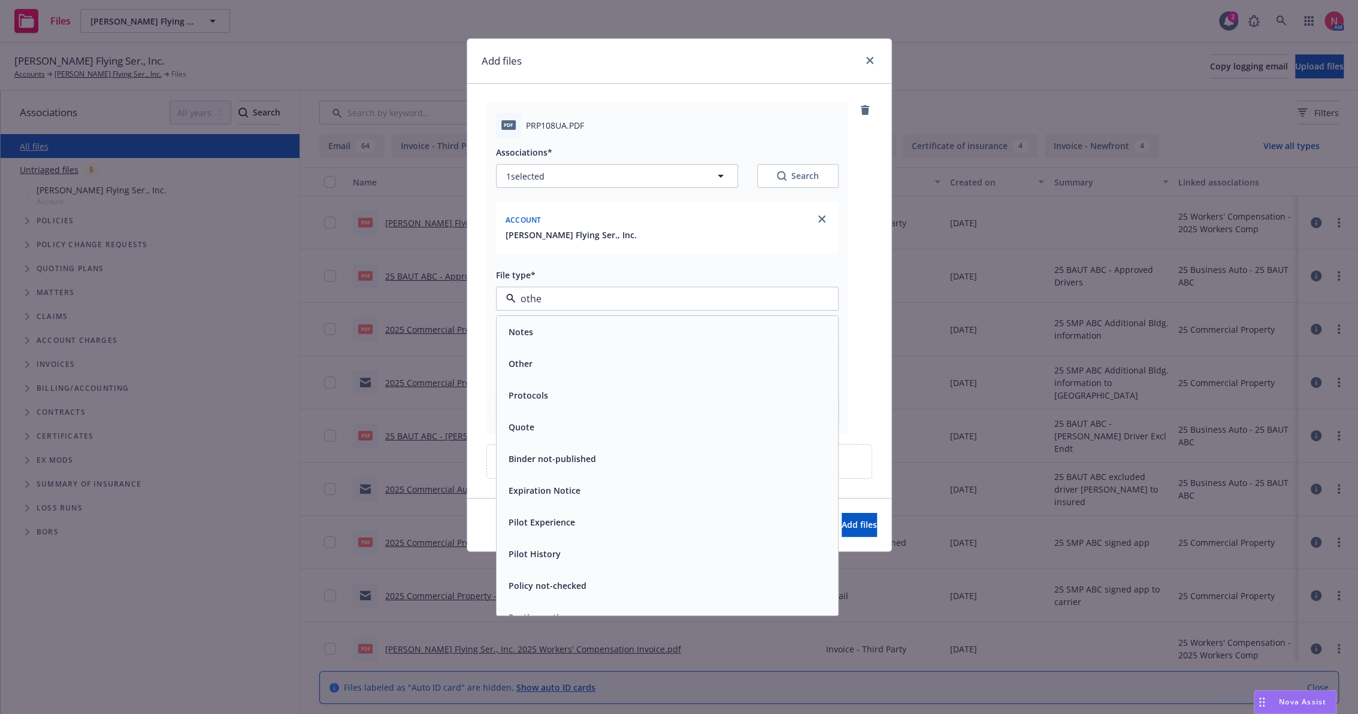
type input "other"
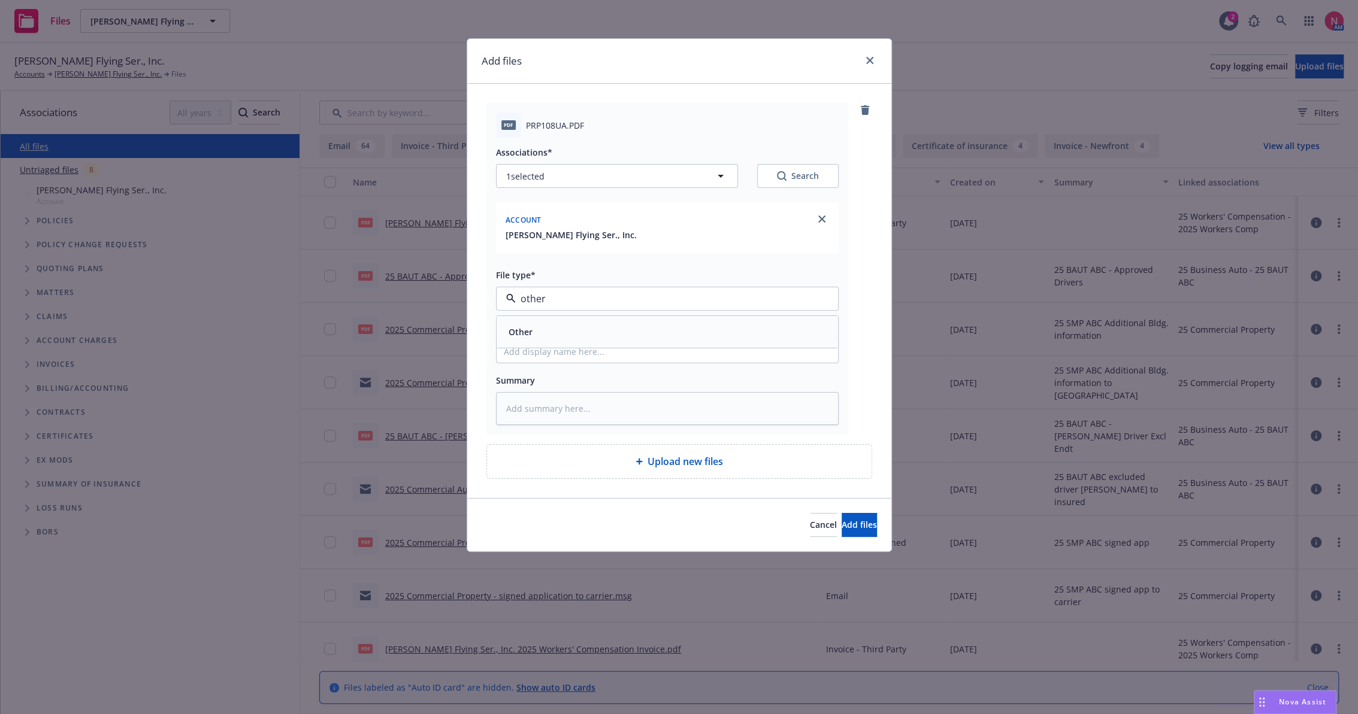
click at [554, 331] on div "Other" at bounding box center [667, 331] width 327 height 17
click at [544, 343] on input "Display name" at bounding box center [666, 351] width 341 height 23
type textarea "x"
type input "2"
type textarea "x"
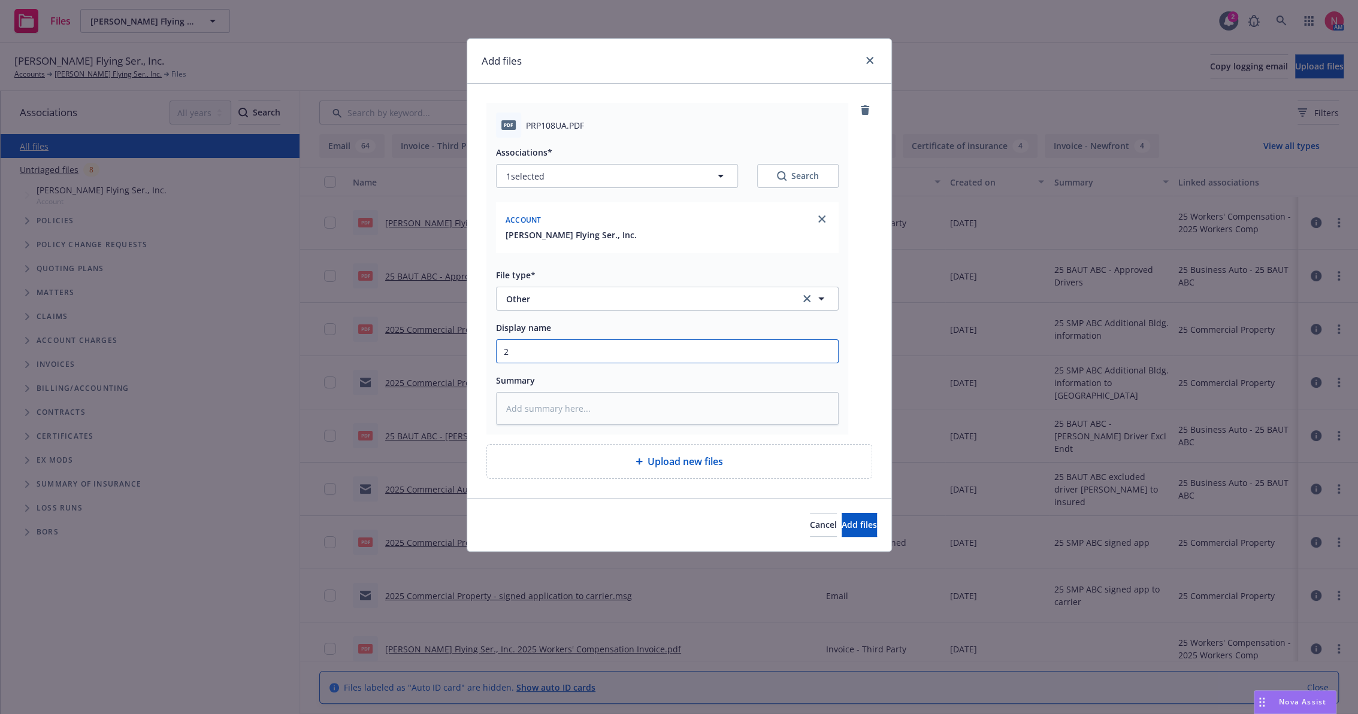
type input "25"
type textarea "x"
type input "25 A"
type textarea "x"
type input "25 AC"
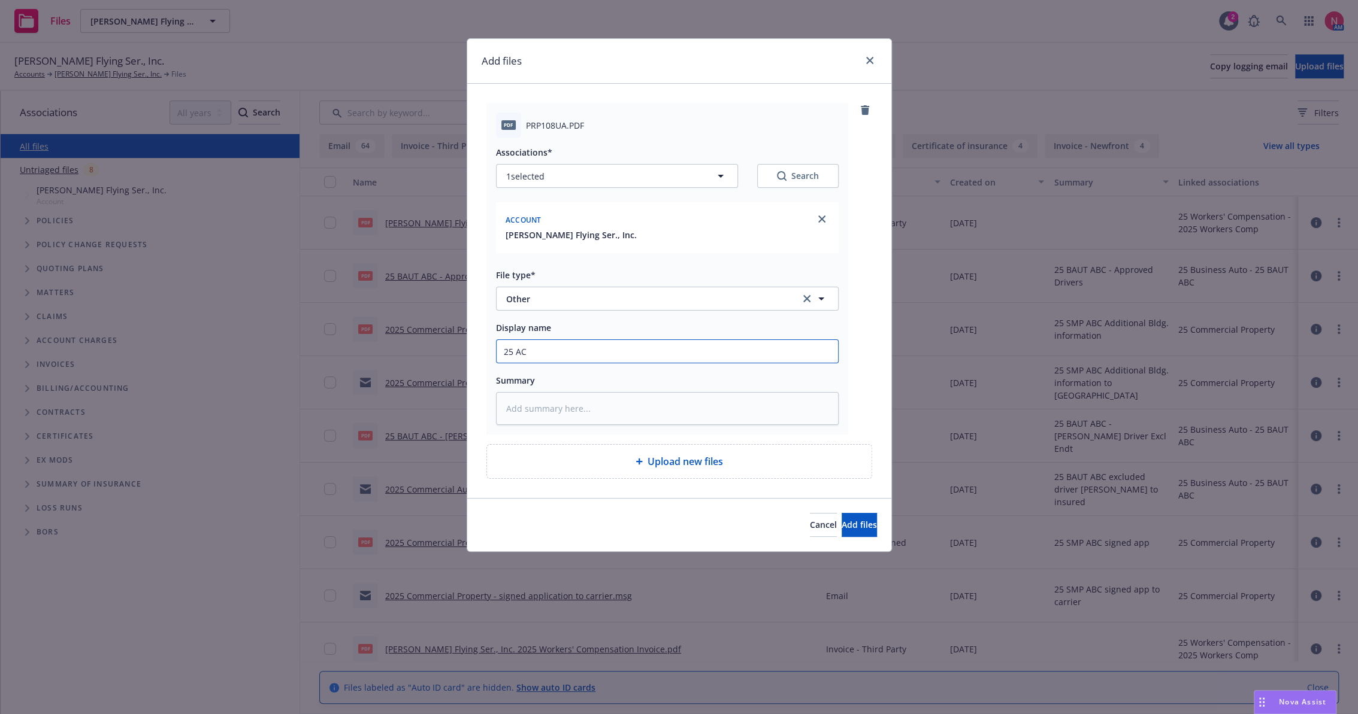
type textarea "x"
type input "25 AC ORA DNOR"
click at [841, 513] on button "Add files" at bounding box center [858, 525] width 35 height 24
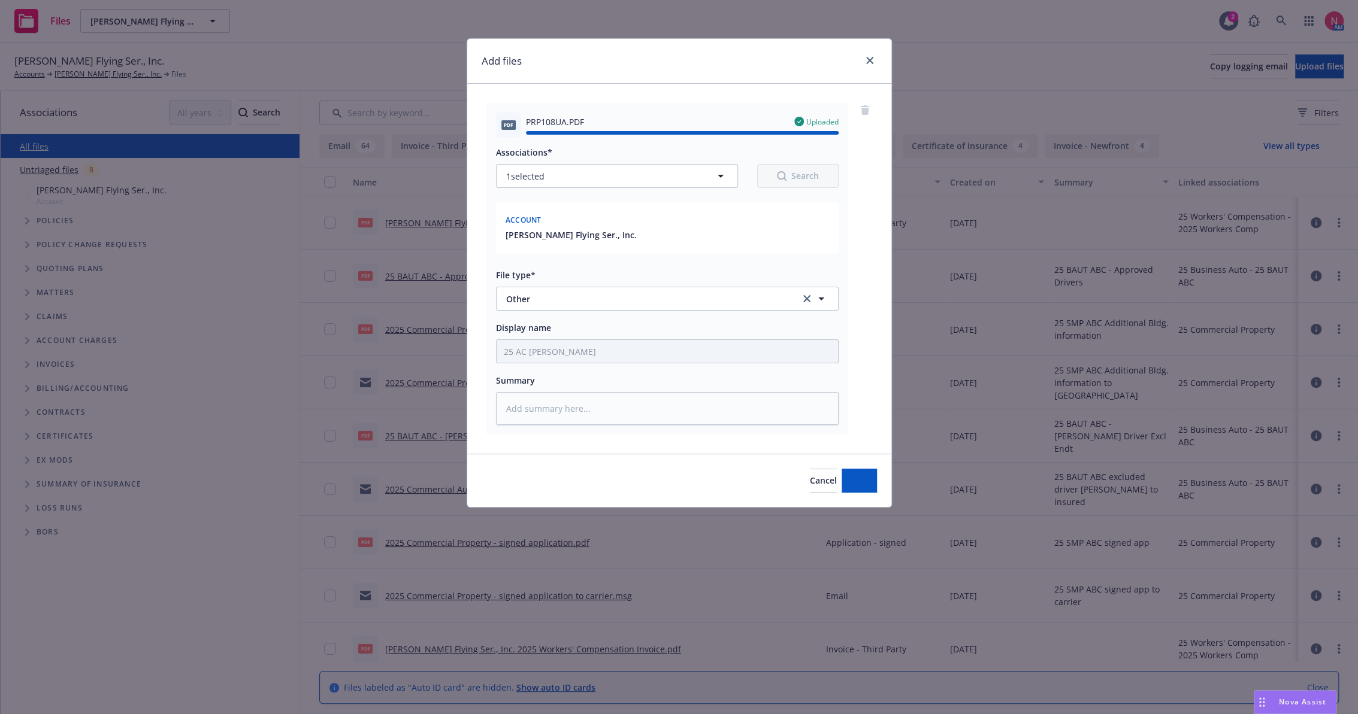
type textarea "x"
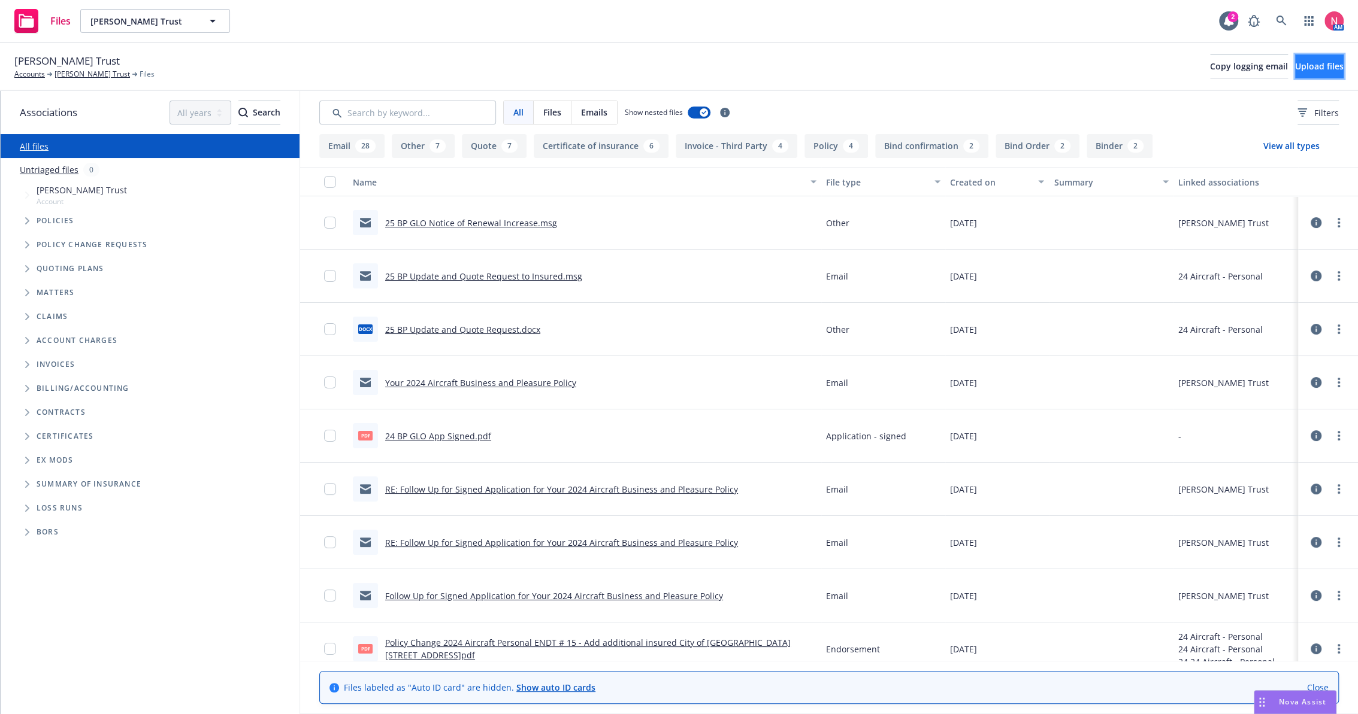
click at [1314, 69] on span "Upload files" at bounding box center [1319, 65] width 49 height 11
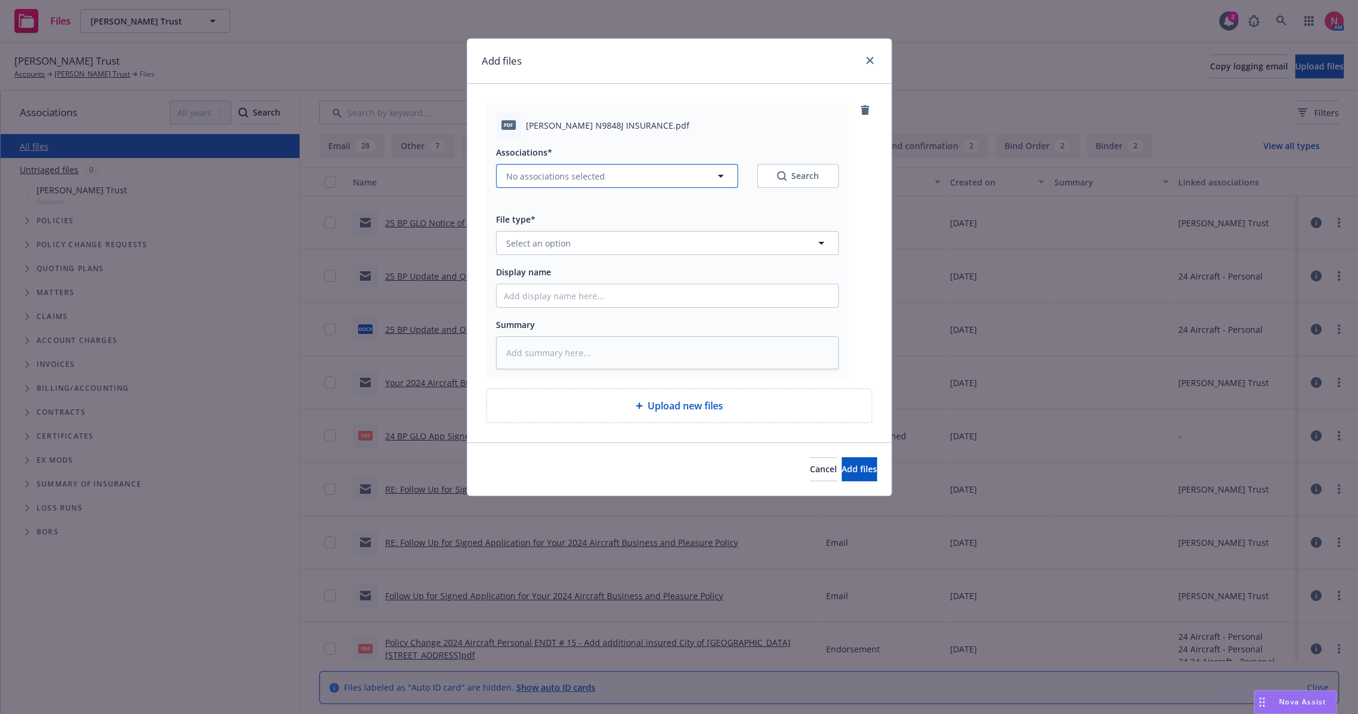
click at [602, 175] on button "No associations selected" at bounding box center [617, 176] width 242 height 24
type textarea "x"
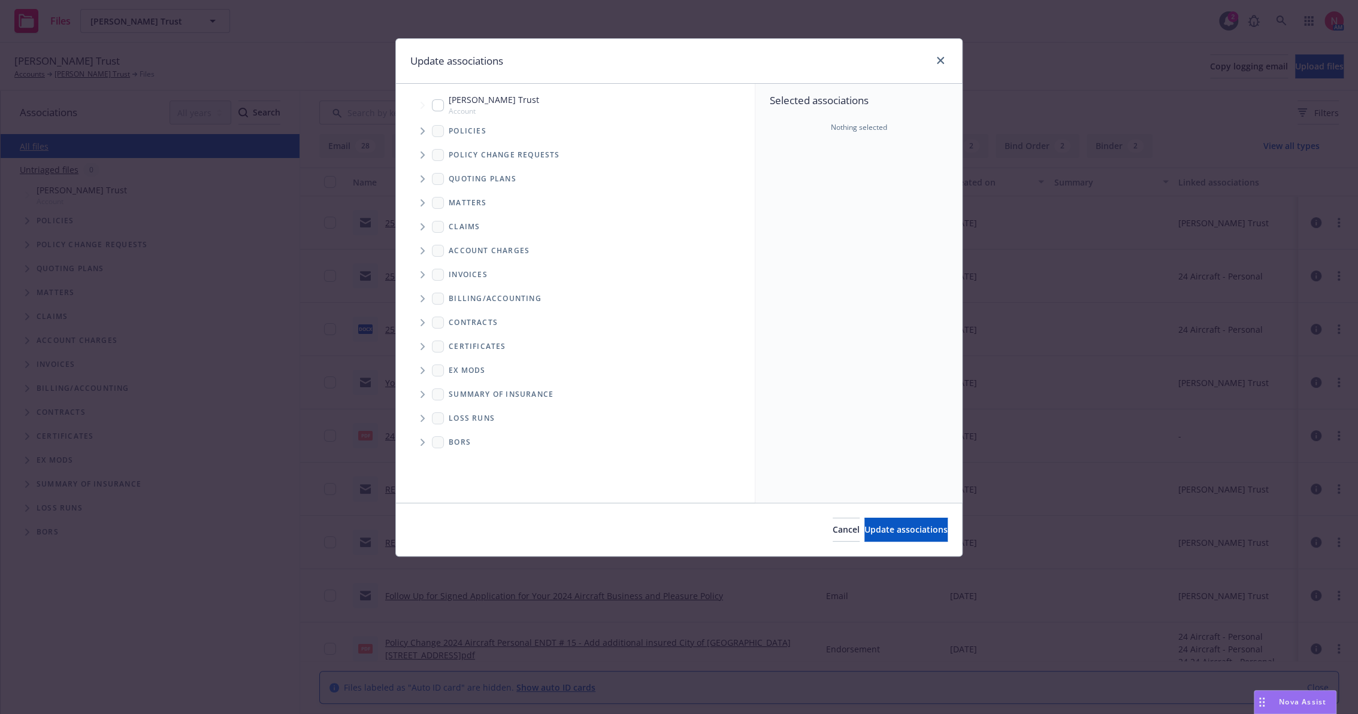
click at [441, 102] on input "Tree Example" at bounding box center [438, 105] width 12 height 12
checkbox input "true"
click at [921, 528] on span "Update associations" at bounding box center [905, 529] width 83 height 11
type textarea "x"
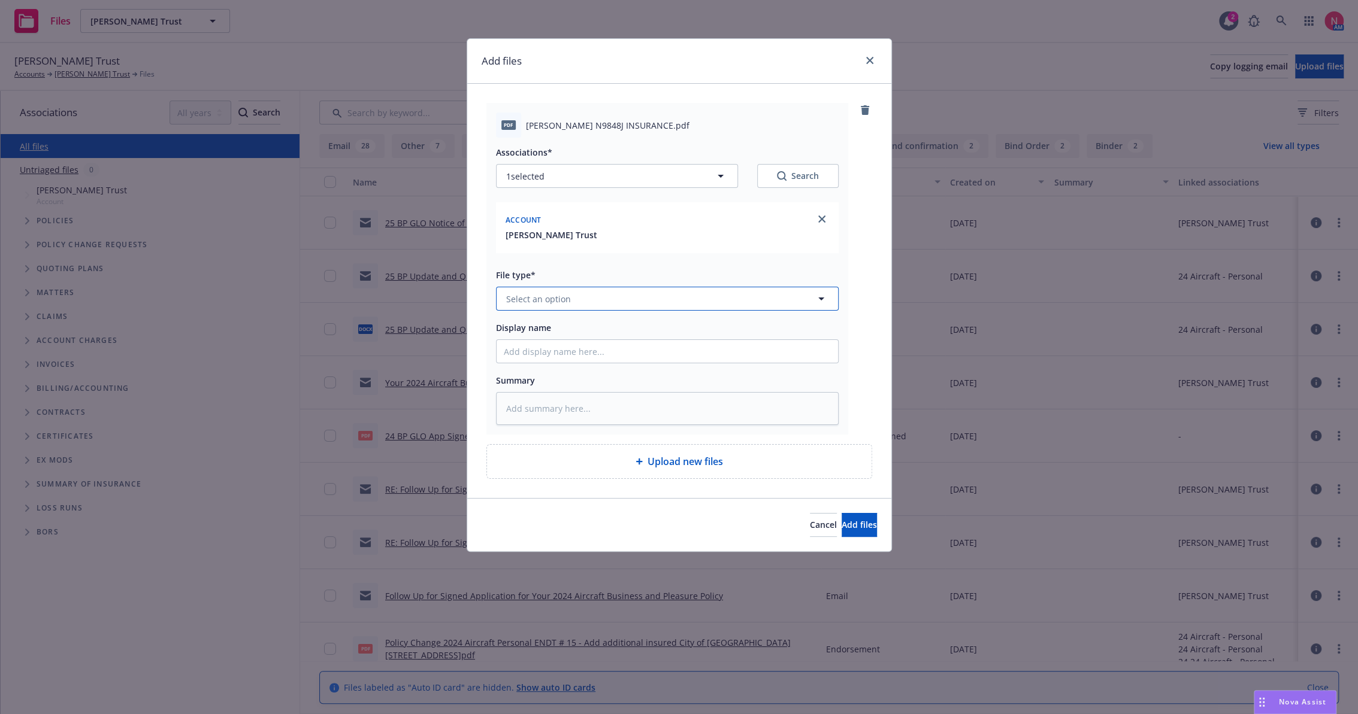
click at [575, 298] on button "Select an option" at bounding box center [667, 299] width 343 height 24
type input "other"
click at [546, 337] on div "Other" at bounding box center [667, 331] width 327 height 17
click at [553, 355] on input "Display name" at bounding box center [666, 351] width 341 height 23
type textarea "x"
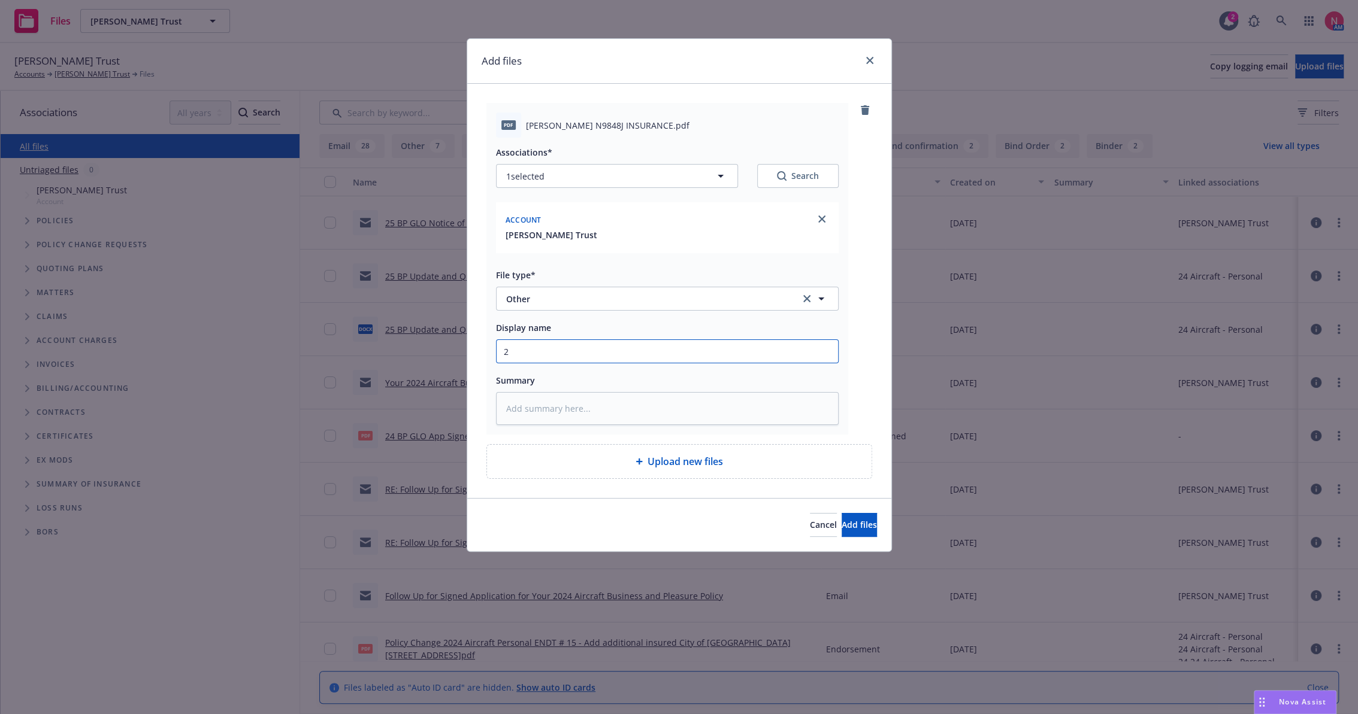
type input "25"
type textarea "x"
type input "25 BP Signed Client Renewal"
click at [841, 525] on span "Add files" at bounding box center [858, 524] width 35 height 11
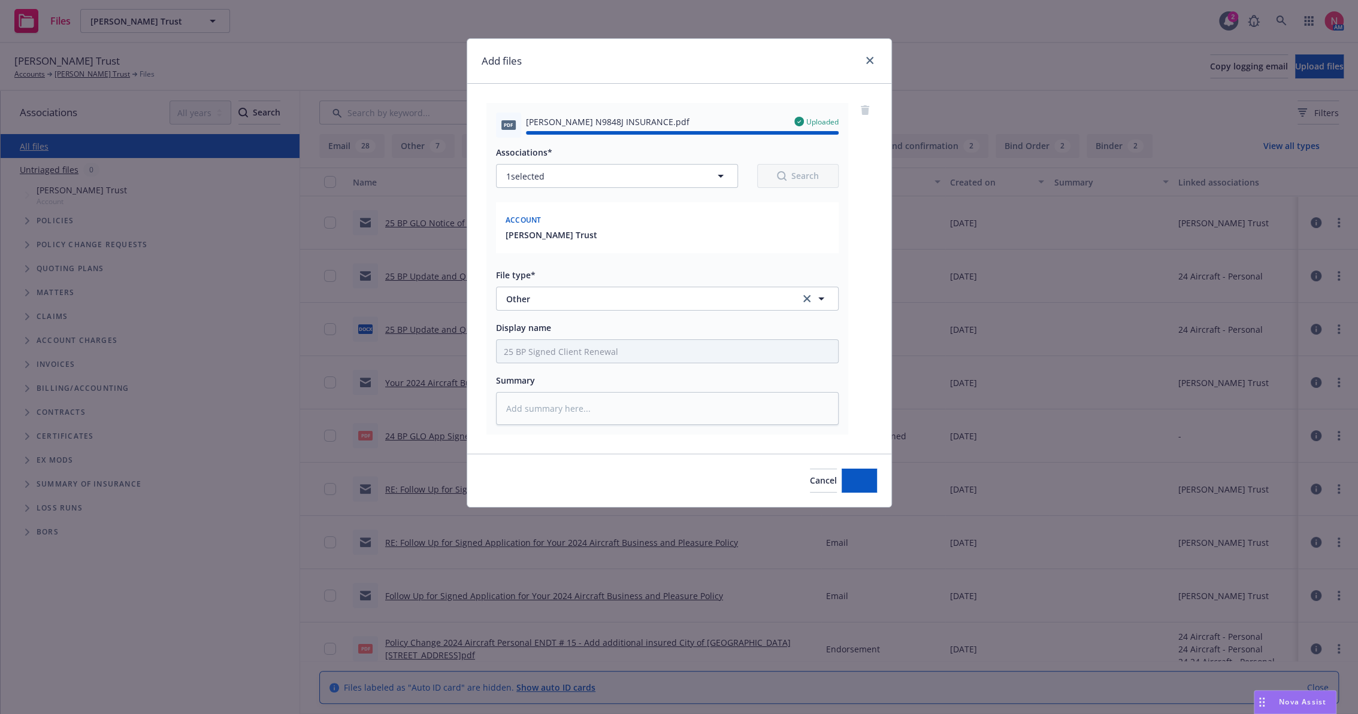
type textarea "x"
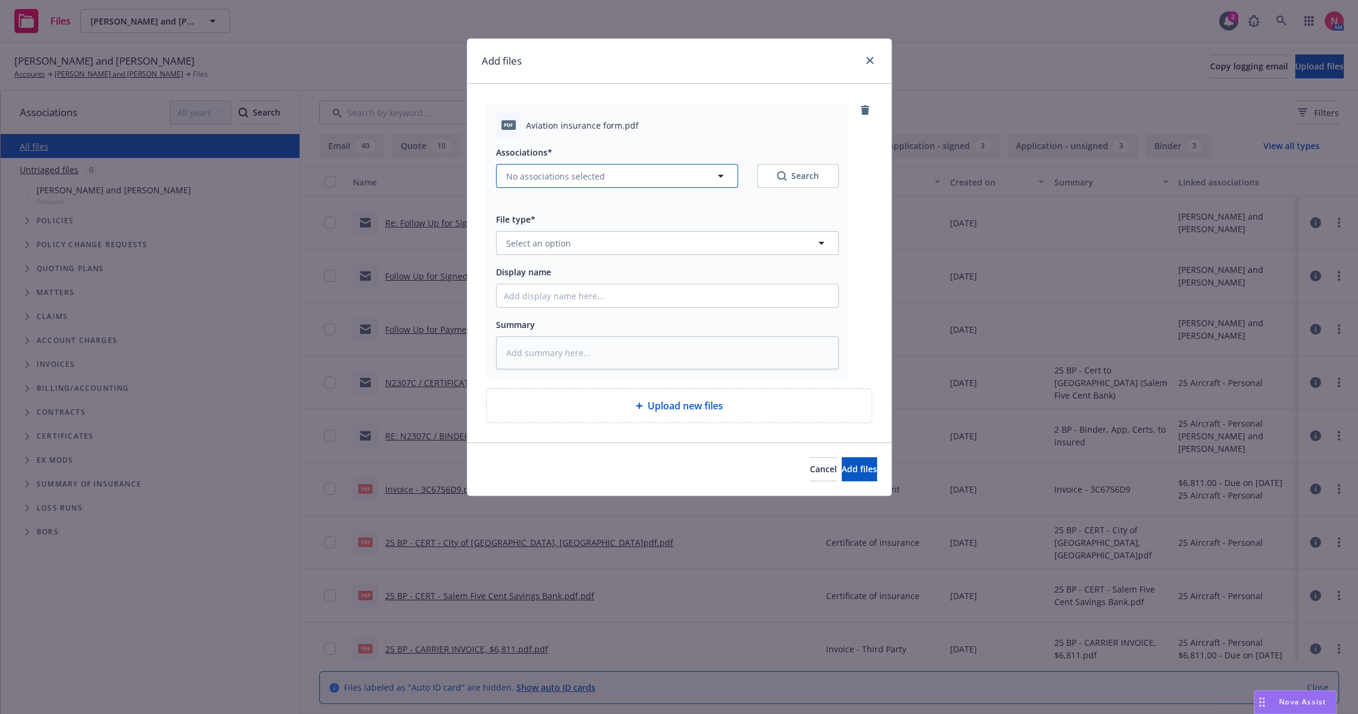
click at [566, 180] on span "No associations selected" at bounding box center [555, 176] width 99 height 13
type textarea "x"
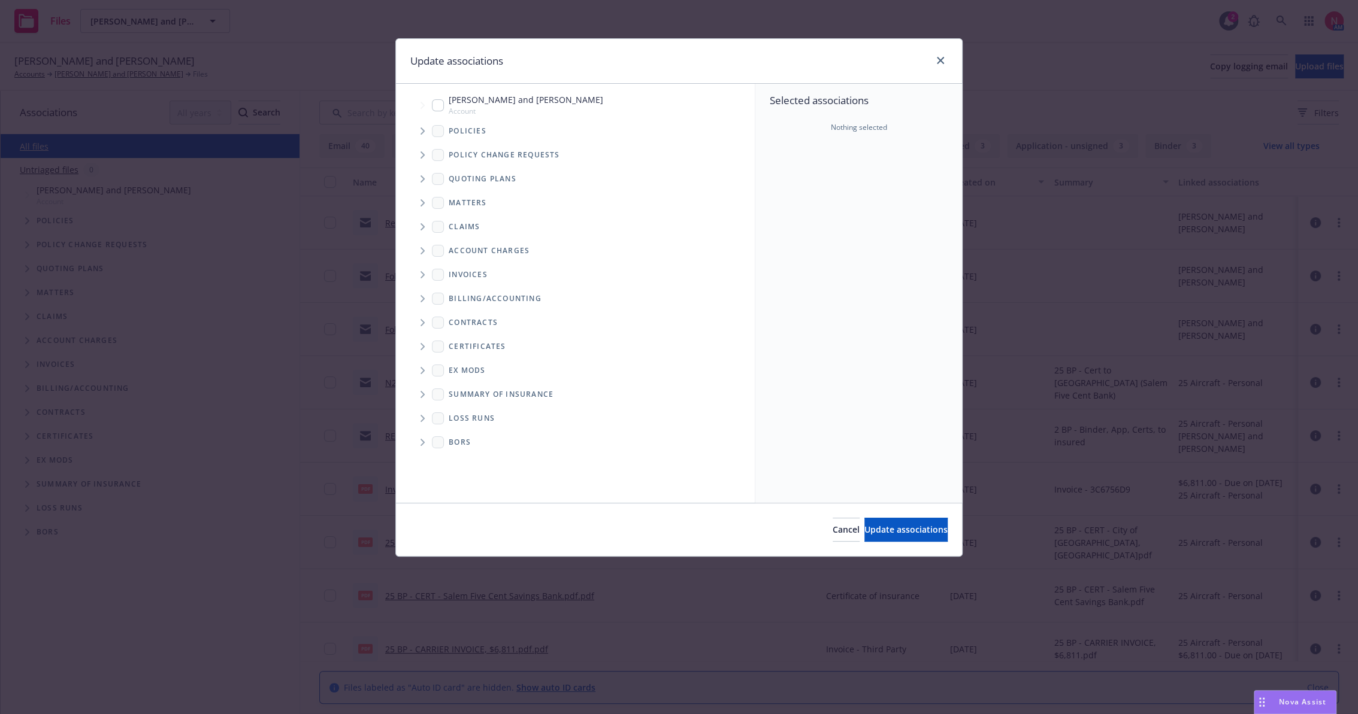
click at [434, 108] on input "Tree Example" at bounding box center [438, 105] width 12 height 12
checkbox input "true"
click at [911, 535] on span "Update associations" at bounding box center [905, 529] width 83 height 11
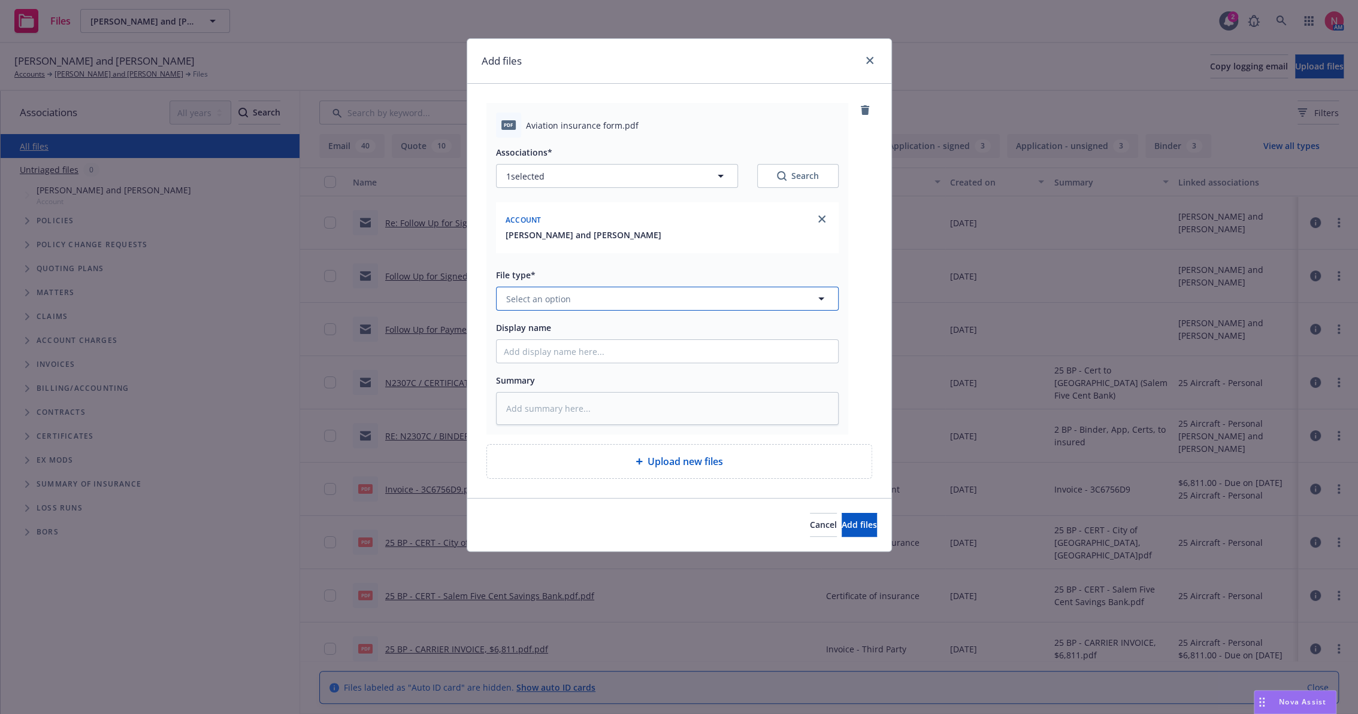
click at [595, 304] on button "Select an option" at bounding box center [667, 299] width 343 height 24
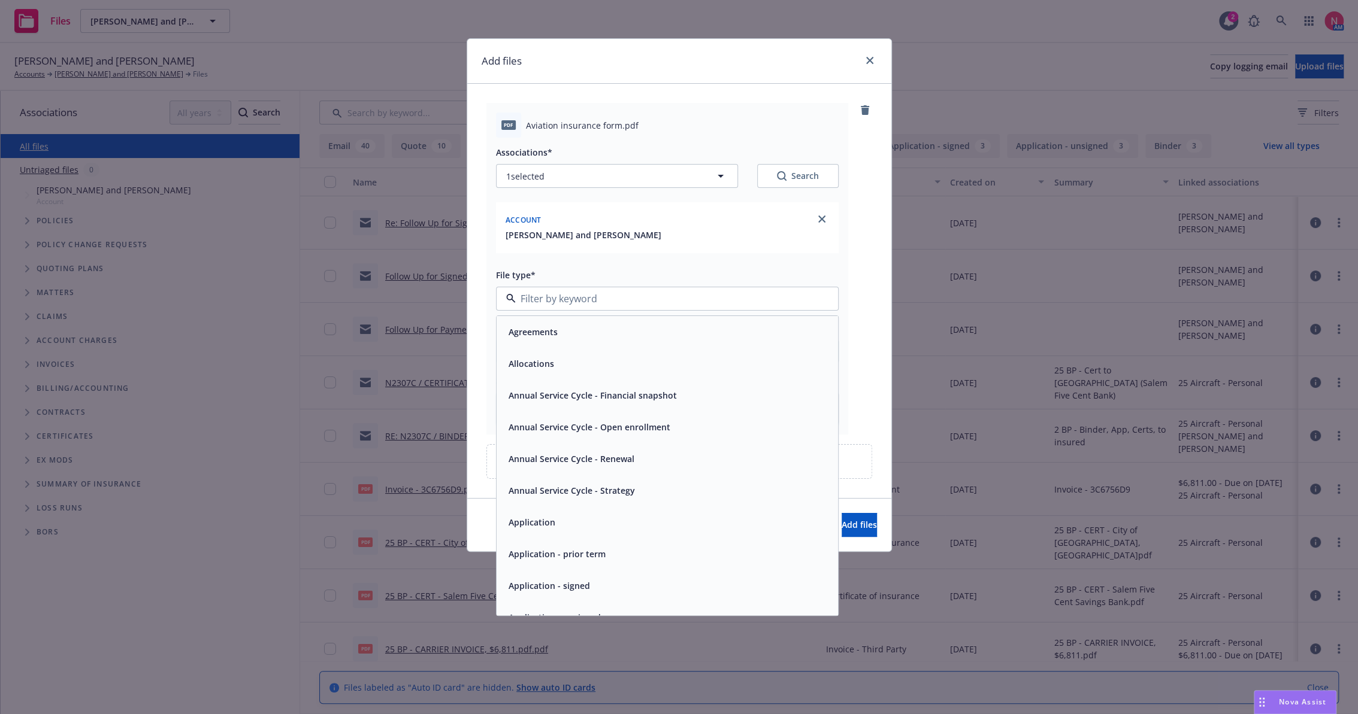
click at [585, 580] on span "Application - signed" at bounding box center [548, 586] width 81 height 13
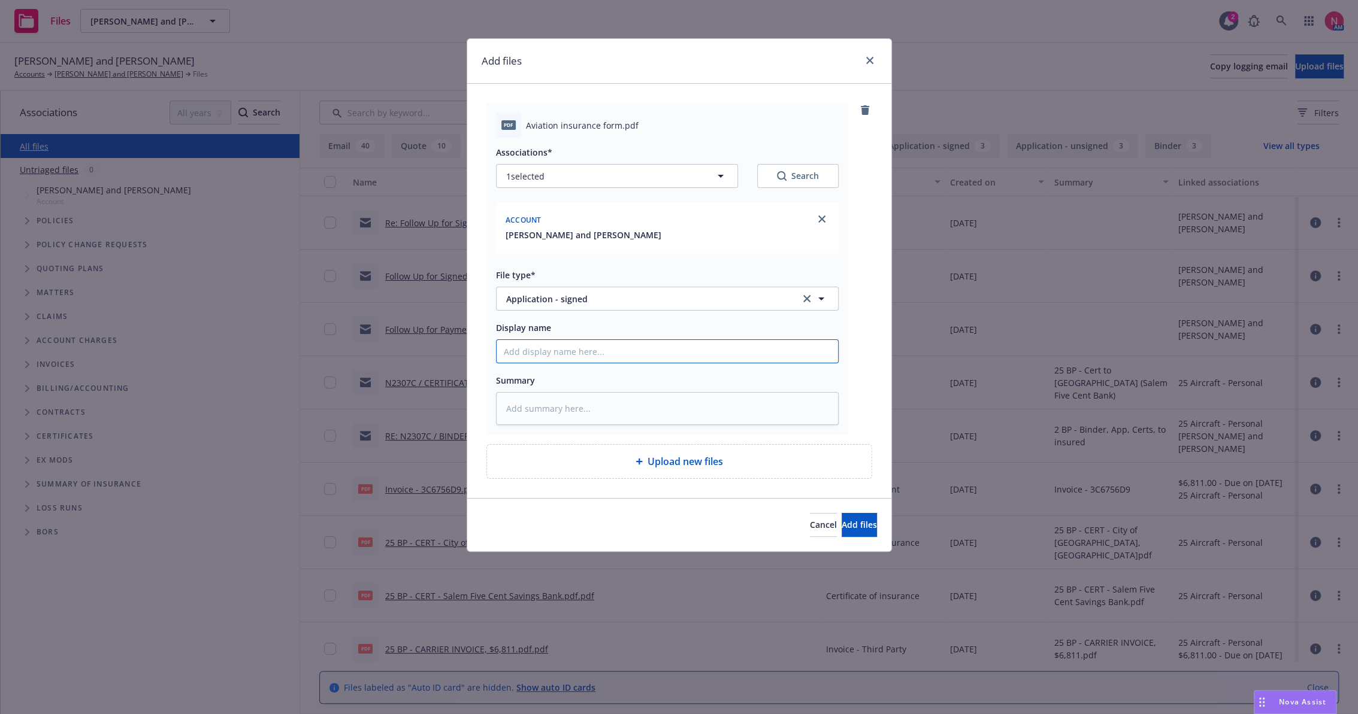
click at [546, 350] on input "Display name" at bounding box center [666, 351] width 341 height 23
type textarea "x"
type input "2"
type textarea "x"
type input "25"
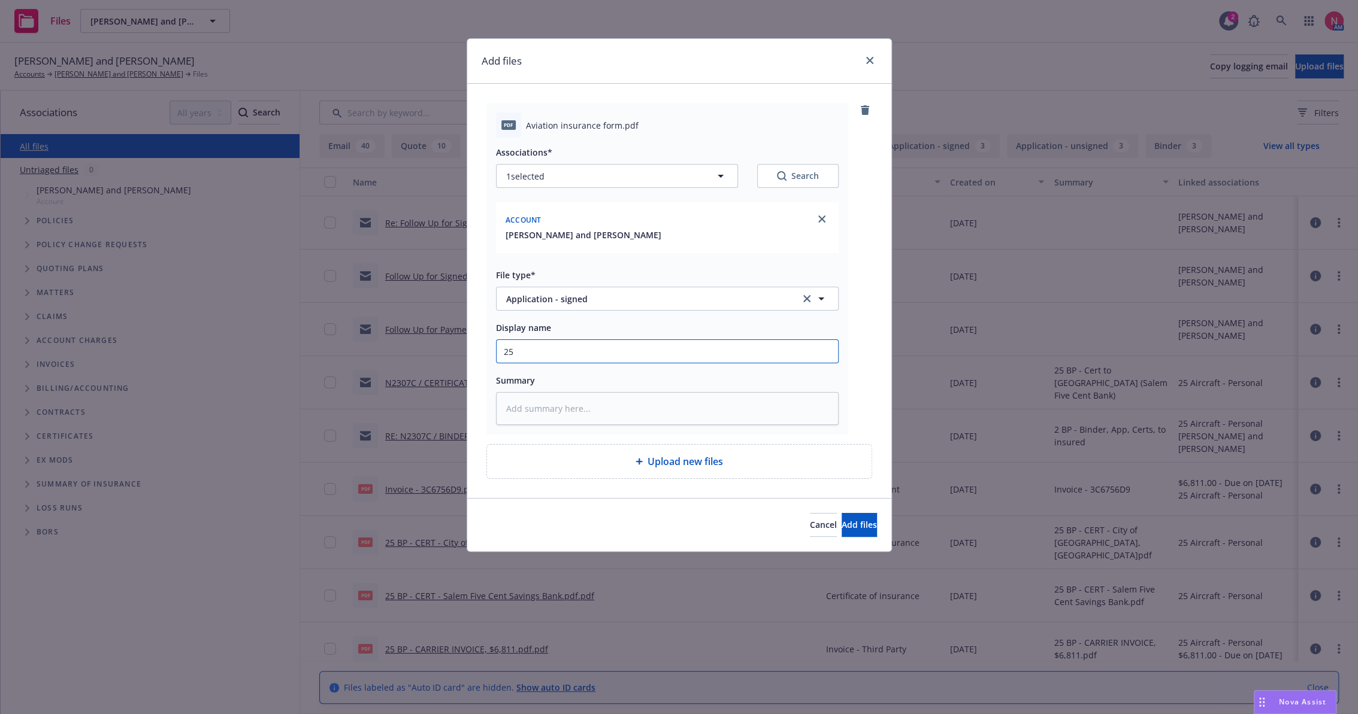
type textarea "x"
type input "25"
type textarea "x"
type input "25 b"
type textarea "x"
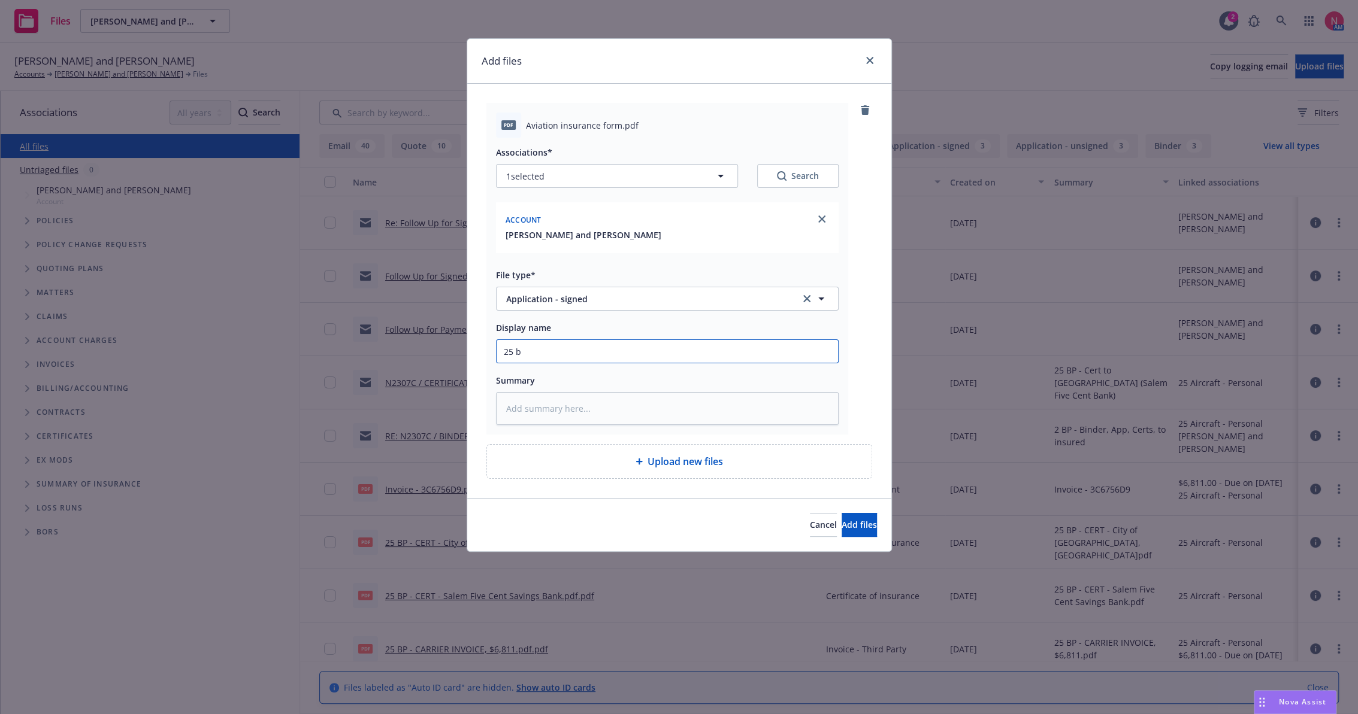
type input "25 bp"
type textarea "x"
type input "25 bp"
type textarea "x"
type input "25 bp o"
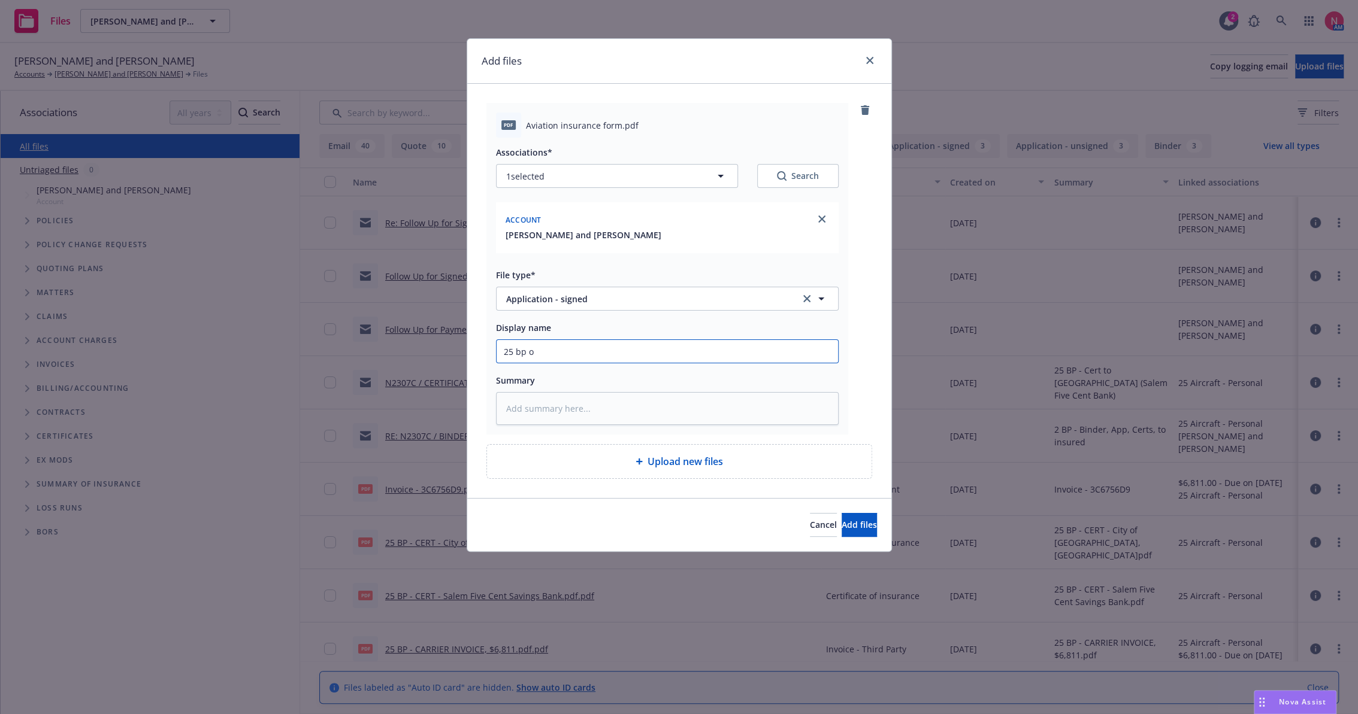
type textarea "x"
type input "25 BP ORA App Signed"
click at [841, 513] on button "Add files" at bounding box center [858, 525] width 35 height 24
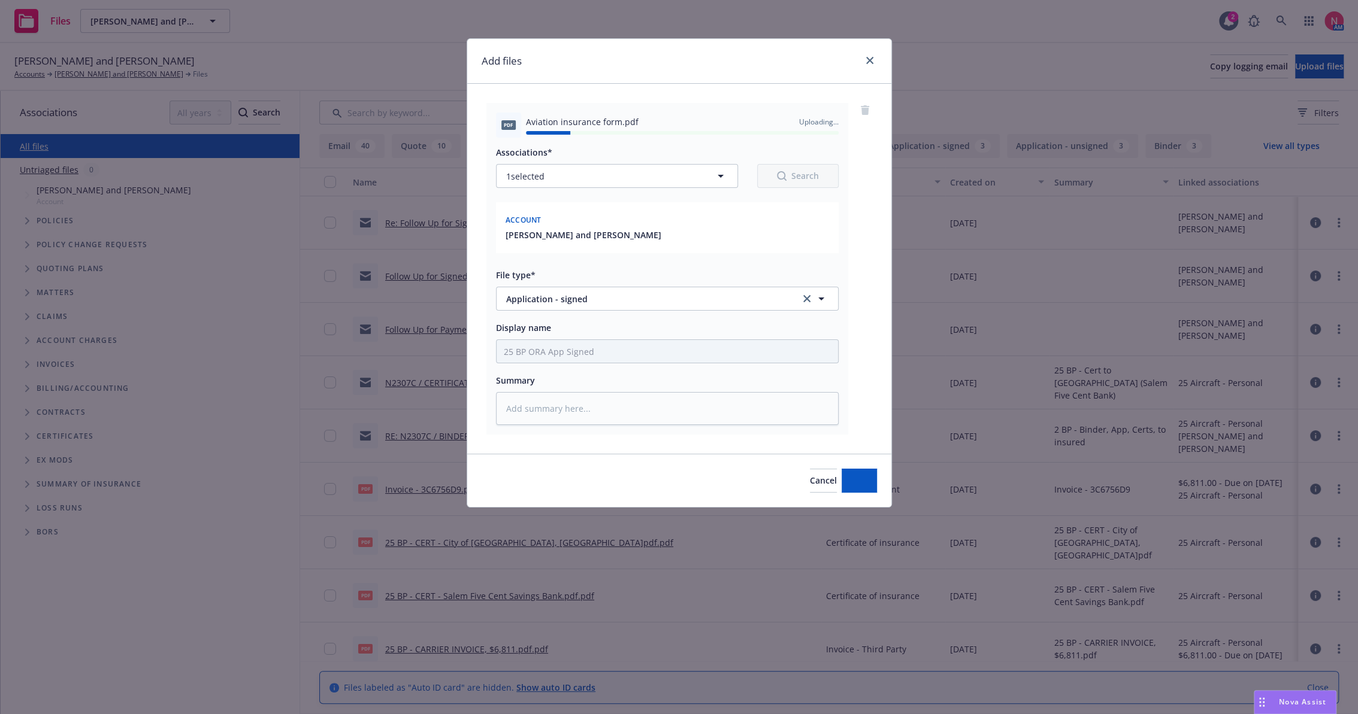
type textarea "x"
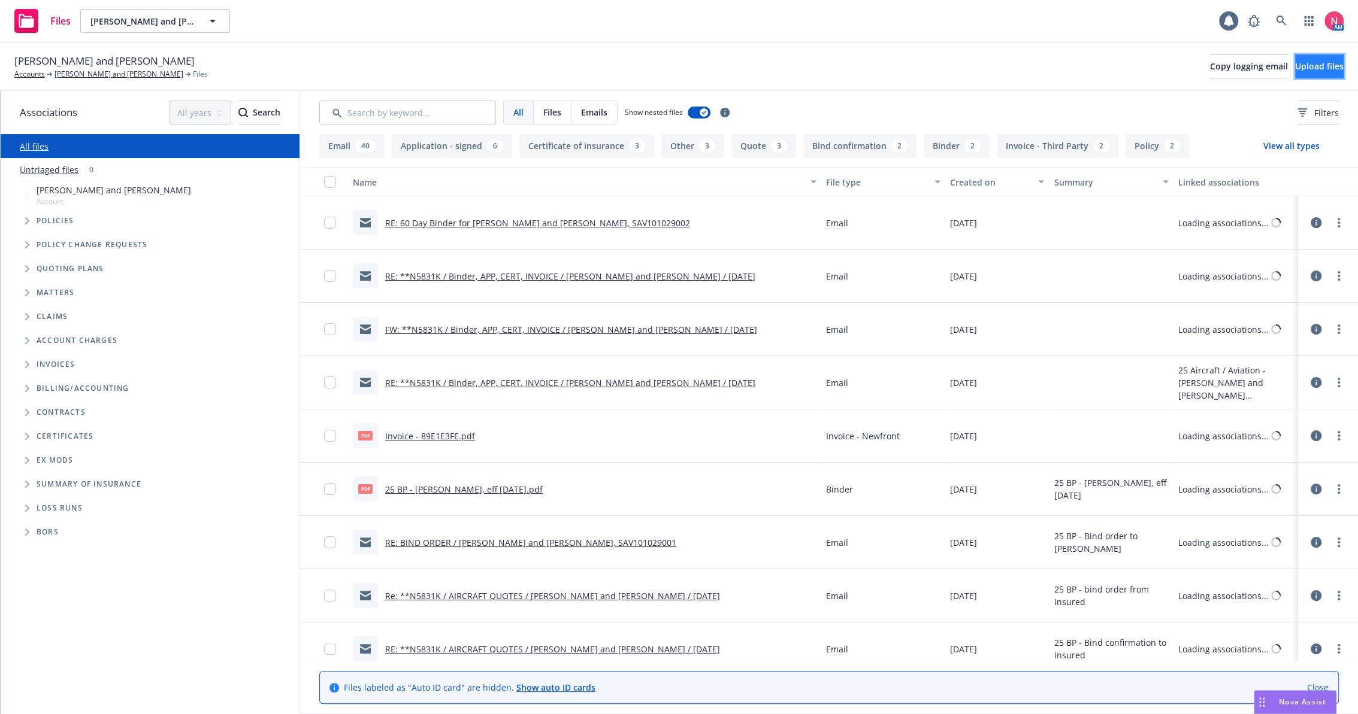
click at [1310, 69] on span "Upload files" at bounding box center [1319, 65] width 49 height 11
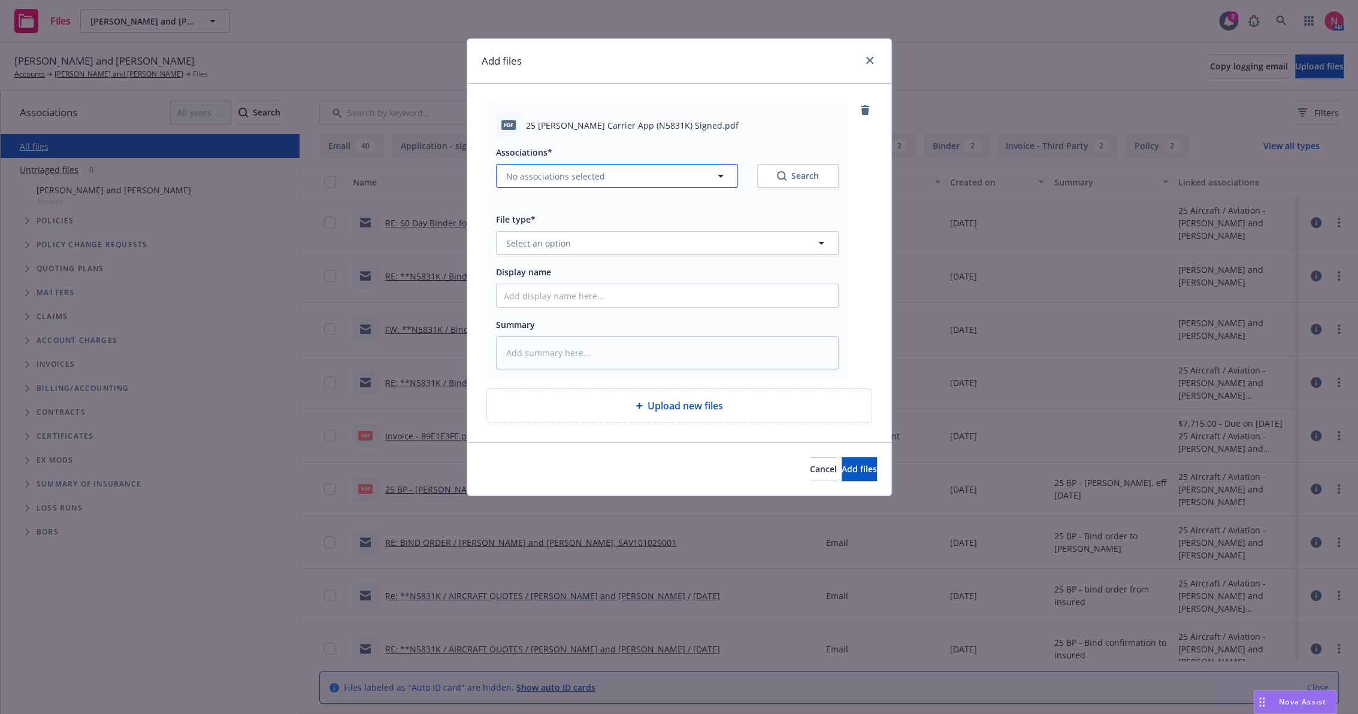
click at [570, 165] on button "No associations selected" at bounding box center [617, 176] width 242 height 24
type textarea "x"
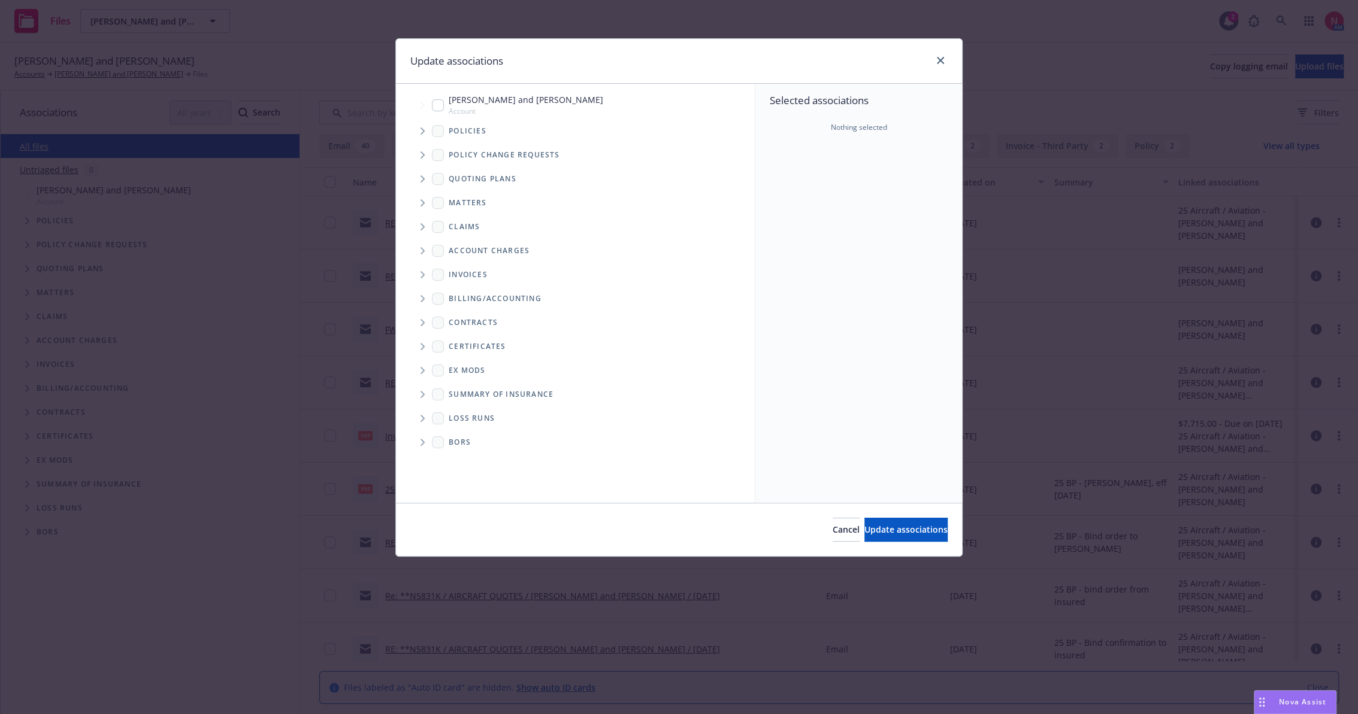
click at [437, 105] on input "Tree Example" at bounding box center [438, 105] width 12 height 12
checkbox input "true"
click at [895, 534] on span "Update associations" at bounding box center [905, 529] width 83 height 11
type textarea "x"
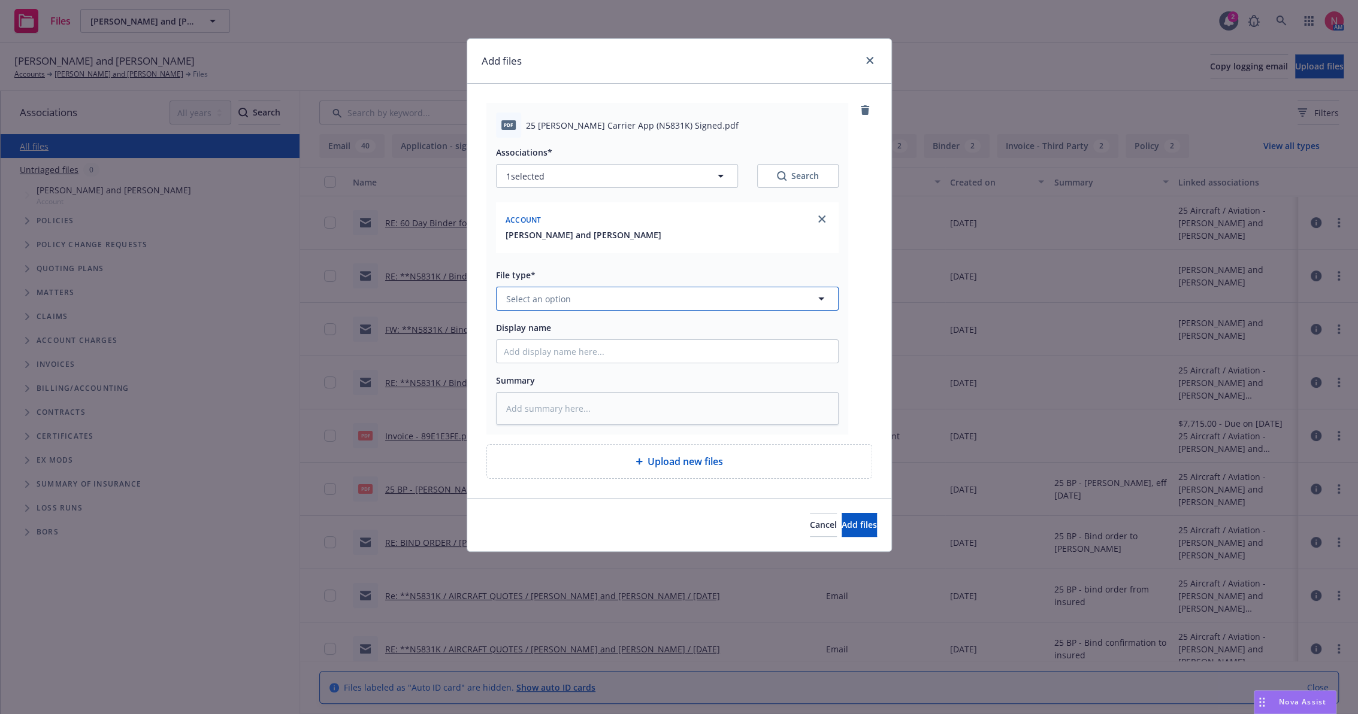
click at [530, 301] on span "Select an option" at bounding box center [538, 299] width 65 height 13
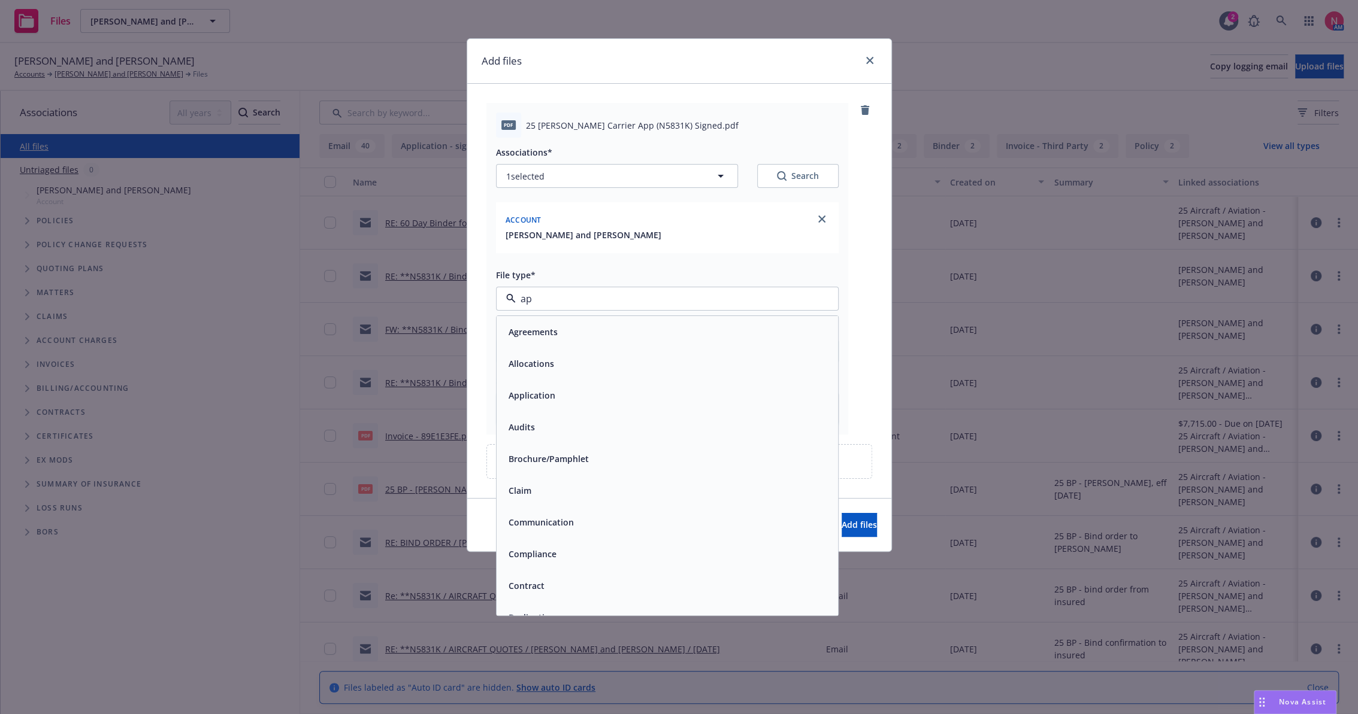
type input "app"
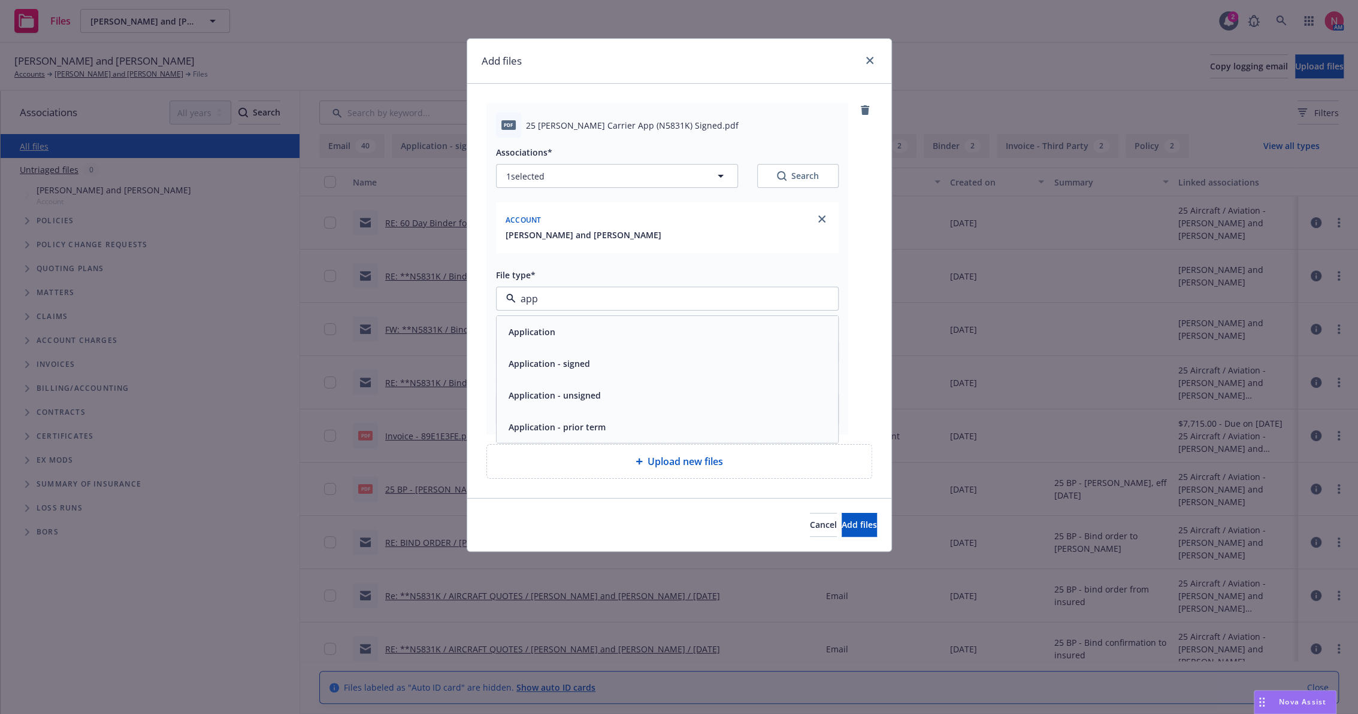
click at [560, 358] on span "Application - signed" at bounding box center [548, 363] width 81 height 13
click at [570, 346] on input "Display name" at bounding box center [666, 351] width 341 height 23
type textarea "x"
type input "2"
type textarea "x"
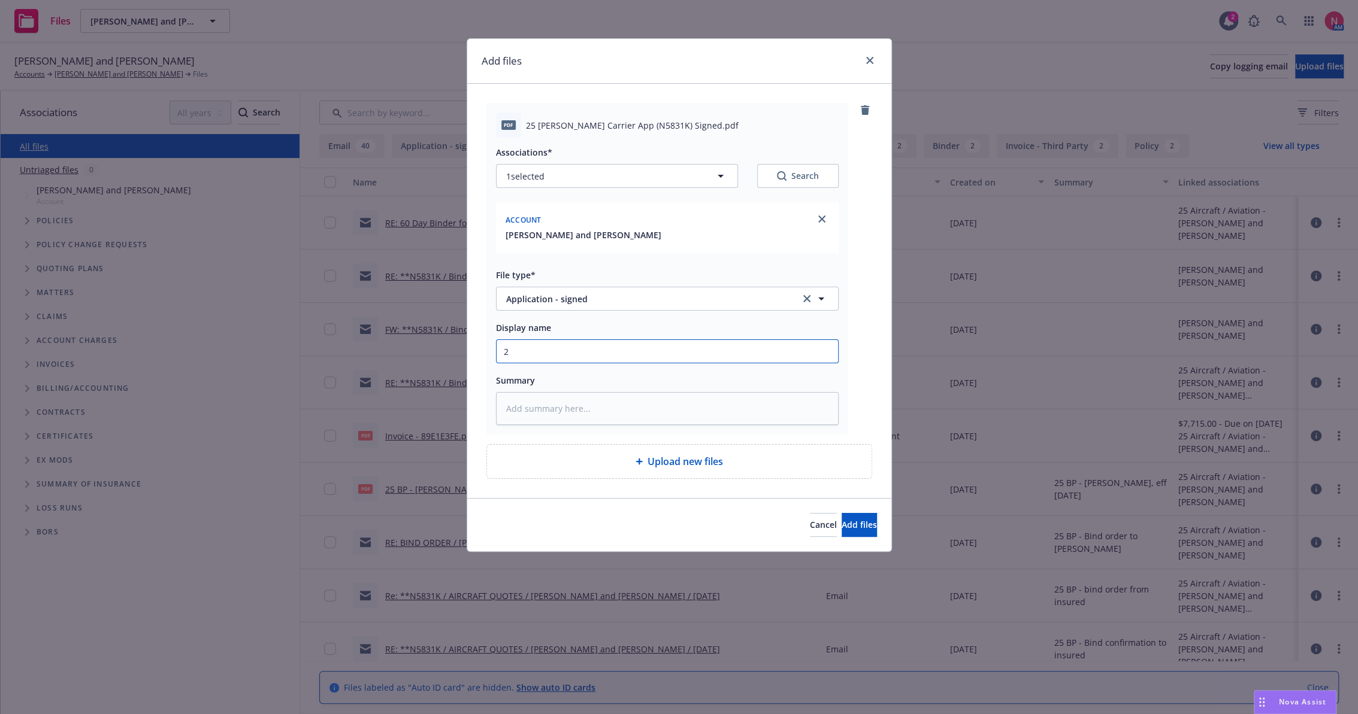
type input "25"
type textarea "x"
type input "25"
type textarea "x"
type input "25 b"
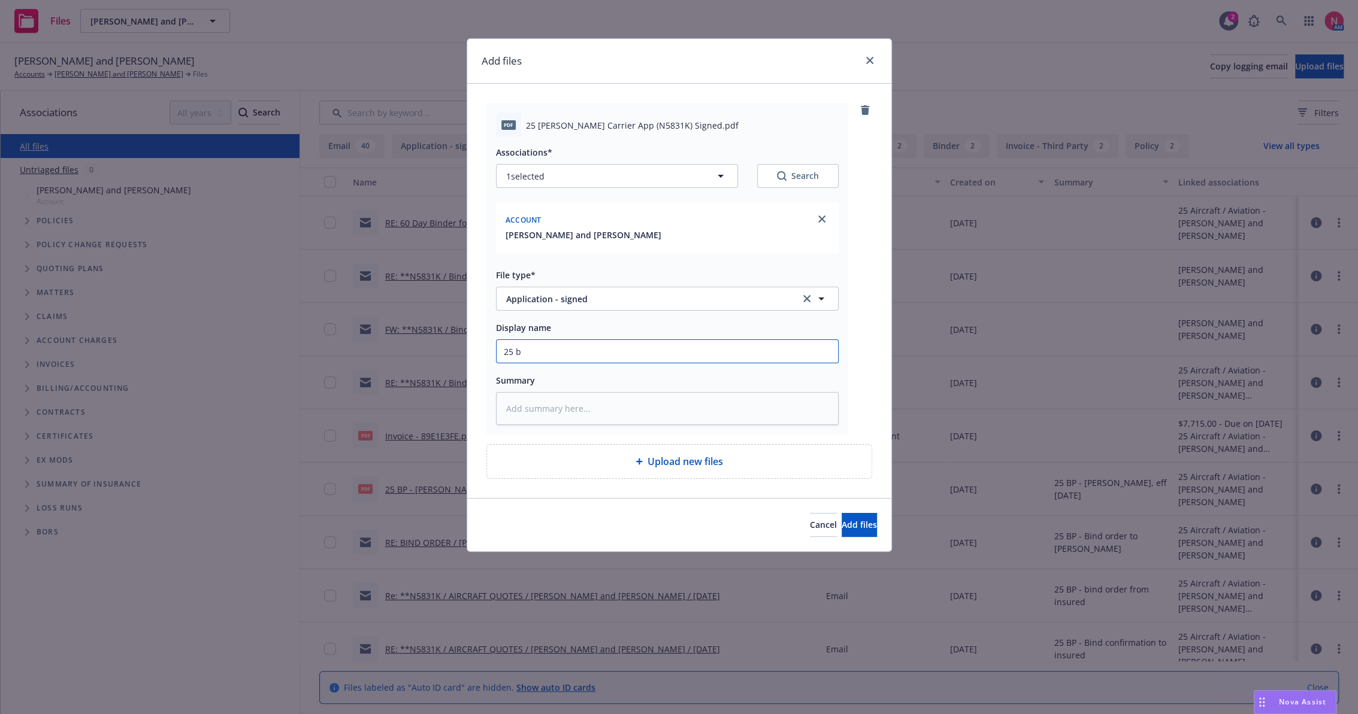
type textarea "x"
type input "25 bp"
type textarea "x"
type input "25 bp"
type textarea "x"
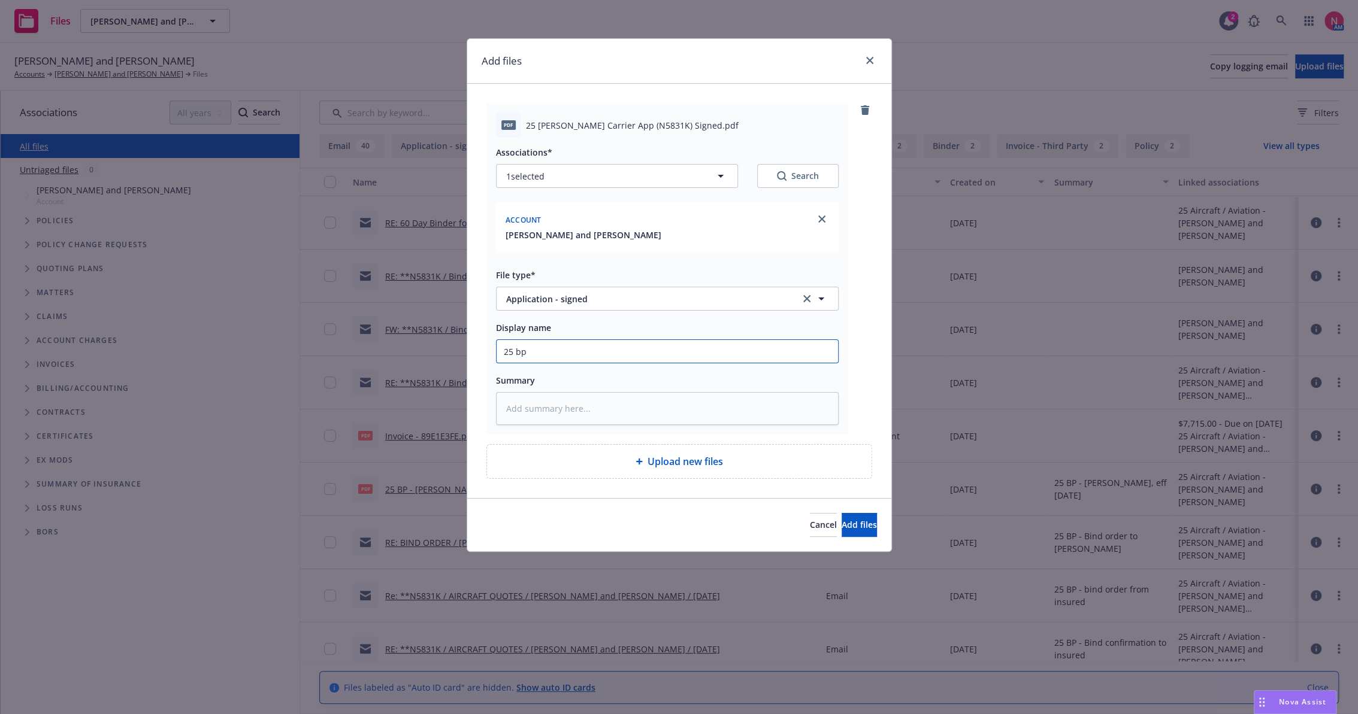
type input "25 bp l"
type textarea "x"
type input "25 [PERSON_NAME] App Signed"
click at [841, 513] on button "Add files" at bounding box center [858, 525] width 35 height 24
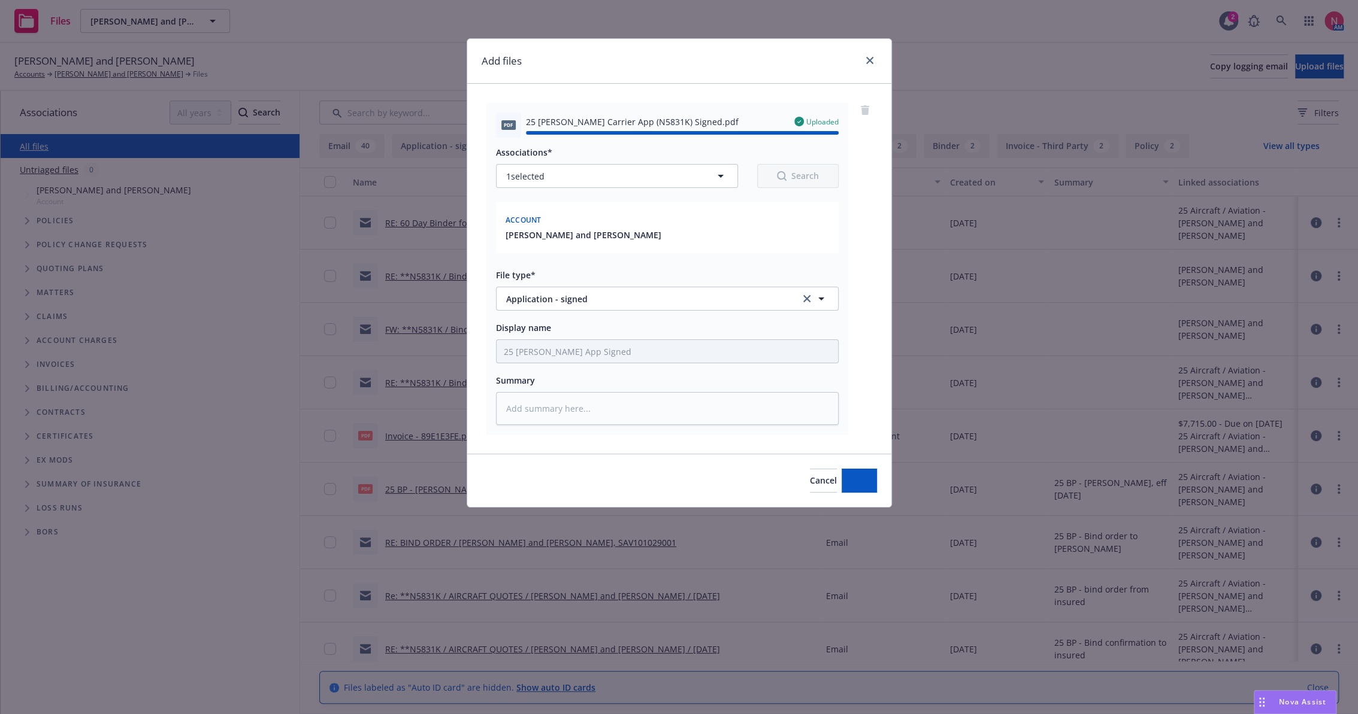
type textarea "x"
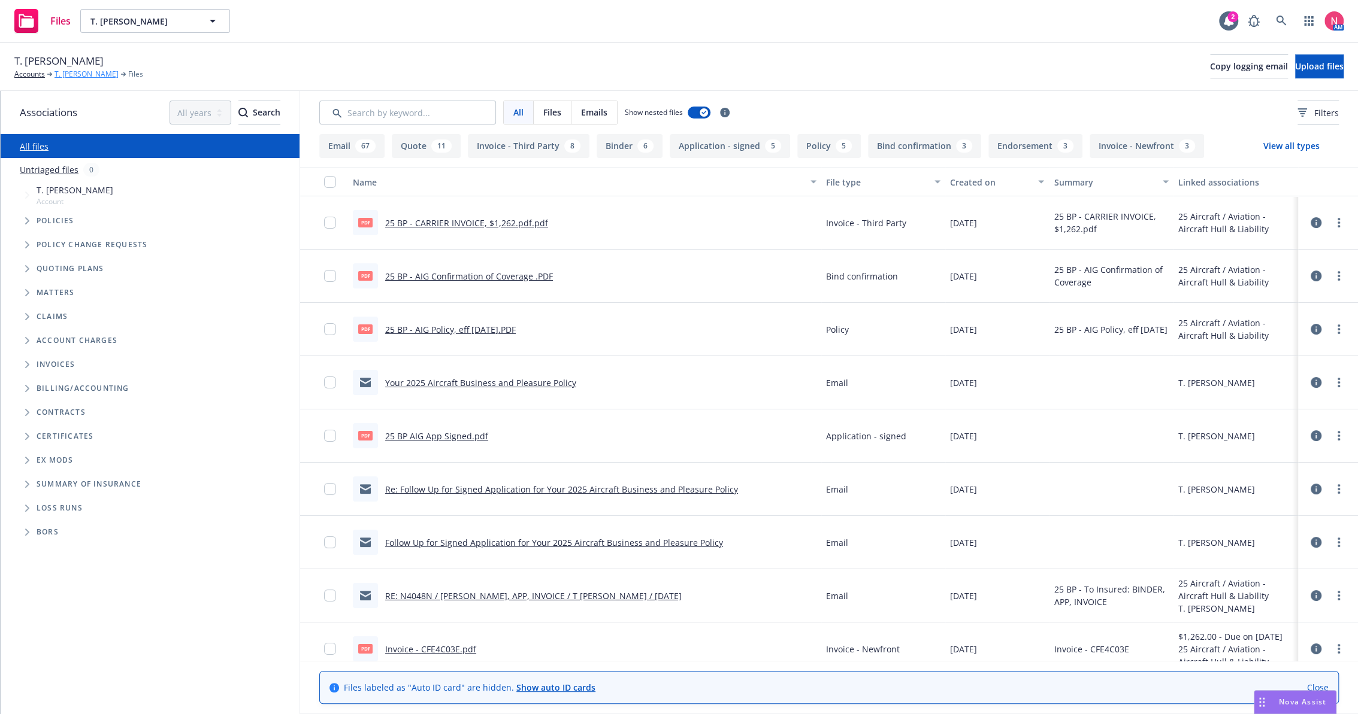
click at [78, 75] on link "T. [PERSON_NAME]" at bounding box center [86, 74] width 64 height 11
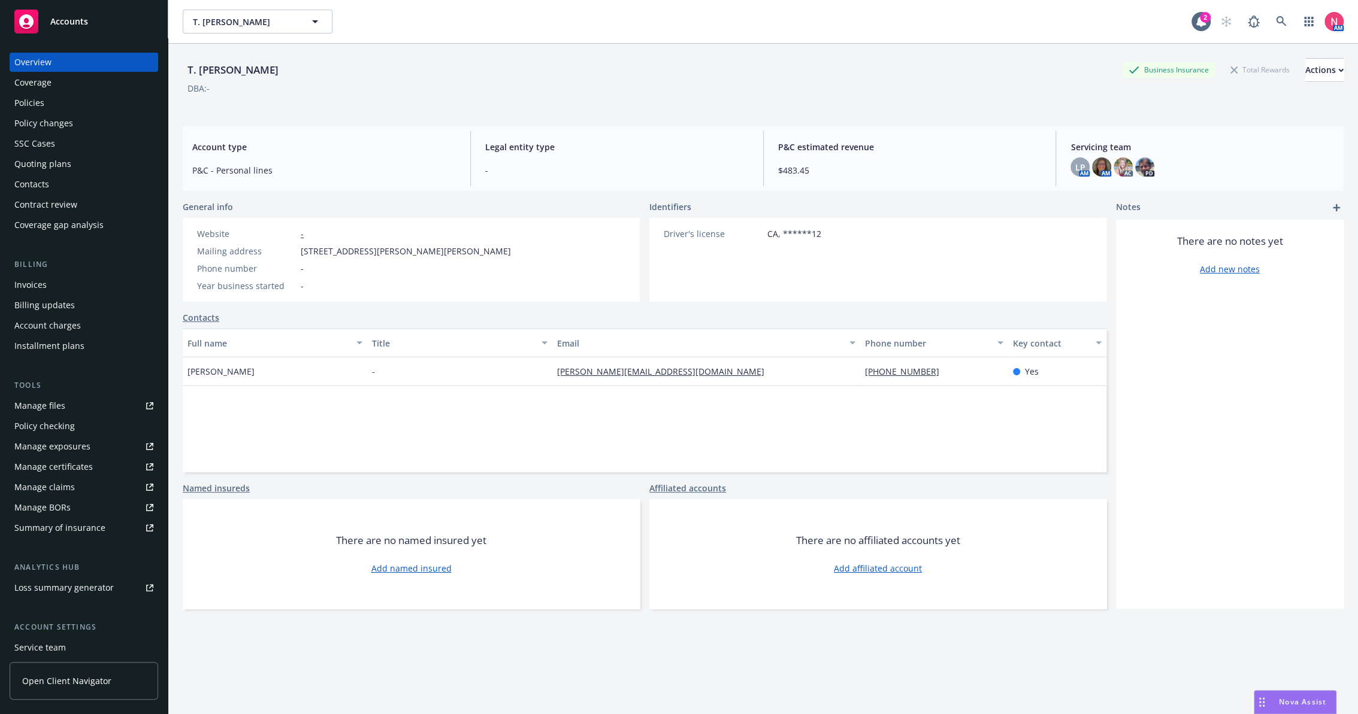
click at [63, 140] on div "SSC Cases" at bounding box center [83, 143] width 139 height 19
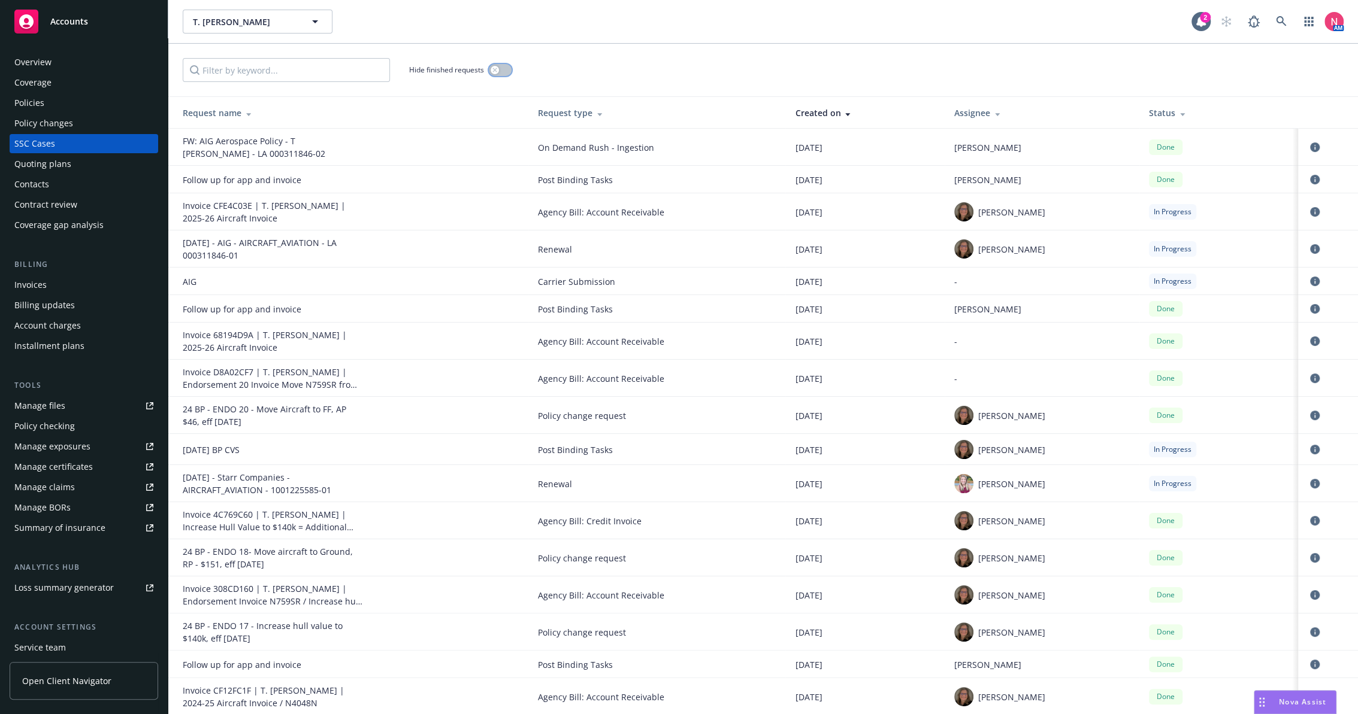
click at [499, 66] on button "button" at bounding box center [500, 70] width 23 height 12
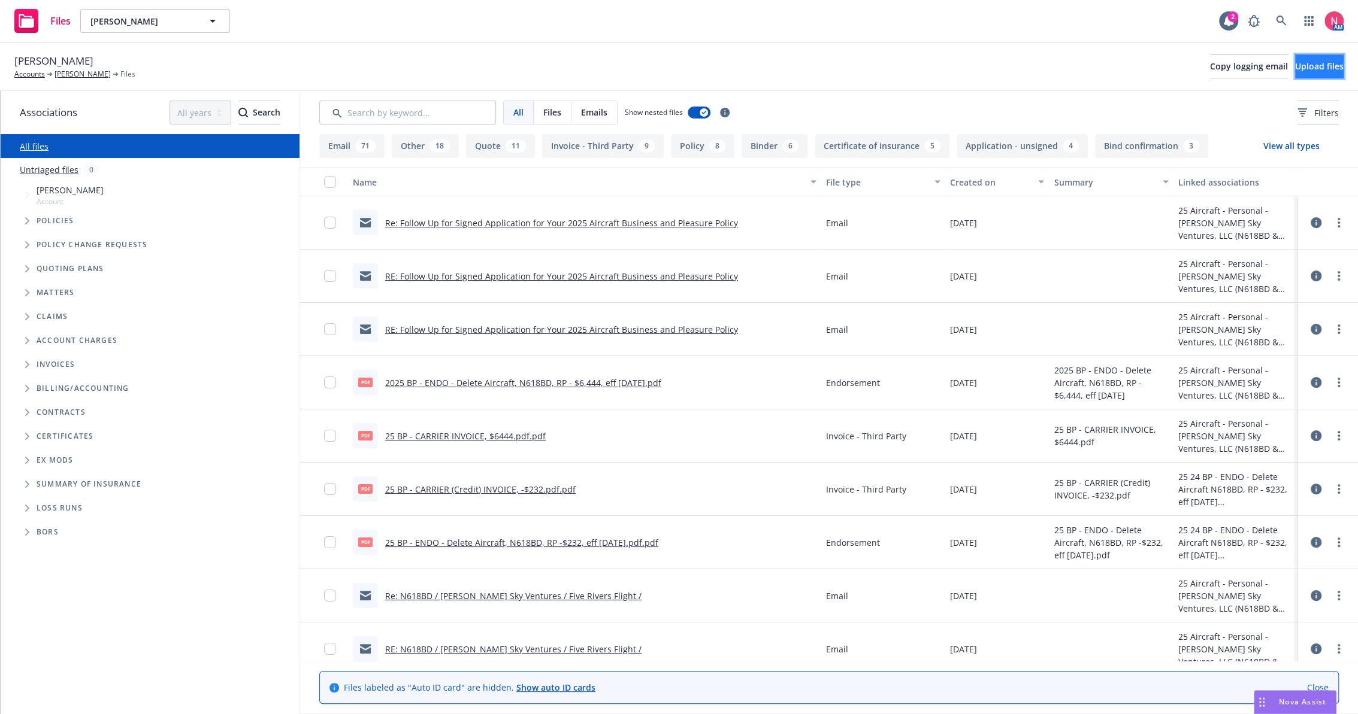
click at [1301, 69] on span "Upload files" at bounding box center [1319, 65] width 49 height 11
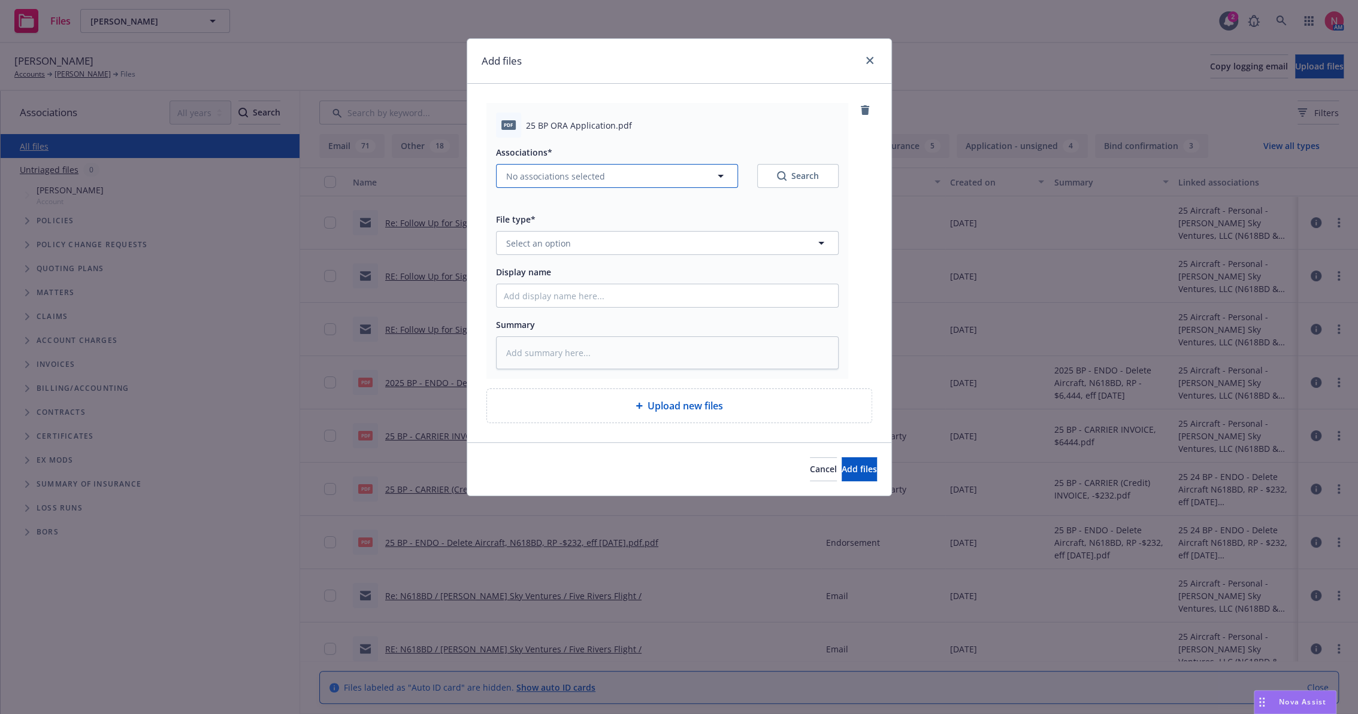
click at [551, 178] on span "No associations selected" at bounding box center [555, 176] width 99 height 13
type textarea "x"
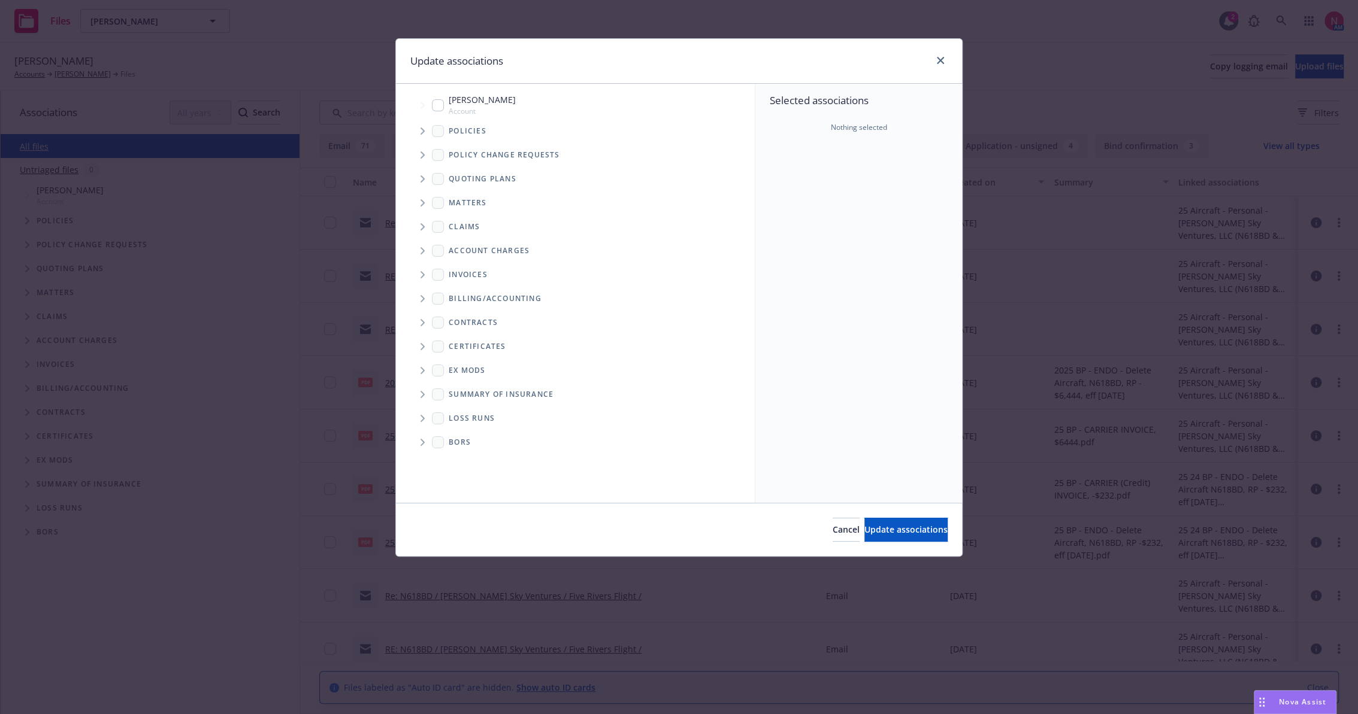
click at [453, 106] on span "Account" at bounding box center [482, 111] width 67 height 10
checkbox input "true"
click at [890, 521] on button "Update associations" at bounding box center [905, 530] width 83 height 24
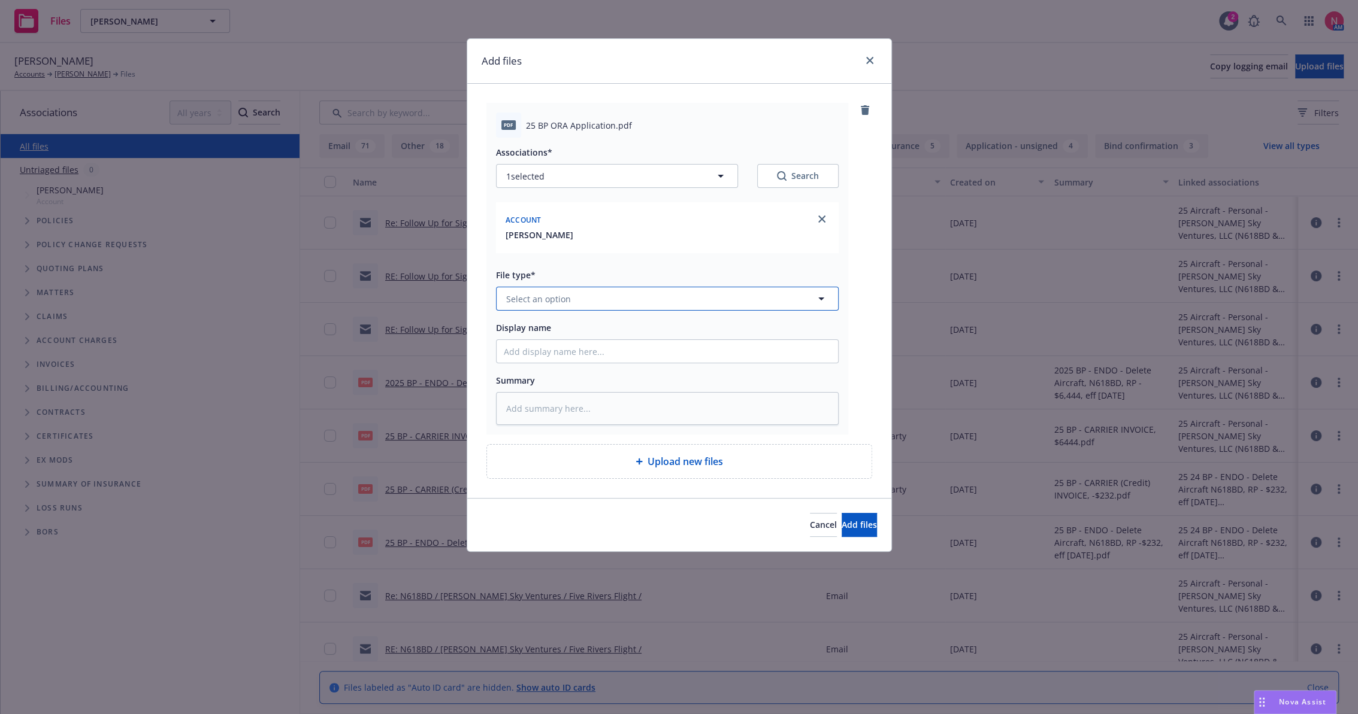
click at [584, 293] on button "Select an option" at bounding box center [667, 299] width 343 height 24
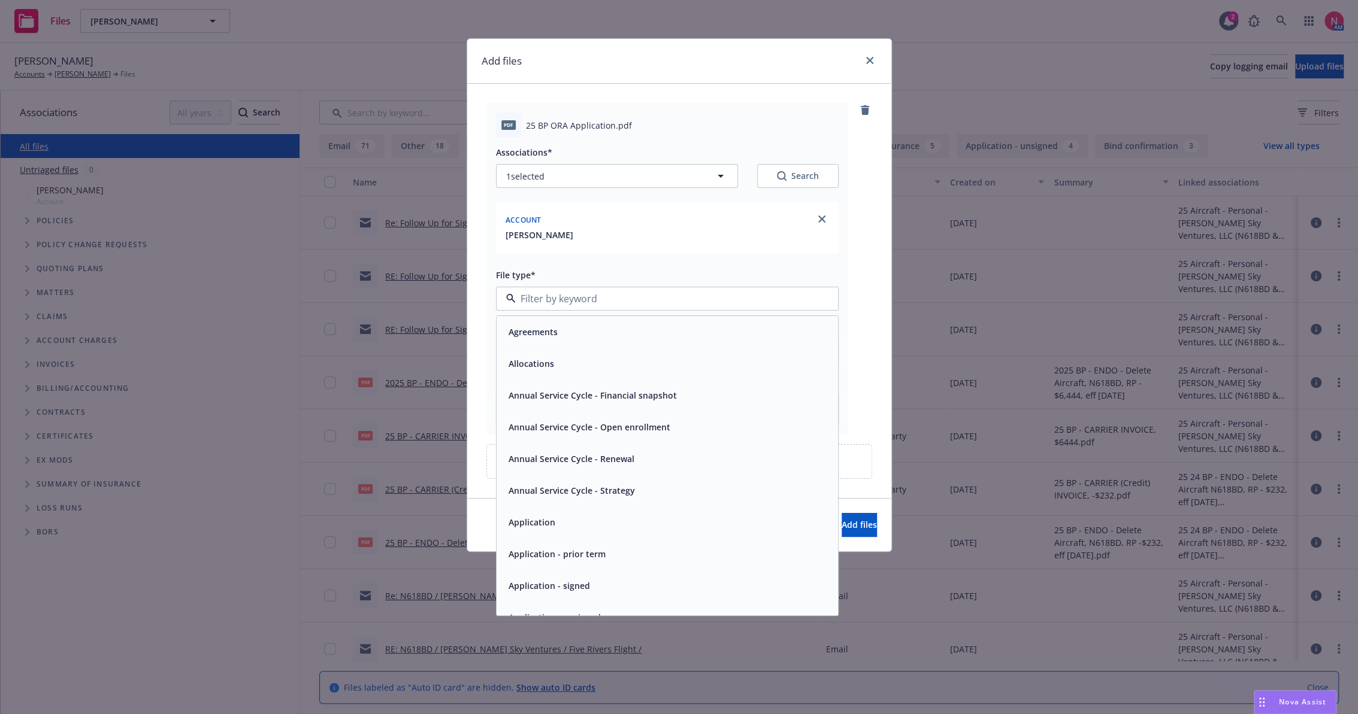
click at [565, 583] on span "Application - signed" at bounding box center [548, 586] width 81 height 13
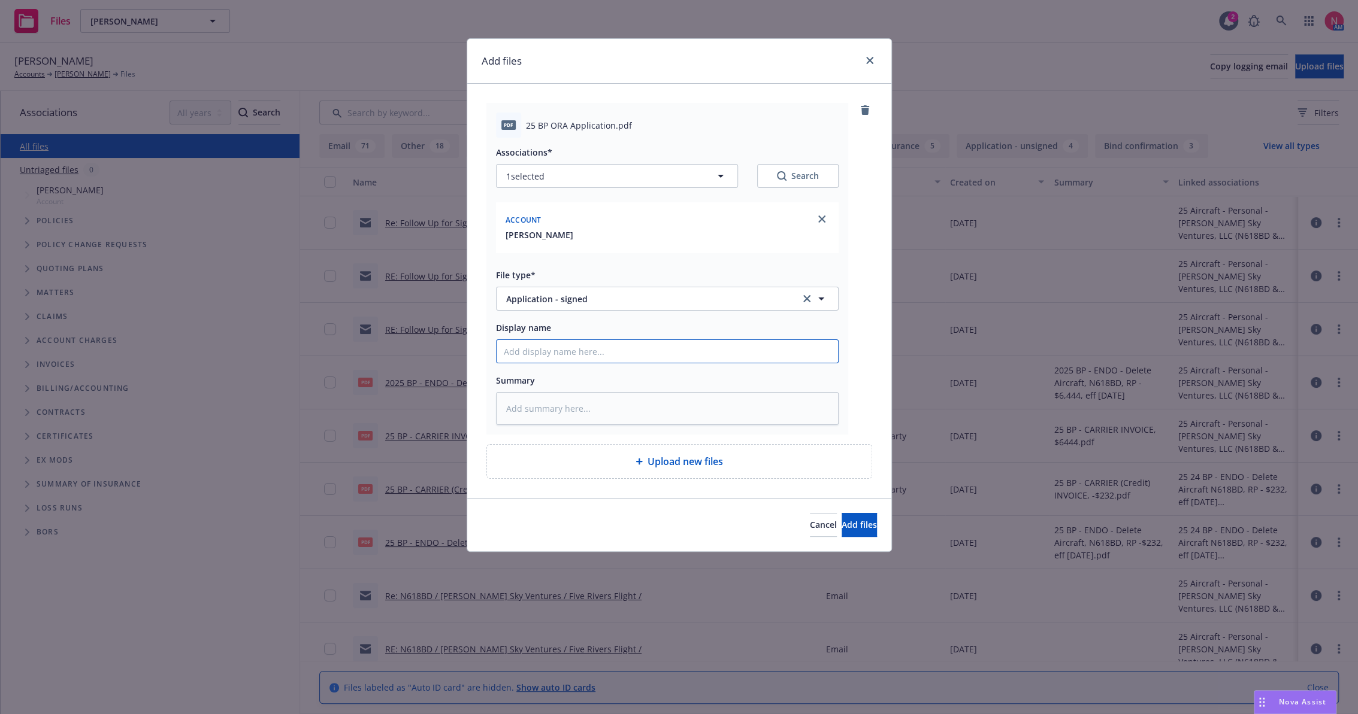
click at [539, 354] on input "Display name" at bounding box center [666, 351] width 341 height 23
type textarea "x"
type input "2"
type textarea "x"
type input "25"
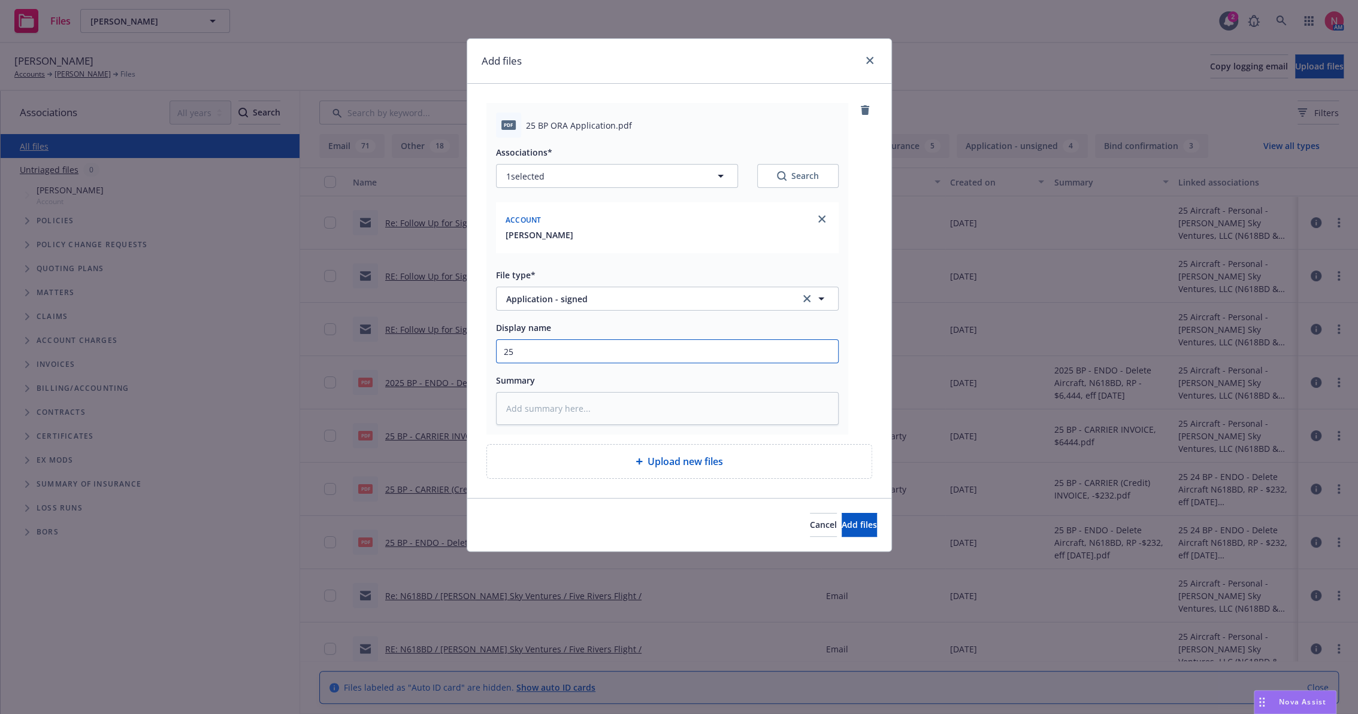
type textarea "x"
type input "25"
type textarea "x"
type input "25 B"
type textarea "x"
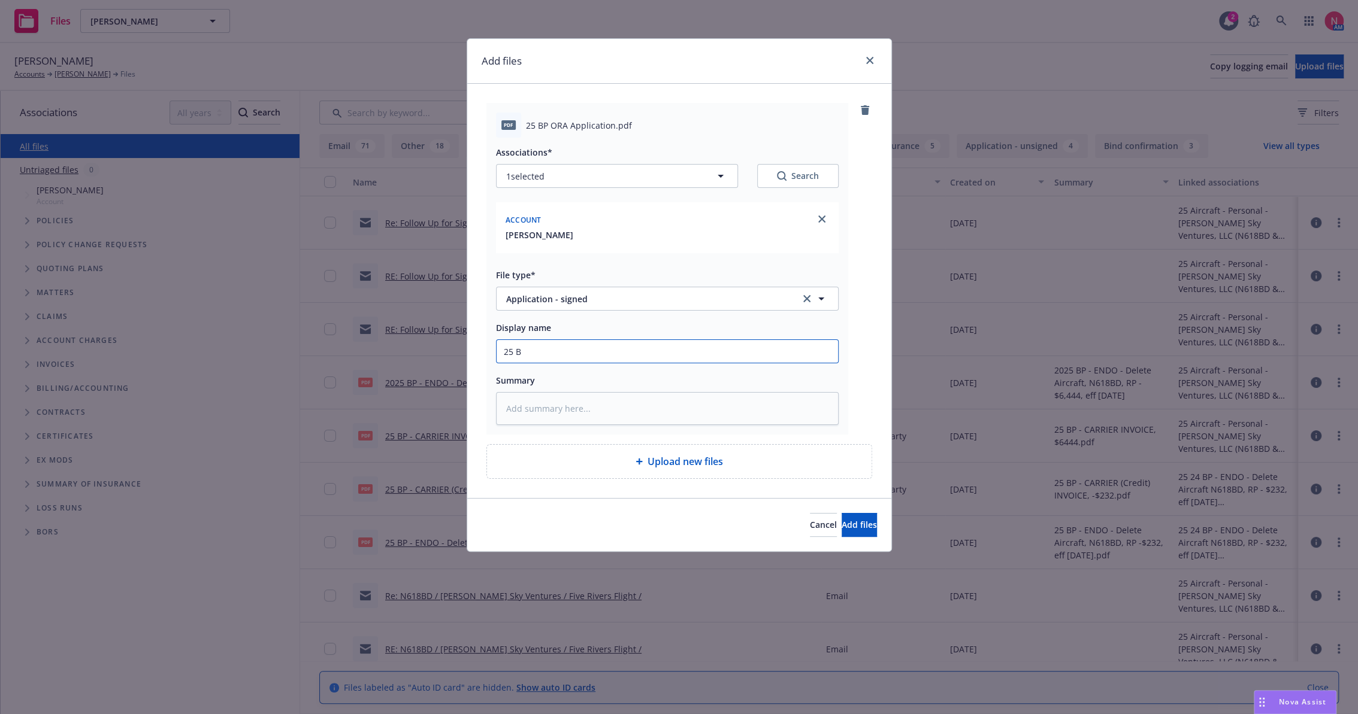
type input "25 BP"
type textarea "x"
type input "25 BP"
type textarea "x"
type input "25 BP OR"
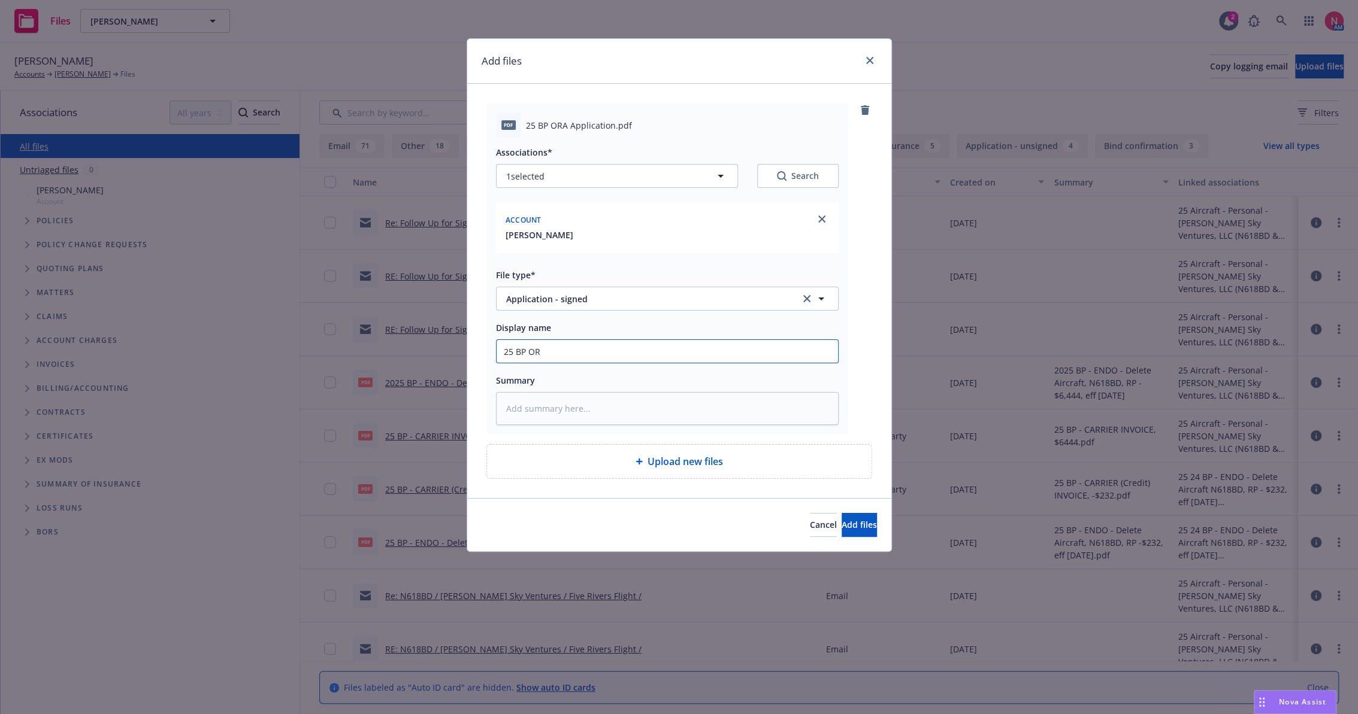
type textarea "x"
type input "25 BP ORA App Signed"
click at [841, 513] on button "Add files" at bounding box center [858, 525] width 35 height 24
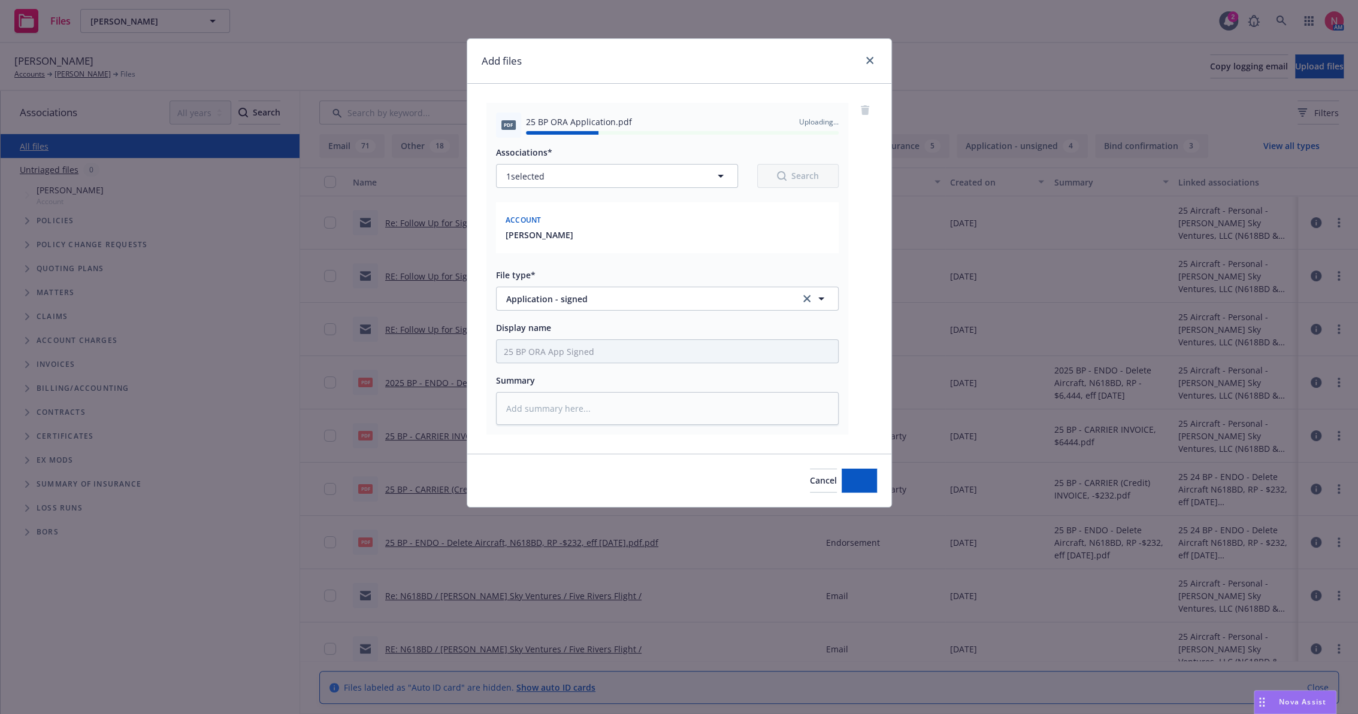
type textarea "x"
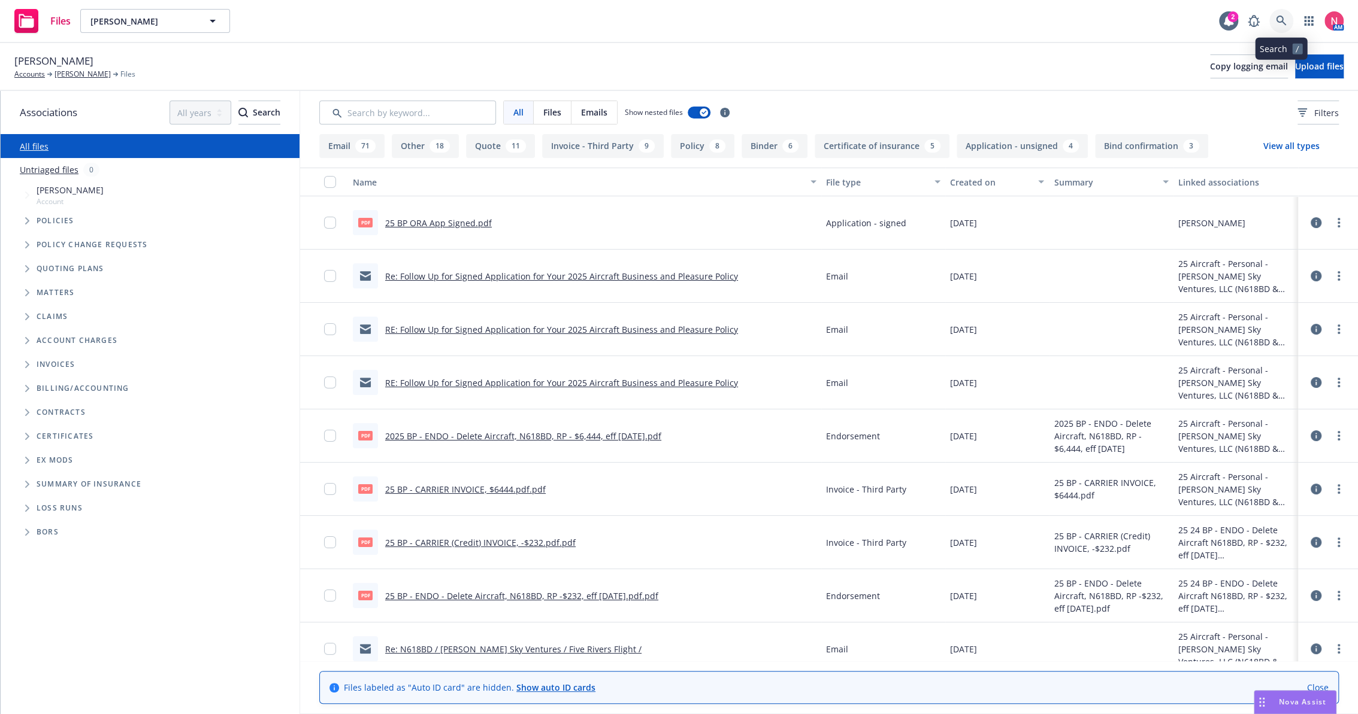
click at [1284, 22] on icon at bounding box center [1280, 21] width 11 height 11
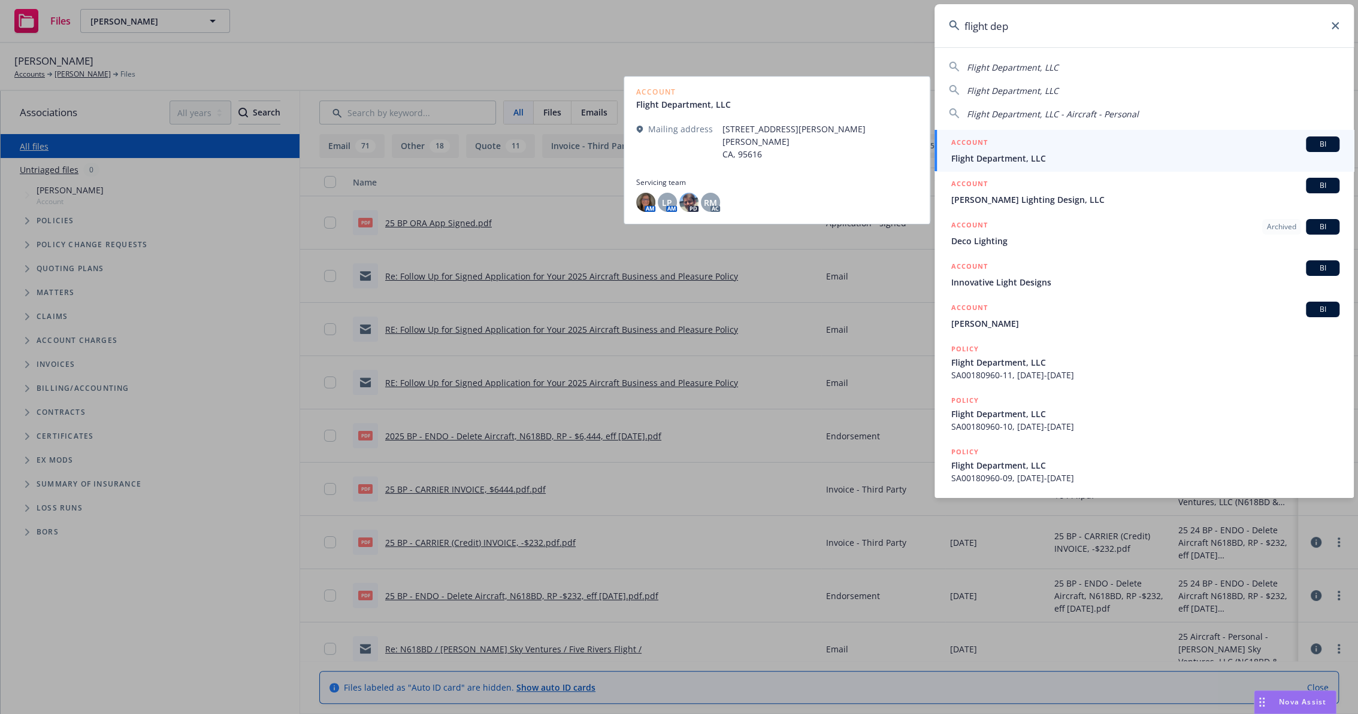
type input "flight dep"
click at [1004, 145] on div "ACCOUNT BI" at bounding box center [1145, 145] width 388 height 16
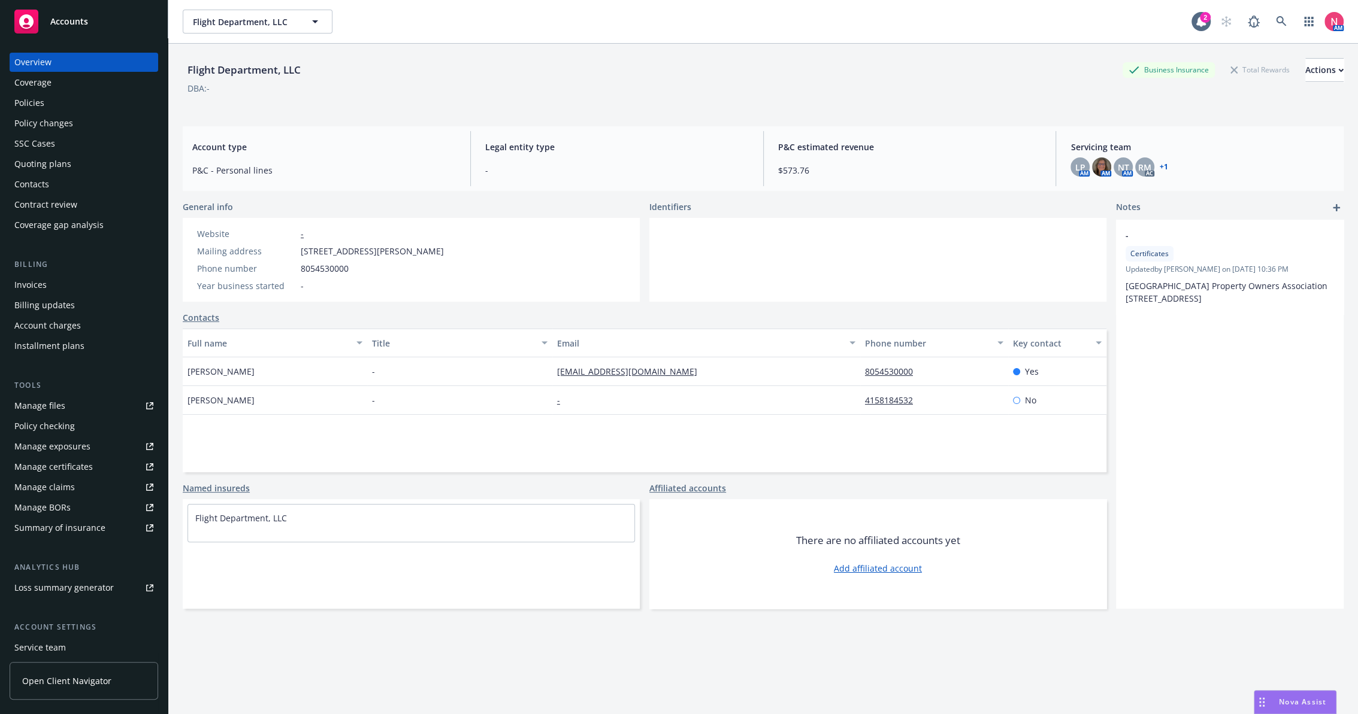
click at [110, 404] on link "Manage files" at bounding box center [84, 405] width 149 height 19
click at [1275, 17] on icon at bounding box center [1280, 21] width 11 height 11
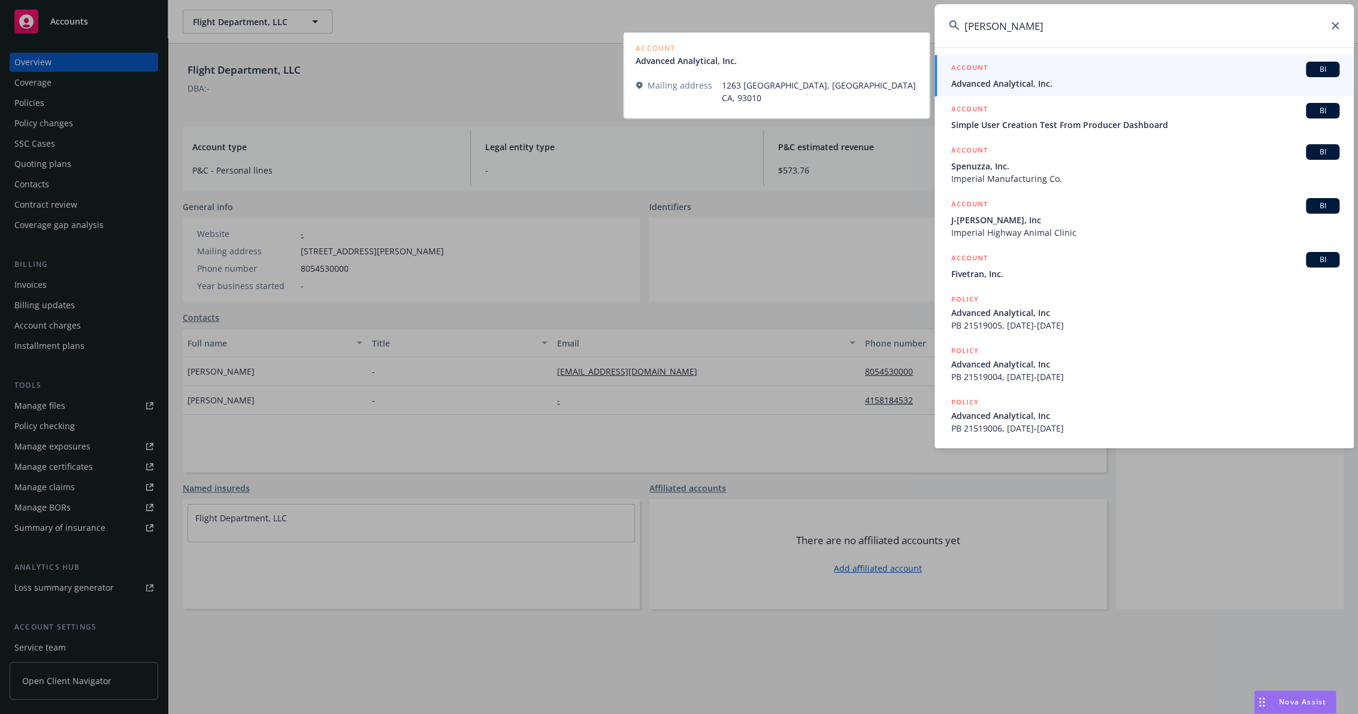
type input "dan gimpel"
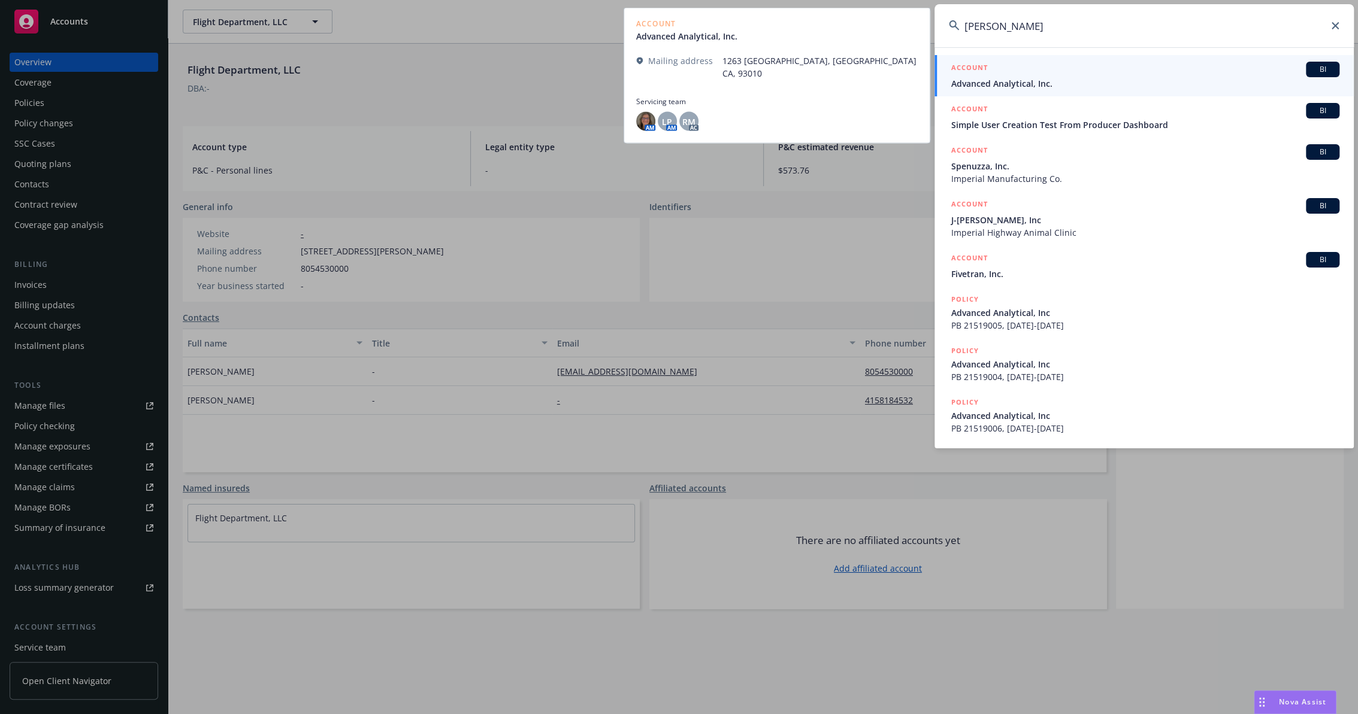
click at [1011, 75] on div "ACCOUNT BI" at bounding box center [1145, 70] width 388 height 16
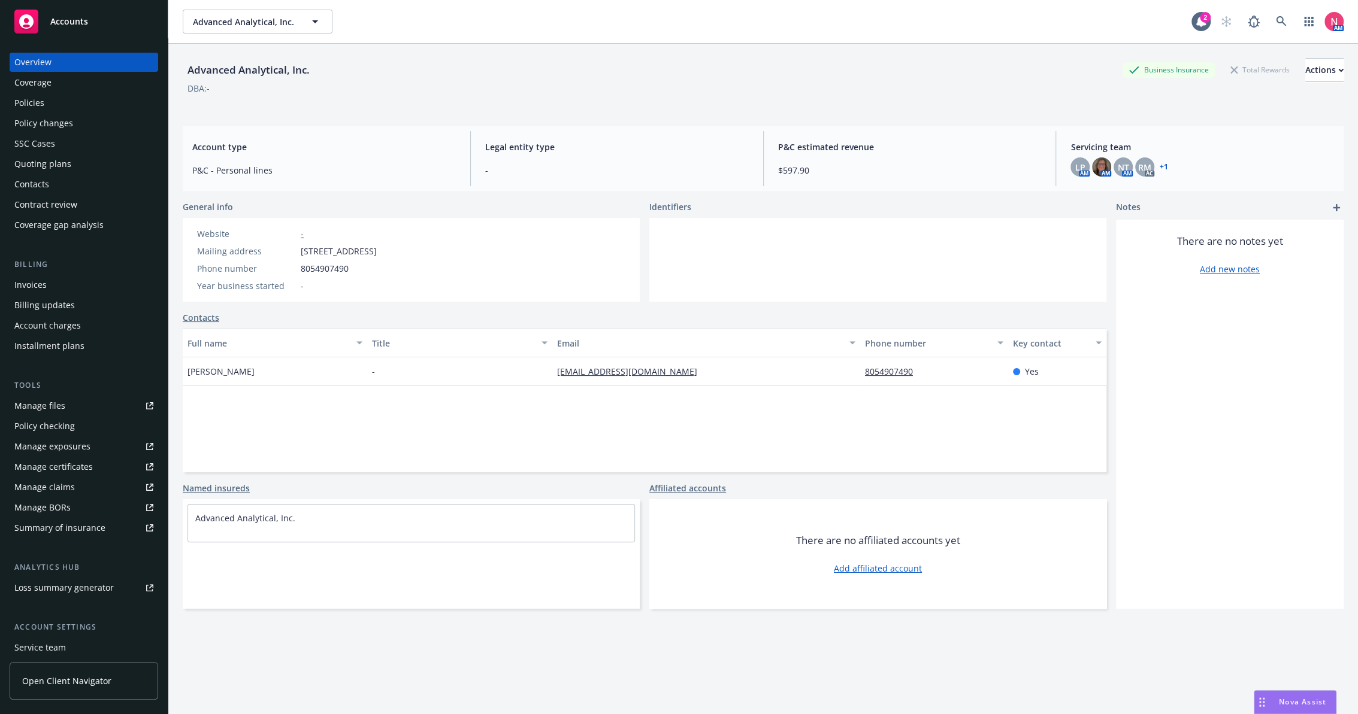
click at [41, 95] on div "Policies" at bounding box center [29, 102] width 30 height 19
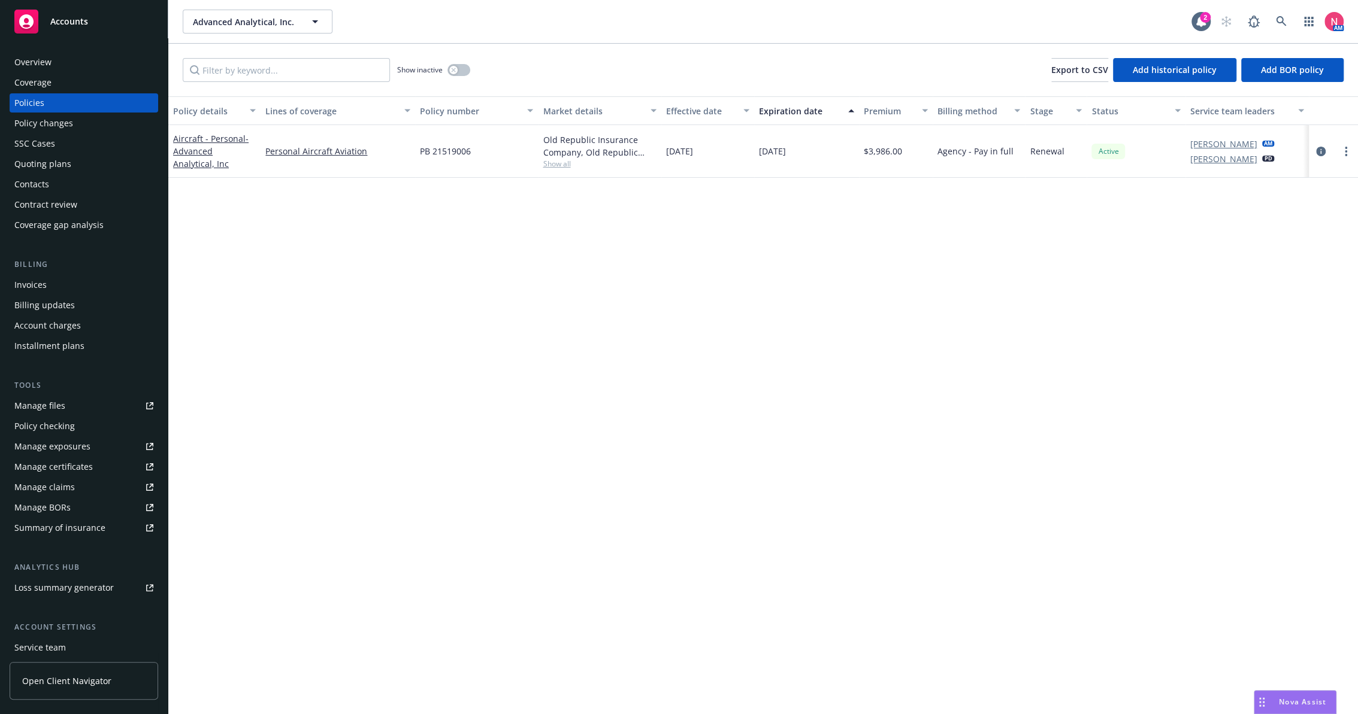
click at [49, 61] on div "Overview" at bounding box center [32, 62] width 37 height 19
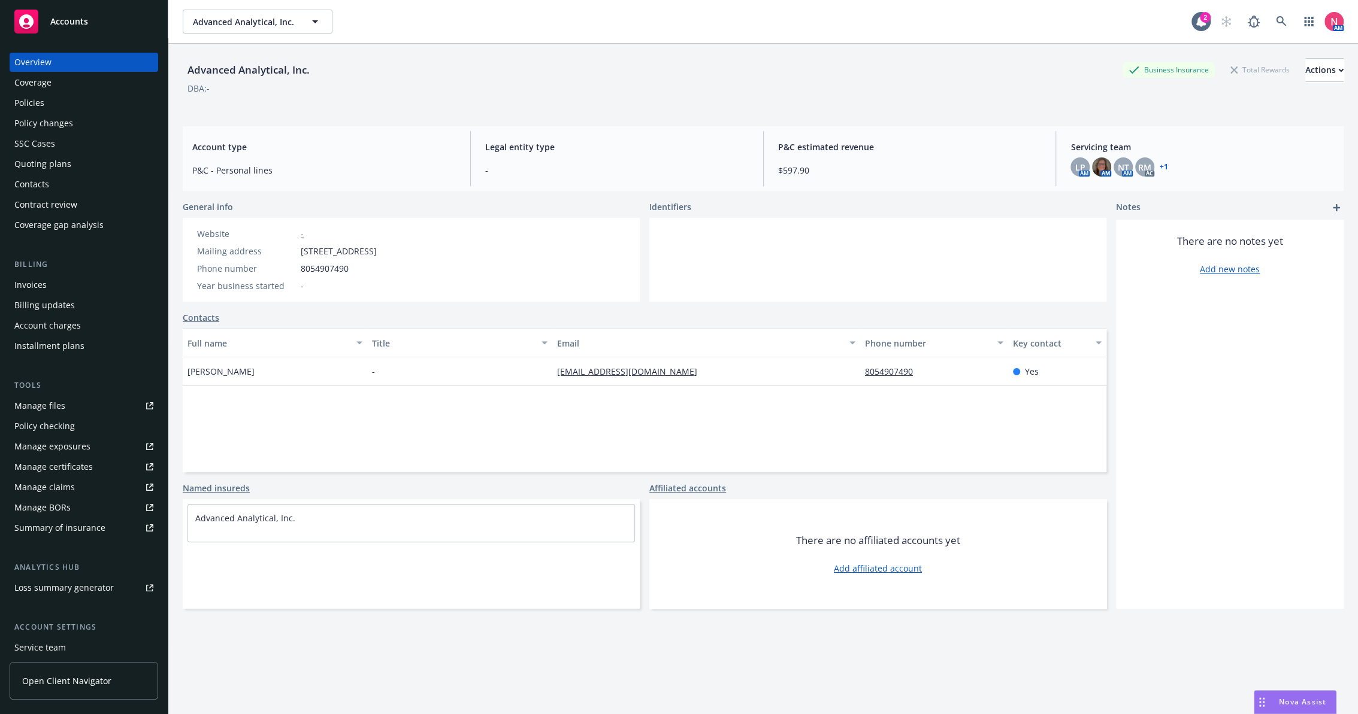
click at [45, 405] on div "Manage files" at bounding box center [39, 405] width 51 height 19
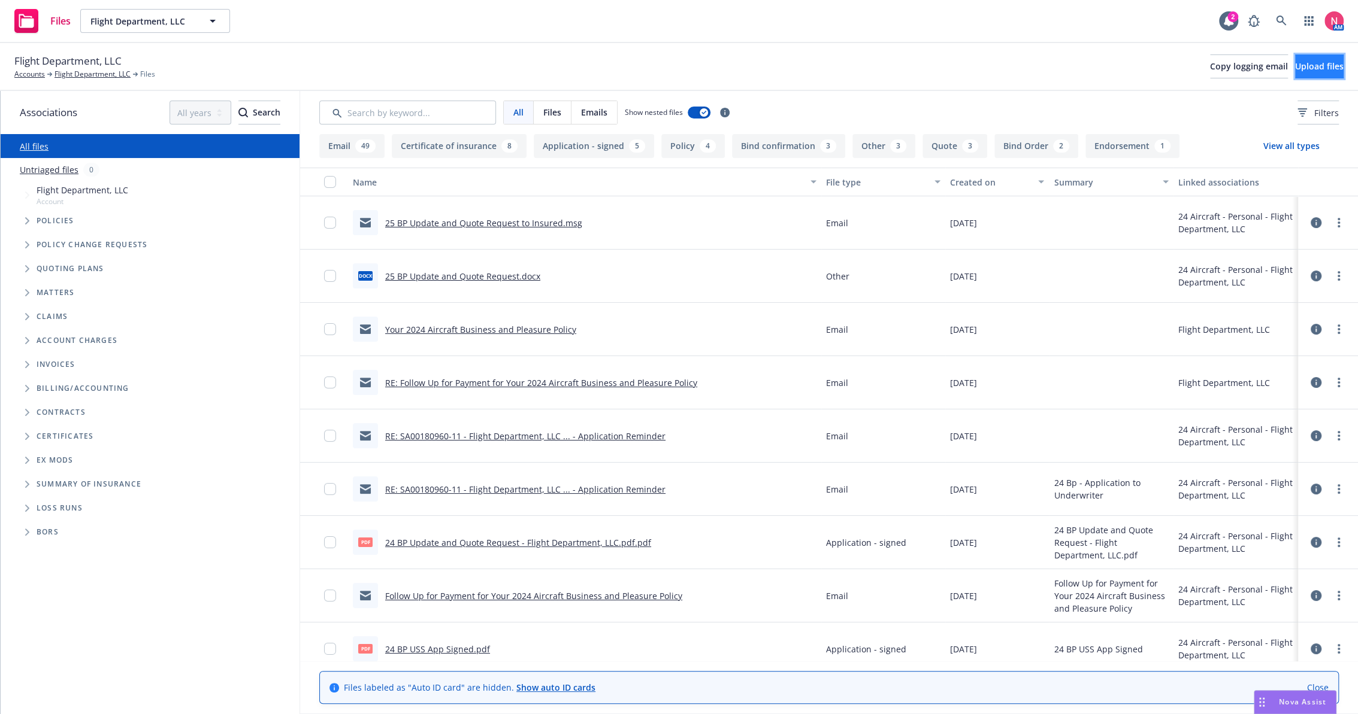
click at [1314, 72] on span "Upload files" at bounding box center [1319, 65] width 49 height 11
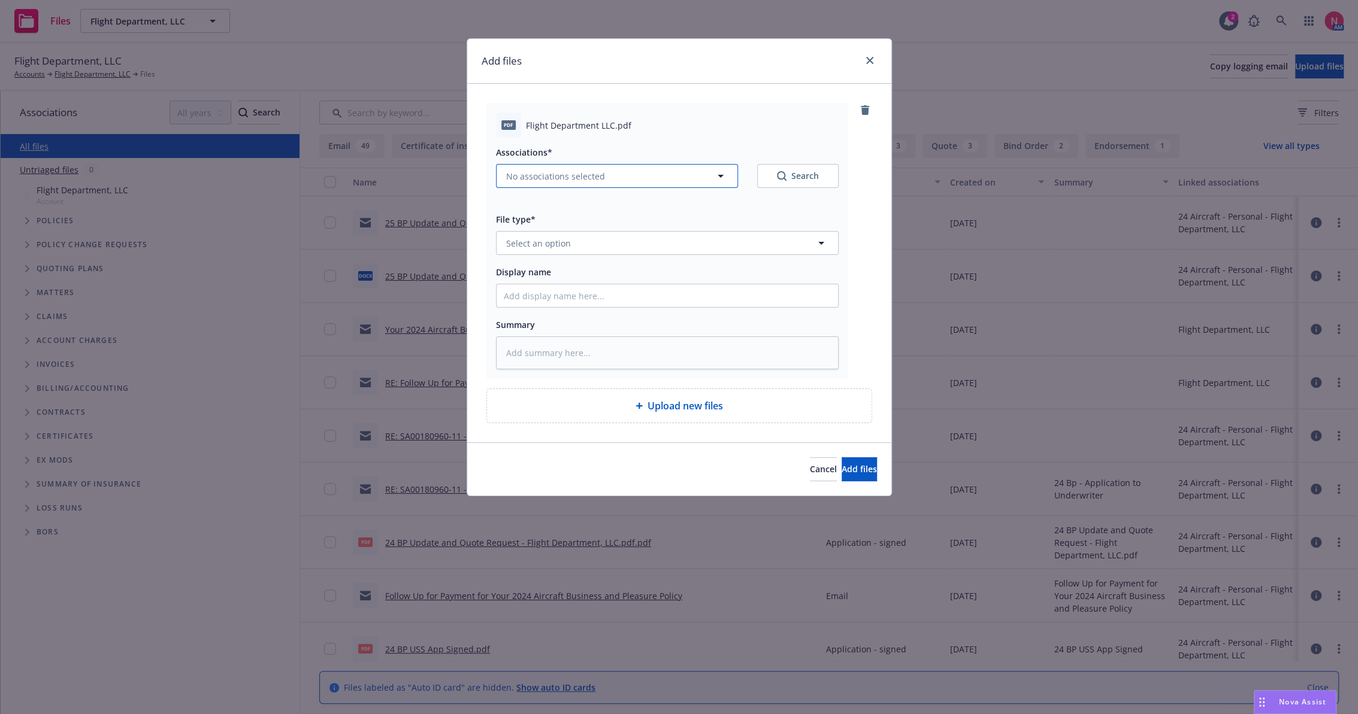
click at [578, 167] on button "No associations selected" at bounding box center [617, 176] width 242 height 24
type textarea "x"
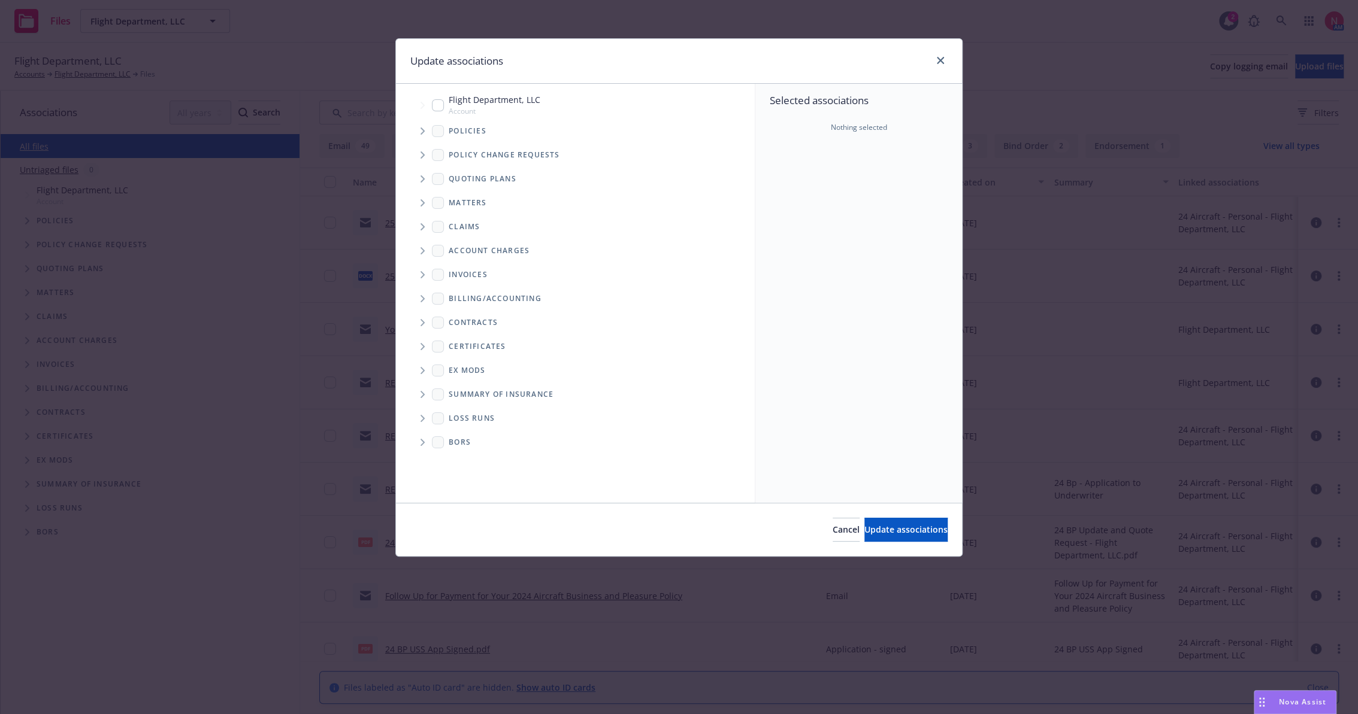
click at [441, 104] on input "Tree Example" at bounding box center [438, 105] width 12 height 12
checkbox input "true"
click at [880, 539] on button "Update associations" at bounding box center [905, 530] width 83 height 24
type textarea "x"
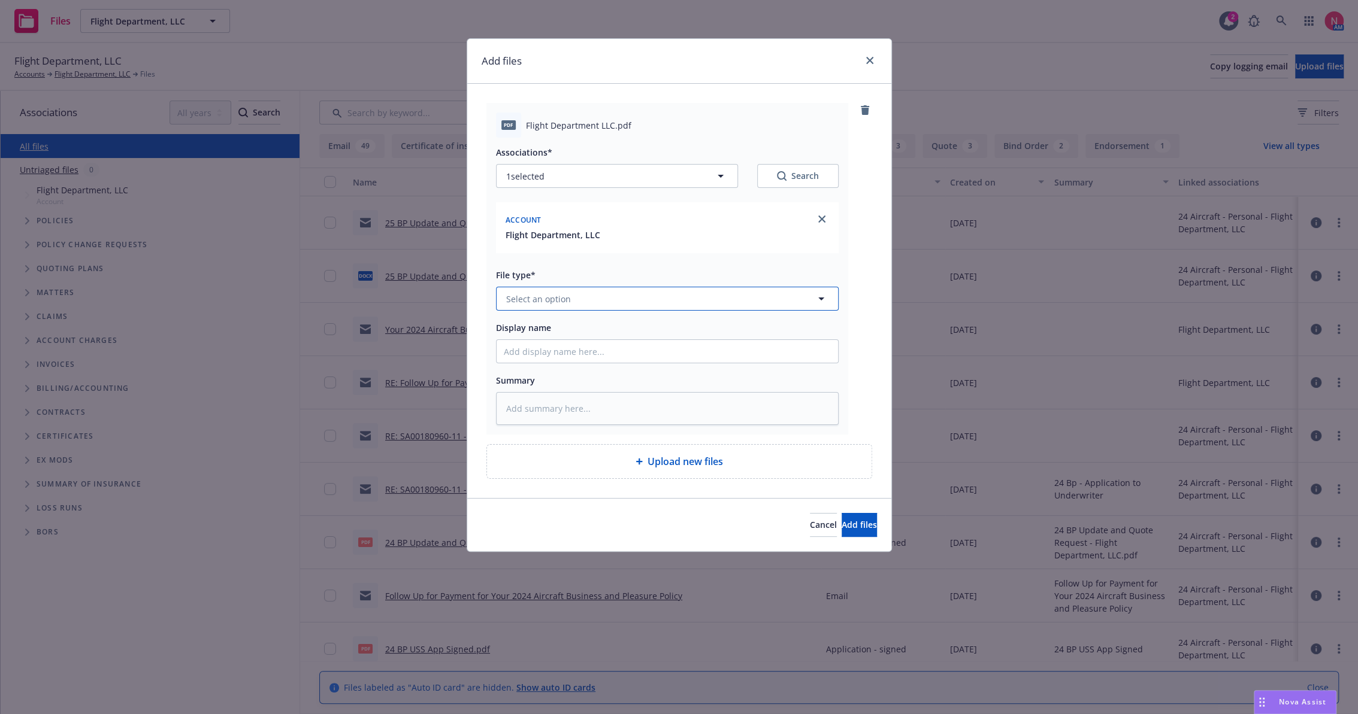
click at [579, 290] on button "Select an option" at bounding box center [667, 299] width 343 height 24
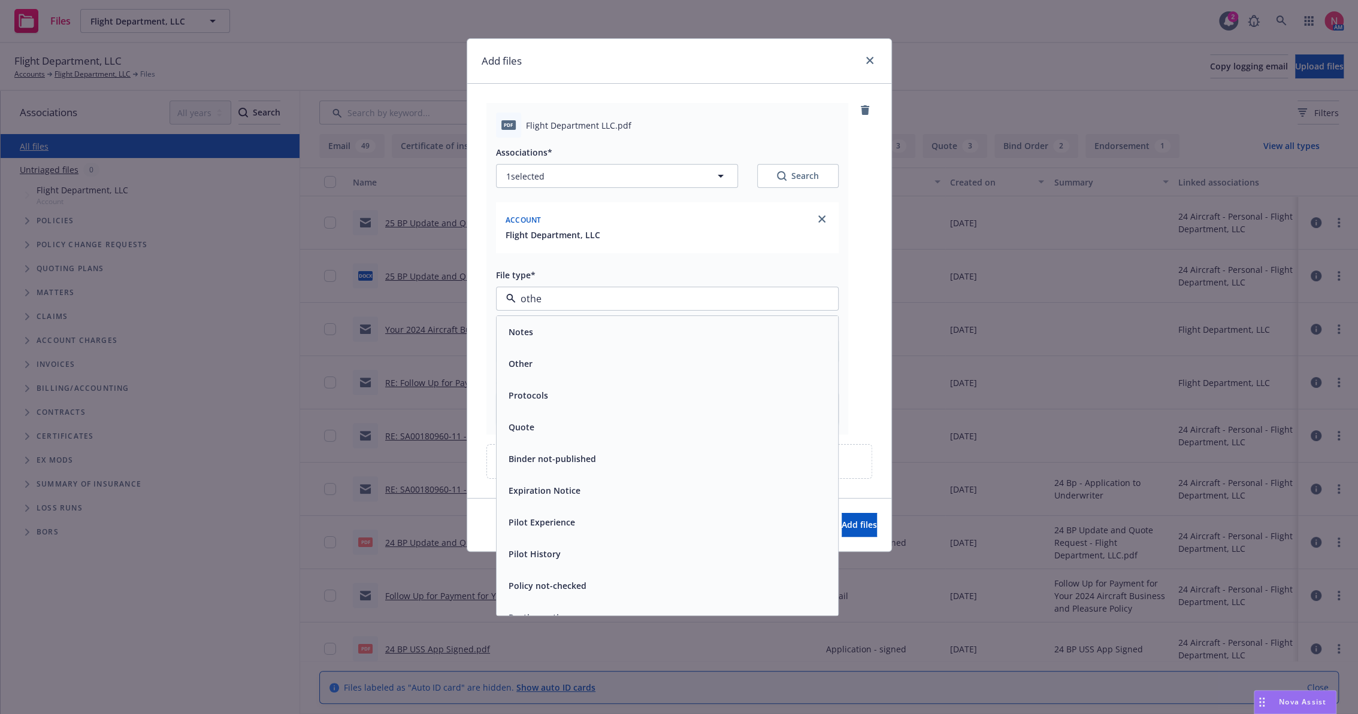
type input "other"
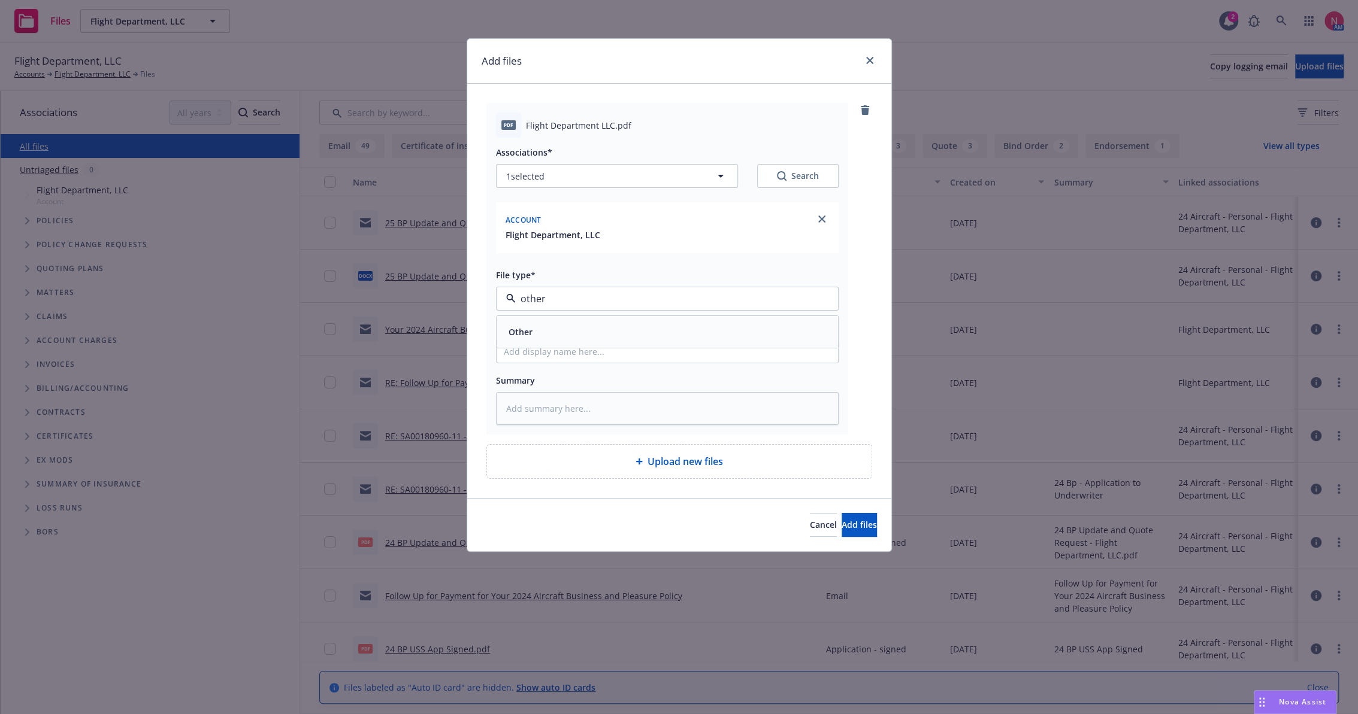
click at [573, 325] on div "Other" at bounding box center [667, 331] width 327 height 17
click at [560, 350] on input "Display name" at bounding box center [666, 351] width 341 height 23
type textarea "x"
type input "2"
type textarea "x"
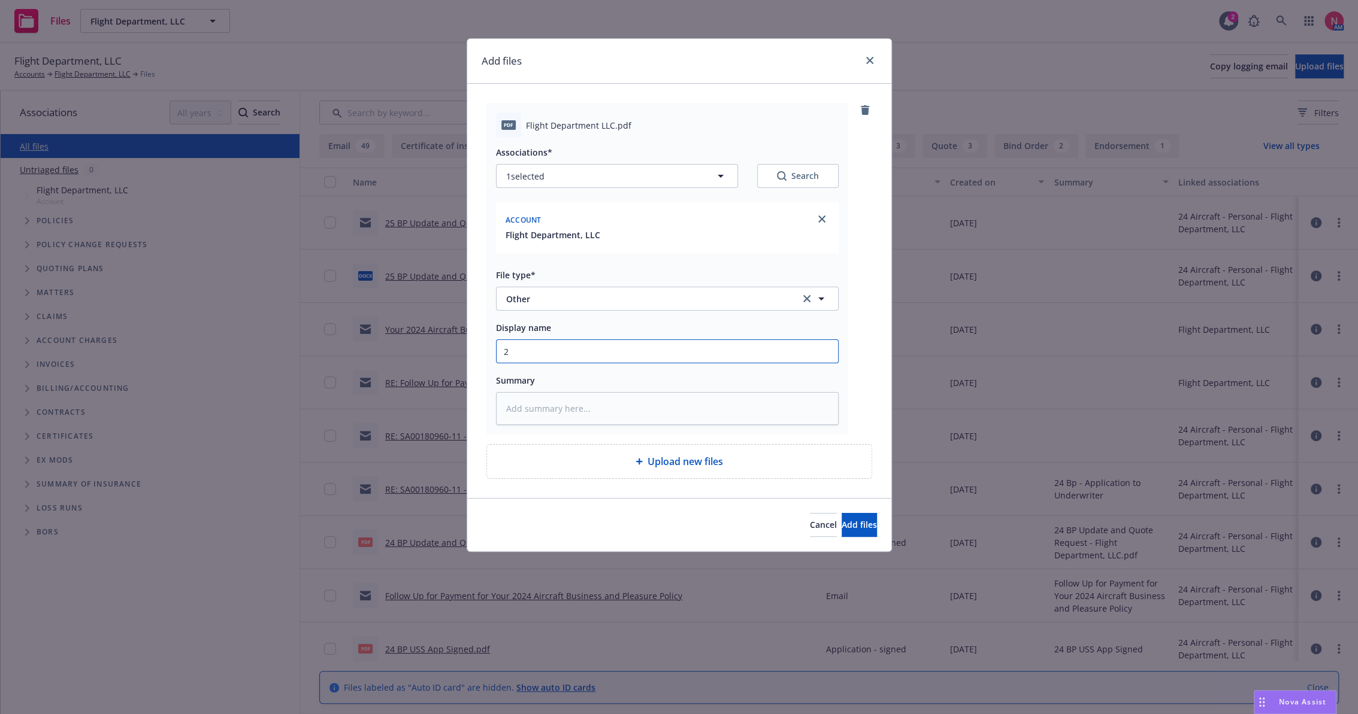
type input "25"
type textarea "x"
type input "25"
type textarea "x"
type input "25 B"
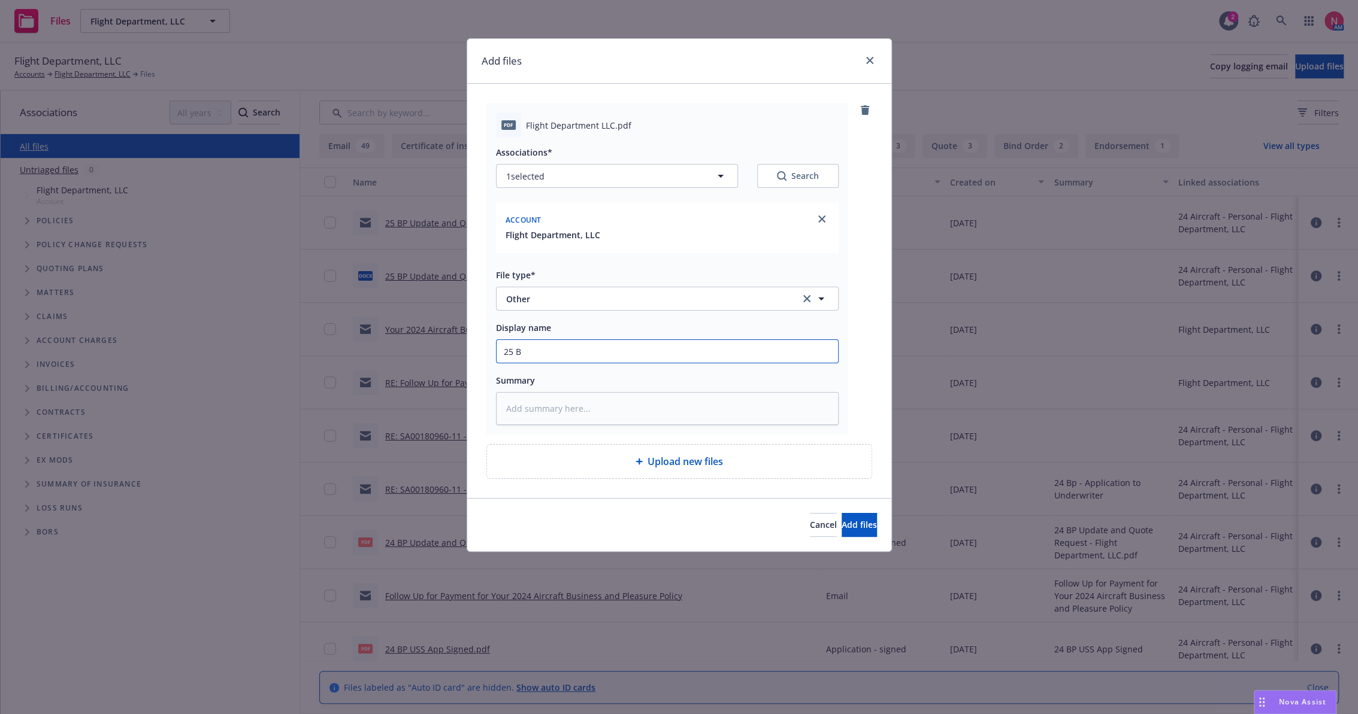
type textarea "x"
type input "25 BP"
type textarea "x"
type input "2"
type textarea "x"
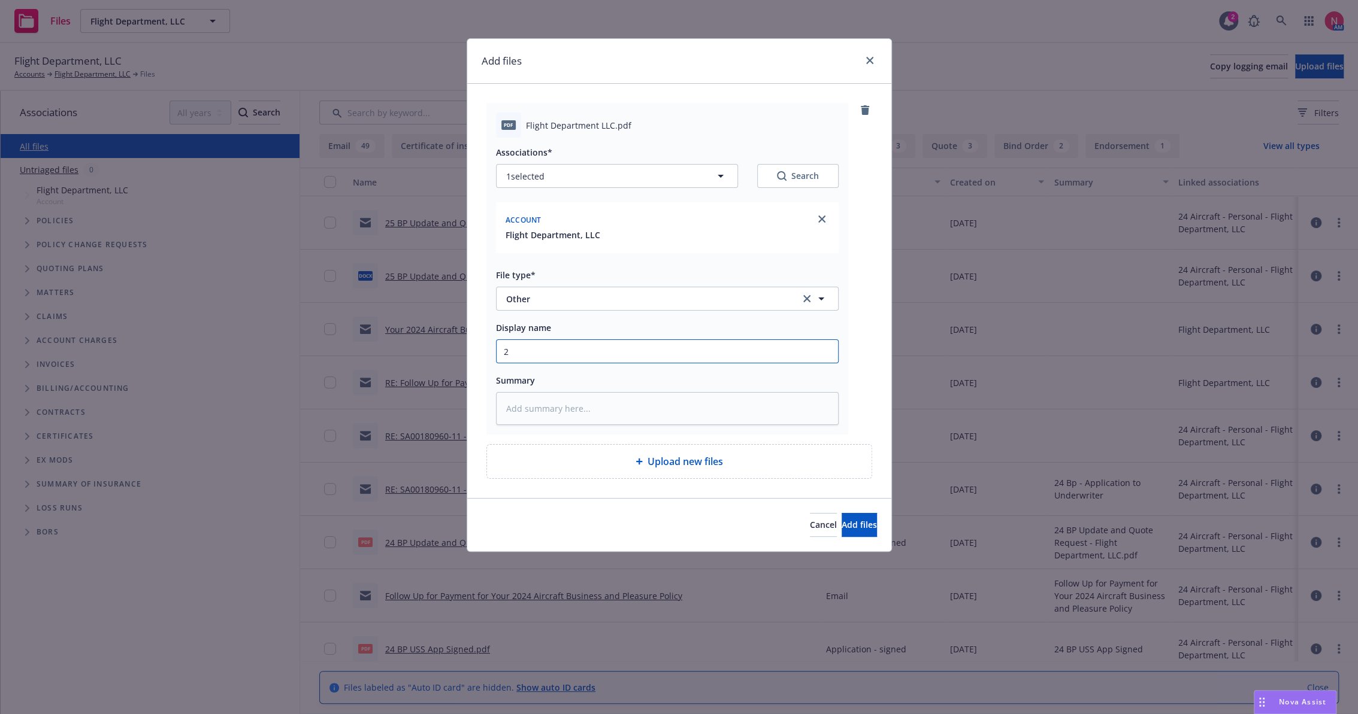
type input "25"
type textarea "x"
type input "25"
type textarea "x"
type input "25 B"
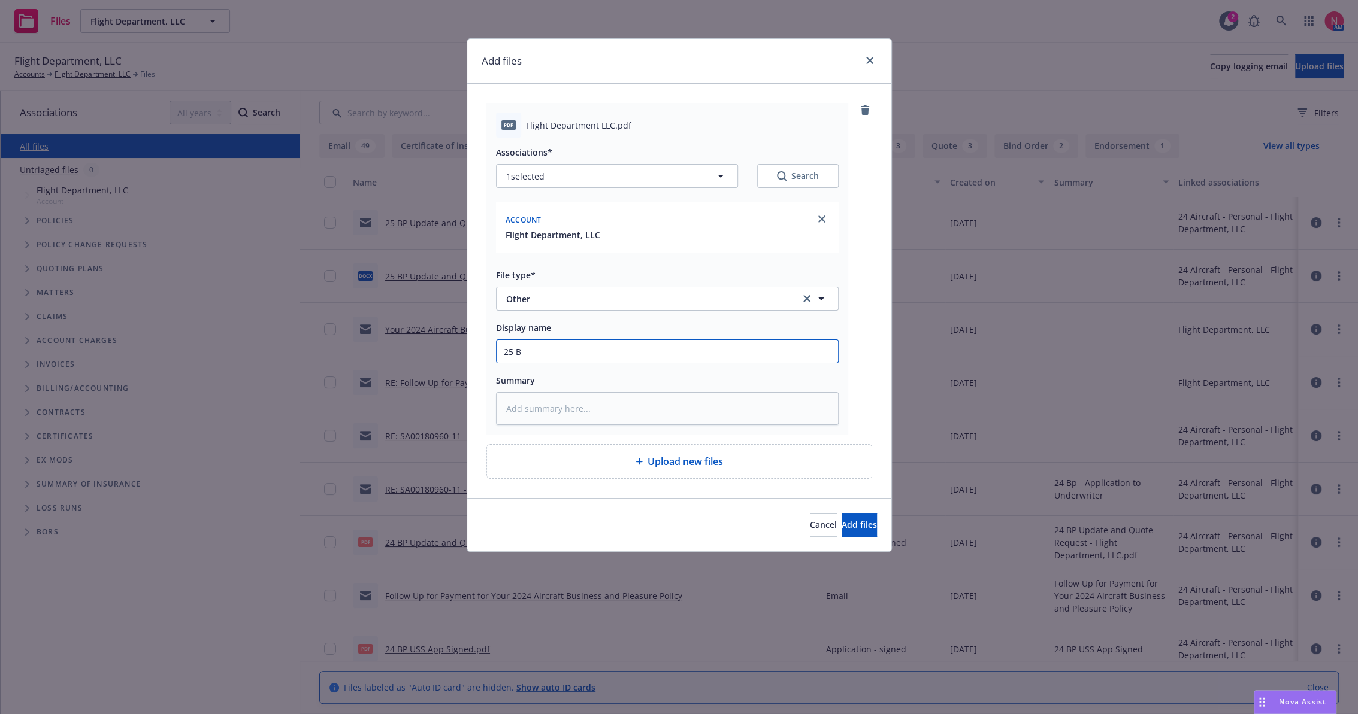
type textarea "x"
type input "25 BP"
type textarea "x"
type input "25 BP"
type textarea "x"
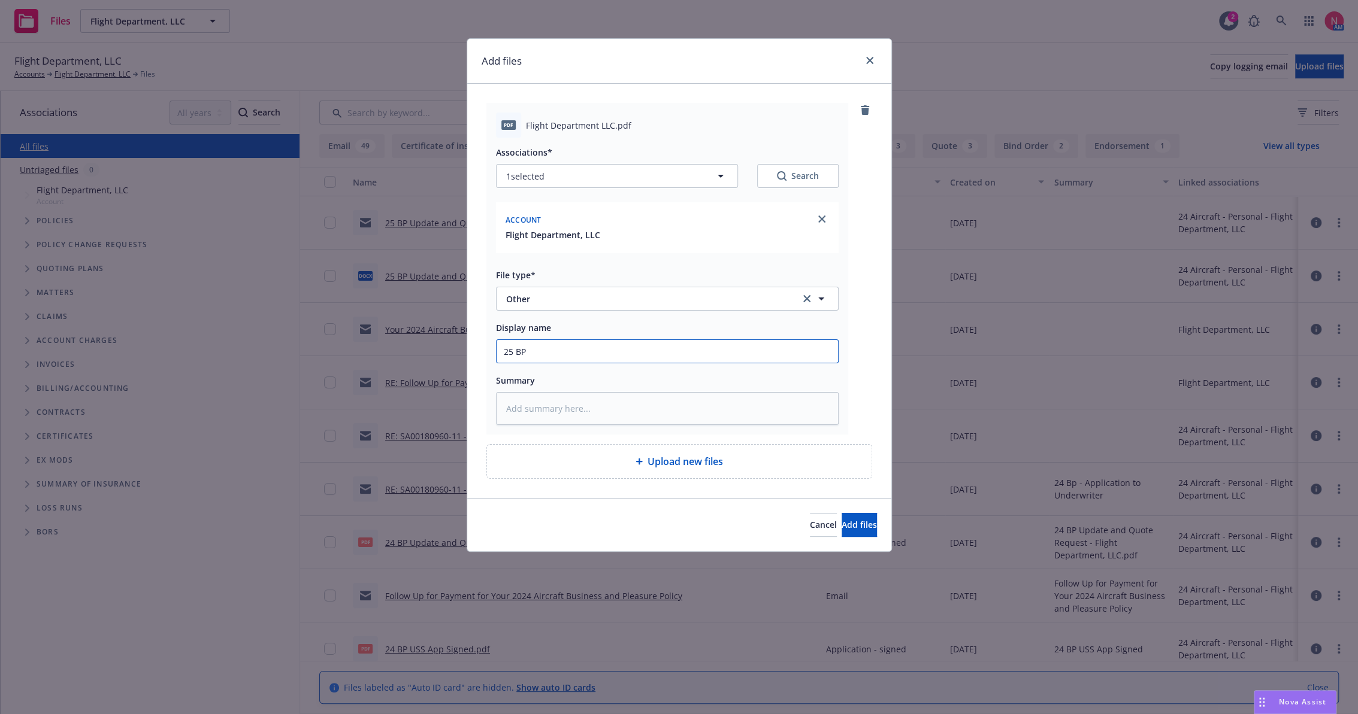
type input "25 BP U"
type textarea "x"
type input "25 BP US"
type textarea "x"
type input "25 BP USS Renewal Quote"
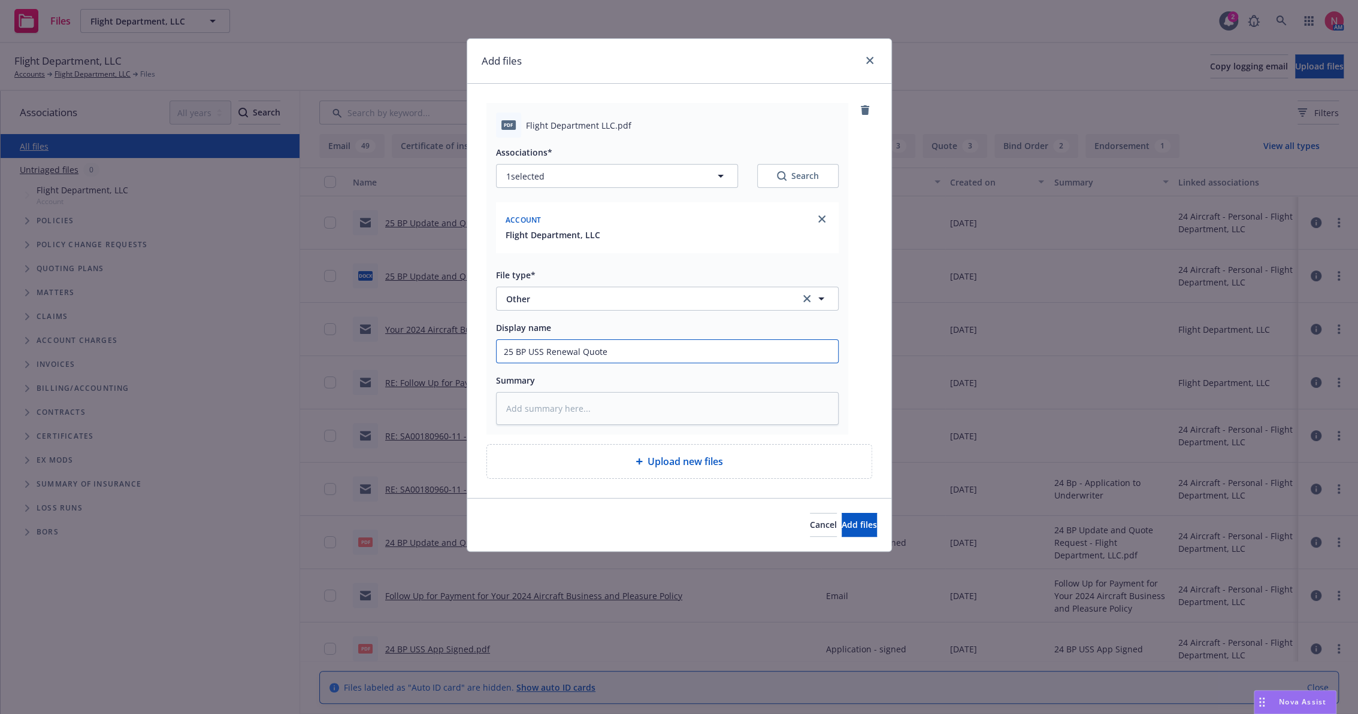
click at [841, 513] on button "Add files" at bounding box center [858, 525] width 35 height 24
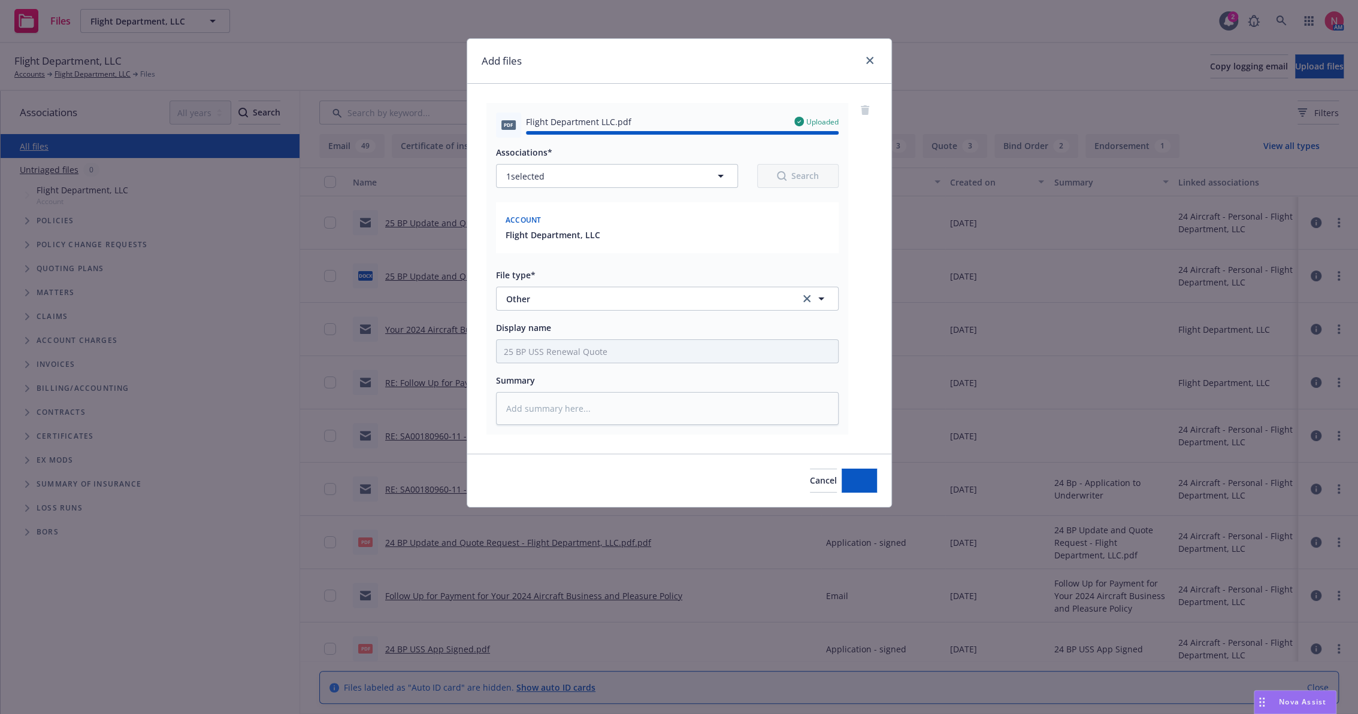
type textarea "x"
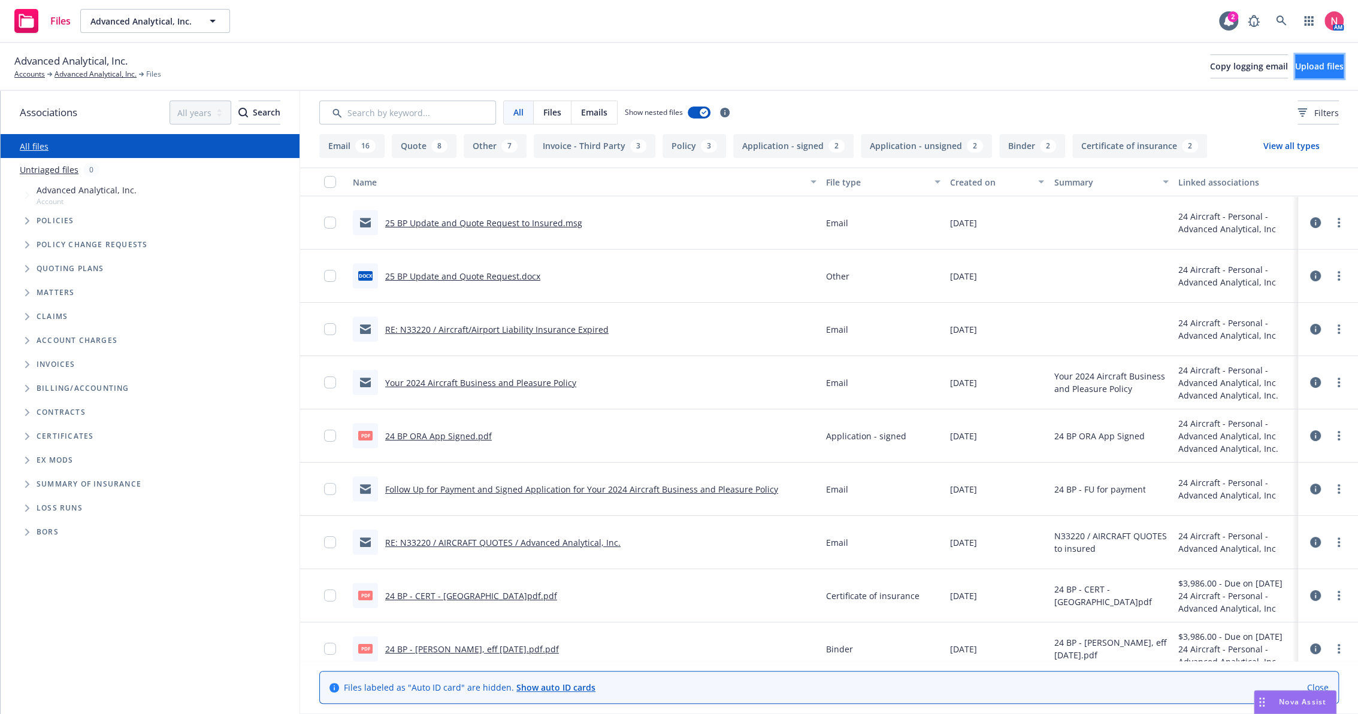
click at [1299, 74] on button "Upload files" at bounding box center [1319, 66] width 49 height 24
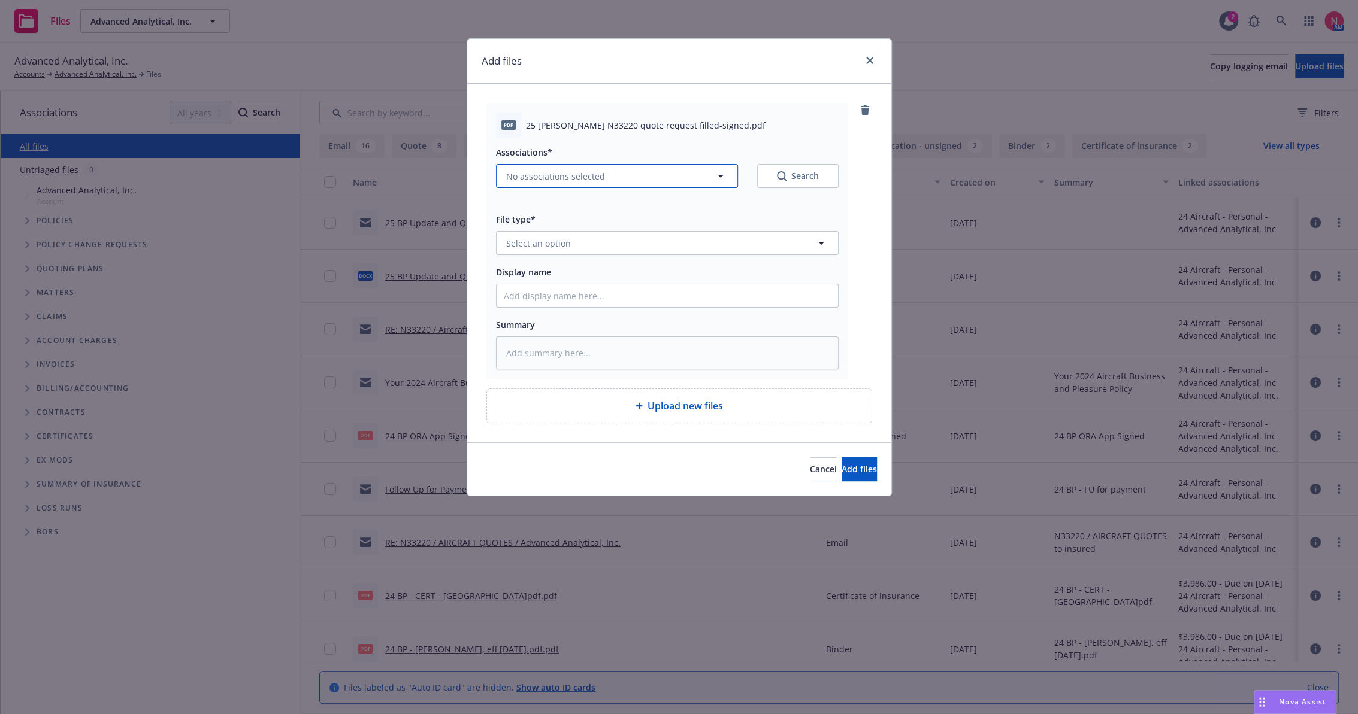
click at [549, 171] on span "No associations selected" at bounding box center [555, 176] width 99 height 13
type textarea "x"
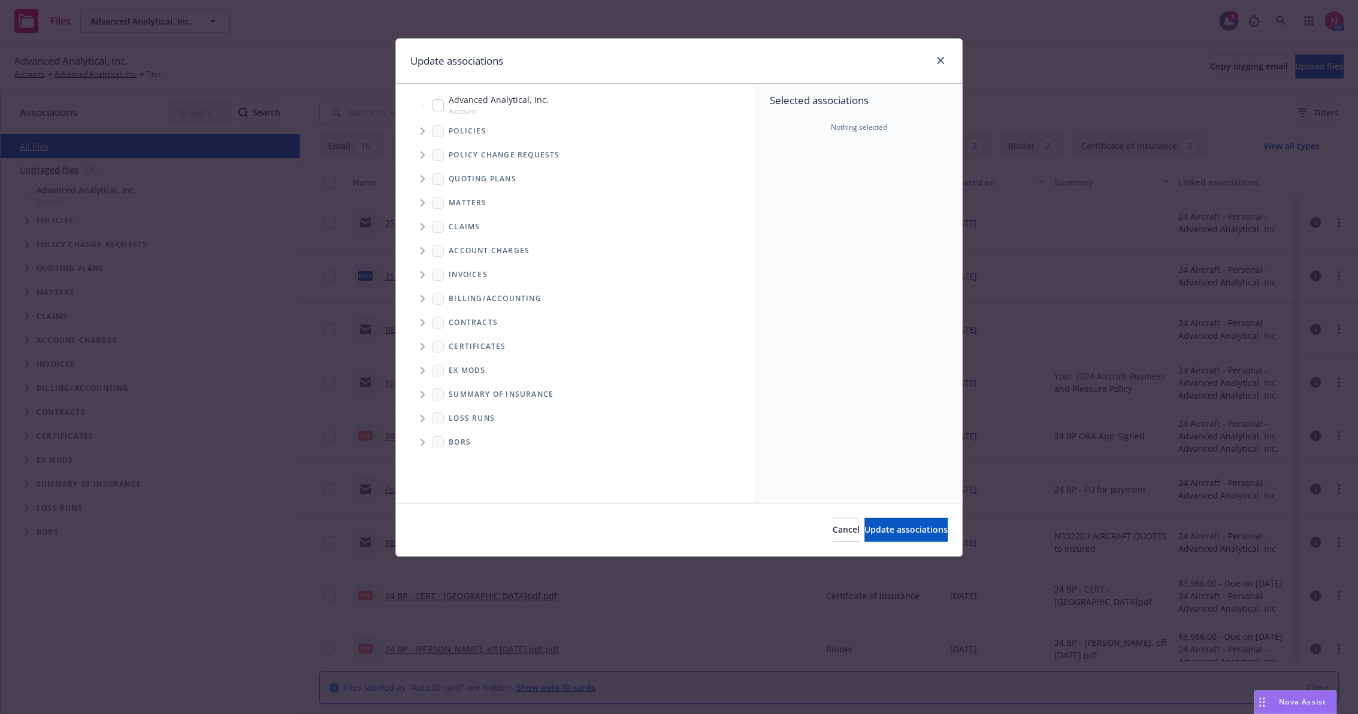
click at [441, 108] on input "Tree Example" at bounding box center [438, 105] width 12 height 12
checkbox input "true"
click at [887, 514] on div "Cancel Update associations" at bounding box center [679, 529] width 566 height 53
click at [889, 528] on span "Update associations" at bounding box center [905, 529] width 83 height 11
type textarea "x"
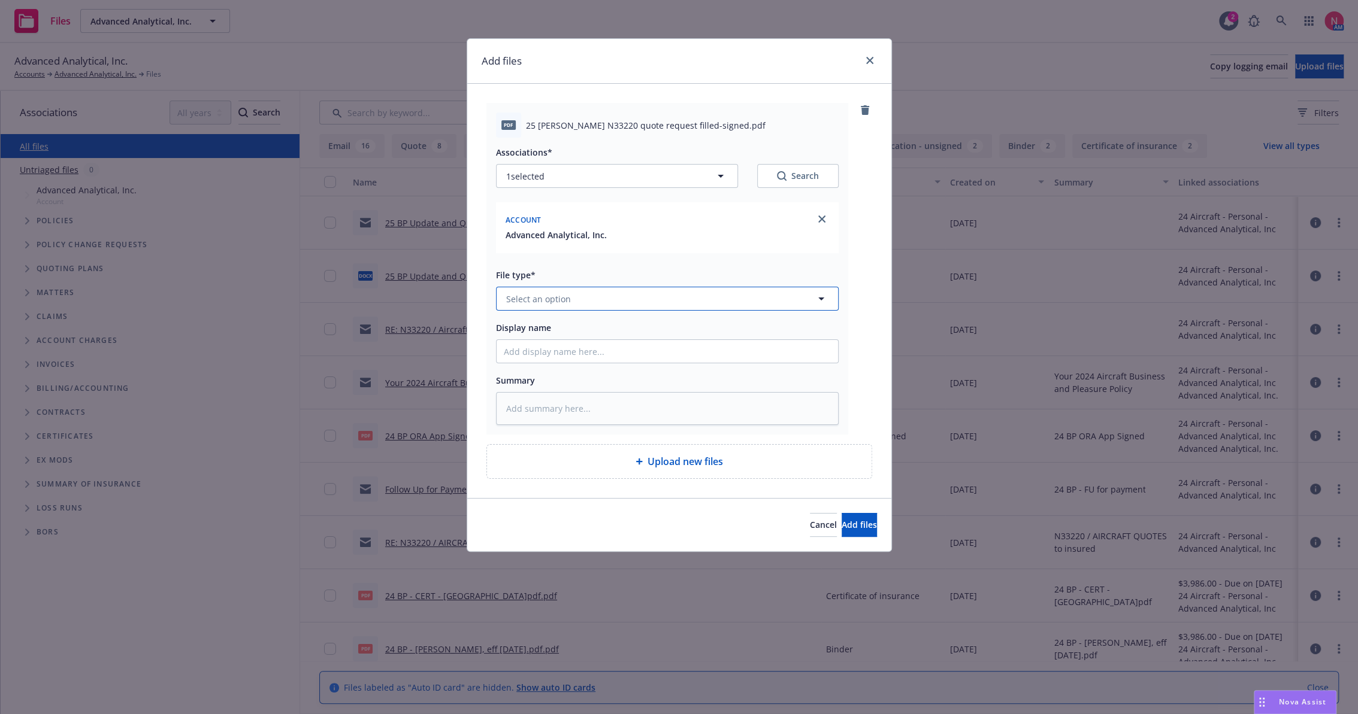
click at [548, 302] on span "Select an option" at bounding box center [538, 299] width 65 height 13
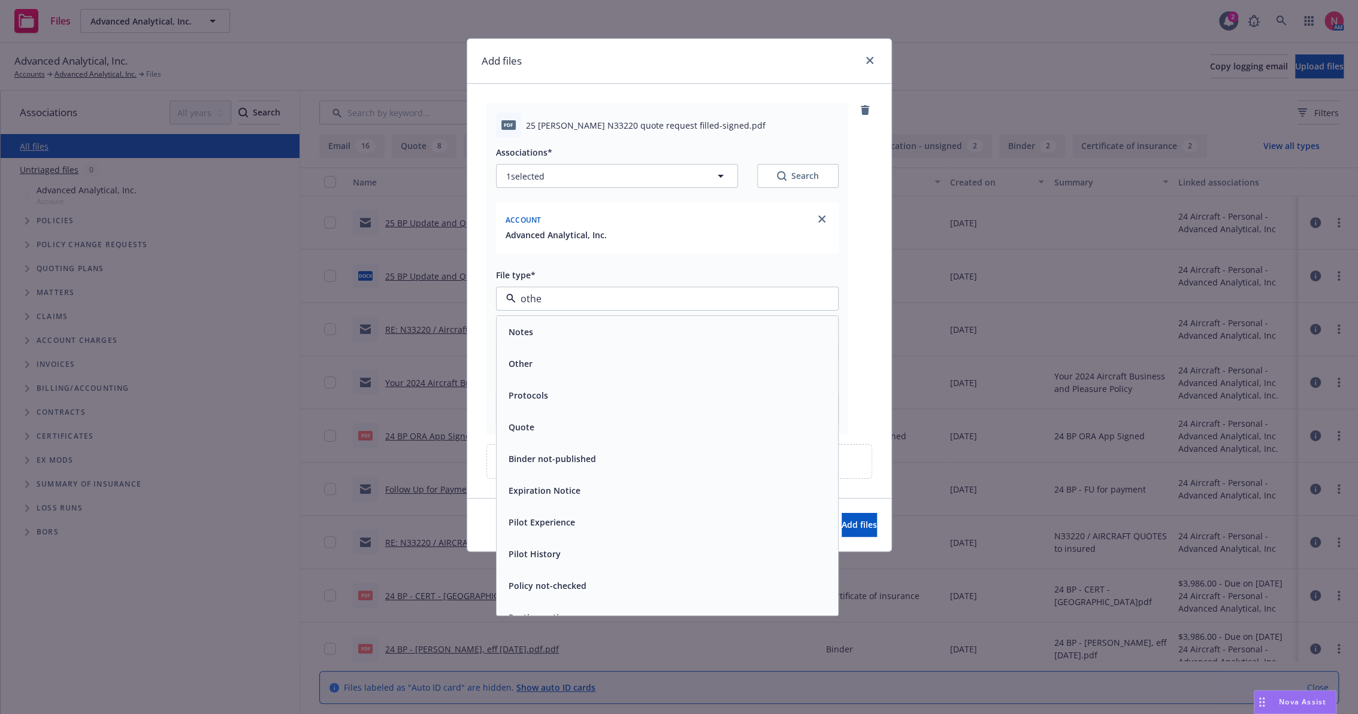
type input "other"
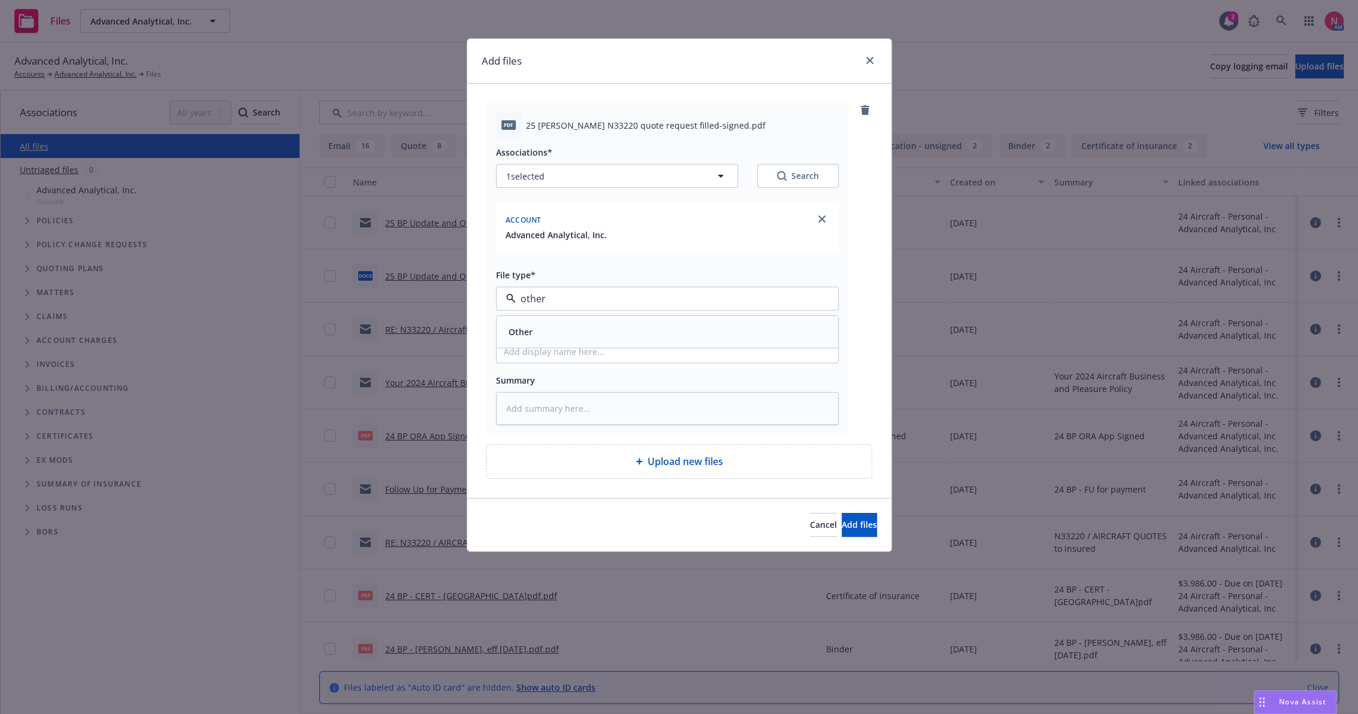
click at [543, 328] on div "Other" at bounding box center [667, 331] width 327 height 17
click at [541, 349] on input "Display name" at bounding box center [666, 351] width 341 height 23
type textarea "x"
type input "2"
type textarea "x"
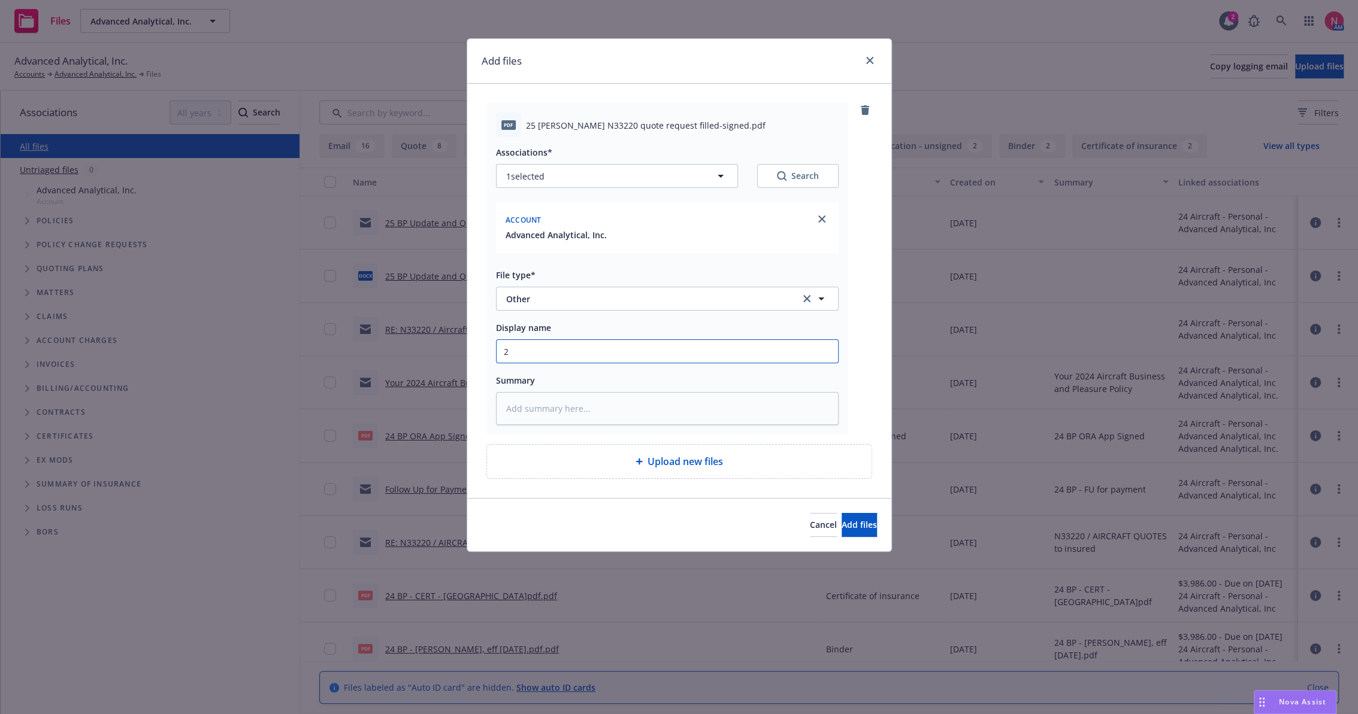
type input "25"
type textarea "x"
type input "25 BP Signed Client Renewal"
click at [861, 528] on button "Add files" at bounding box center [858, 525] width 35 height 24
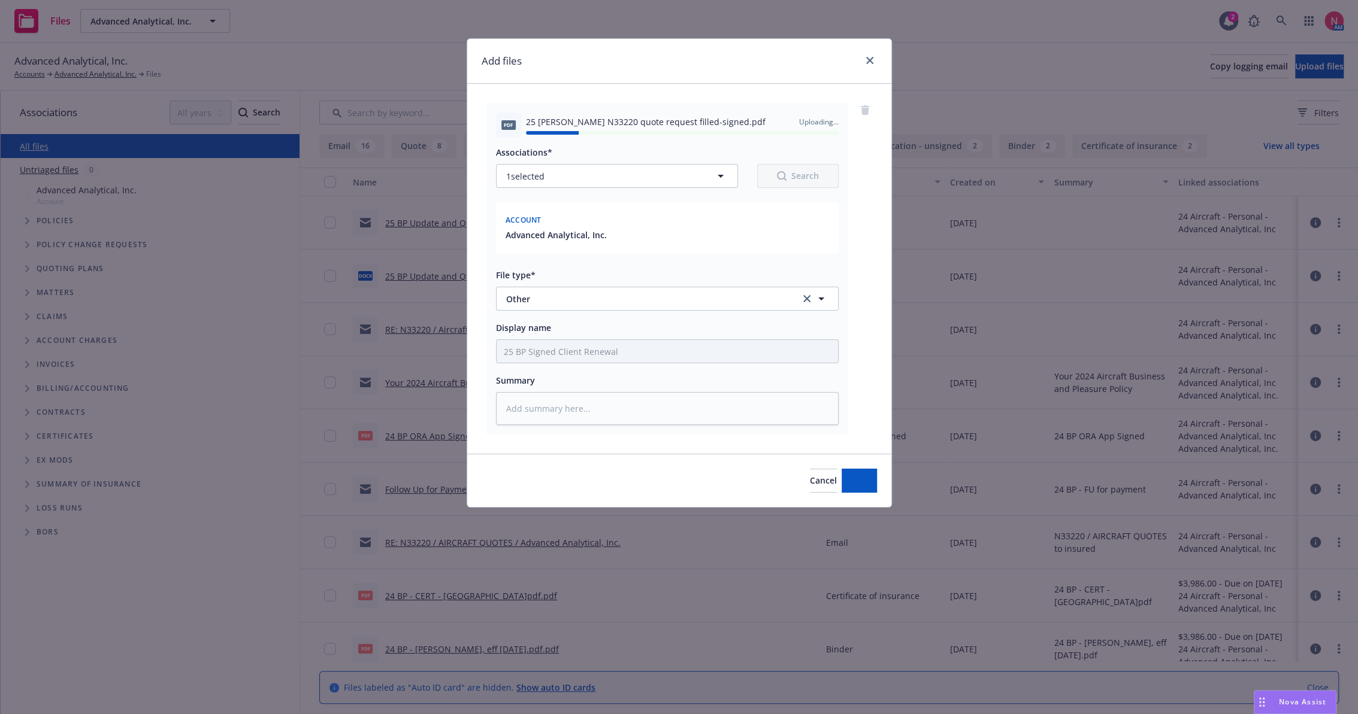
type textarea "x"
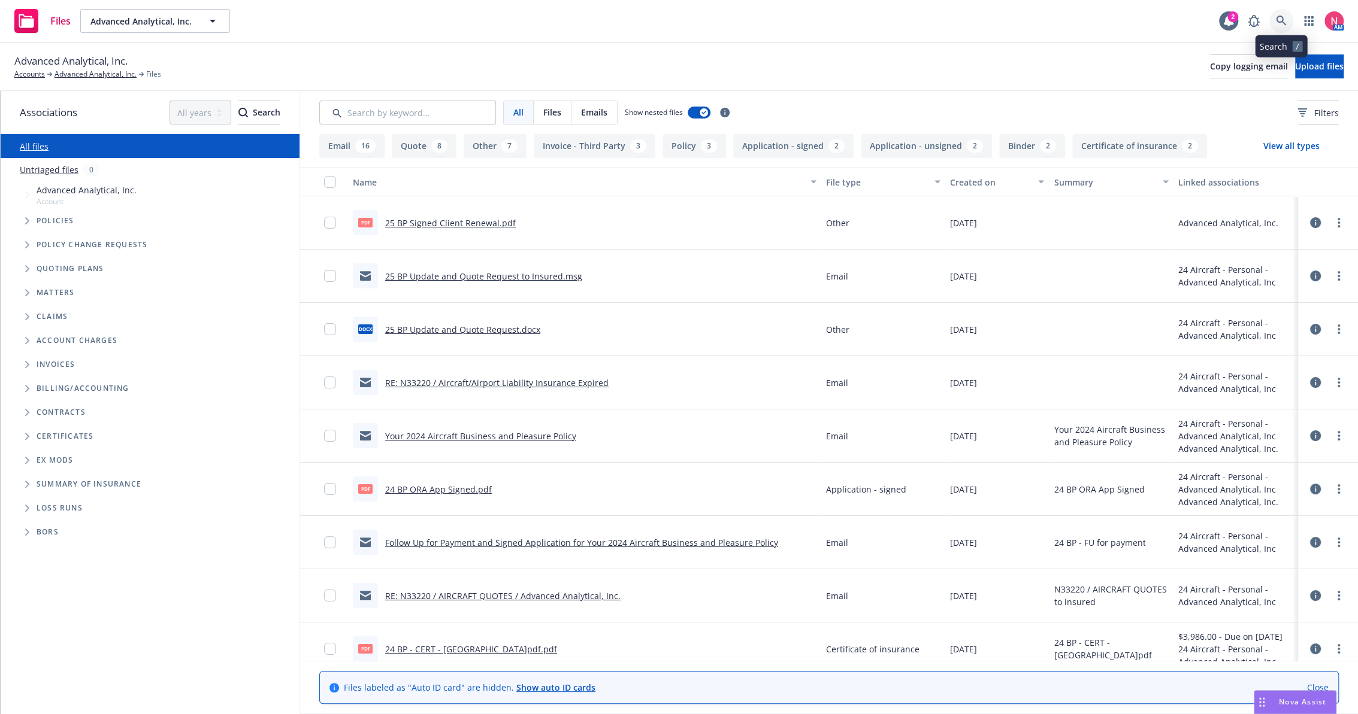
click at [1283, 19] on icon at bounding box center [1280, 21] width 11 height 11
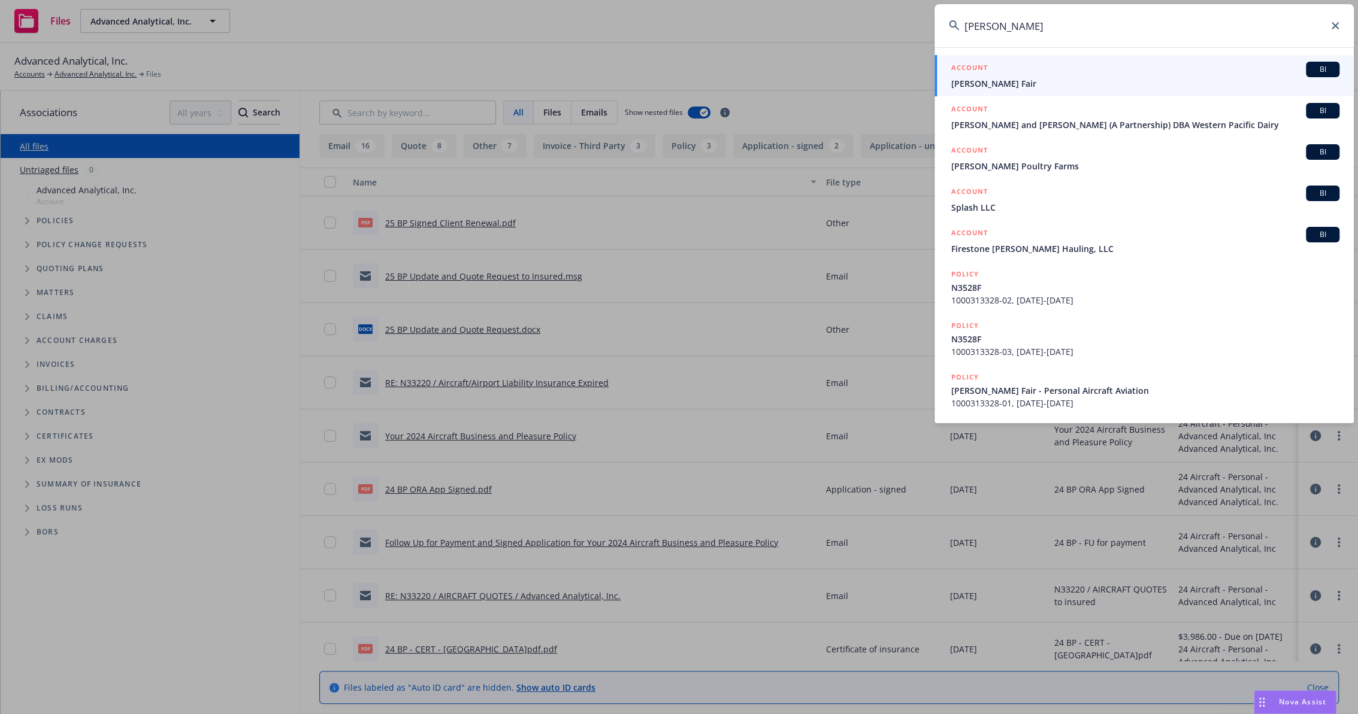
type input "paul fair"
click at [980, 74] on h5 "ACCOUNT" at bounding box center [969, 69] width 37 height 14
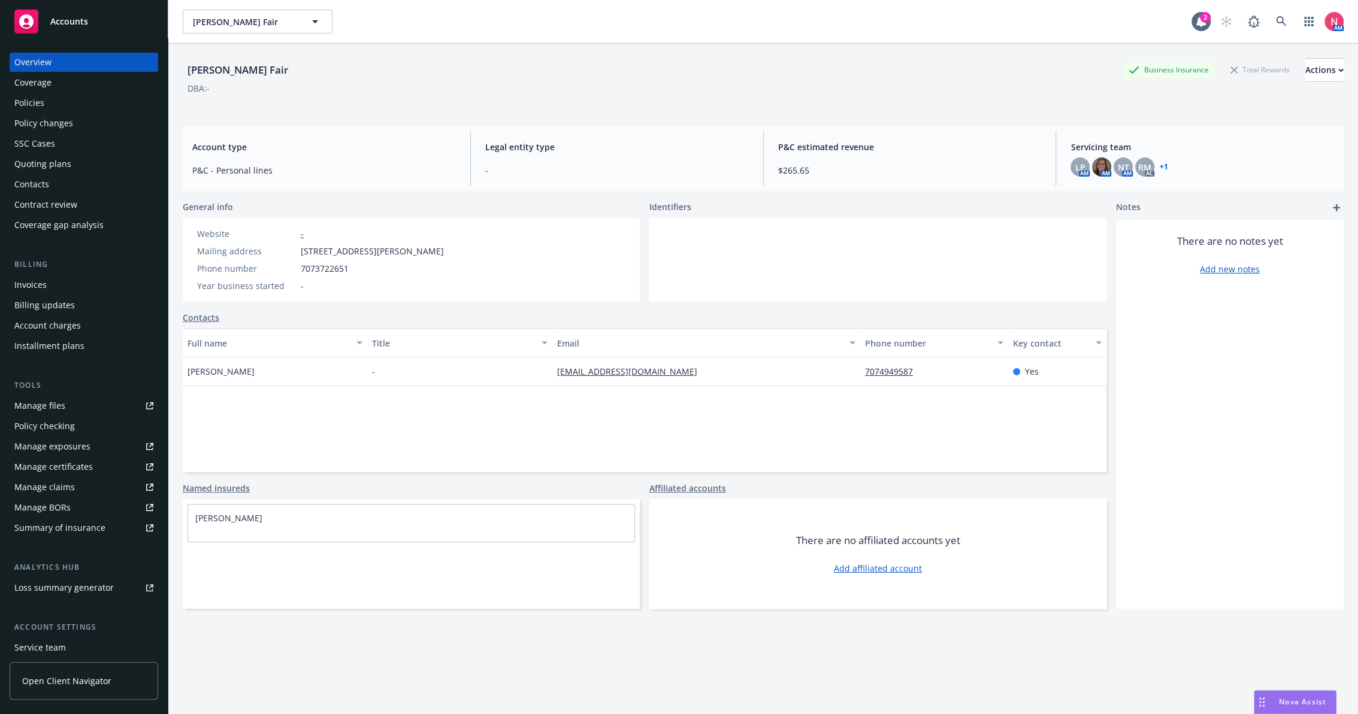
click at [53, 408] on div "Manage files" at bounding box center [39, 405] width 51 height 19
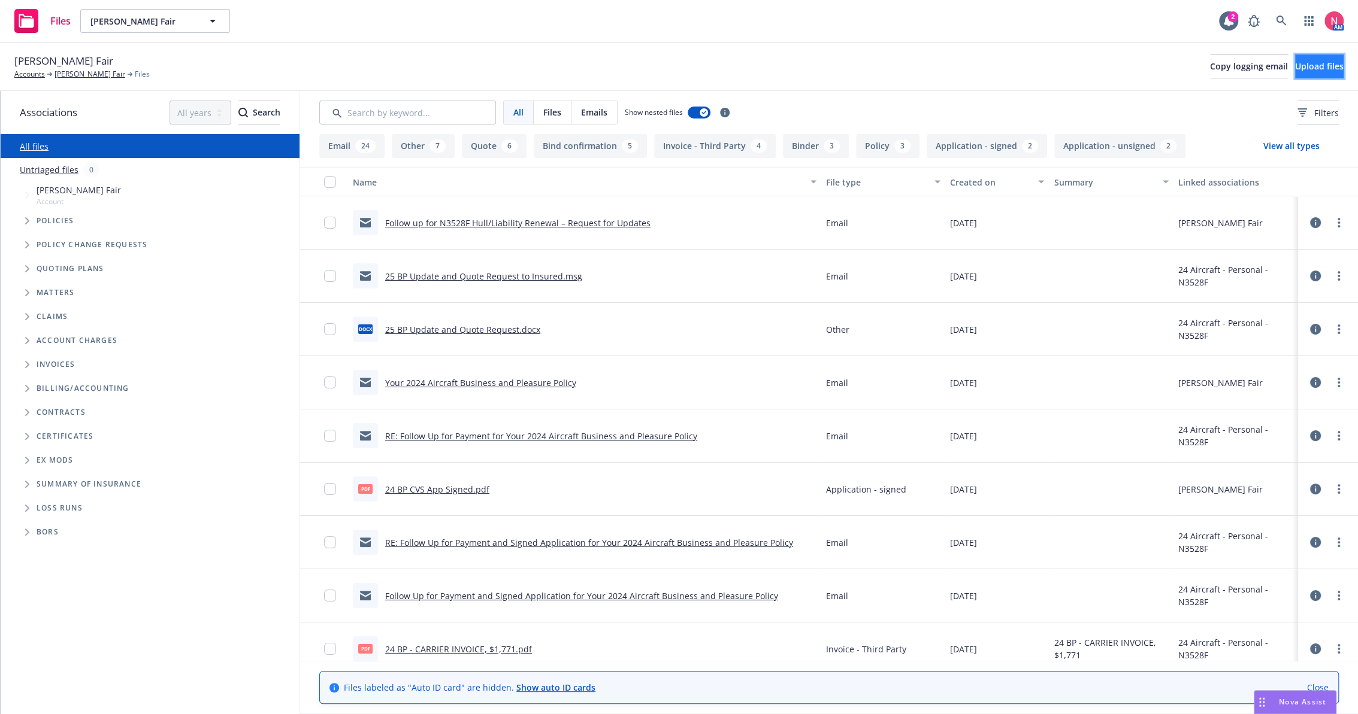
click at [1295, 74] on button "Upload files" at bounding box center [1319, 66] width 49 height 24
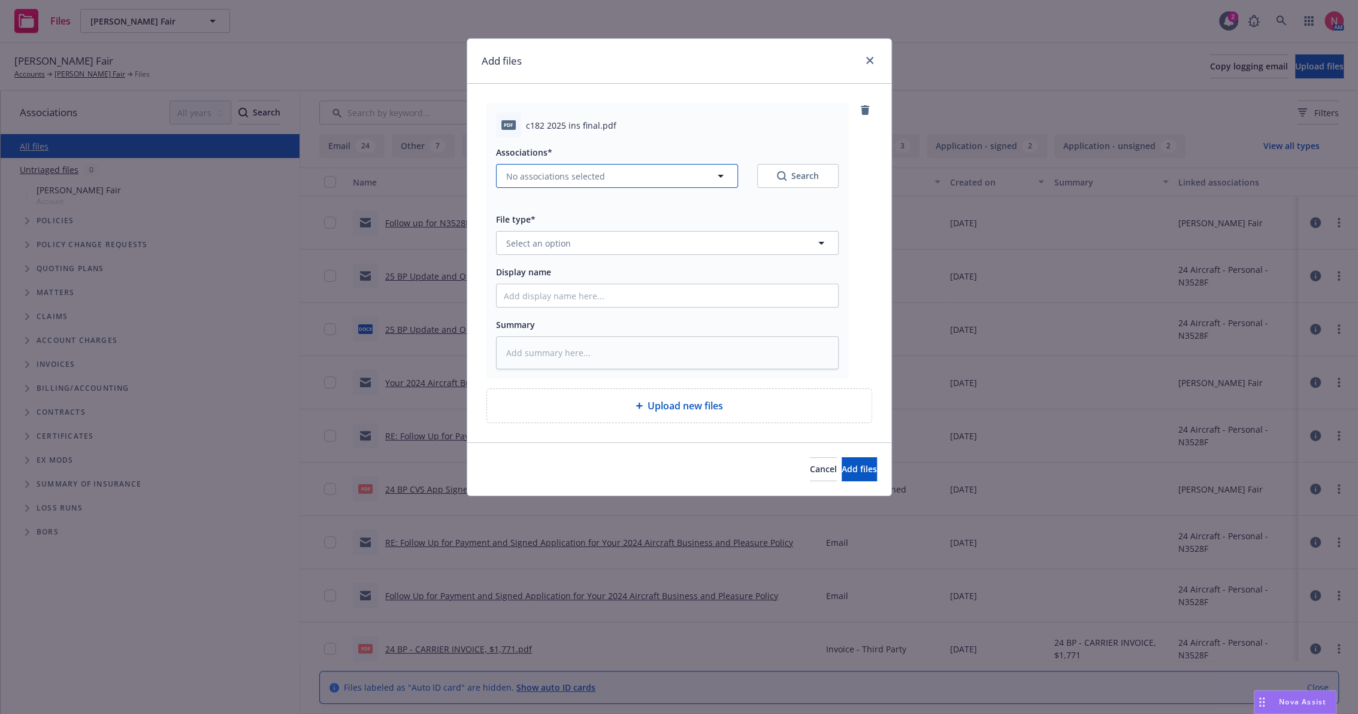
click at [528, 175] on span "No associations selected" at bounding box center [555, 176] width 99 height 13
type textarea "x"
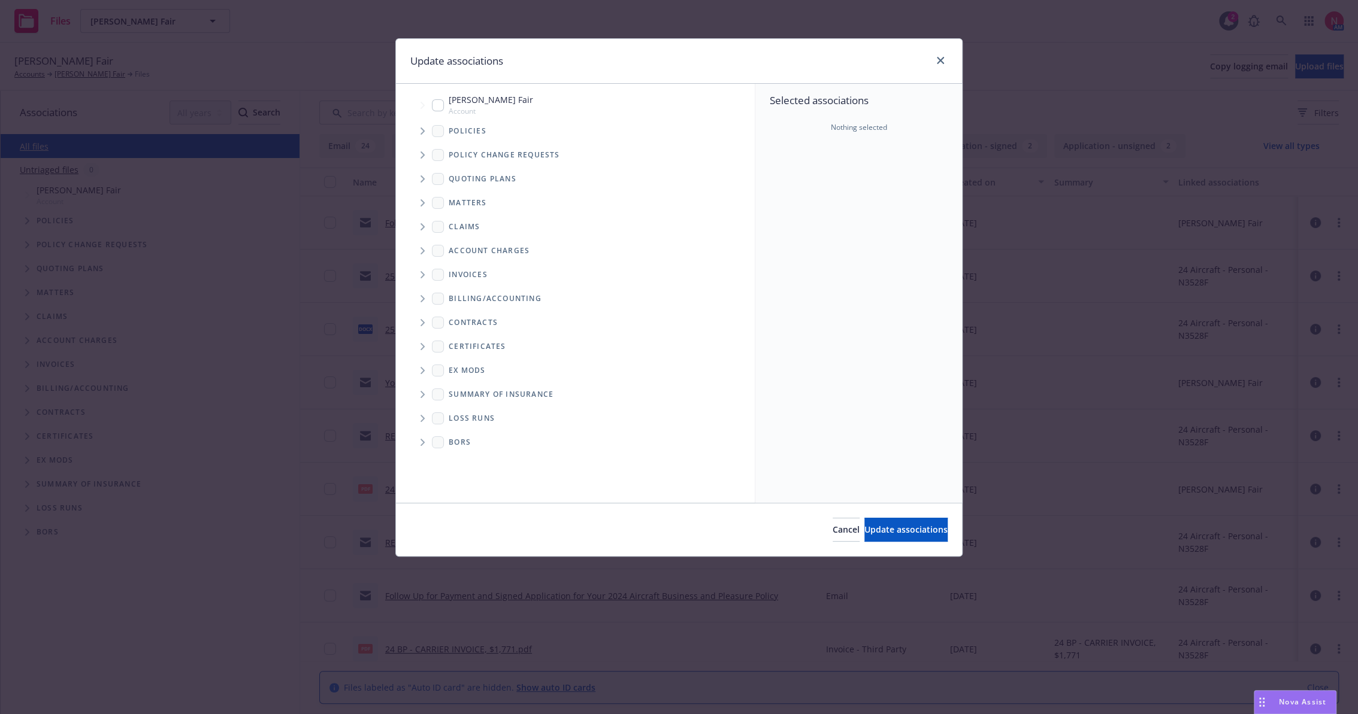
click at [434, 100] on input "Tree Example" at bounding box center [438, 105] width 12 height 12
checkbox input "true"
click at [887, 525] on span "Update associations" at bounding box center [905, 529] width 83 height 11
type textarea "x"
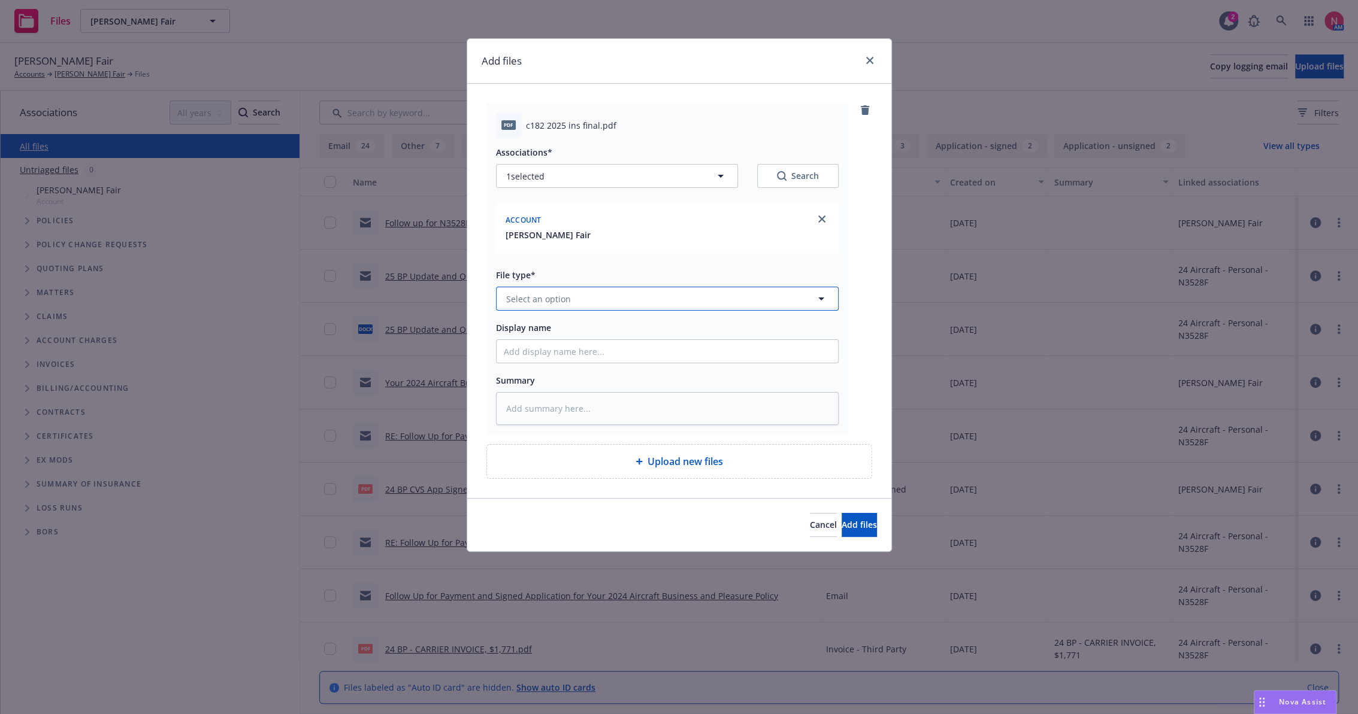
click at [605, 295] on button "Select an option" at bounding box center [667, 299] width 343 height 24
type input "other"
click at [578, 338] on div "Other" at bounding box center [667, 331] width 327 height 17
click at [573, 353] on input "Display name" at bounding box center [666, 351] width 341 height 23
type textarea "x"
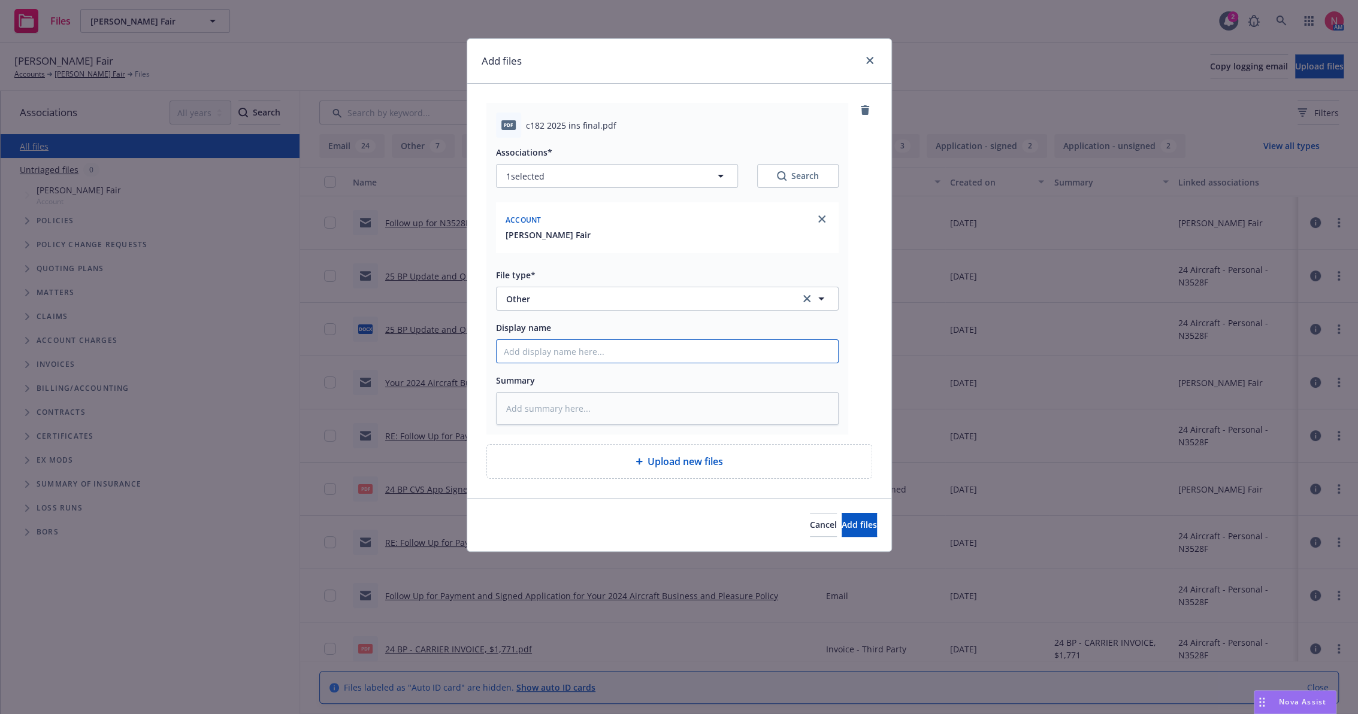
type input "2"
type textarea "x"
type input "25"
type textarea "x"
type input "25 b"
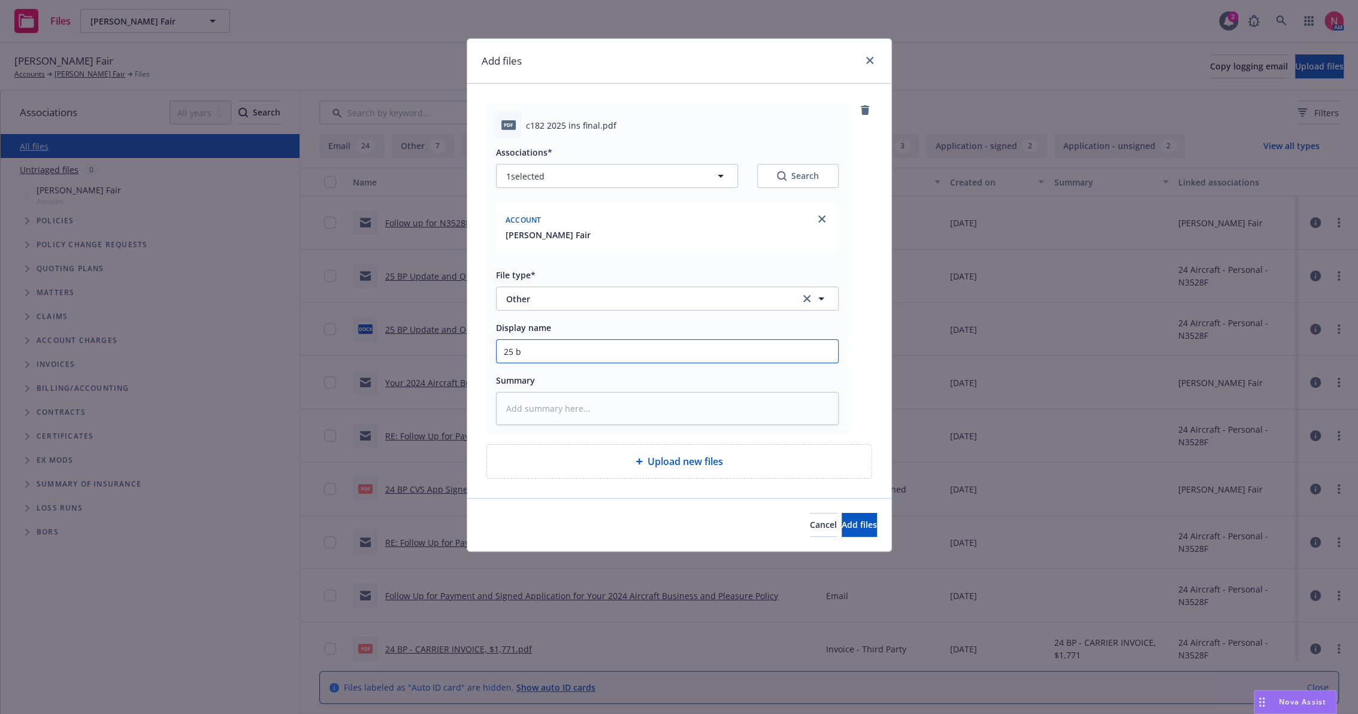
type textarea "x"
type input "25 BP Signed Client Renewal"
click at [841, 513] on button "Add files" at bounding box center [858, 525] width 35 height 24
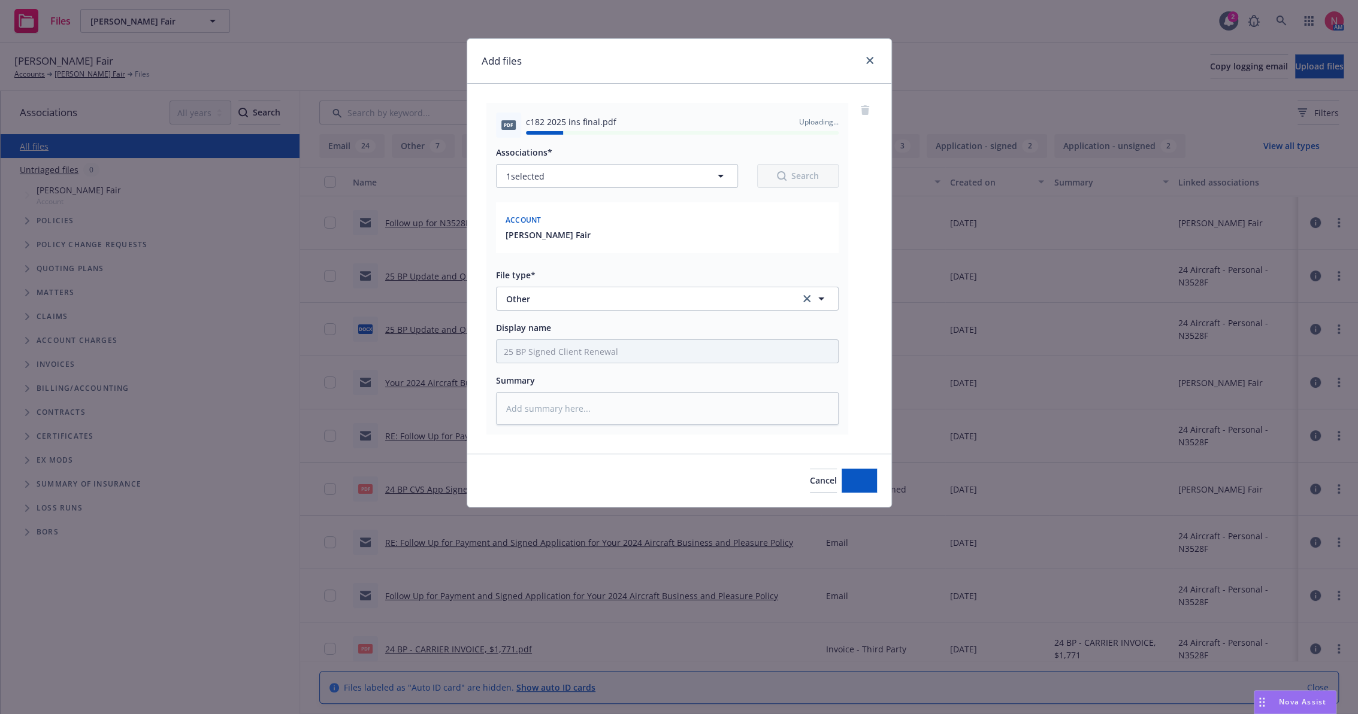
type textarea "x"
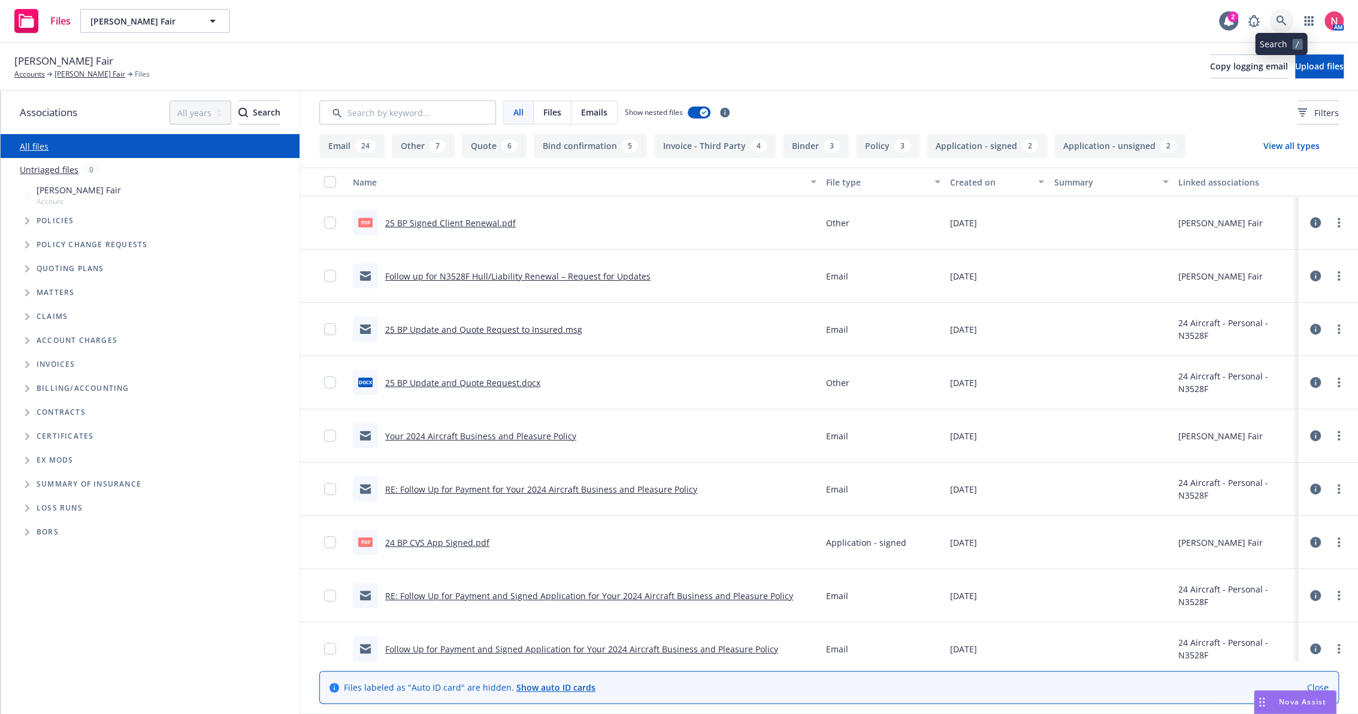
click at [1277, 22] on icon at bounding box center [1280, 21] width 11 height 11
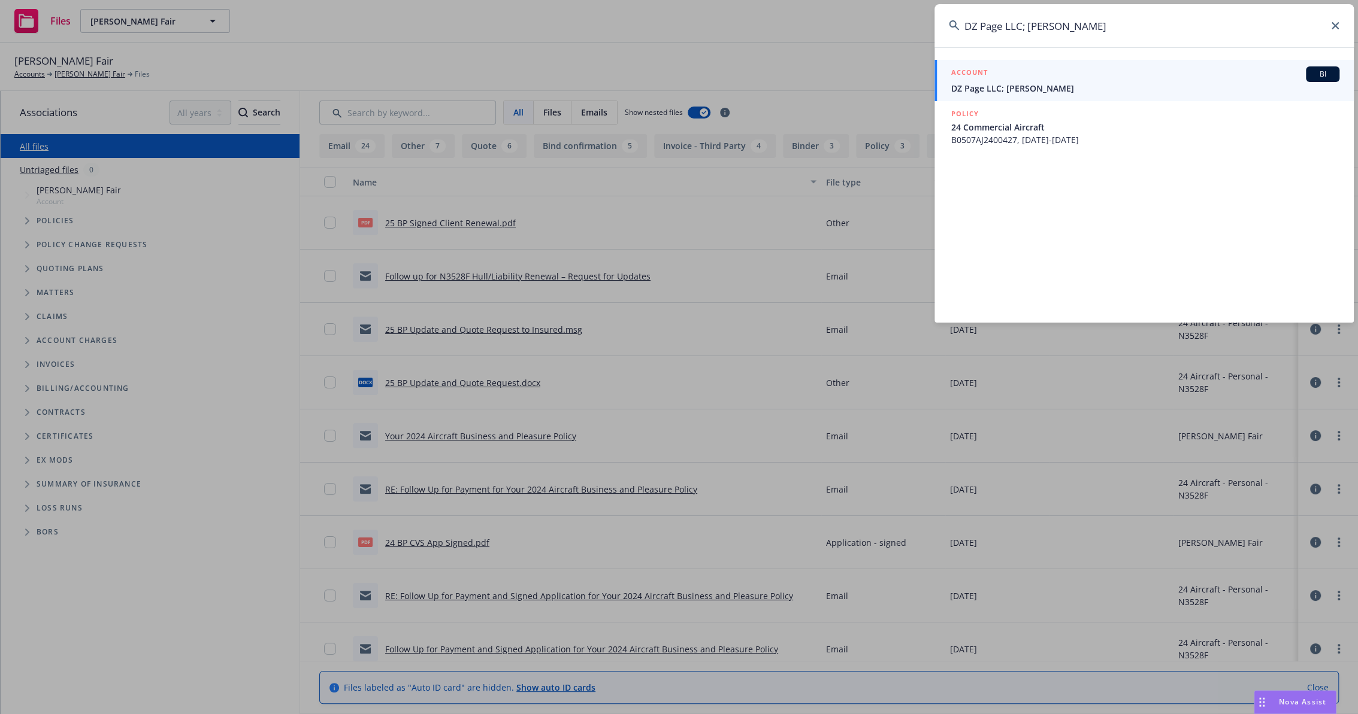
type input "DZ Page LLC; [PERSON_NAME]"
click at [1043, 77] on div "ACCOUNT BI" at bounding box center [1145, 74] width 388 height 16
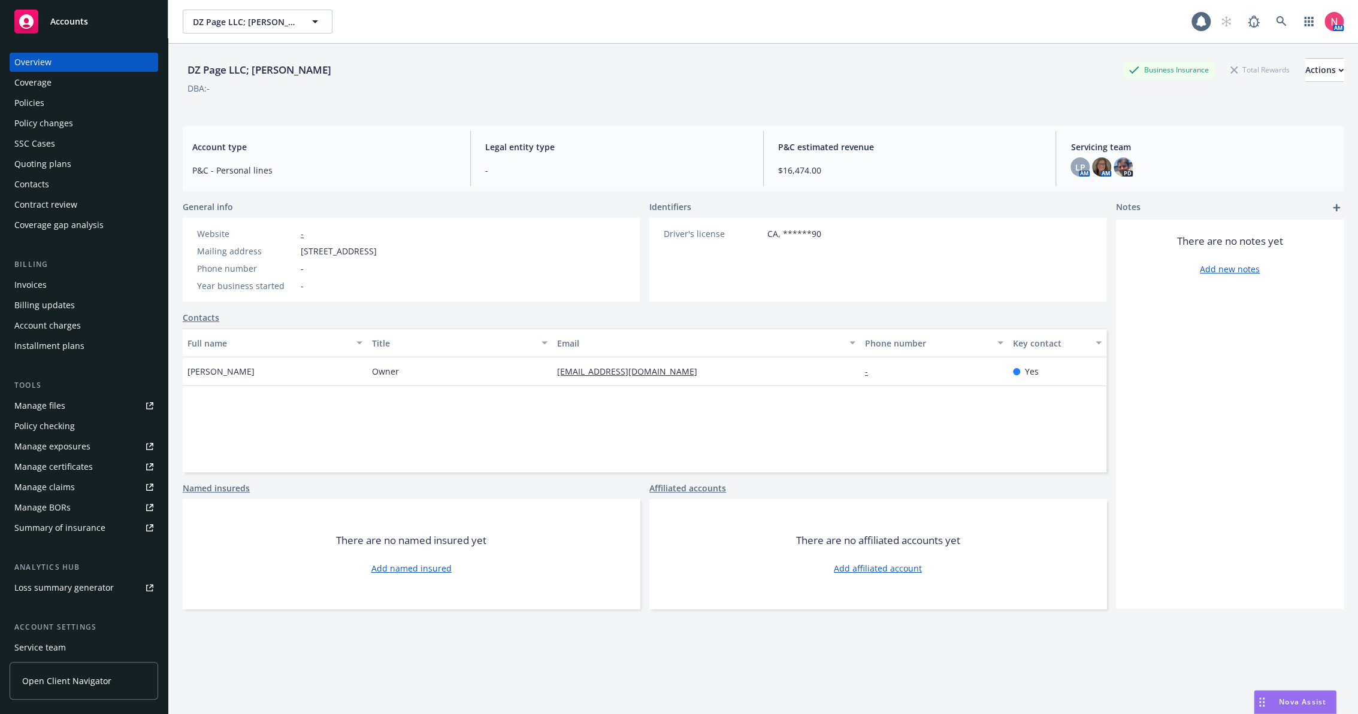
click at [52, 105] on div "Policies" at bounding box center [83, 102] width 139 height 19
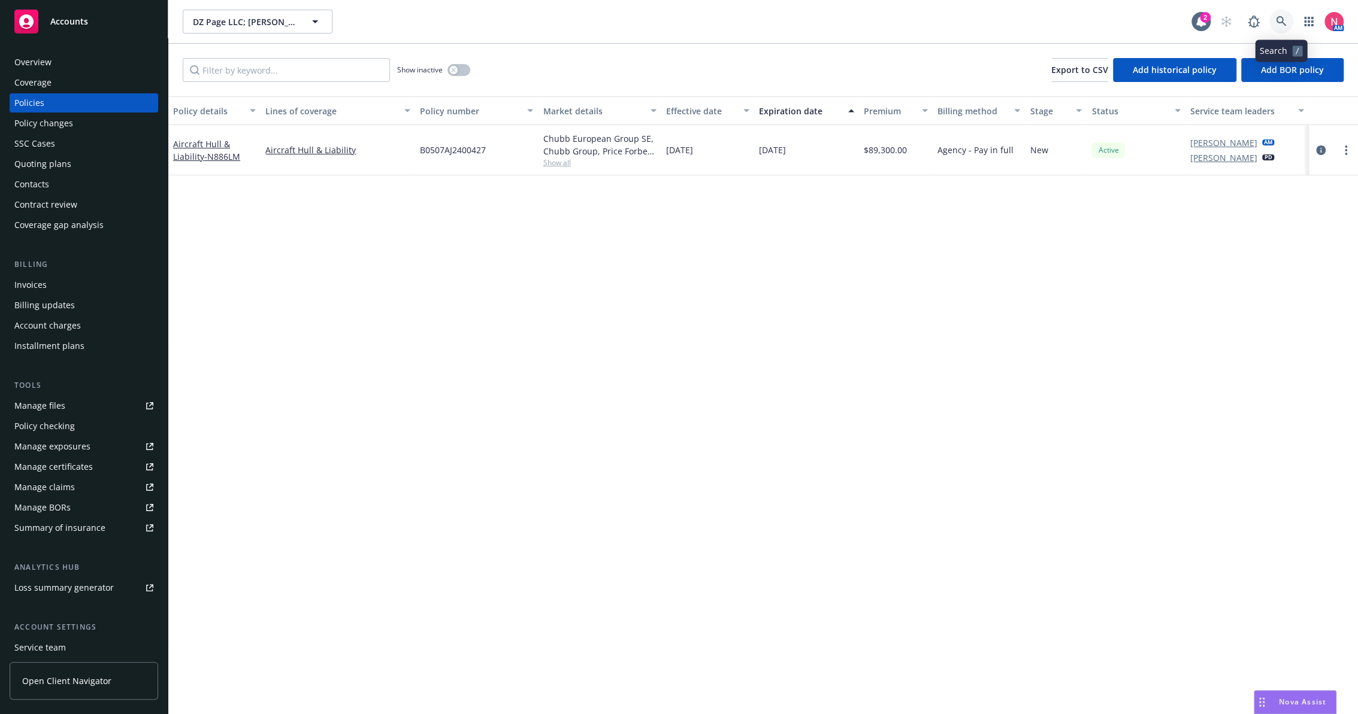
click at [1287, 12] on link at bounding box center [1281, 22] width 24 height 24
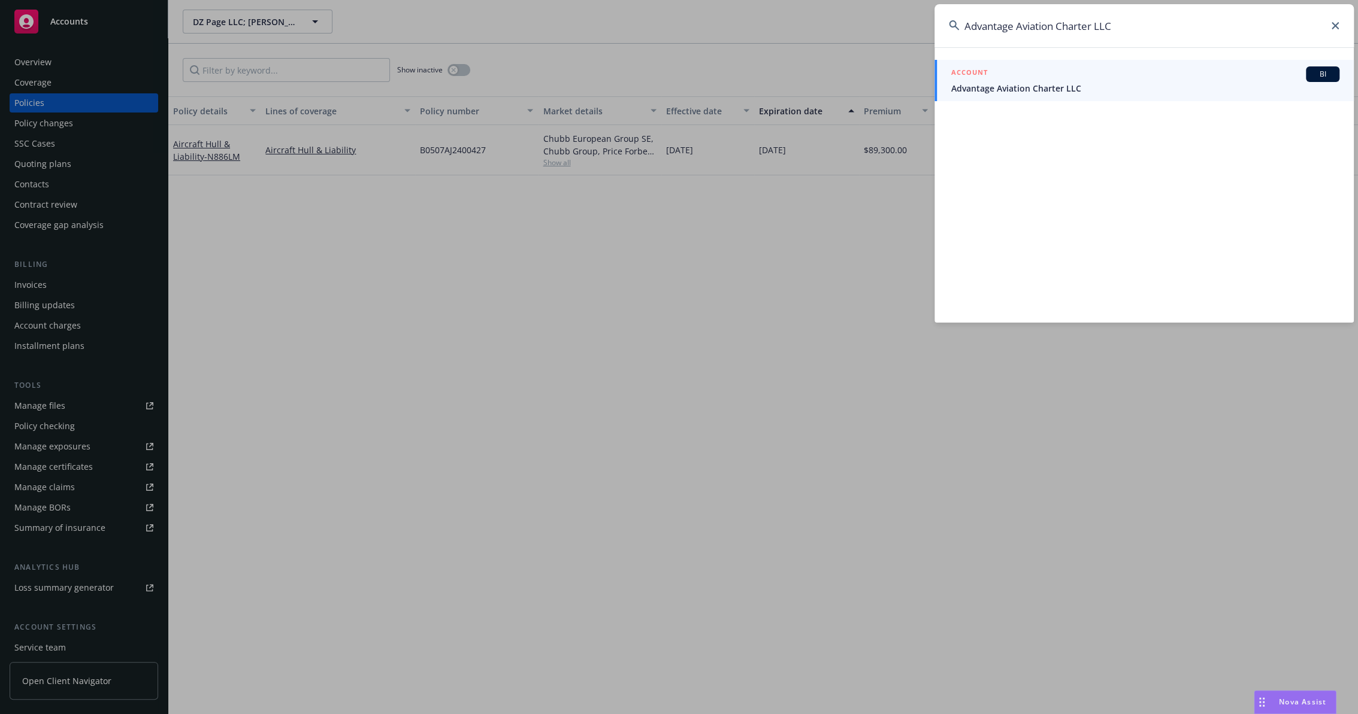
type input "Advantage Aviation Charter LLC"
click at [1005, 74] on div "ACCOUNT BI" at bounding box center [1145, 74] width 388 height 16
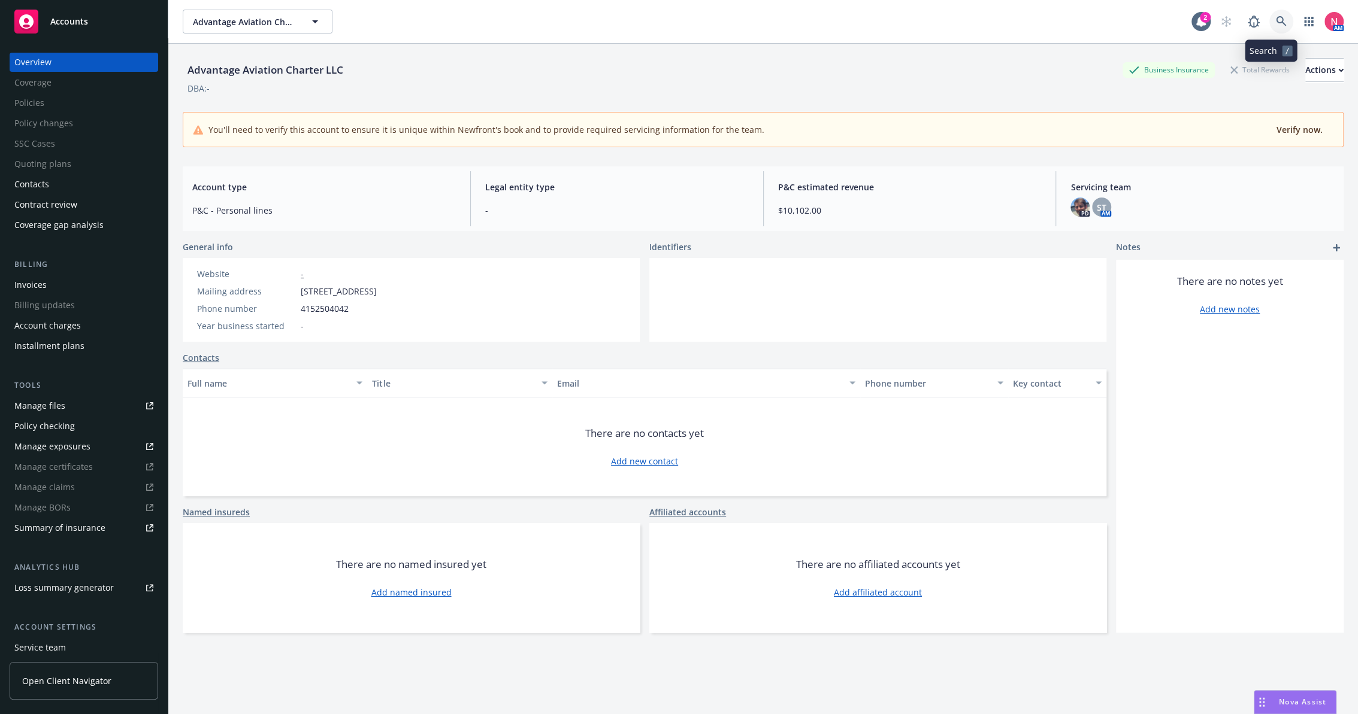
click at [1275, 20] on icon at bounding box center [1280, 21] width 11 height 11
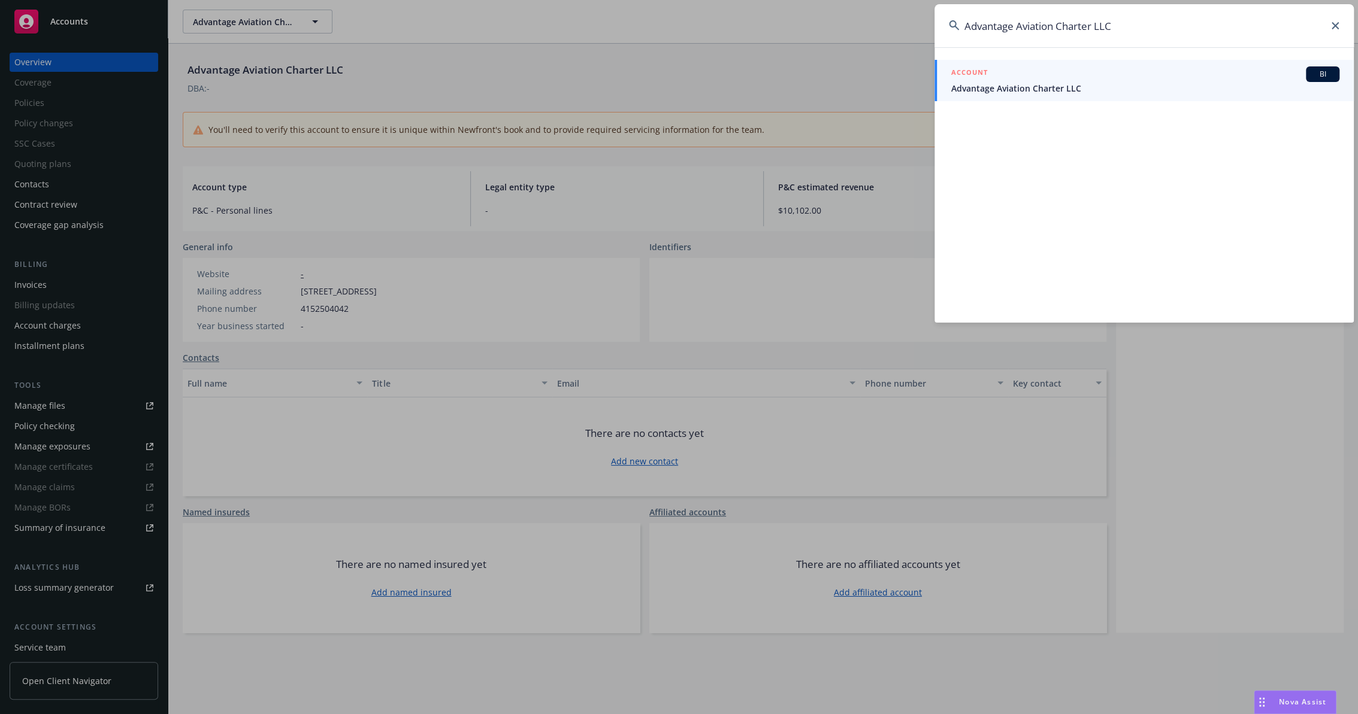
type input "Advantage Aviation Charter LLC"
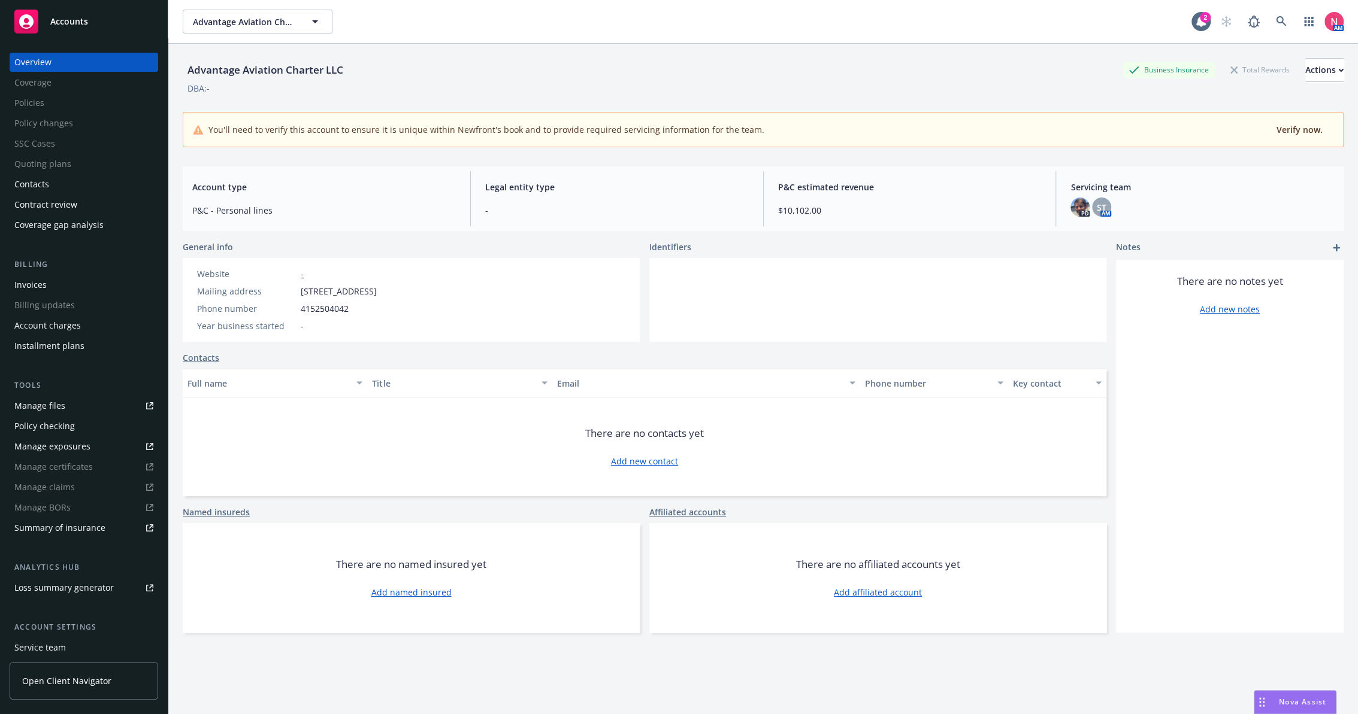
click at [1003, 19] on div "Advantage Aviation Charter LLC Advantage Aviation Charter LLC" at bounding box center [687, 22] width 1008 height 24
click at [1269, 22] on link at bounding box center [1281, 22] width 24 height 24
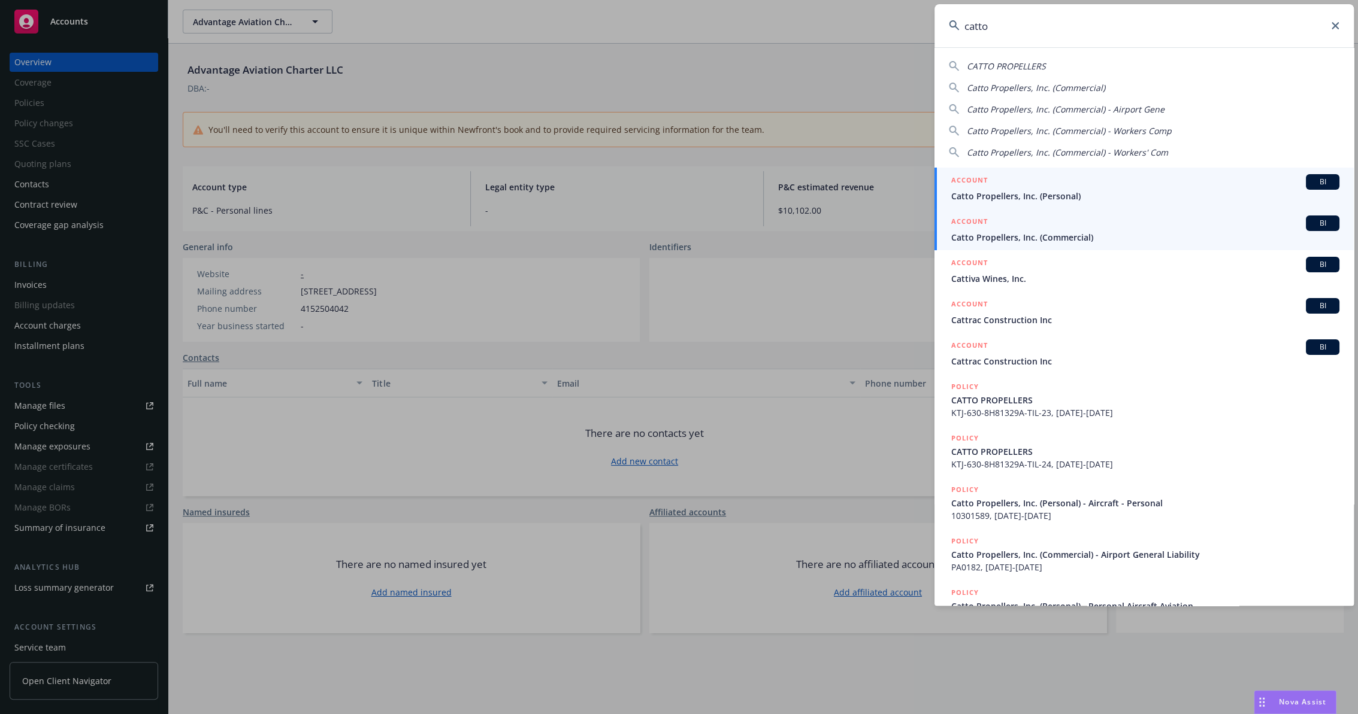
type input "catto"
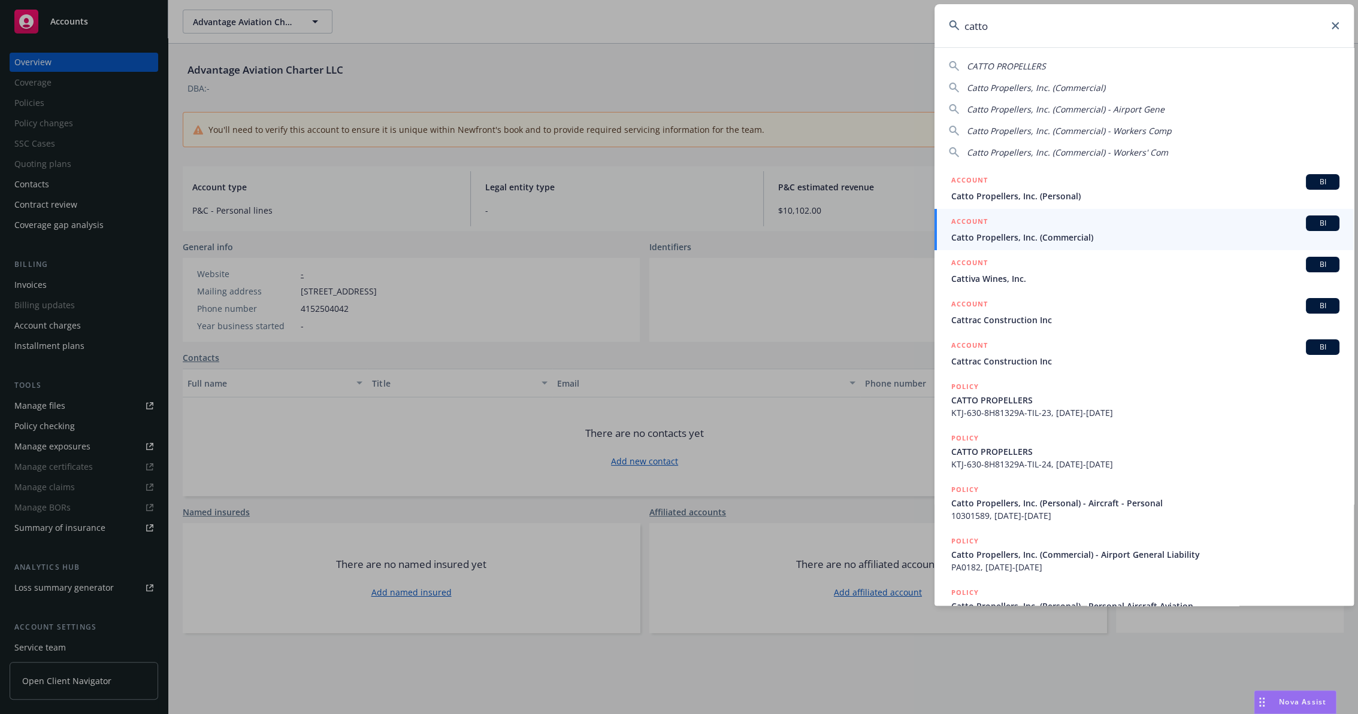
click at [1080, 228] on div "ACCOUNT BI" at bounding box center [1145, 224] width 388 height 16
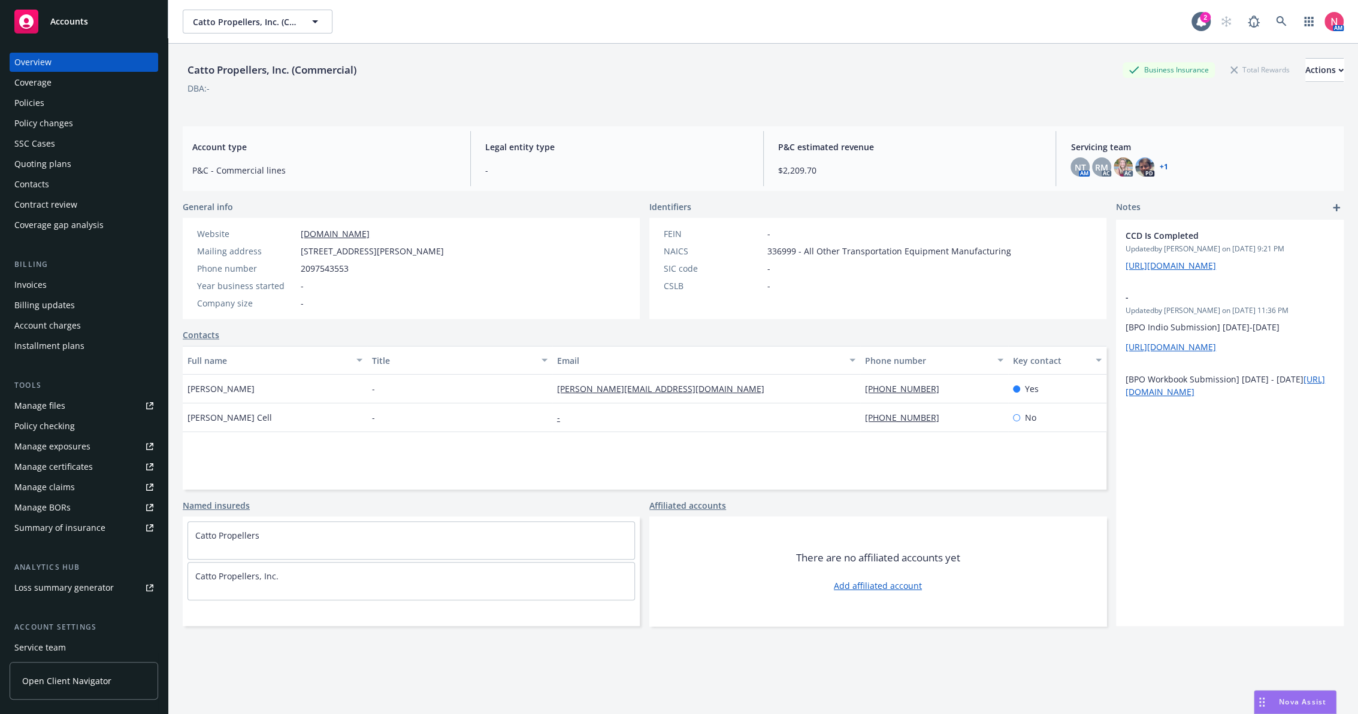
click at [119, 105] on div "Policies" at bounding box center [83, 102] width 139 height 19
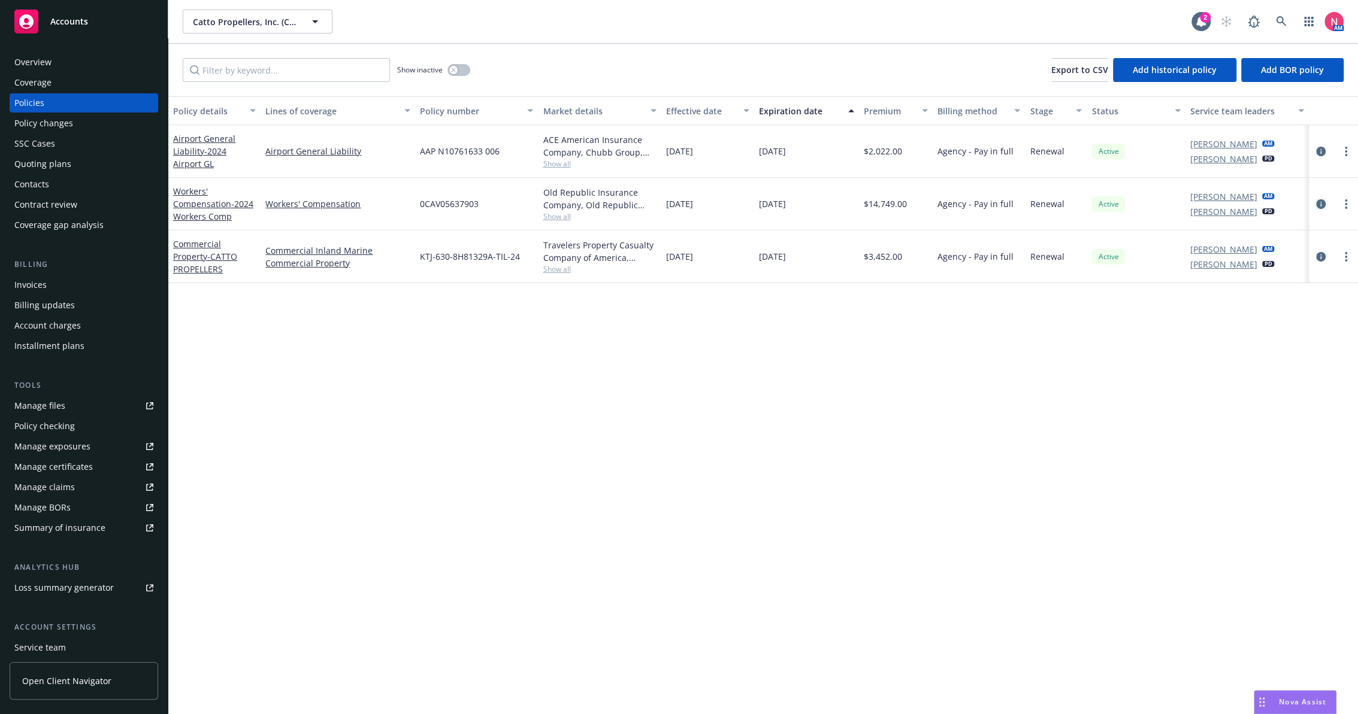
click at [1320, 204] on icon "circleInformation" at bounding box center [1321, 204] width 10 height 10
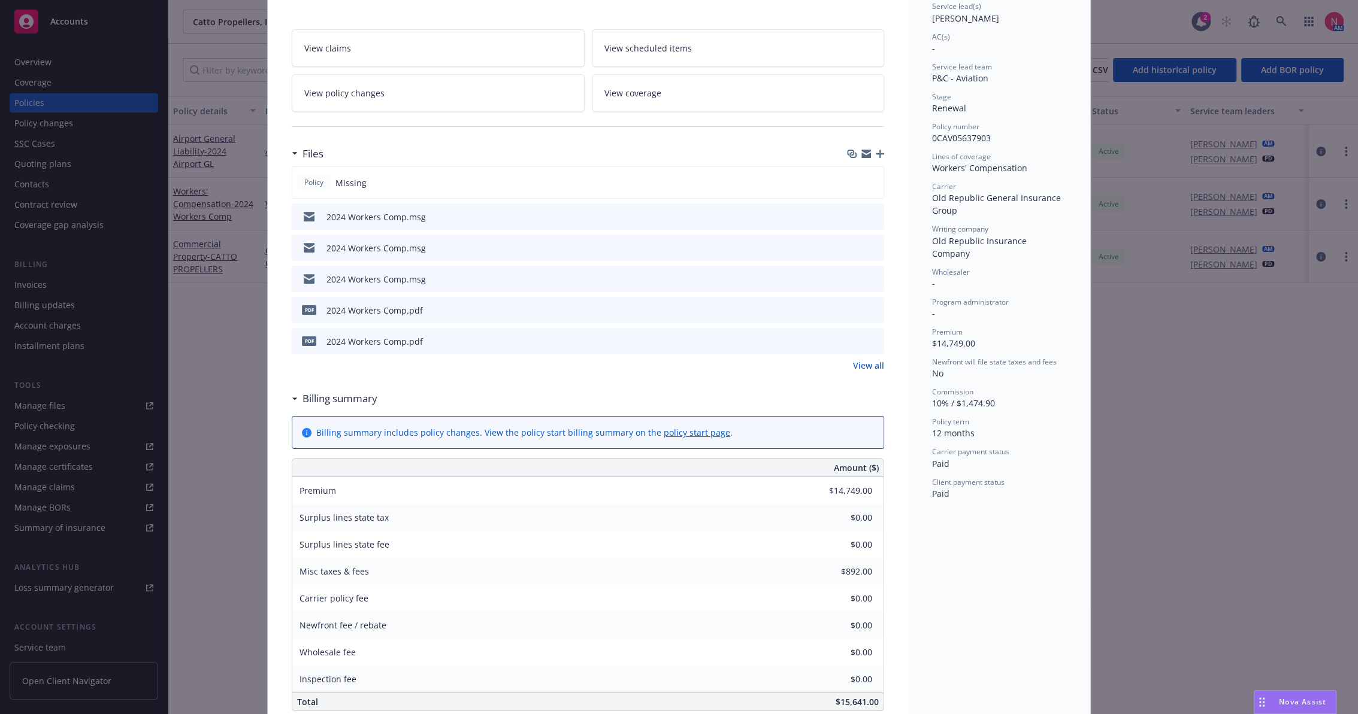
scroll to position [266, 0]
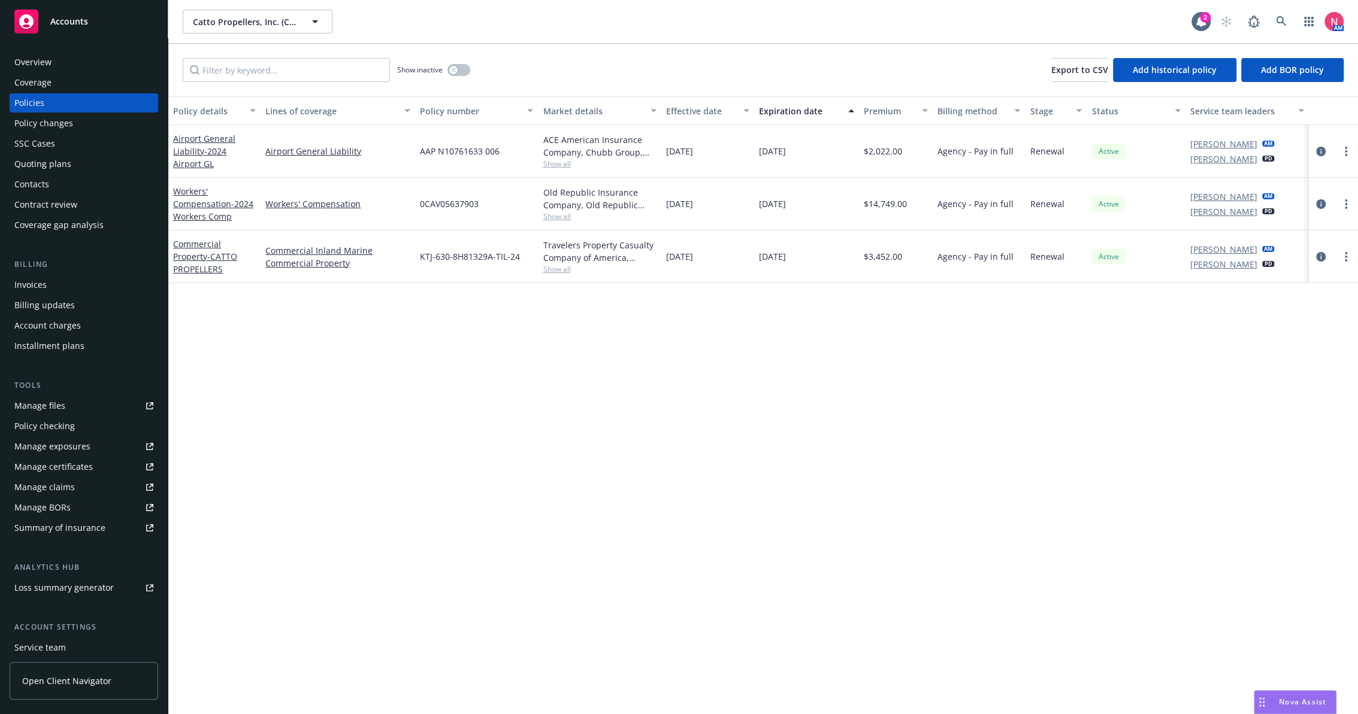
click at [74, 408] on link "Manage files" at bounding box center [84, 405] width 149 height 19
click at [483, 701] on div "Policy details Lines of coverage Policy number Market details Effective date Ex…" at bounding box center [762, 405] width 1189 height 618
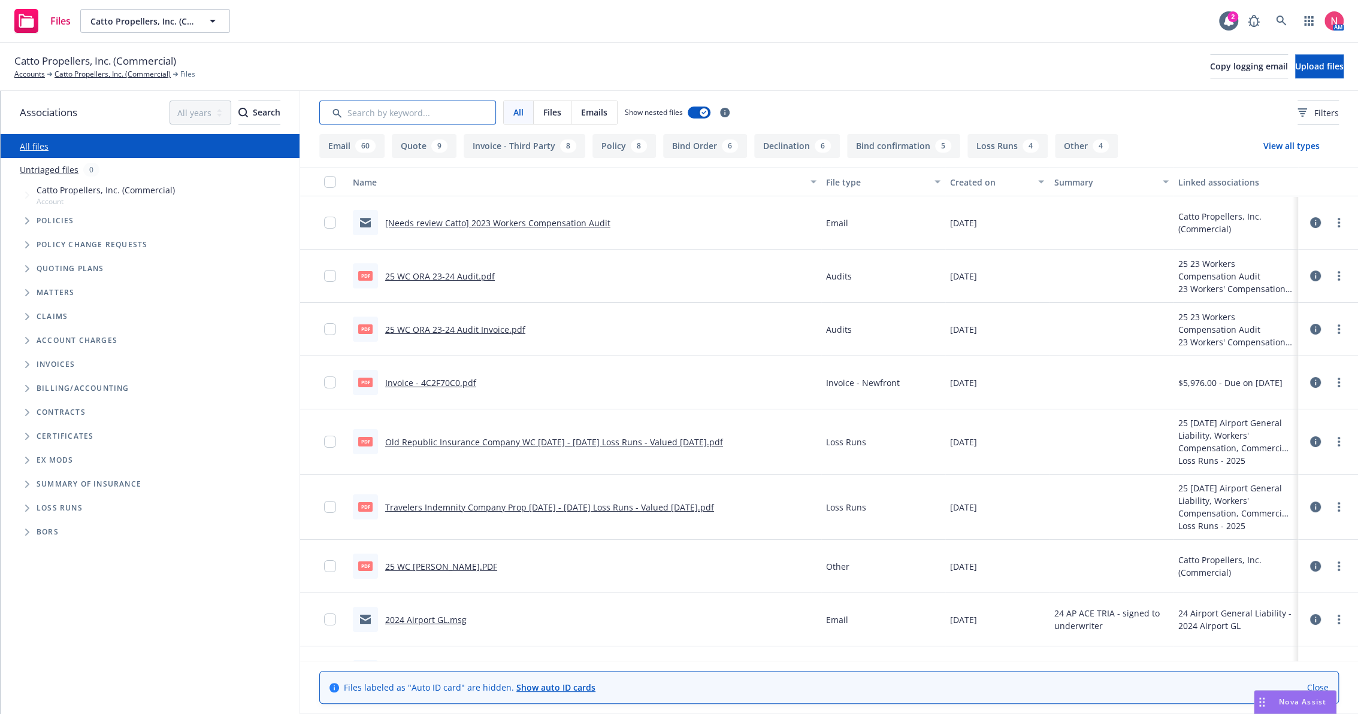
click at [393, 116] on input "Search by keyword..." at bounding box center [407, 113] width 177 height 24
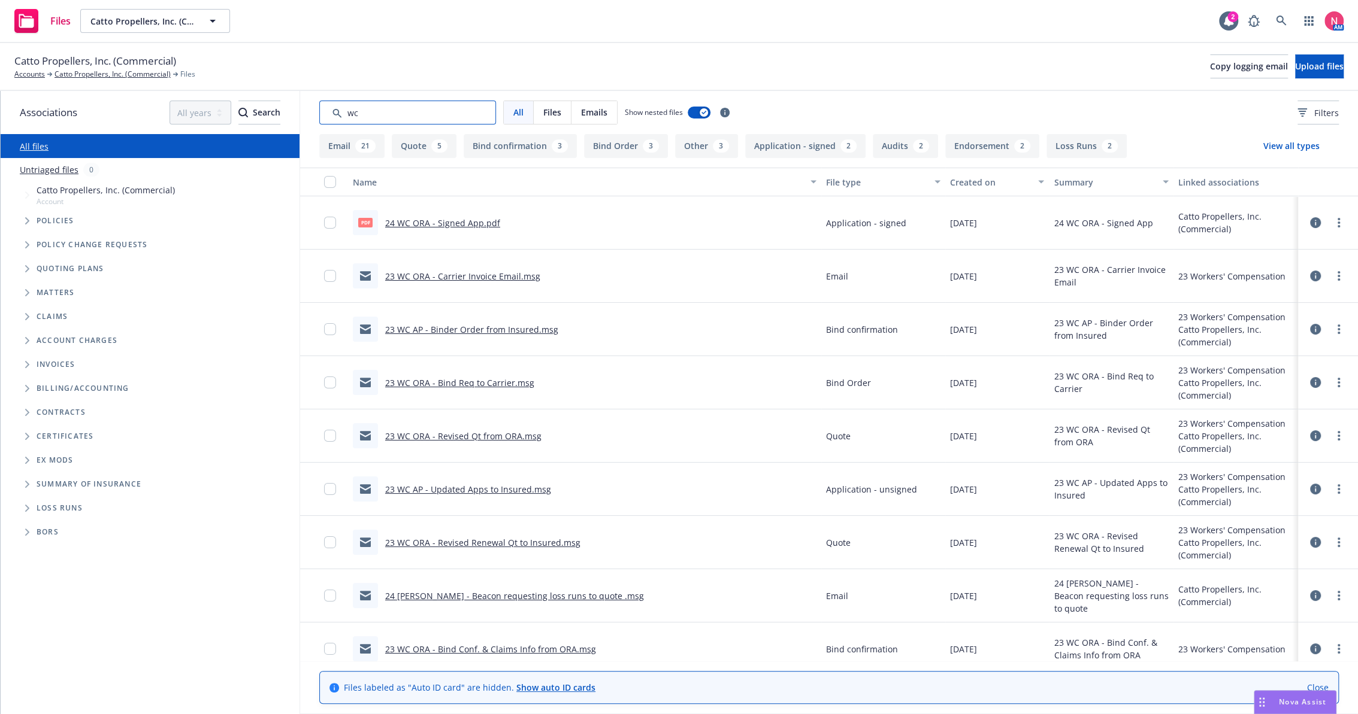
type input "wc"
click at [425, 222] on link "24 WC ORA - Signed App.pdf" at bounding box center [442, 222] width 115 height 11
click at [1283, 16] on icon at bounding box center [1280, 21] width 11 height 11
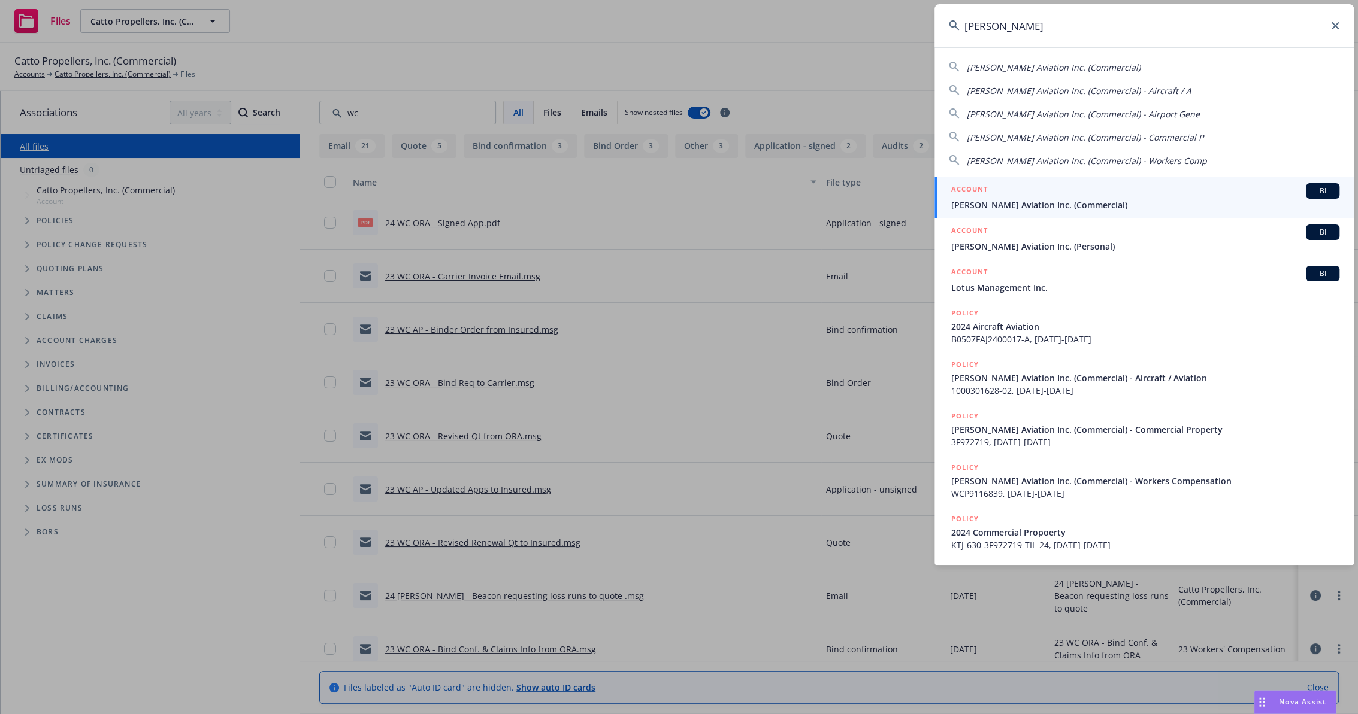
type input "courtney avi"
click at [1074, 201] on span "Courtney Aviation Inc. (Commercial)" at bounding box center [1145, 205] width 388 height 13
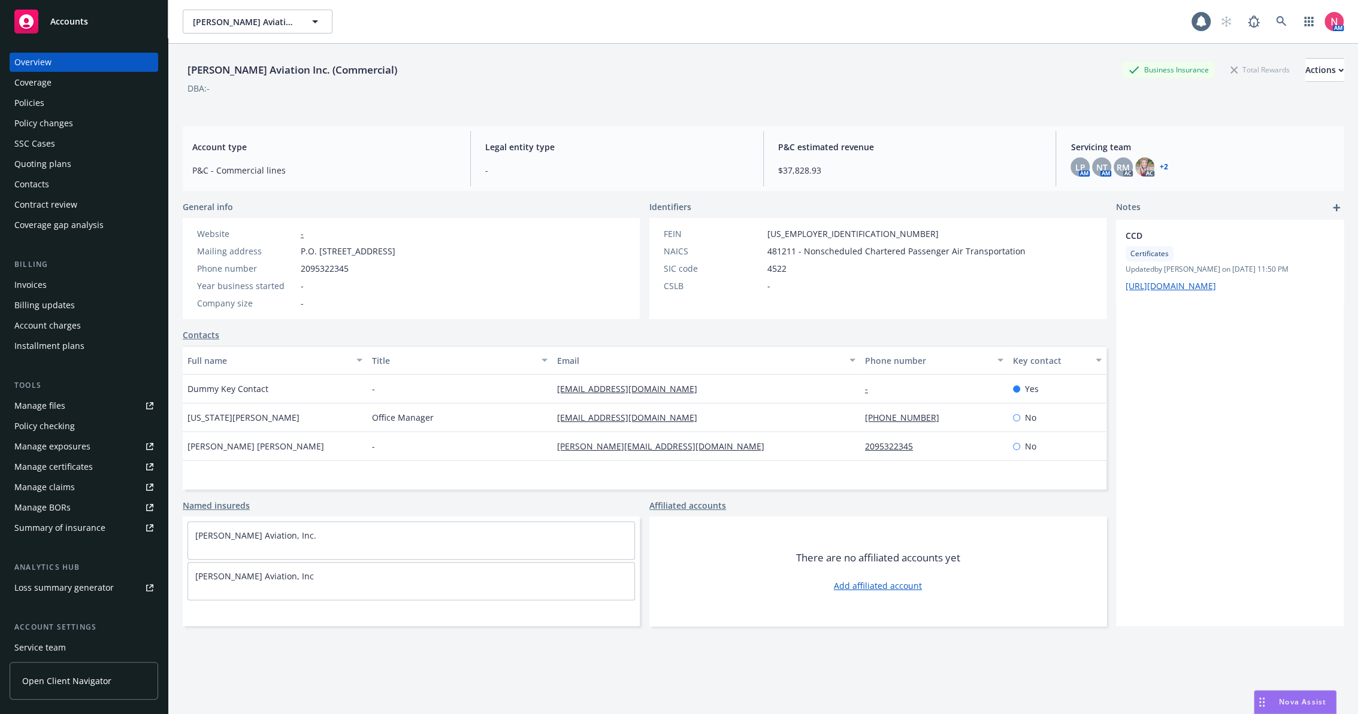
click at [55, 100] on div "Policies" at bounding box center [83, 102] width 139 height 19
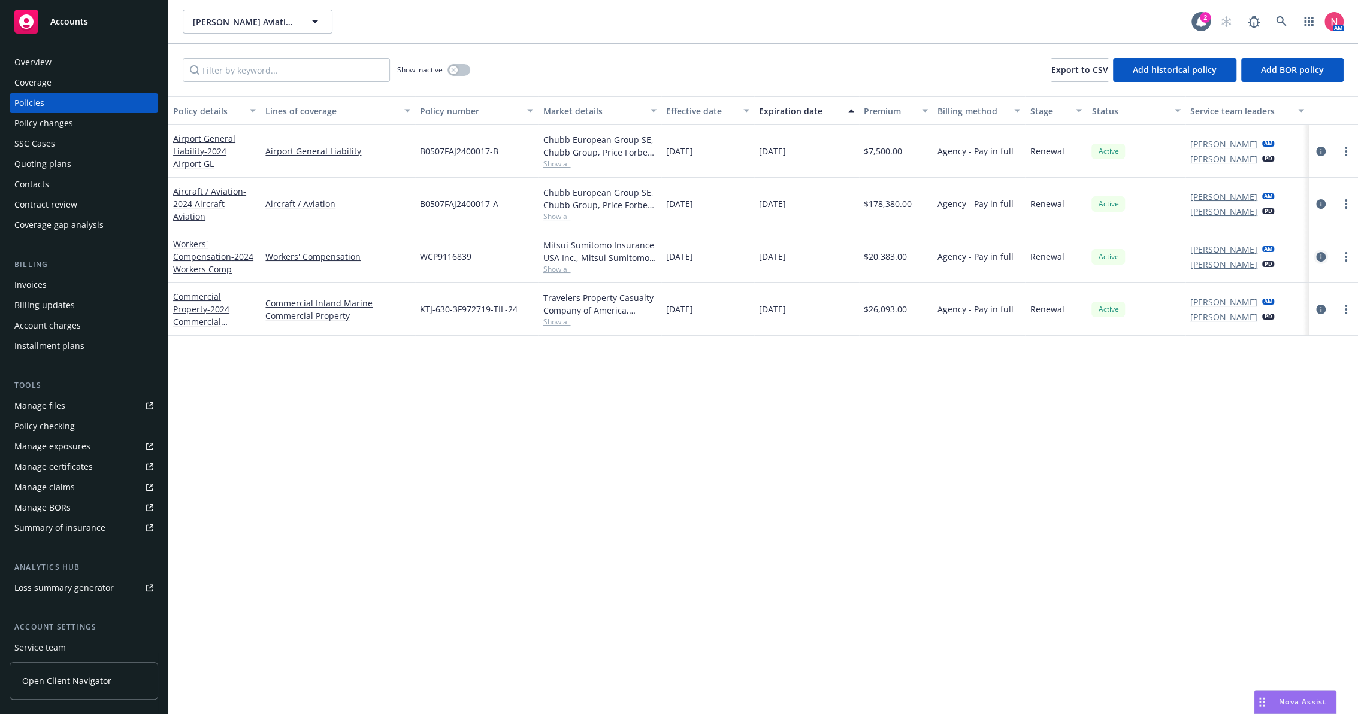
click at [1317, 257] on icon "circleInformation" at bounding box center [1321, 257] width 10 height 10
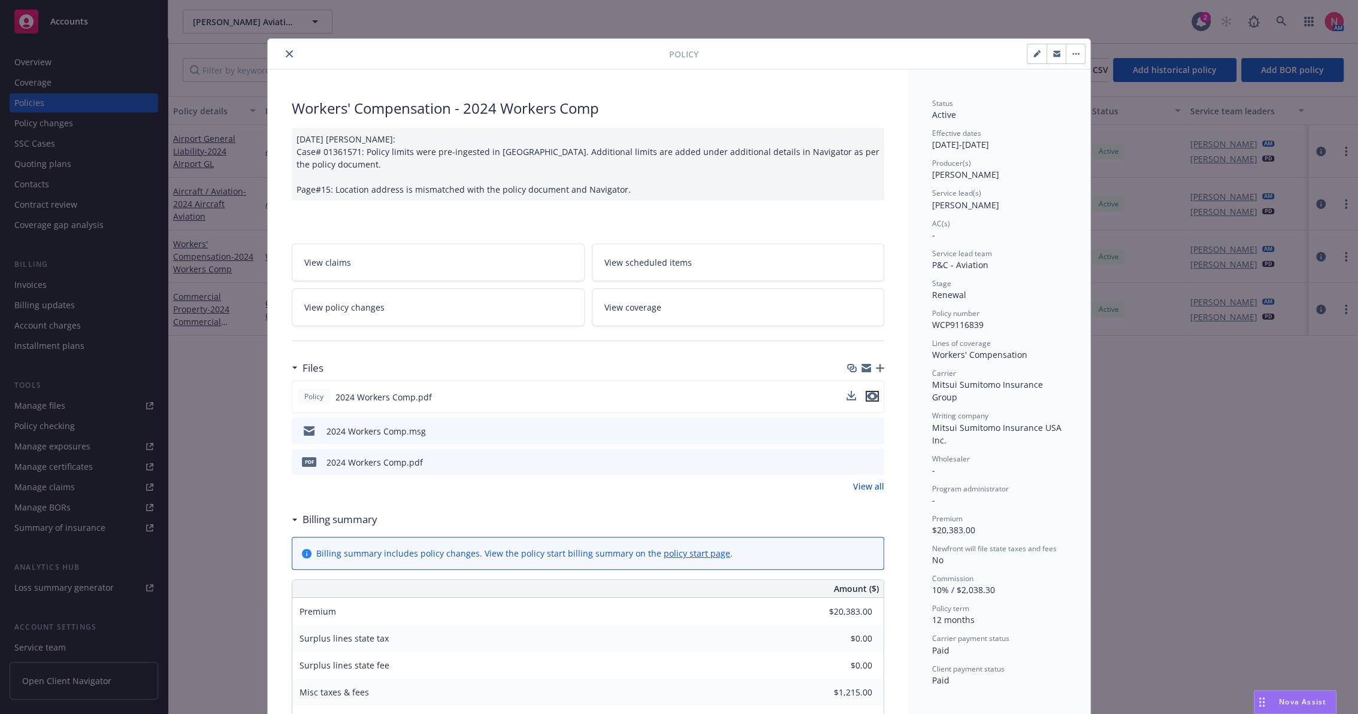
click at [866, 393] on icon "preview file" at bounding box center [871, 396] width 11 height 8
click at [286, 54] on icon "close" at bounding box center [289, 53] width 7 height 7
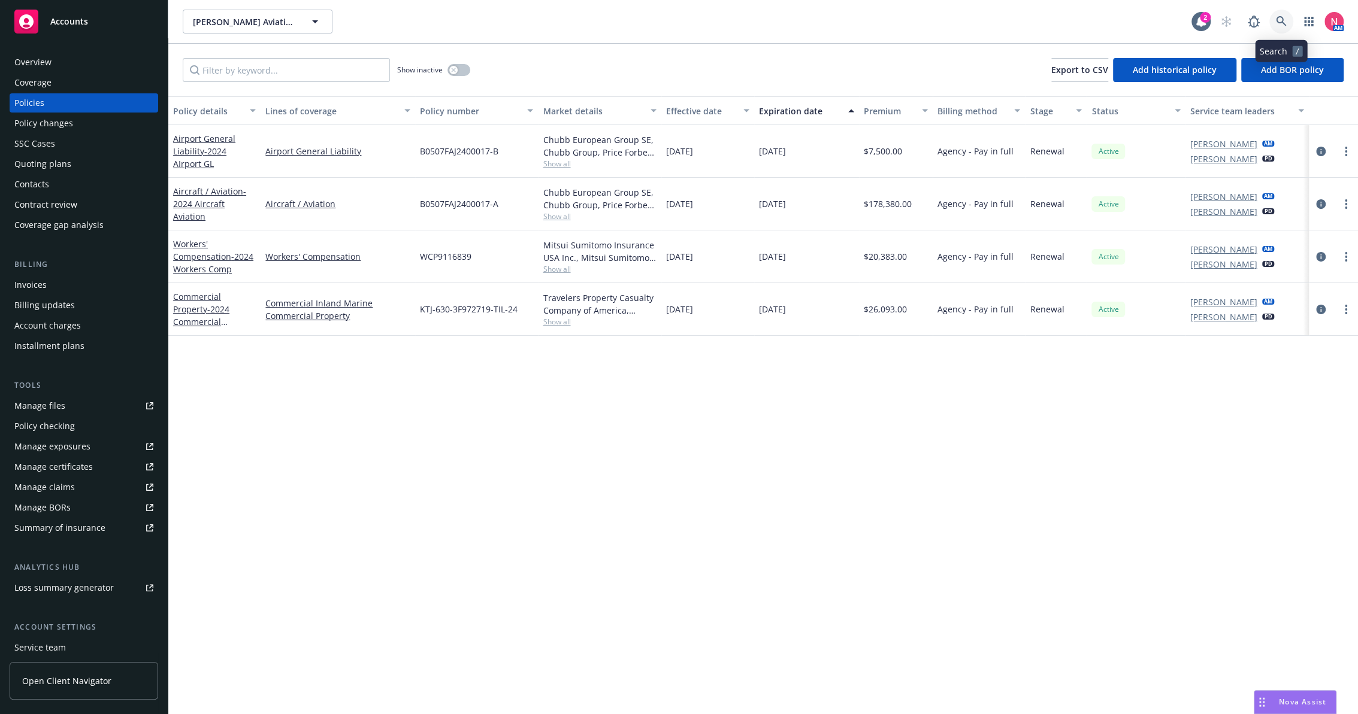
click at [1282, 24] on icon at bounding box center [1280, 21] width 11 height 11
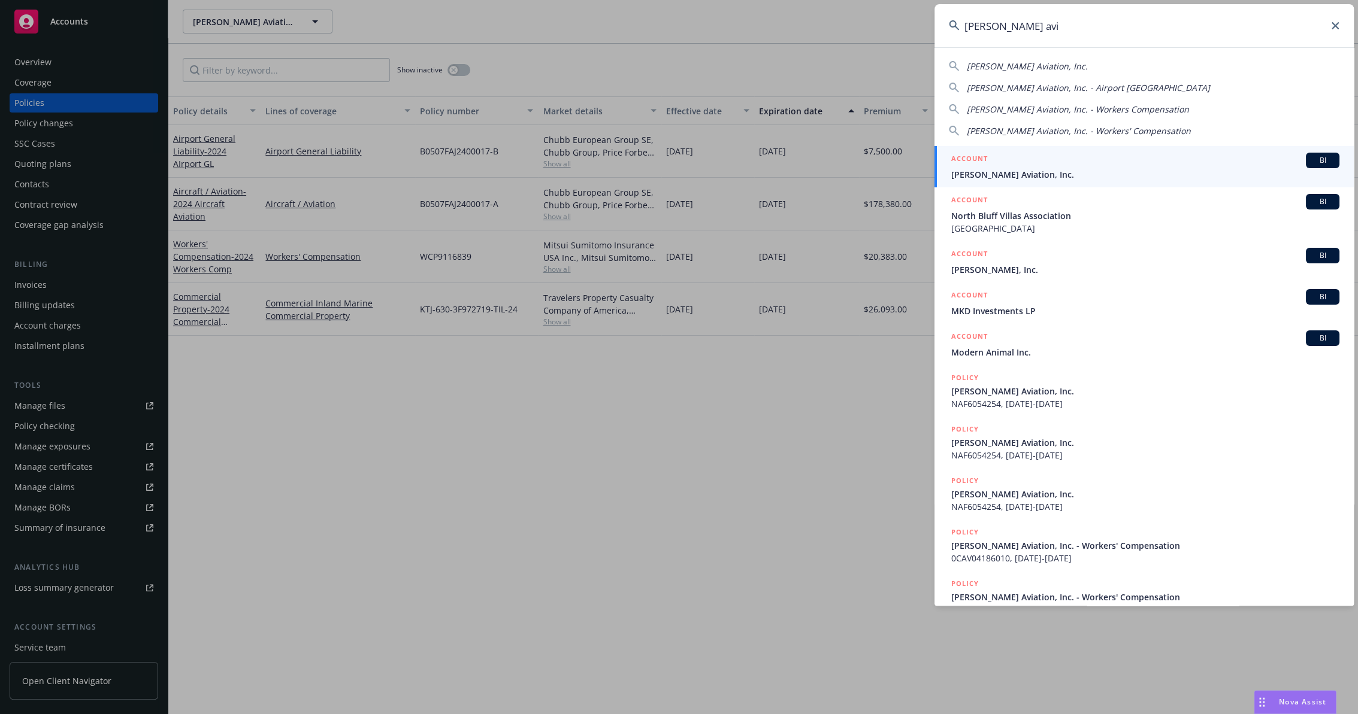
type input "norm hill avi"
click at [1047, 166] on div "ACCOUNT BI" at bounding box center [1145, 161] width 388 height 16
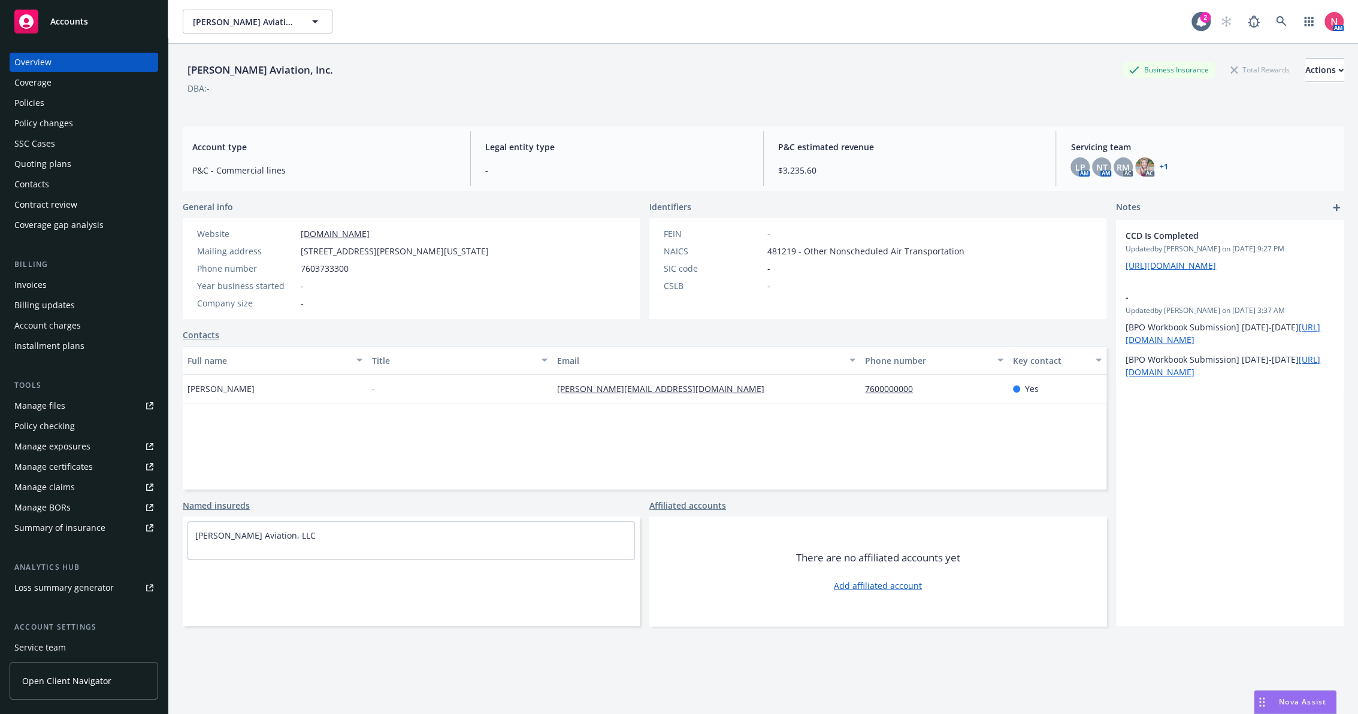
click at [107, 402] on link "Manage files" at bounding box center [84, 405] width 149 height 19
click at [37, 101] on div "Policies" at bounding box center [29, 102] width 30 height 19
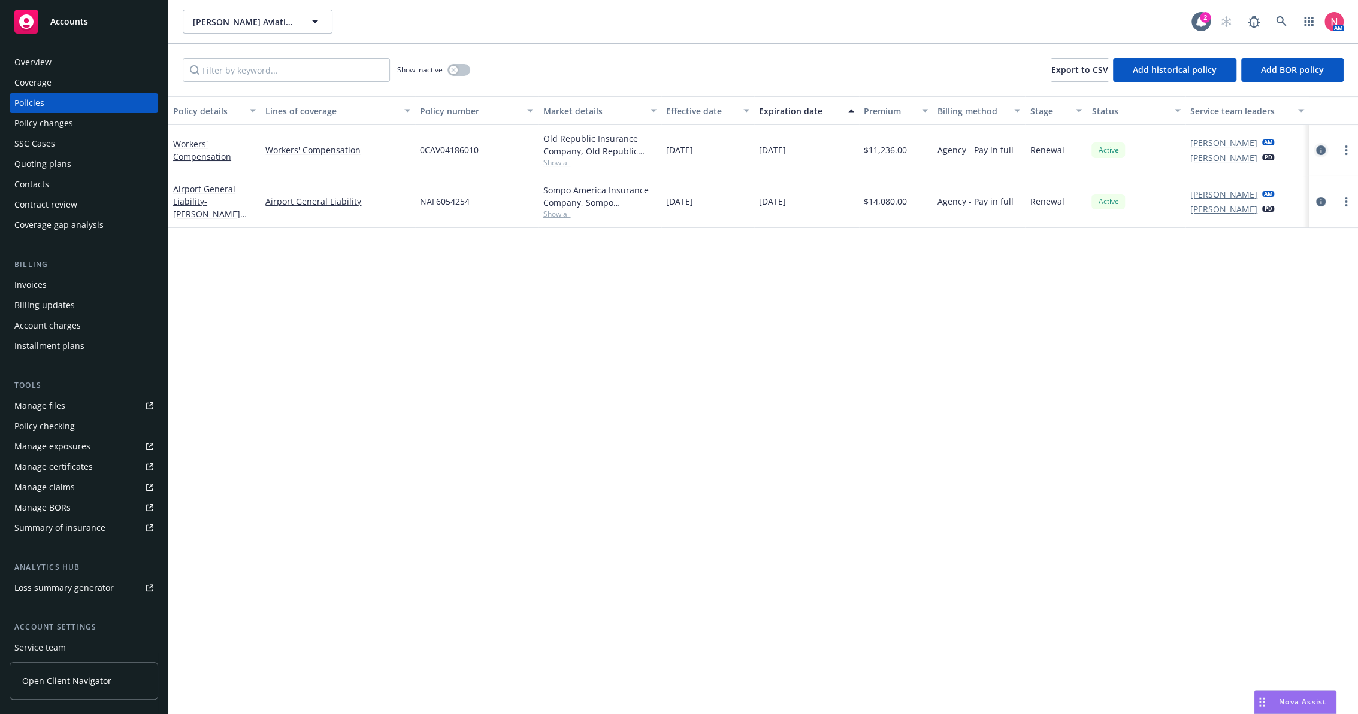
click at [1319, 150] on icon "circleInformation" at bounding box center [1321, 151] width 10 height 10
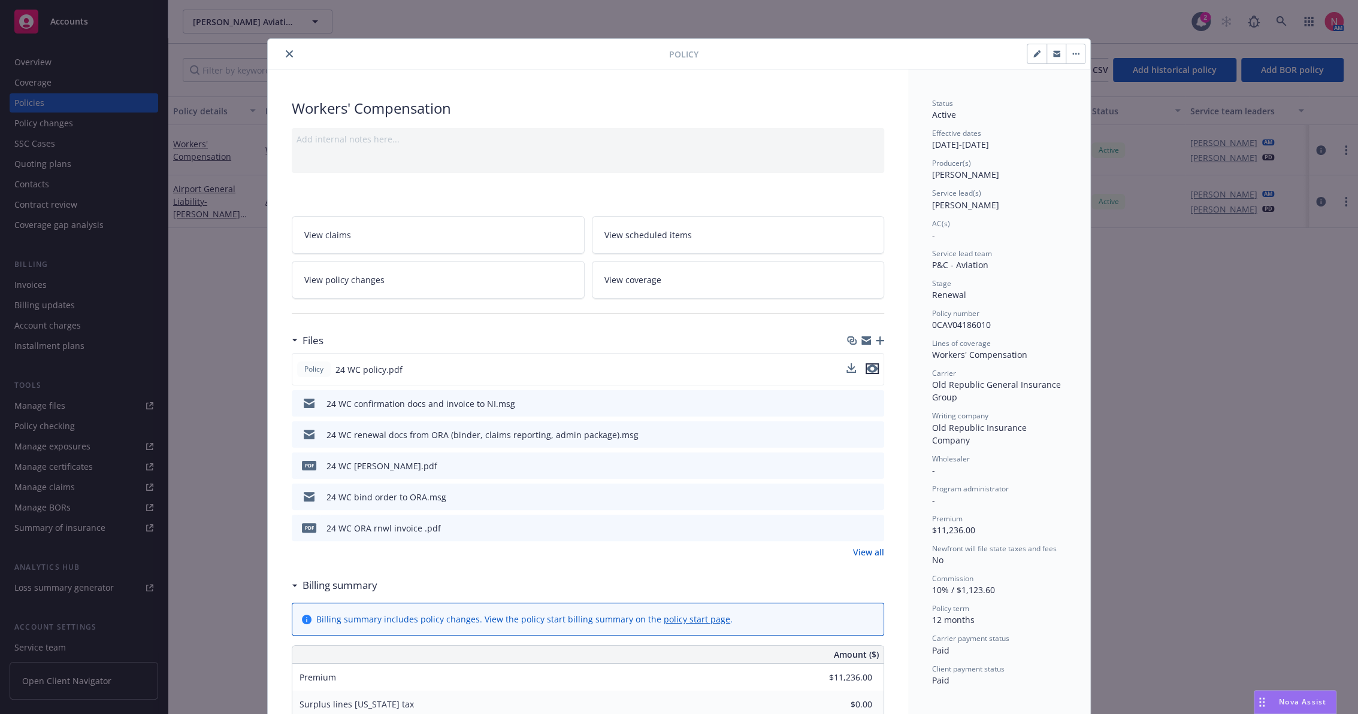
click at [867, 366] on icon "preview file" at bounding box center [871, 369] width 11 height 8
click at [286, 53] on icon "close" at bounding box center [289, 53] width 7 height 7
